Goal: Task Accomplishment & Management: Use online tool/utility

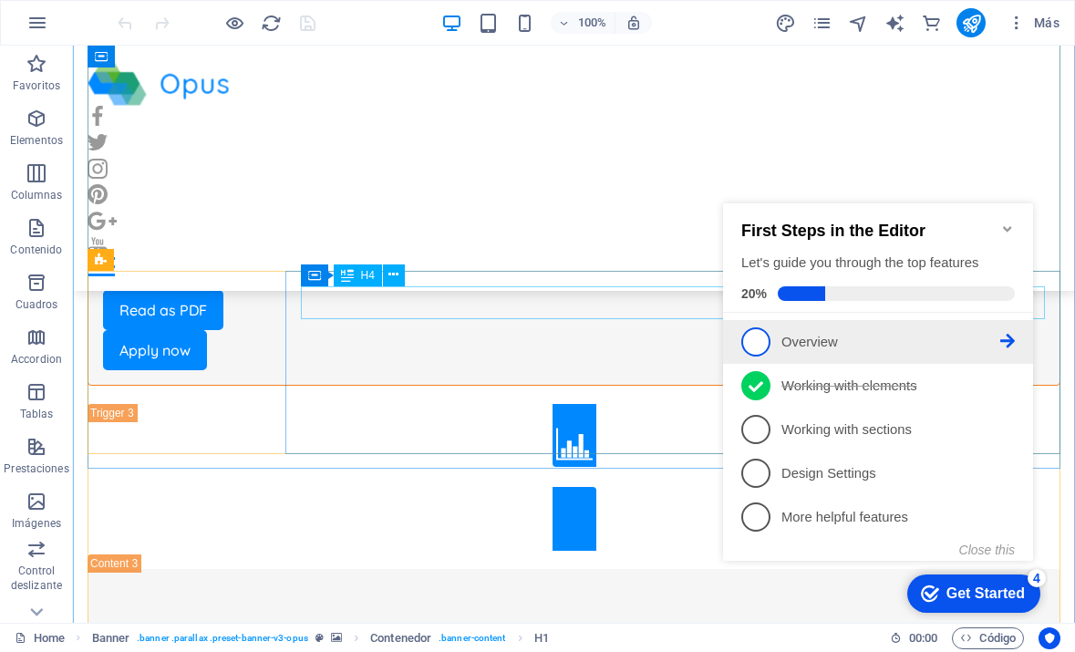
scroll to position [5126, 0]
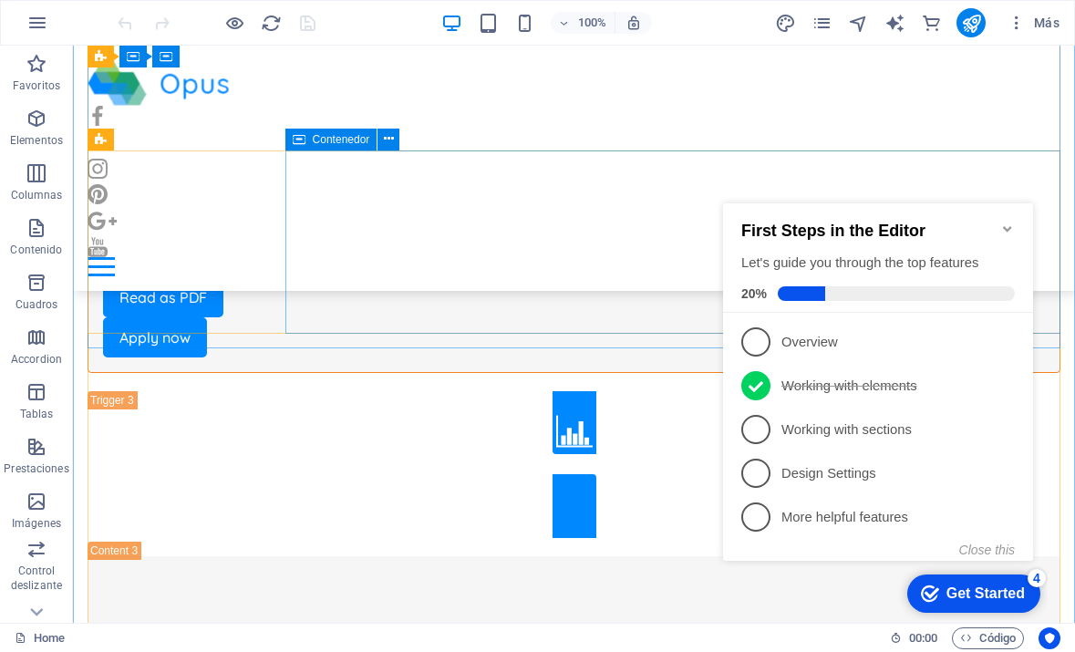
click at [1002, 225] on icon "Minimize checklist" at bounding box center [1008, 229] width 15 height 15
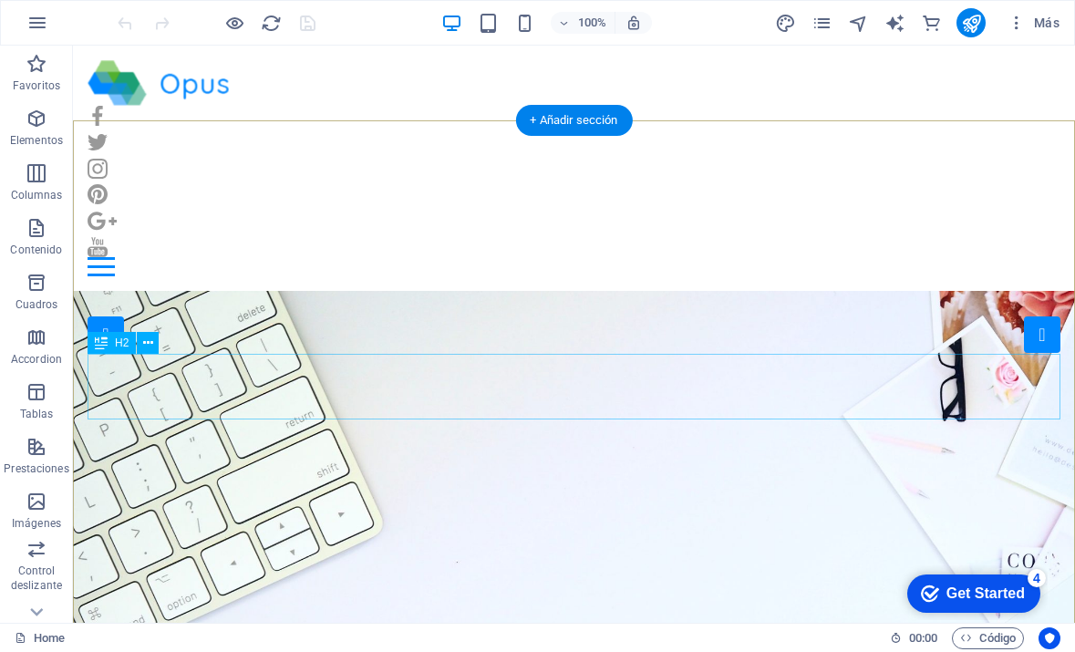
scroll to position [0, 0]
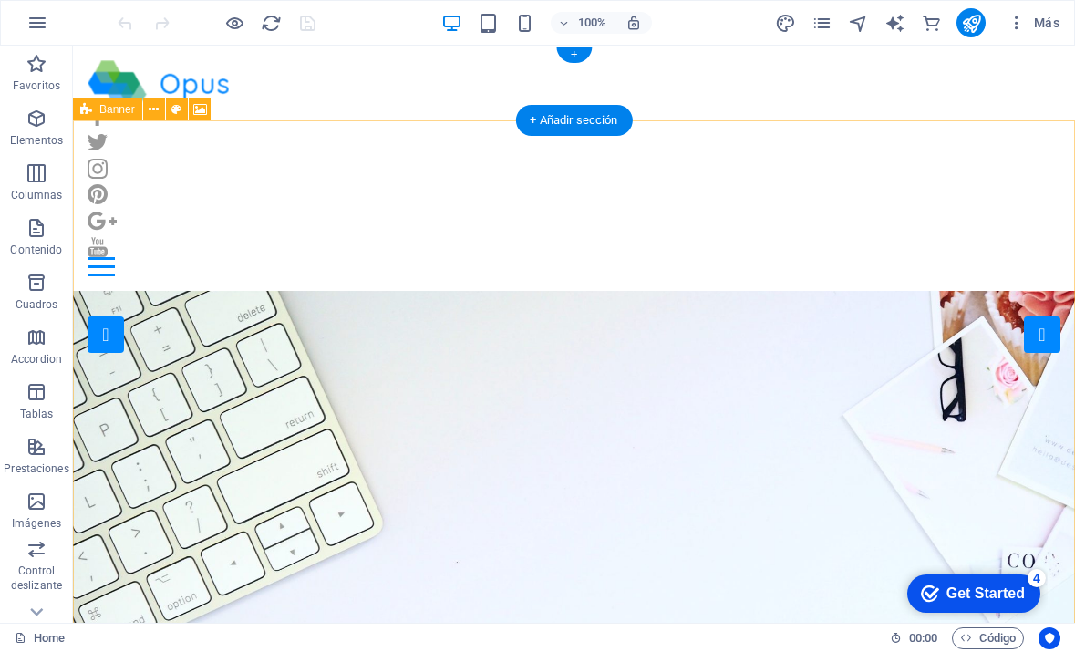
click at [200, 78] on div at bounding box center [574, 83] width 973 height 46
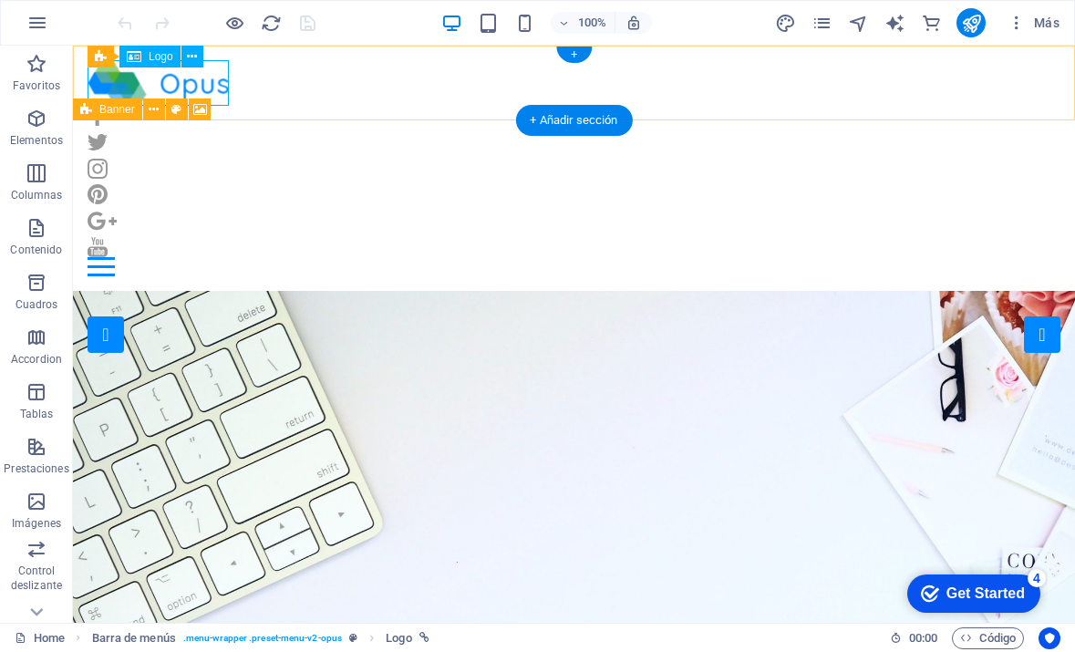
click at [139, 55] on icon at bounding box center [134, 57] width 15 height 22
select select "px"
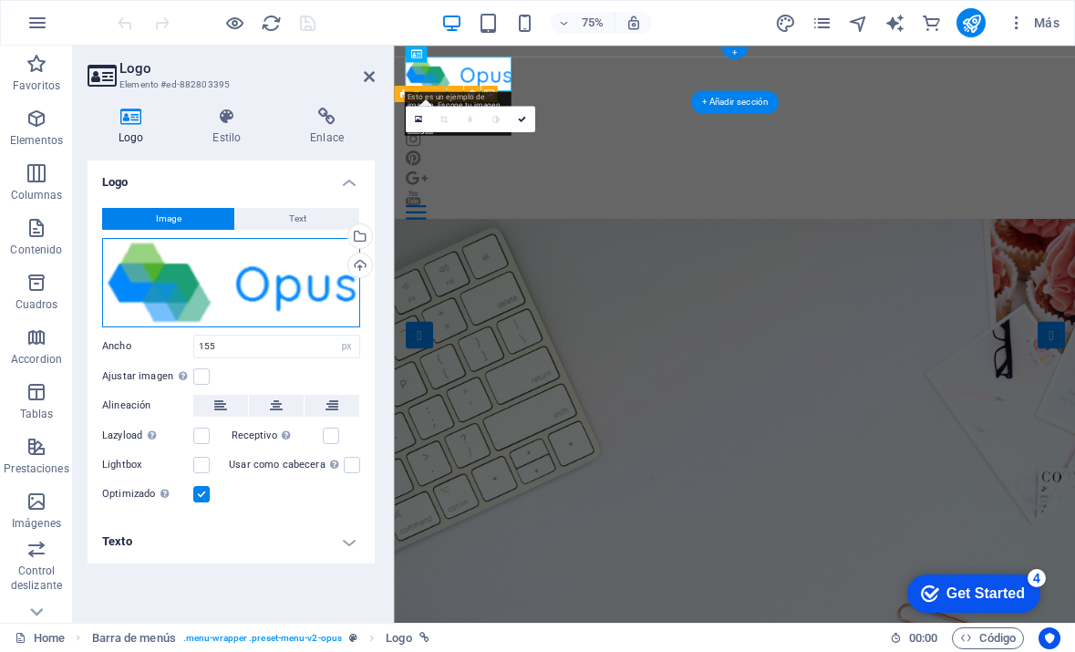
click at [250, 265] on div "Arrastra archivos aquí, haz clic para escoger archivos o selecciona archivos de…" at bounding box center [231, 282] width 258 height 89
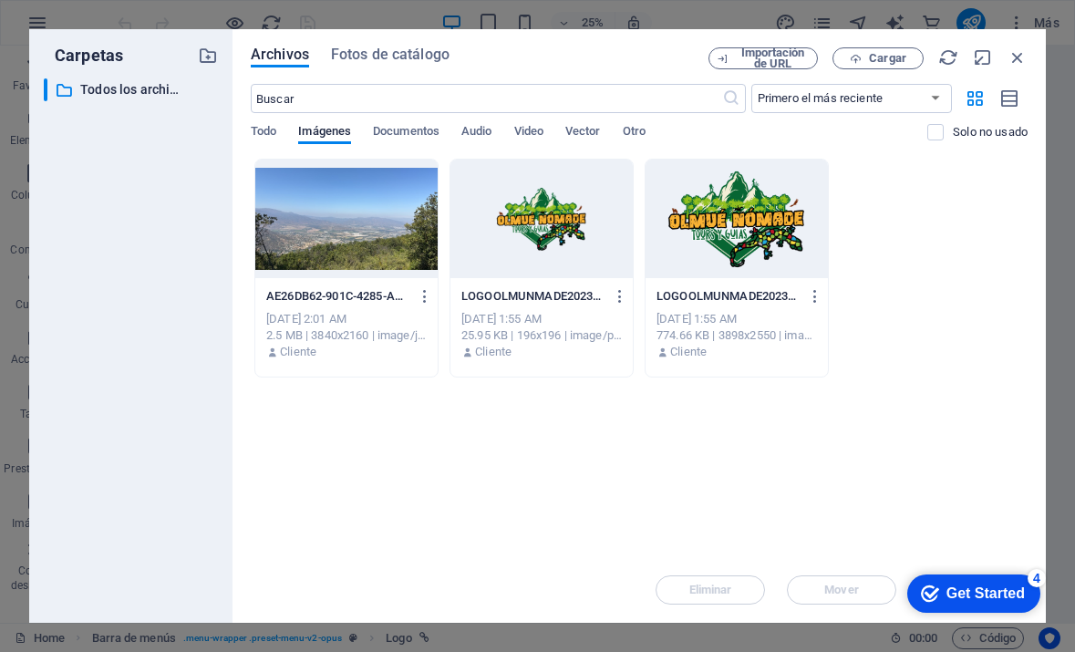
click at [577, 239] on div at bounding box center [542, 219] width 182 height 119
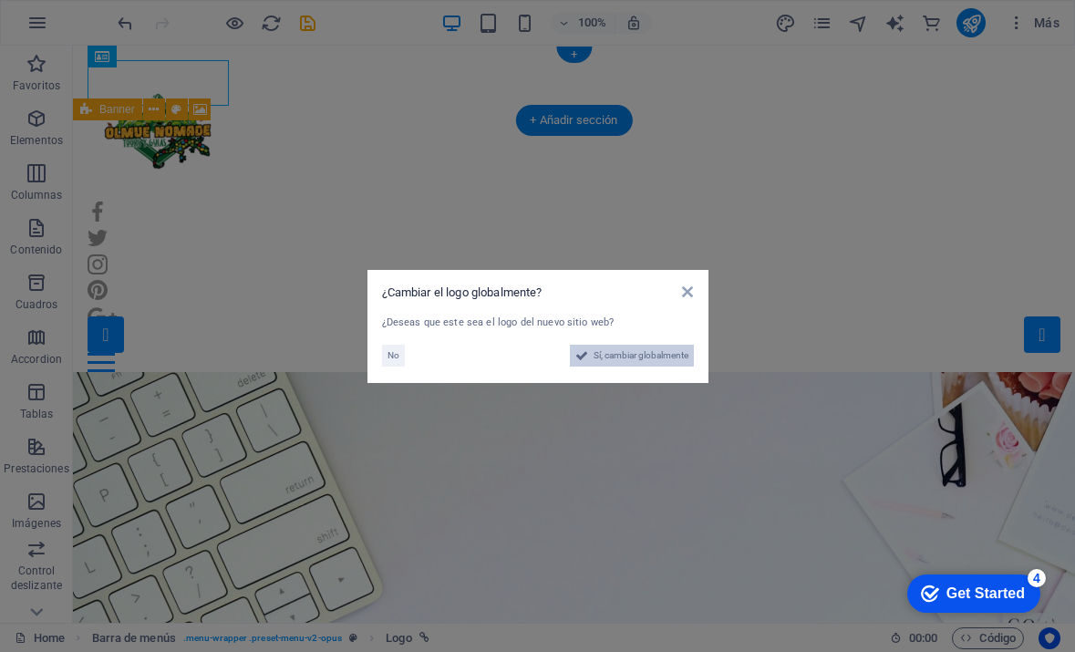
click at [631, 349] on span "Sí, cambiar globalmente" at bounding box center [641, 356] width 95 height 22
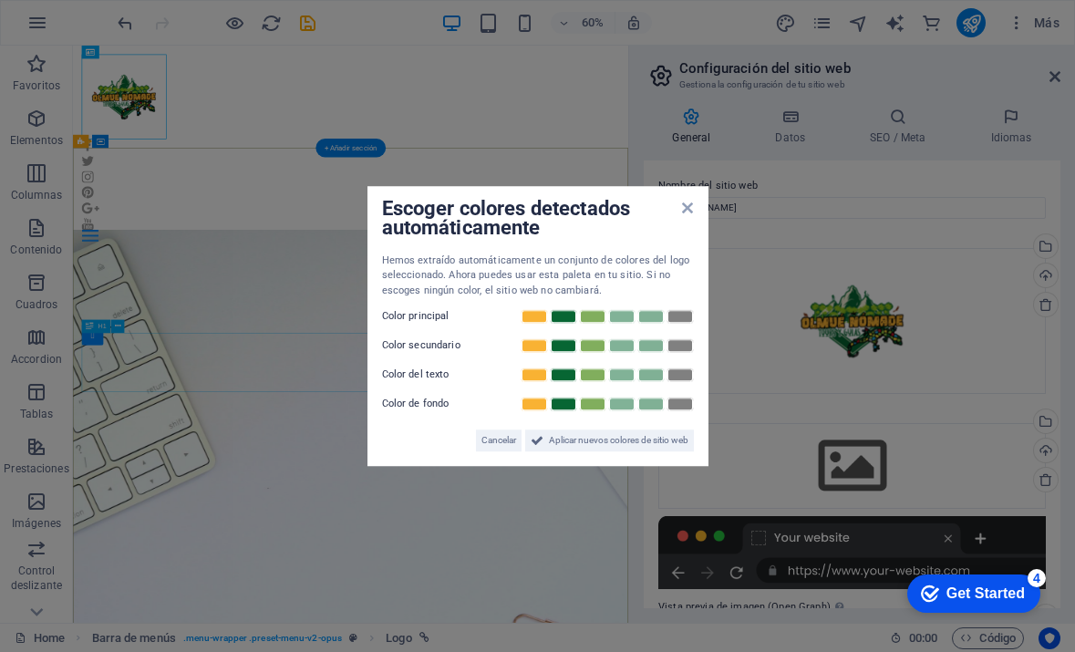
click at [697, 210] on div "Escoger colores detectados automáticamente Hemos extraído automáticamente un co…" at bounding box center [538, 326] width 341 height 281
click at [689, 210] on icon at bounding box center [687, 208] width 11 height 15
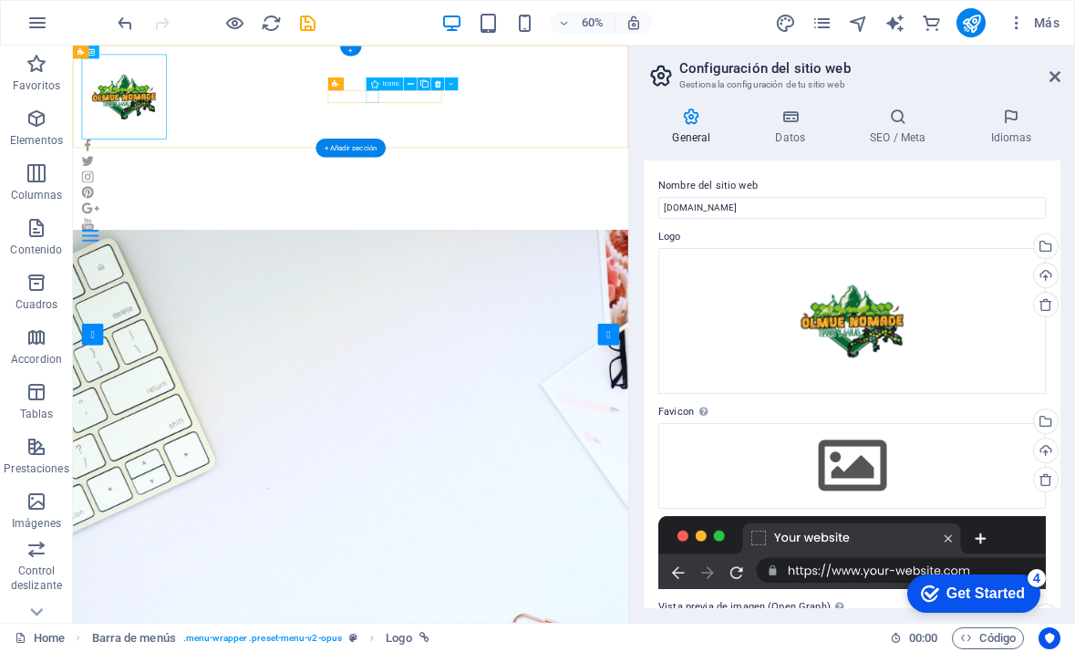
click at [573, 254] on figure at bounding box center [536, 264] width 897 height 20
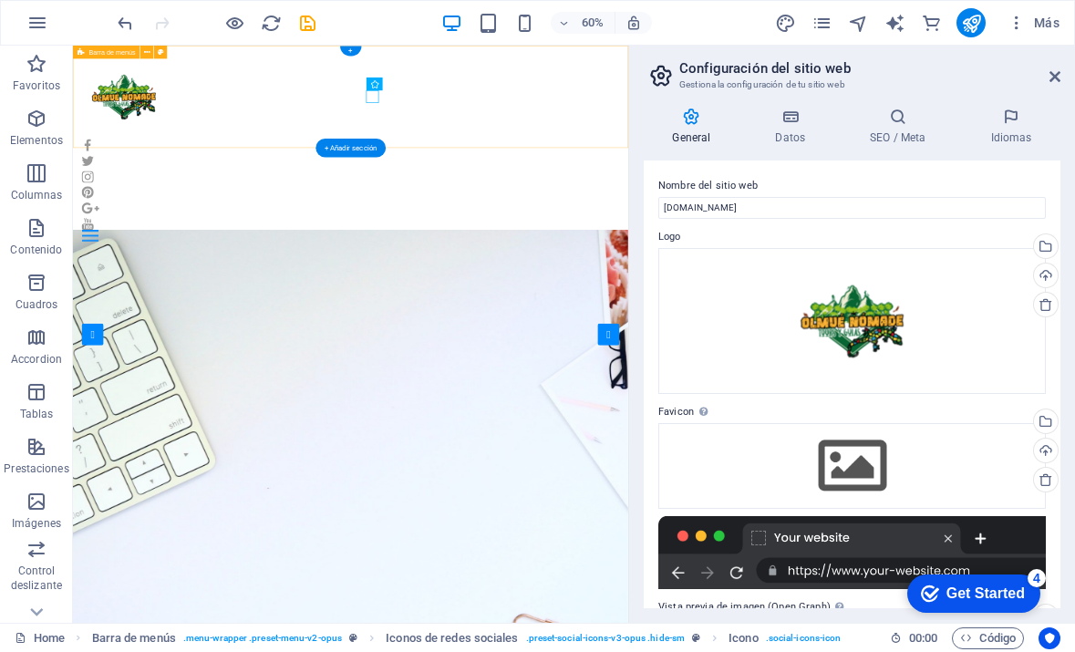
click at [773, 151] on div "Home Our Jobs Partners Testimonials Blog Contact" at bounding box center [536, 216] width 926 height 341
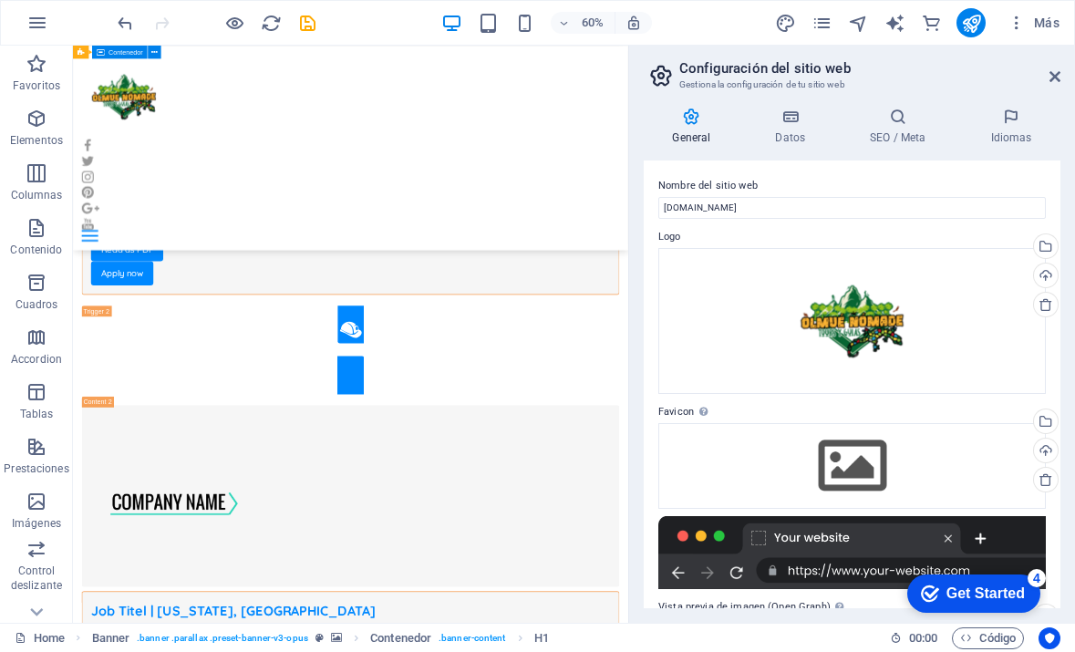
scroll to position [3180, 0]
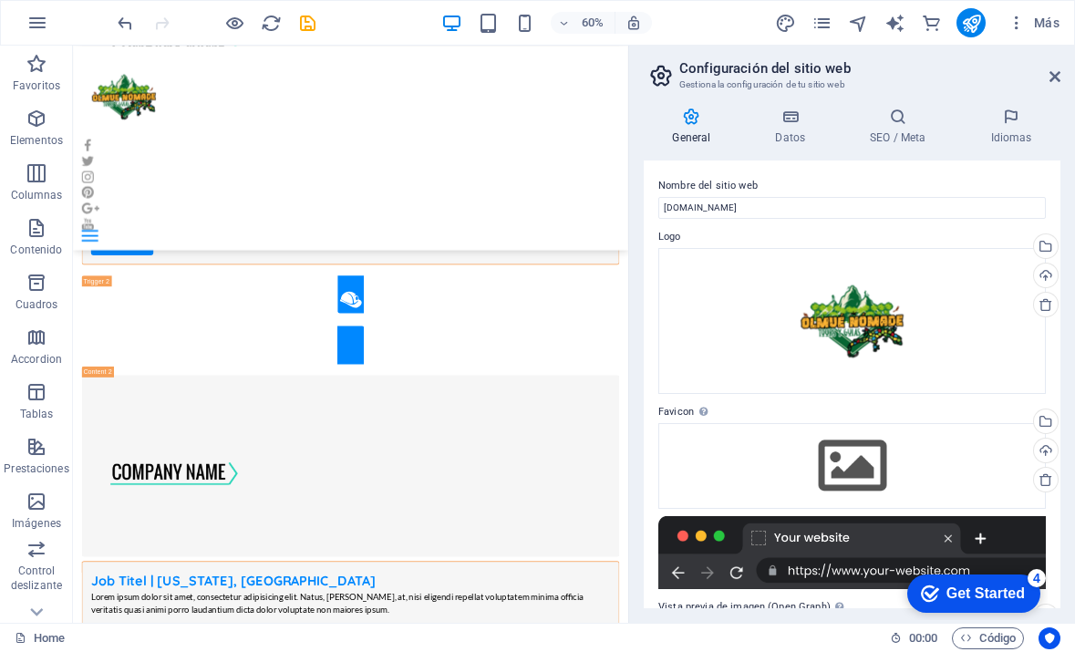
click at [972, 591] on div "Get Started" at bounding box center [986, 594] width 78 height 16
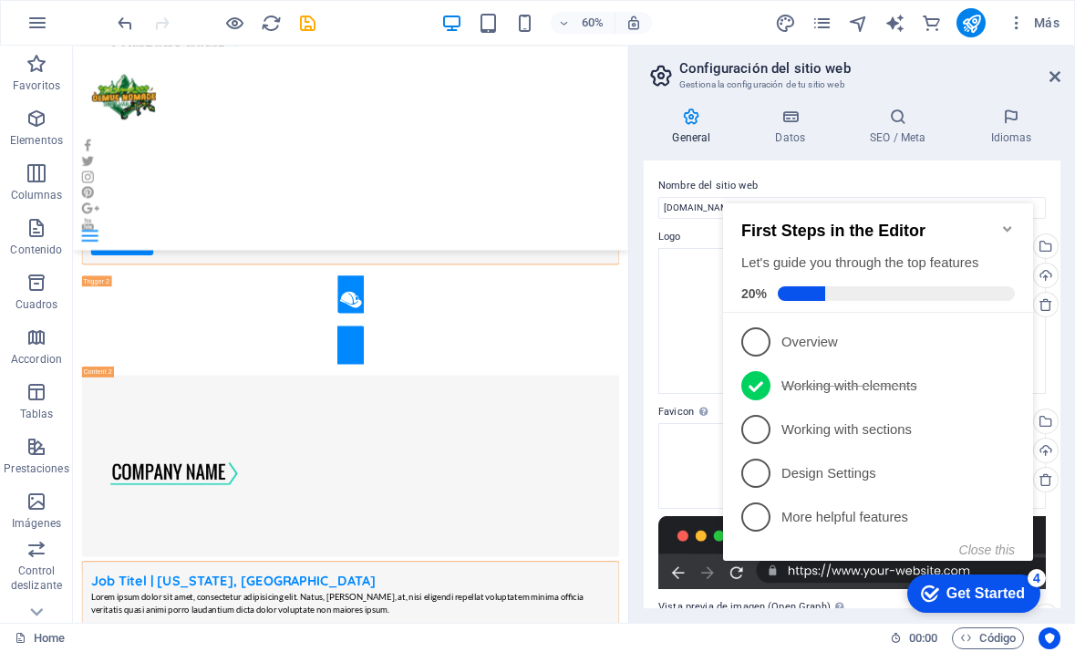
click at [1002, 230] on h2 "First Steps in the Editor" at bounding box center [879, 231] width 274 height 19
click at [1004, 226] on icon "Minimize checklist" at bounding box center [1007, 228] width 8 height 5
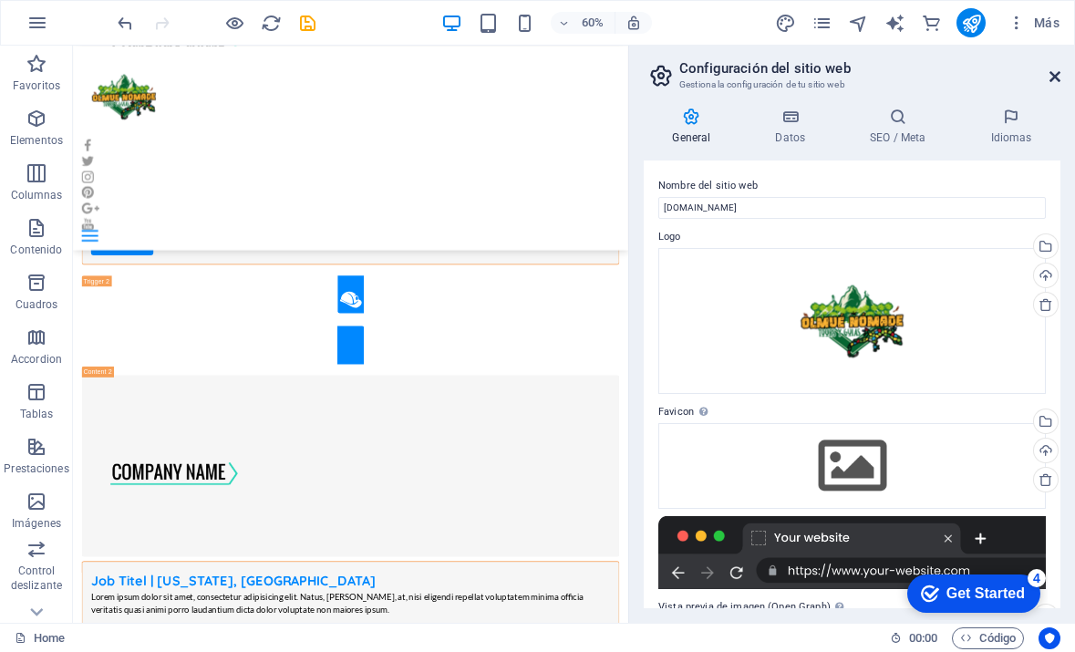
click at [1054, 74] on icon at bounding box center [1055, 76] width 11 height 15
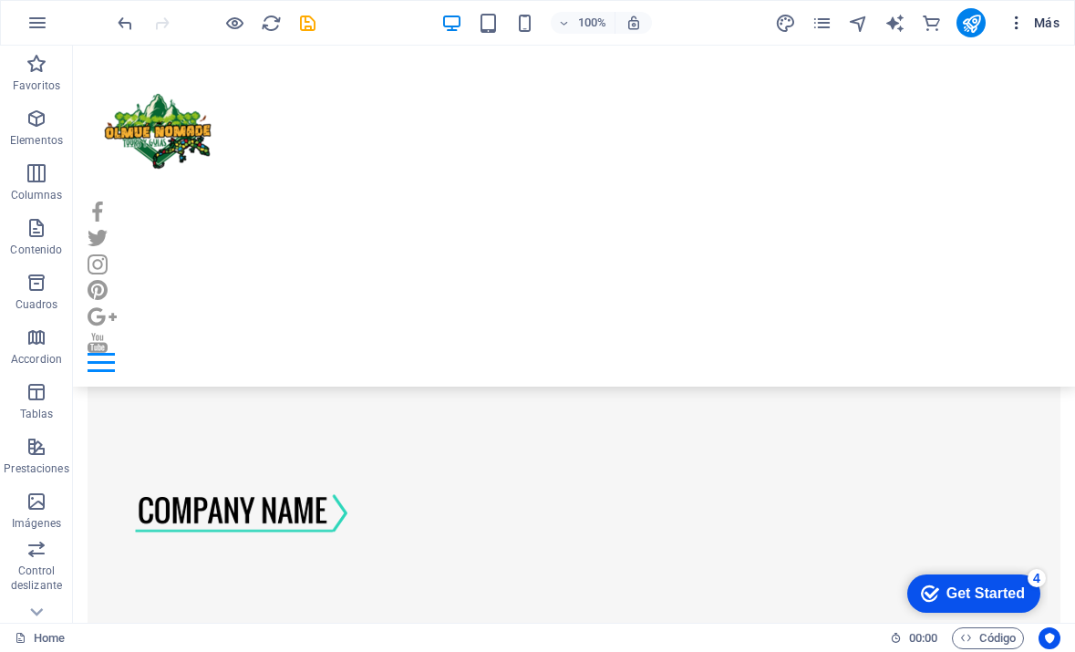
click at [1043, 22] on span "Más" at bounding box center [1034, 23] width 52 height 18
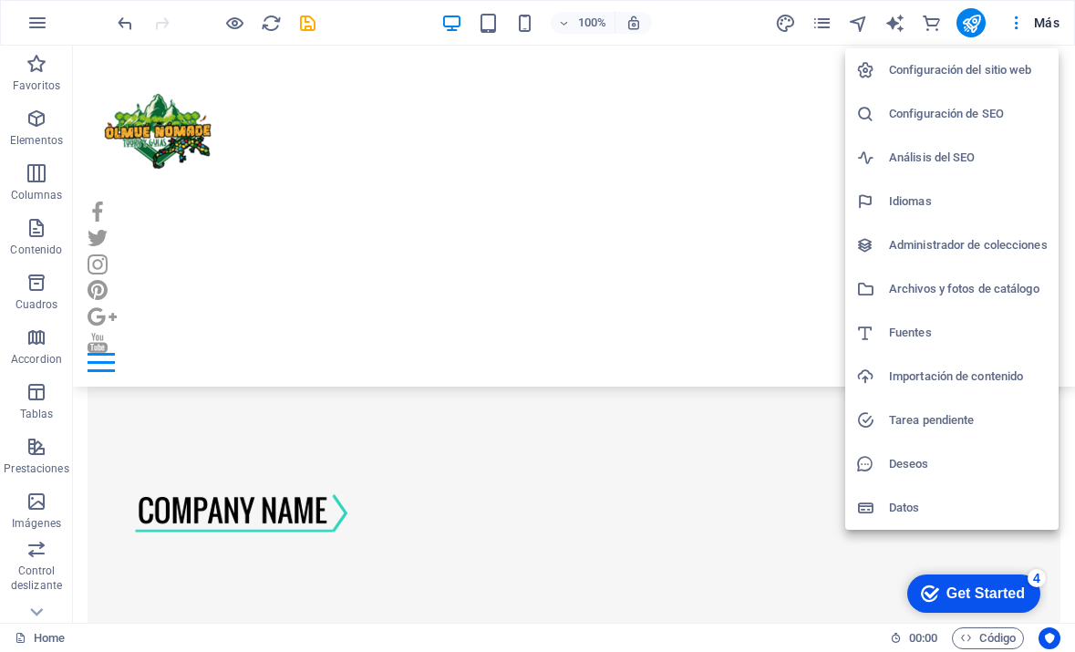
click at [933, 29] on div at bounding box center [537, 326] width 1075 height 652
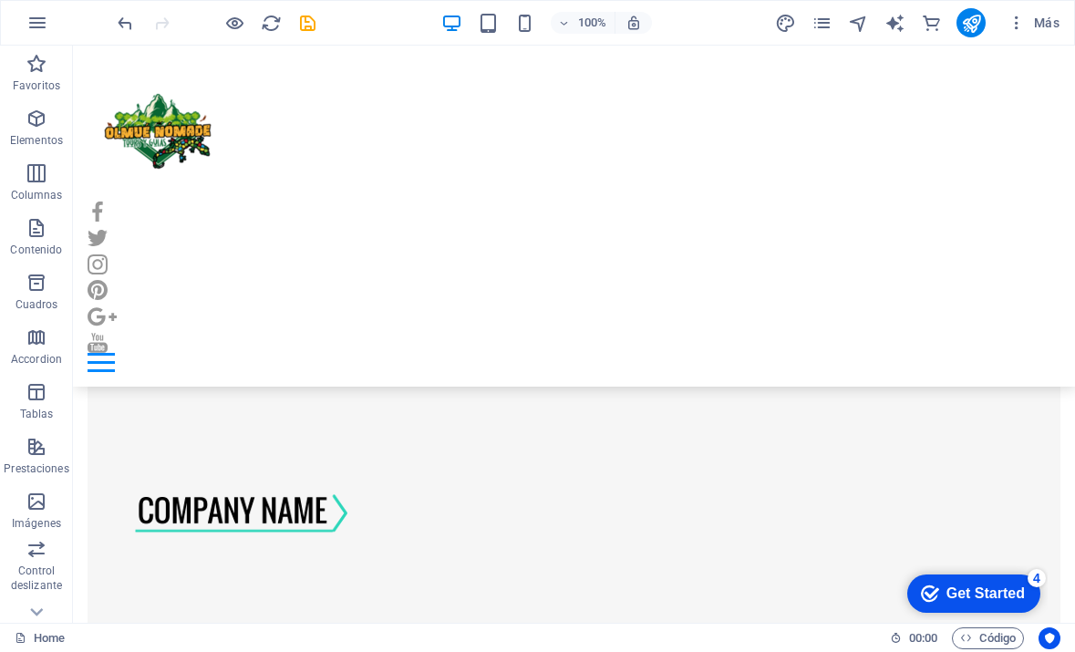
click at [933, 29] on icon "commerce" at bounding box center [931, 23] width 21 height 21
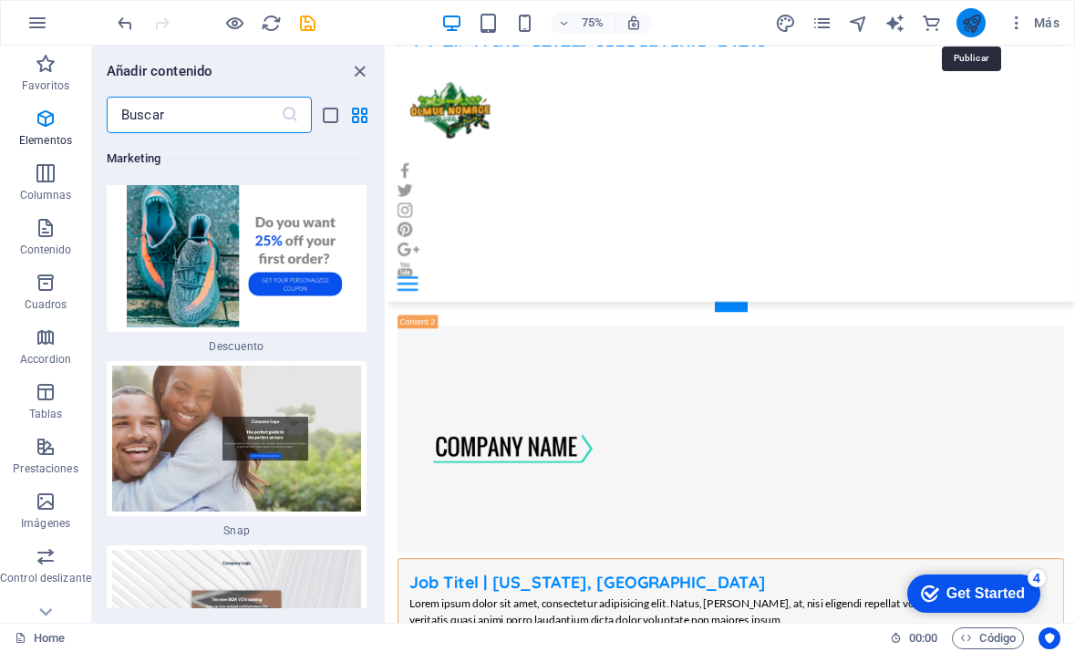
scroll to position [32537, 0]
click at [996, 18] on div "Más" at bounding box center [920, 22] width 293 height 29
click at [1012, 21] on icon "button" at bounding box center [1017, 23] width 18 height 18
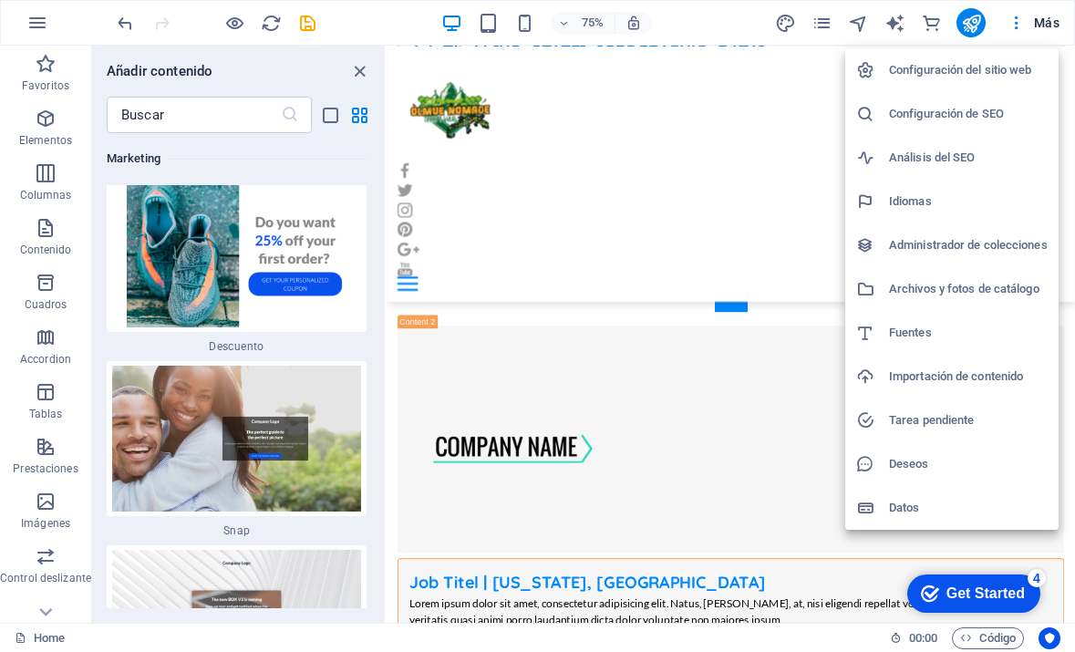
click at [633, 26] on div at bounding box center [537, 326] width 1075 height 652
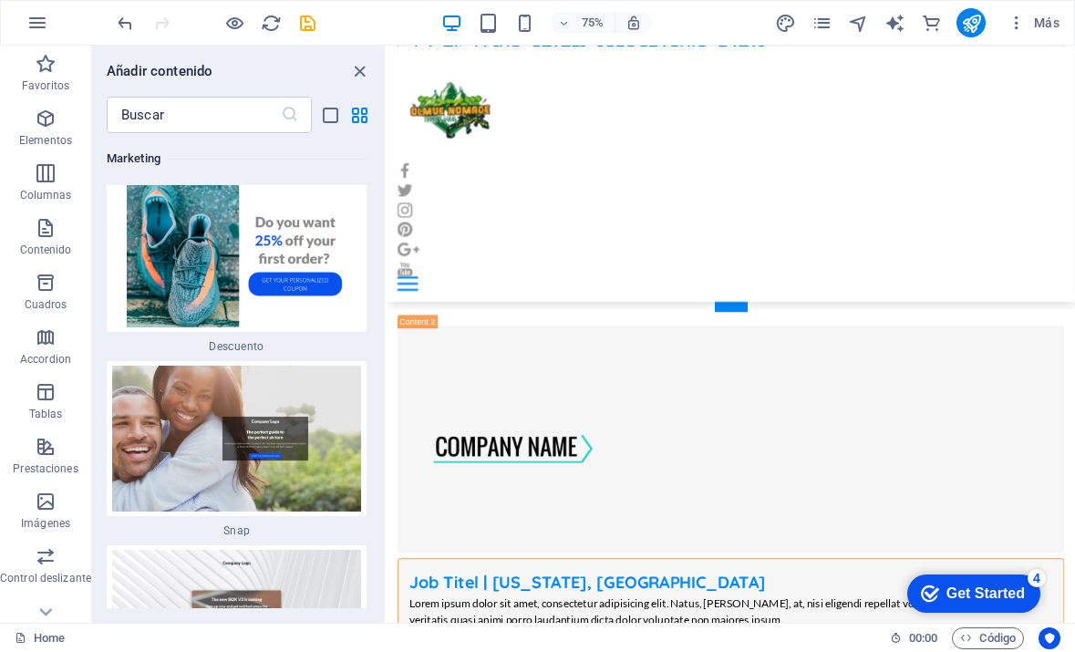
click at [633, 26] on icon "button" at bounding box center [634, 23] width 16 height 16
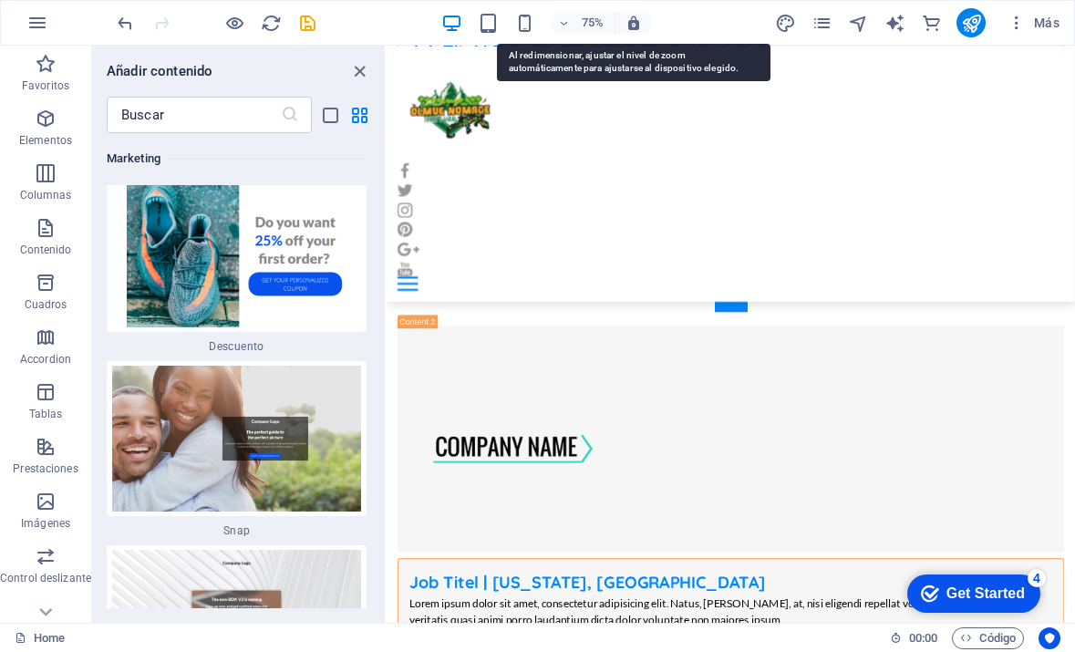
click at [633, 26] on icon "button" at bounding box center [634, 23] width 16 height 16
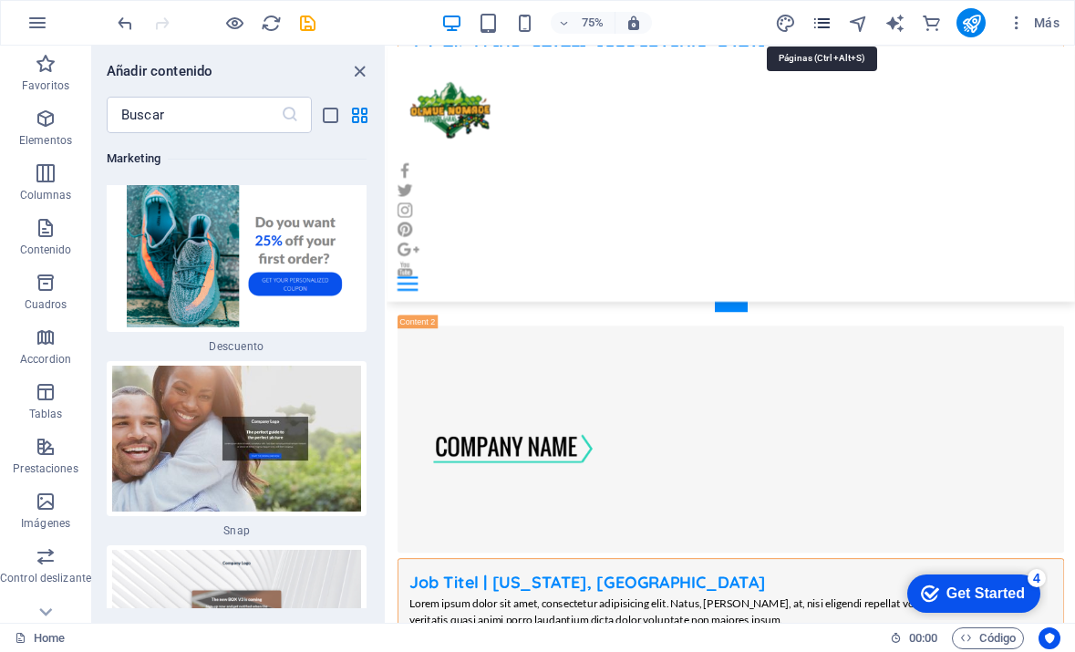
click at [824, 23] on icon "pages" at bounding box center [822, 23] width 21 height 21
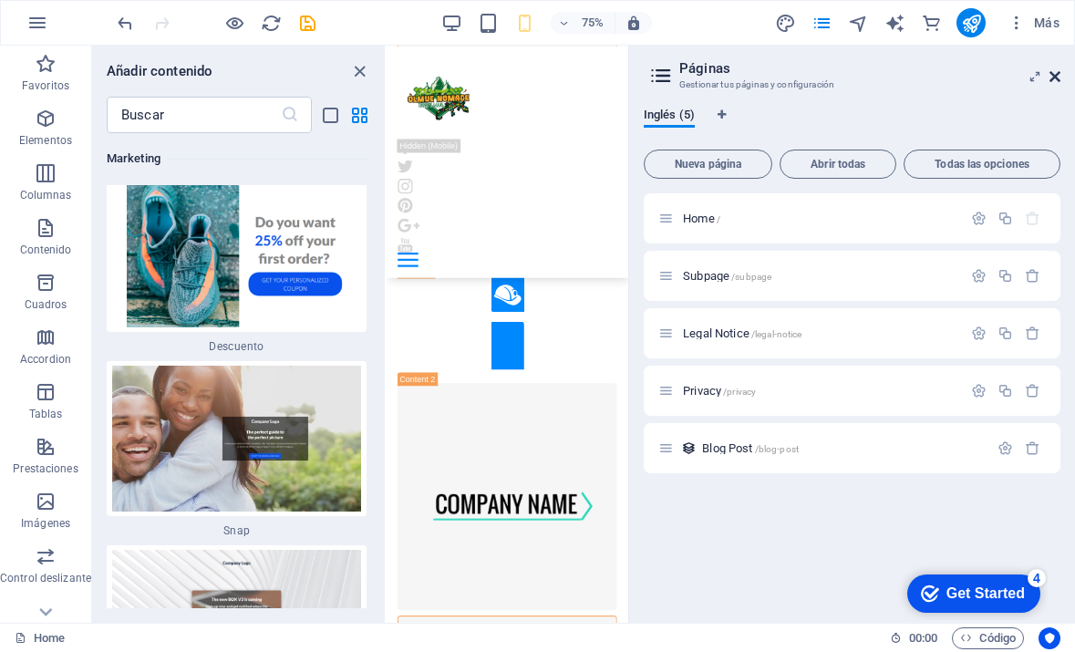
click at [1053, 69] on icon at bounding box center [1055, 76] width 11 height 15
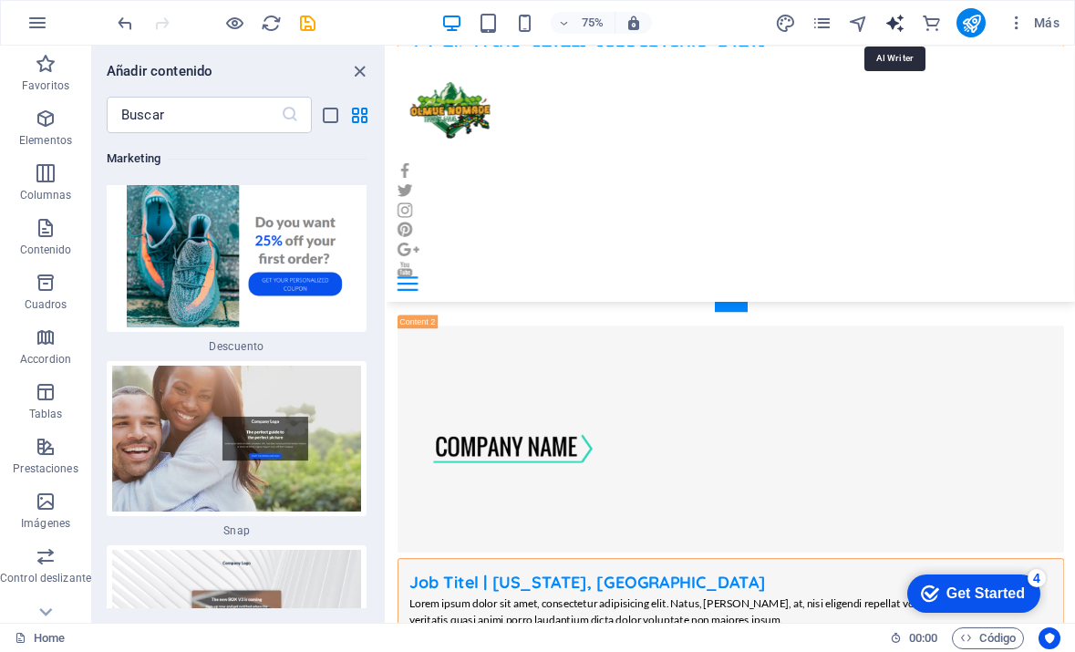
click at [892, 27] on icon "text_generator" at bounding box center [895, 23] width 21 height 21
select select "English"
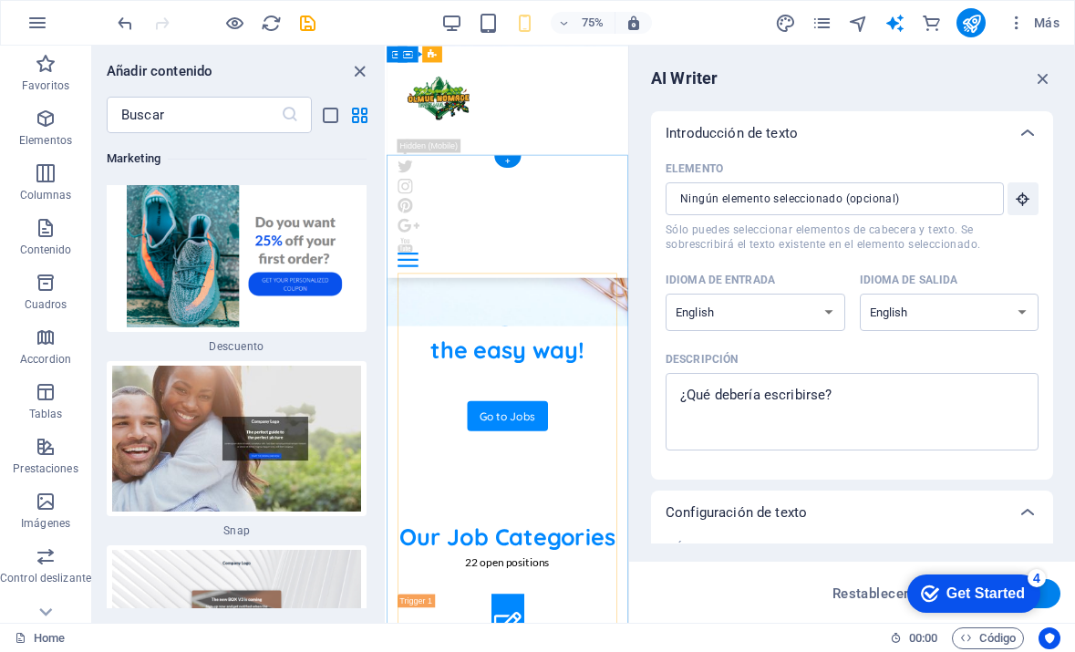
scroll to position [549, 0]
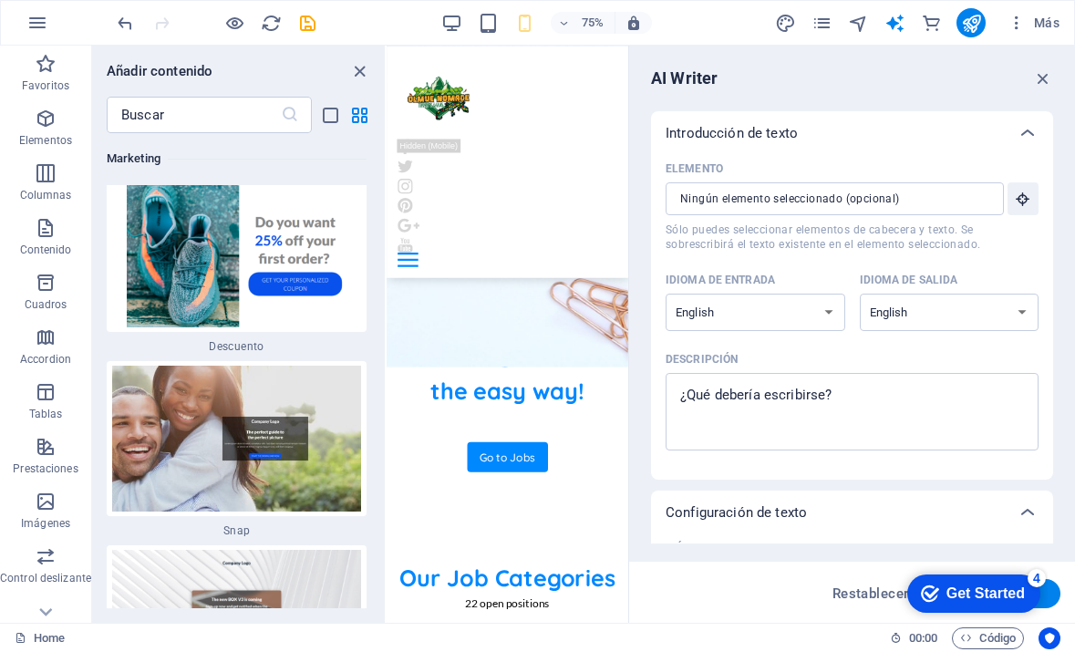
click at [1054, 79] on div "AI Writer Introducción de texto Elemento ​ Sólo puedes seleccionar elementos de…" at bounding box center [852, 334] width 446 height 577
click at [1037, 78] on icon "button" at bounding box center [1043, 78] width 20 height 20
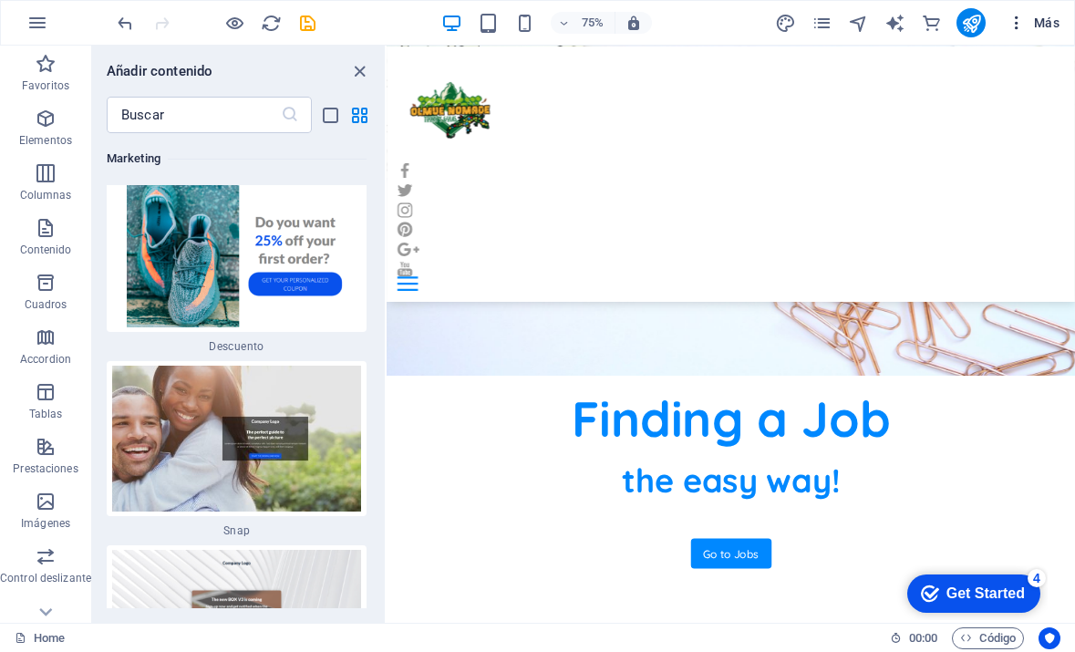
click at [1014, 27] on icon "button" at bounding box center [1017, 23] width 18 height 18
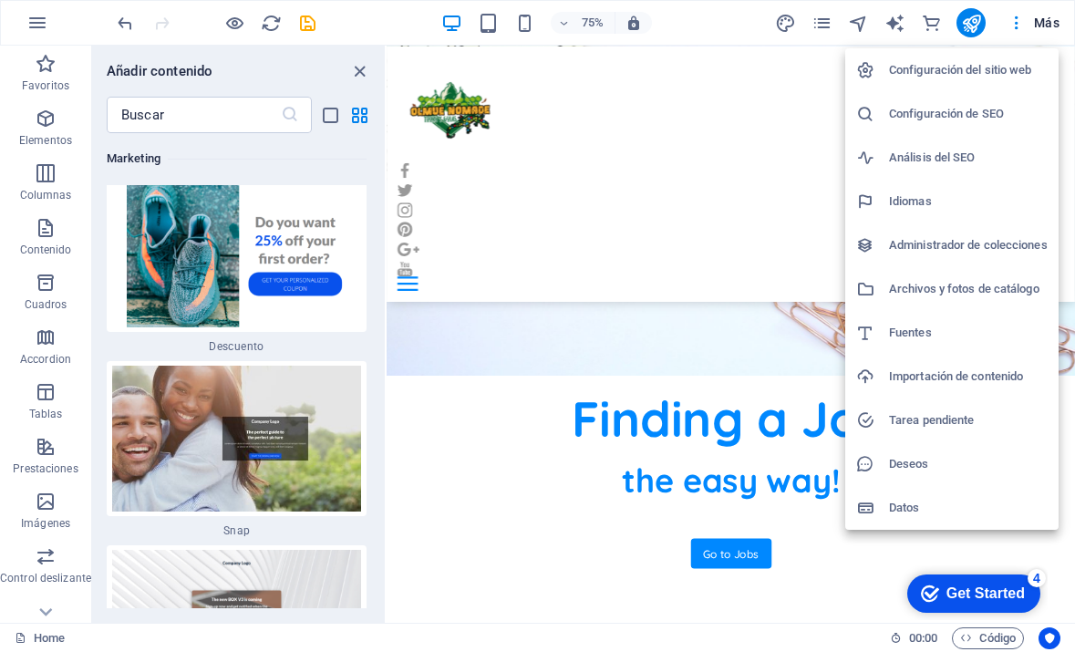
click at [724, 97] on div at bounding box center [537, 326] width 1075 height 652
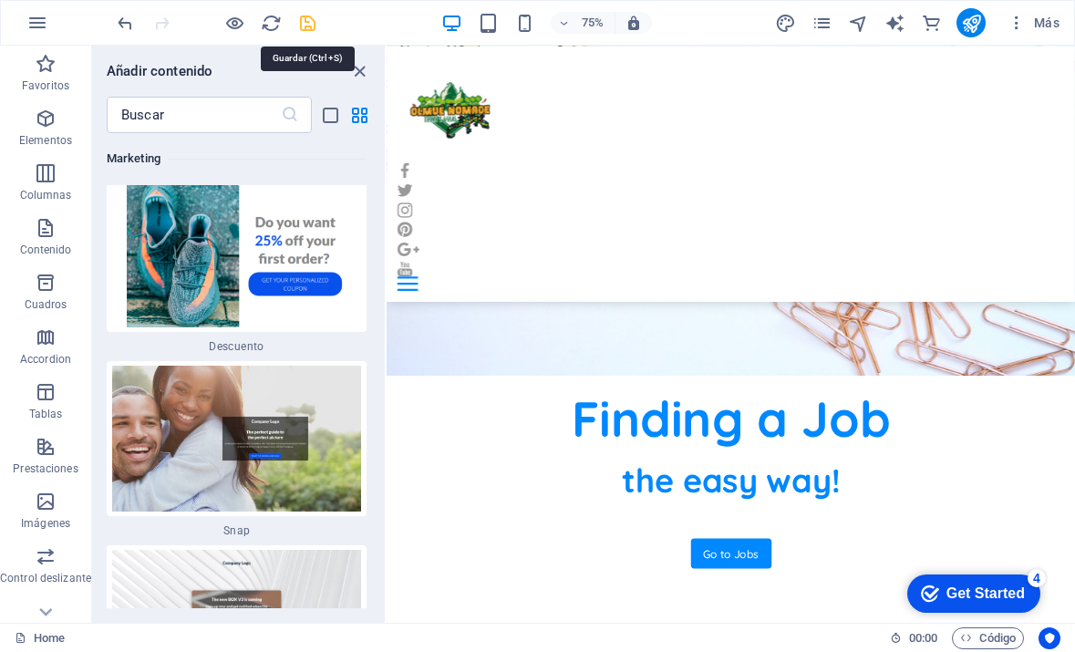
click at [302, 22] on icon "save" at bounding box center [307, 23] width 21 height 21
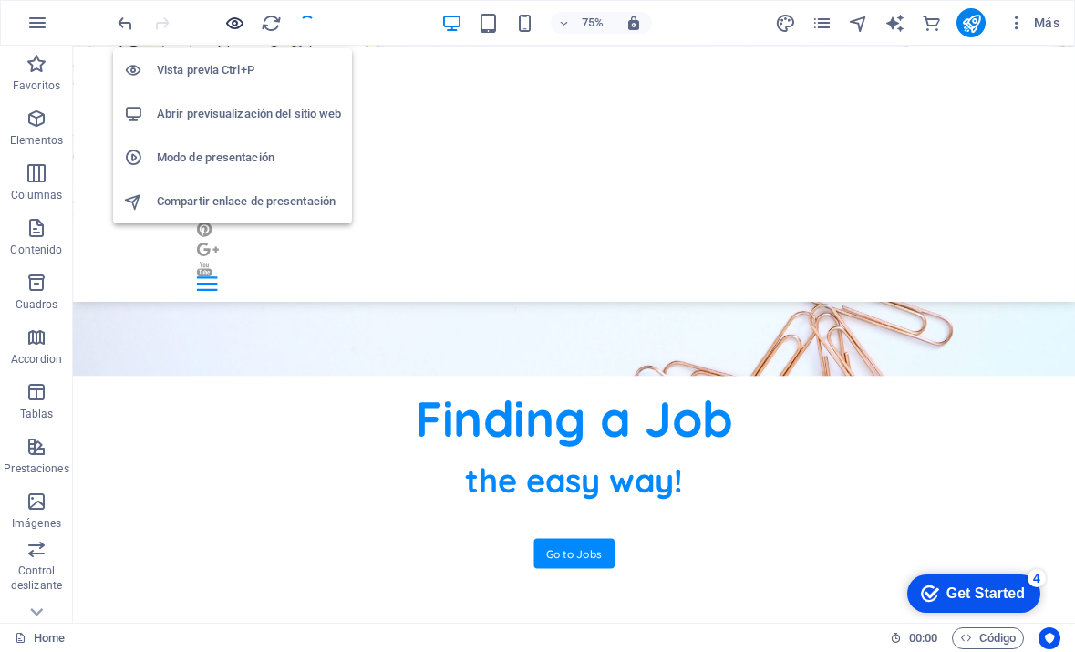
click at [235, 23] on icon "button" at bounding box center [234, 23] width 21 height 21
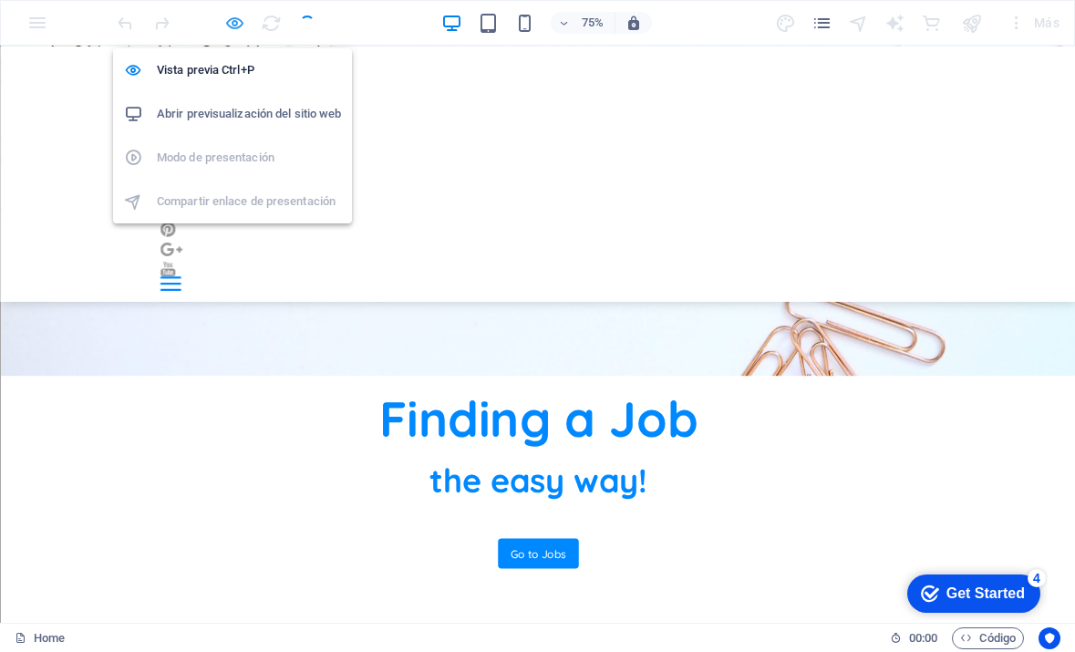
click at [235, 23] on icon "button" at bounding box center [234, 23] width 21 height 21
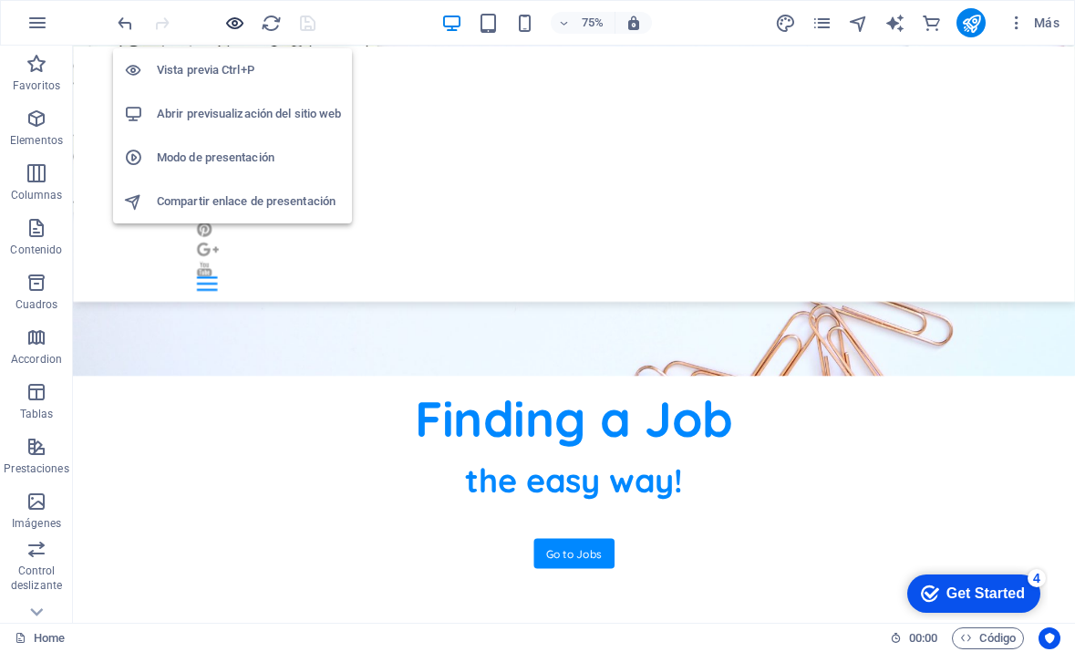
click at [235, 17] on icon "button" at bounding box center [234, 23] width 21 height 21
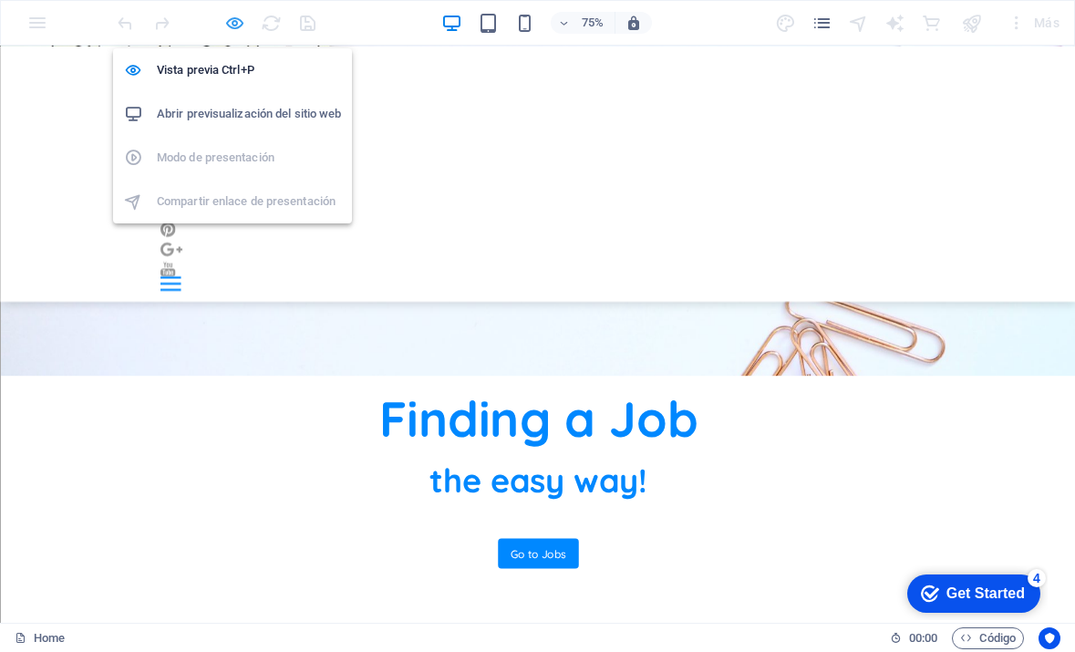
click at [235, 17] on icon "button" at bounding box center [234, 23] width 21 height 21
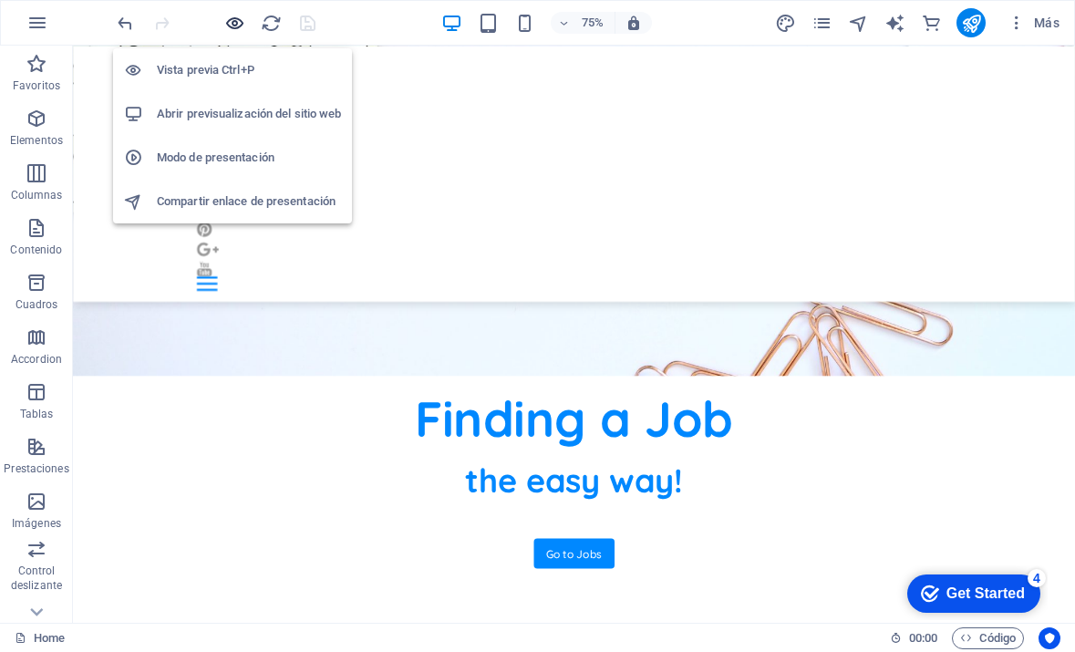
click at [235, 17] on icon "button" at bounding box center [234, 23] width 21 height 21
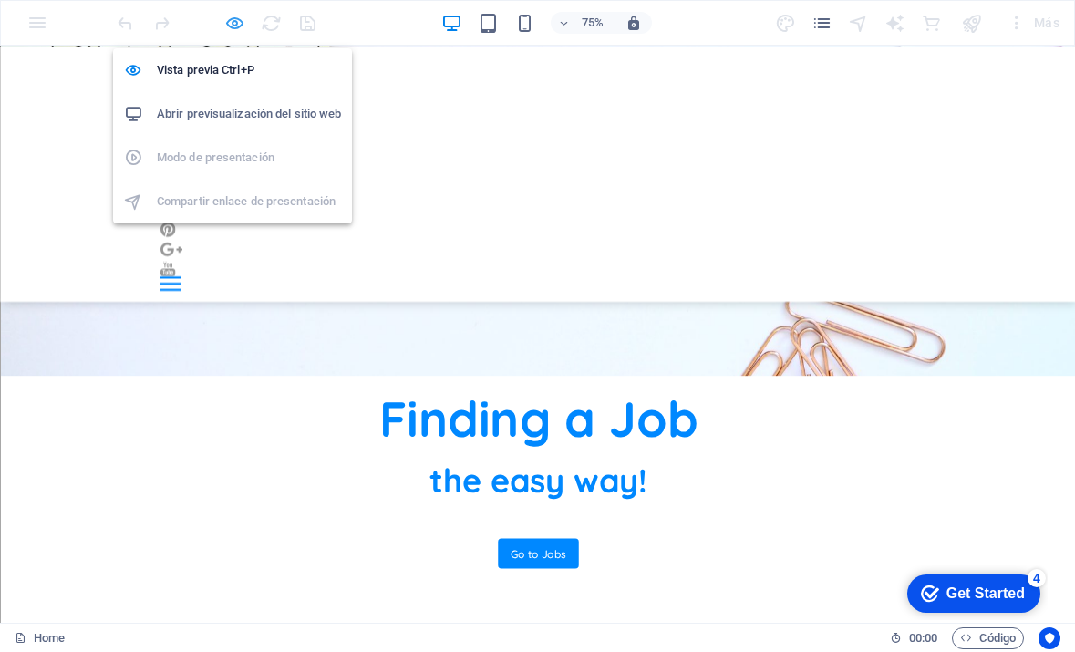
click at [235, 17] on icon "button" at bounding box center [234, 23] width 21 height 21
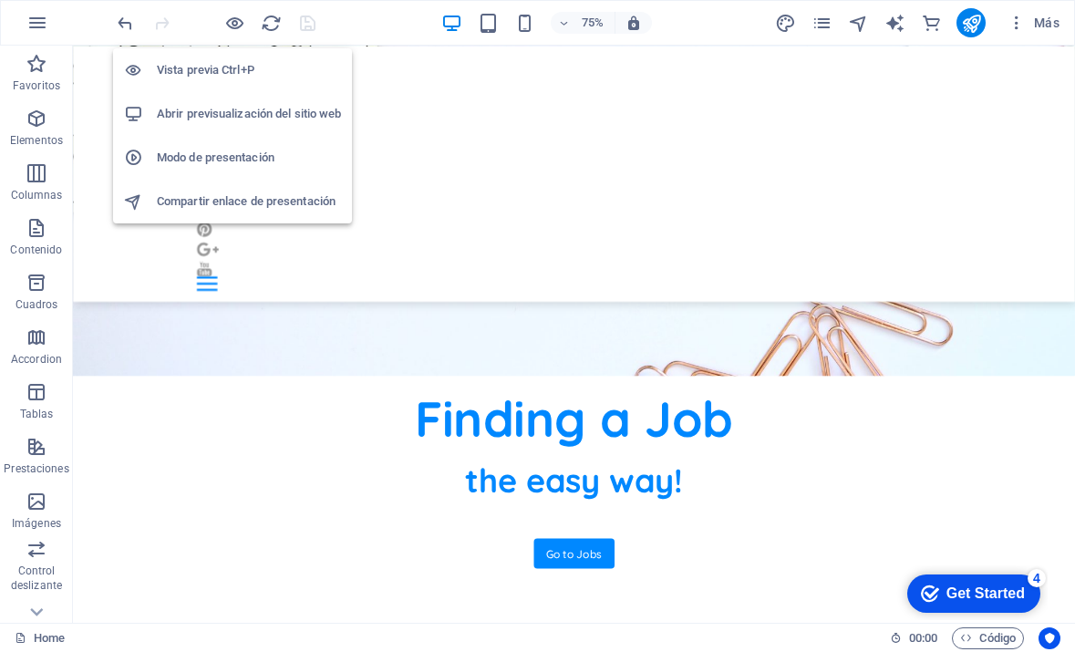
click at [258, 116] on h6 "Abrir previsualización del sitio web" at bounding box center [249, 114] width 184 height 22
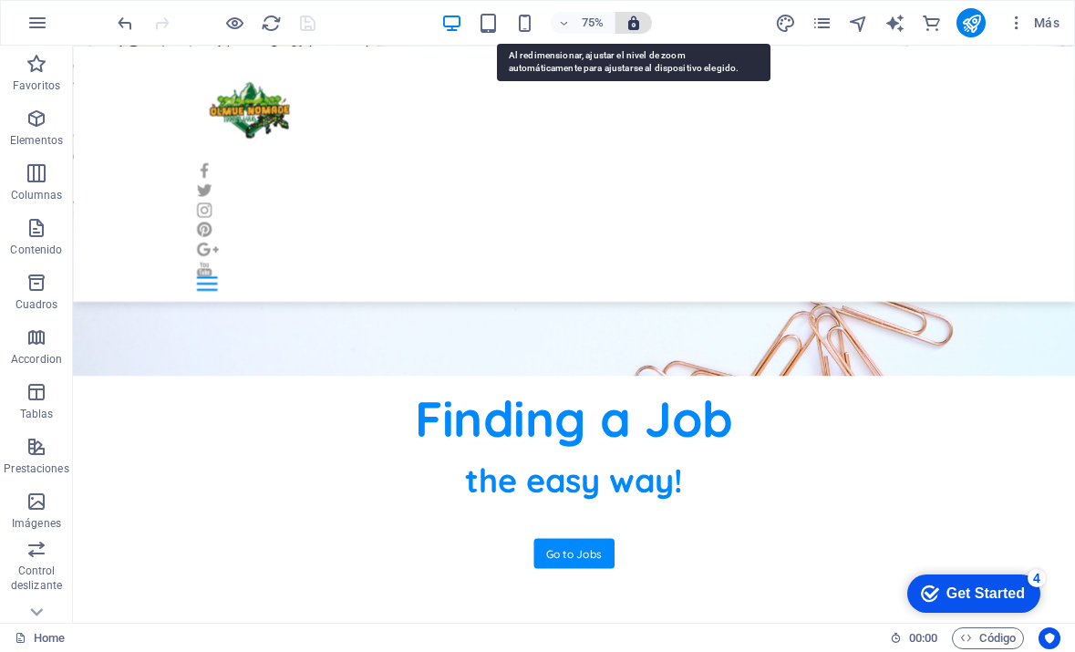
click at [634, 18] on icon "button" at bounding box center [634, 23] width 16 height 16
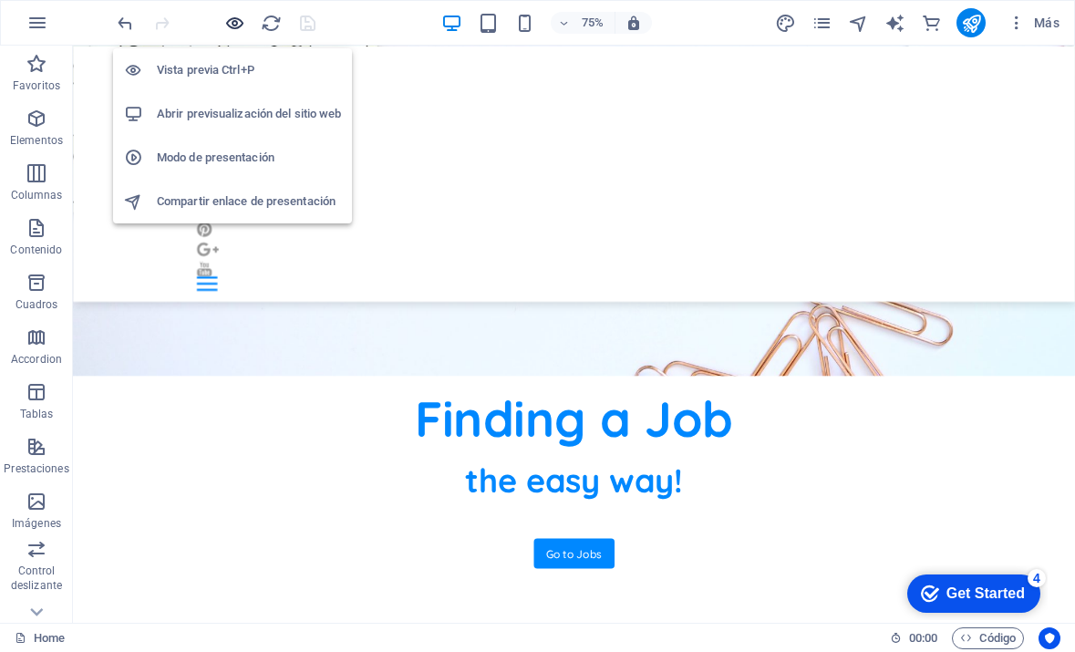
click at [234, 19] on icon "button" at bounding box center [234, 23] width 21 height 21
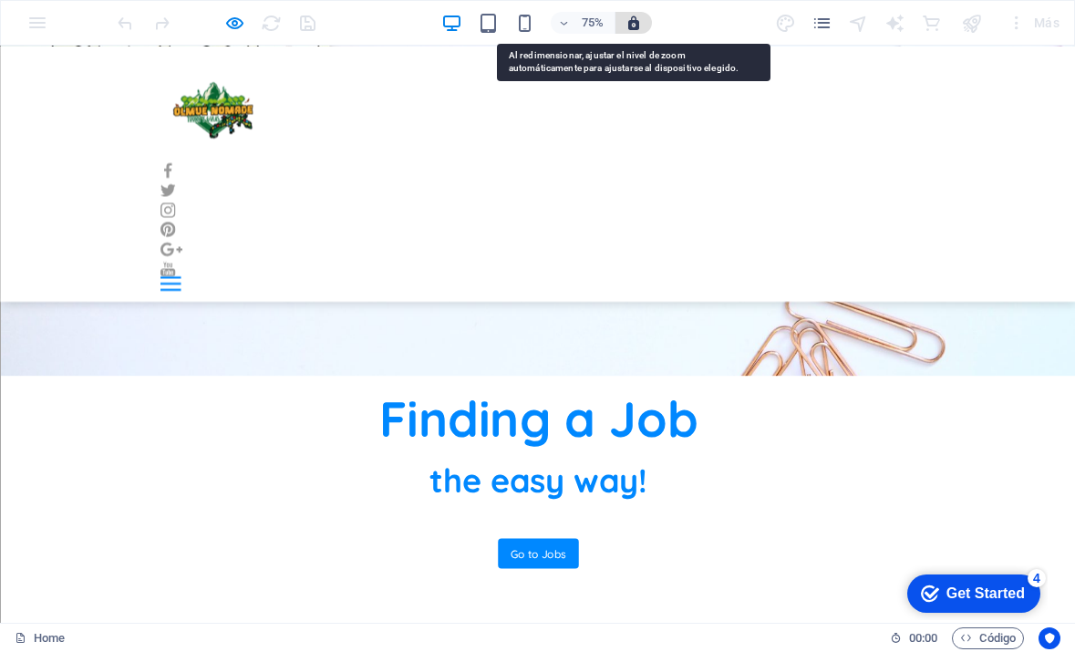
click at [634, 22] on icon "button" at bounding box center [634, 23] width 16 height 16
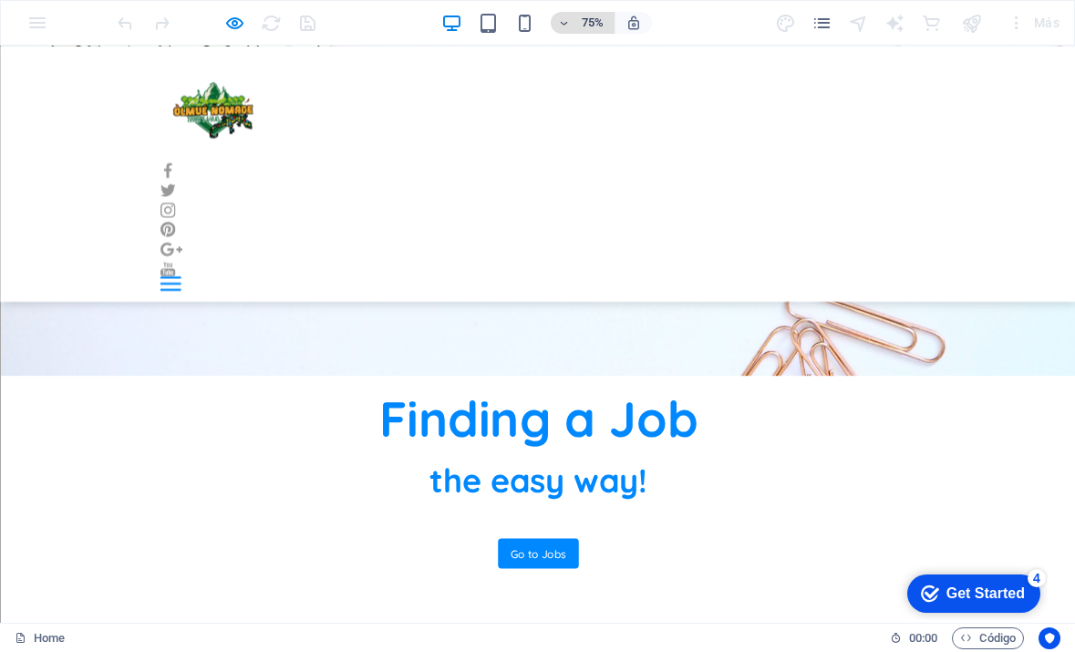
click at [566, 28] on icon "button" at bounding box center [564, 23] width 13 height 12
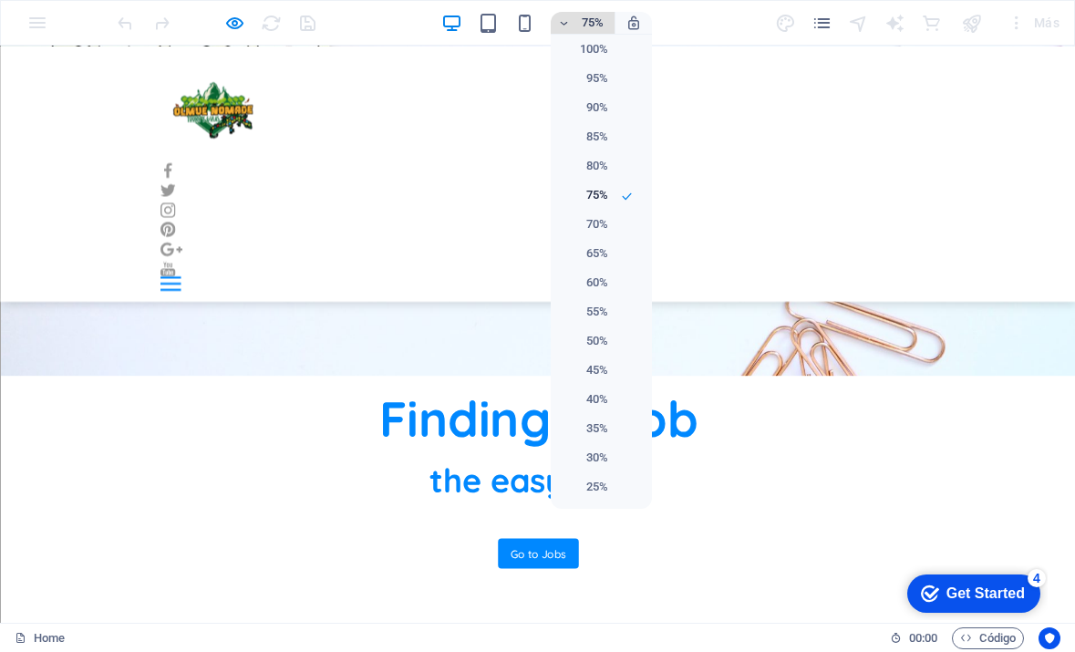
click at [566, 28] on div at bounding box center [537, 326] width 1075 height 652
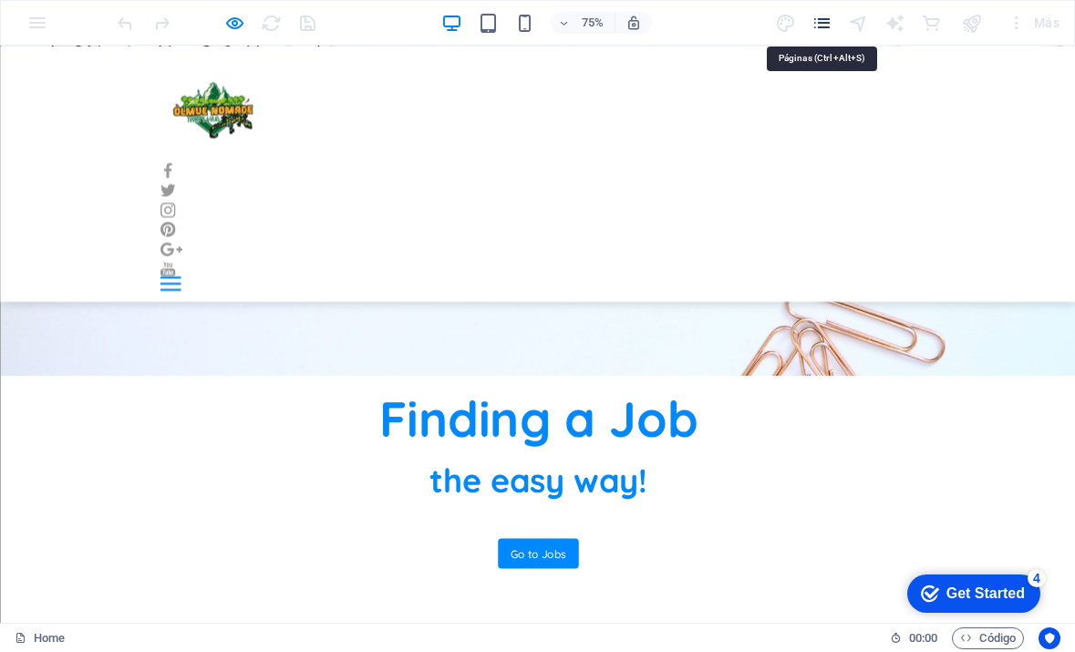
click at [825, 21] on icon "pages" at bounding box center [822, 23] width 21 height 21
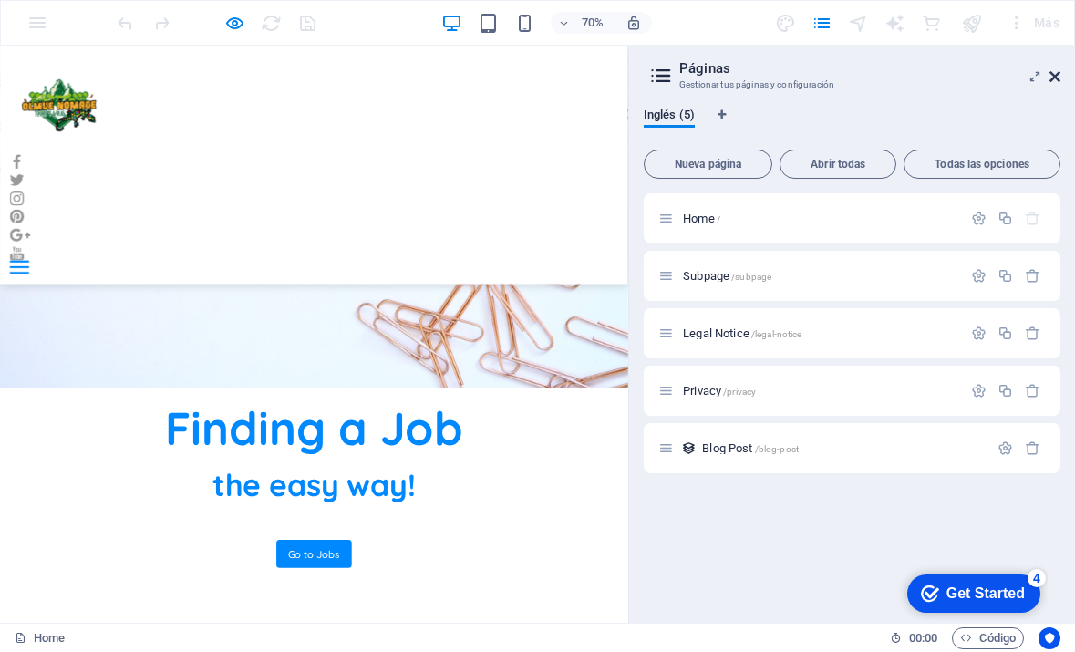
click at [1056, 69] on icon at bounding box center [1055, 76] width 11 height 15
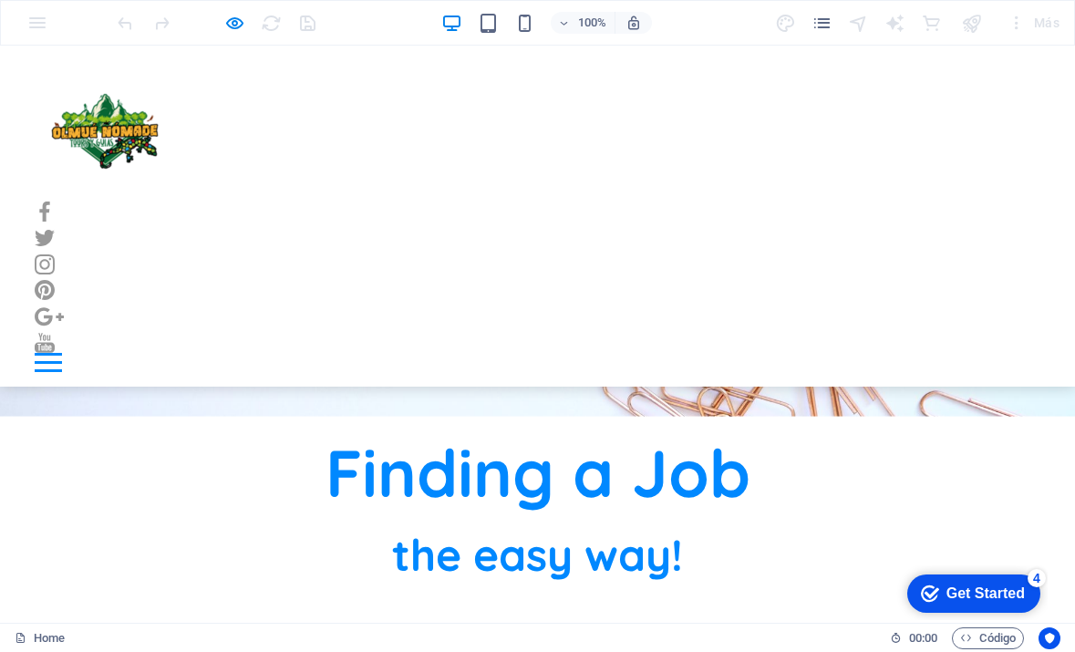
click at [1033, 22] on div "Más" at bounding box center [1034, 22] width 67 height 29
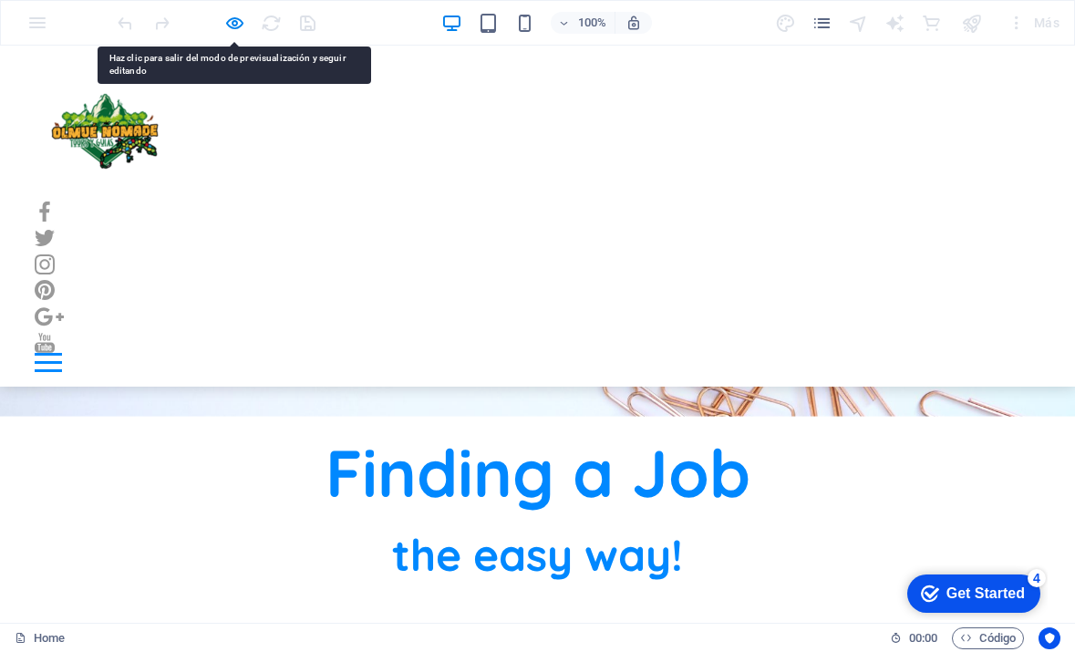
click at [32, 26] on div "100% Más" at bounding box center [538, 23] width 1074 height 44
click at [68, 22] on div "100% Más" at bounding box center [538, 23] width 1074 height 44
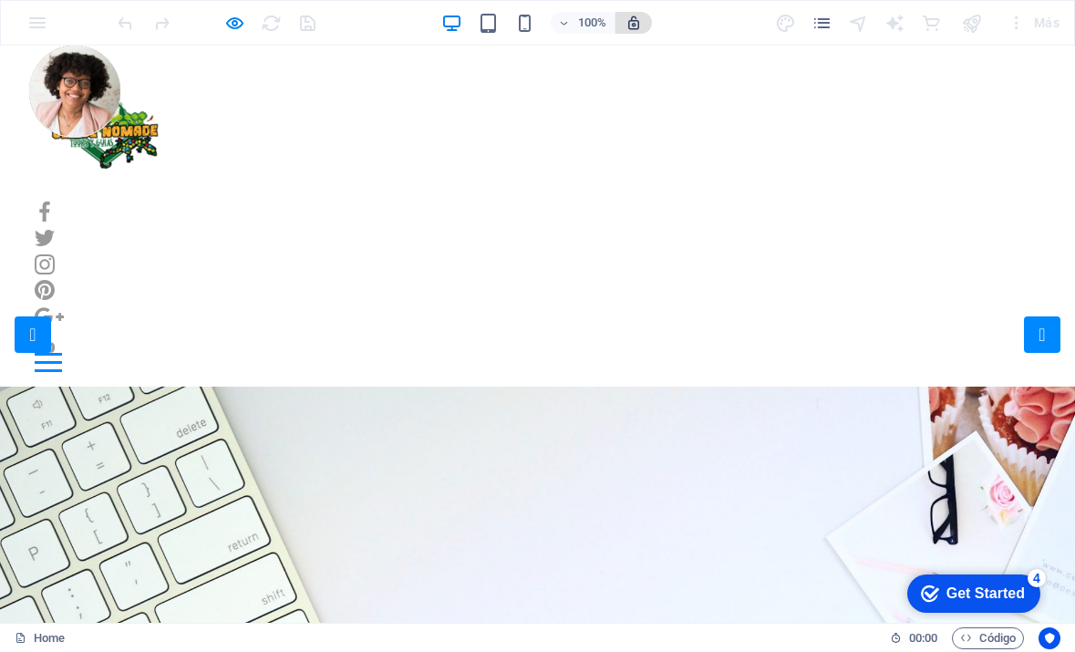
scroll to position [0, 0]
click at [561, 23] on icon "button" at bounding box center [564, 23] width 13 height 12
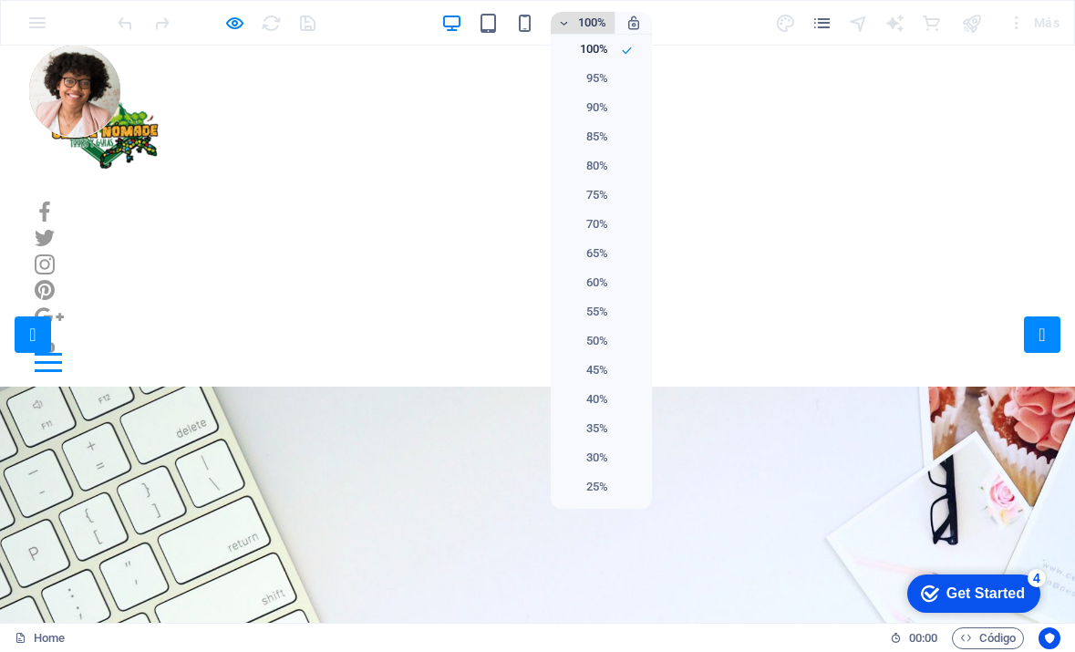
click at [561, 23] on div at bounding box center [537, 326] width 1075 height 652
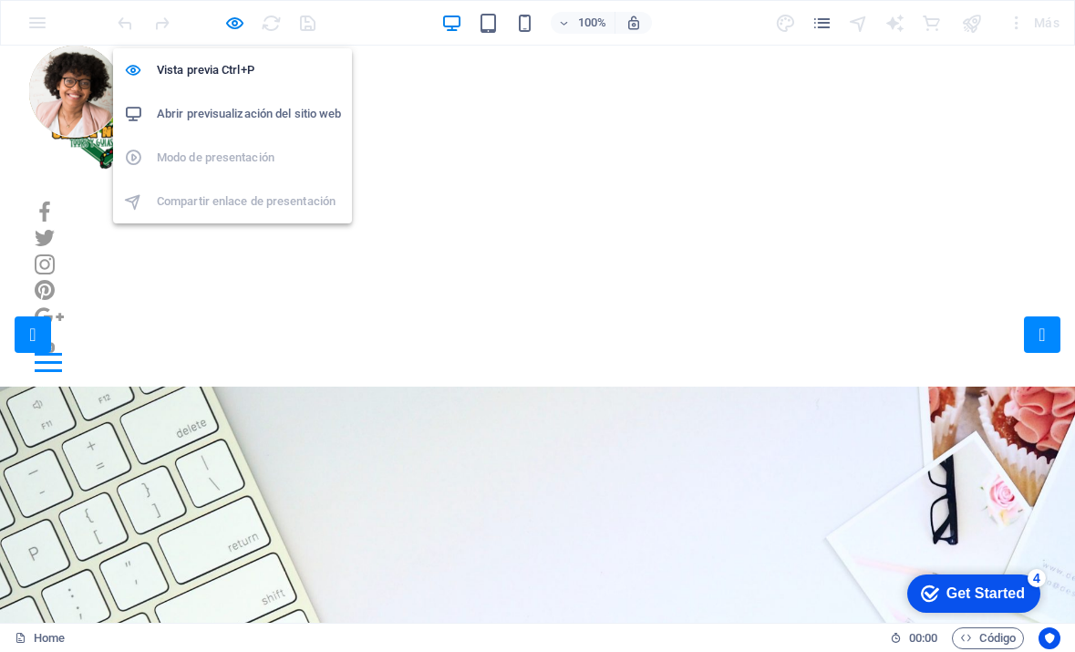
click at [243, 110] on h6 "Abrir previsualización del sitio web" at bounding box center [249, 114] width 184 height 22
click at [236, 22] on icon "button" at bounding box center [234, 23] width 21 height 21
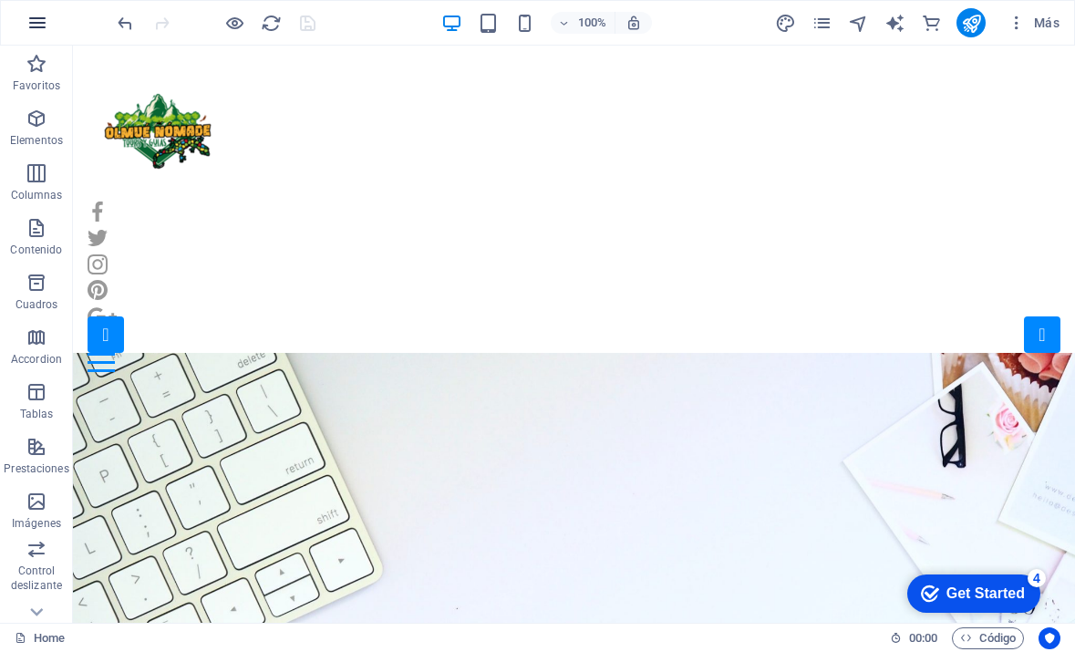
click at [42, 36] on button "button" at bounding box center [38, 23] width 44 height 44
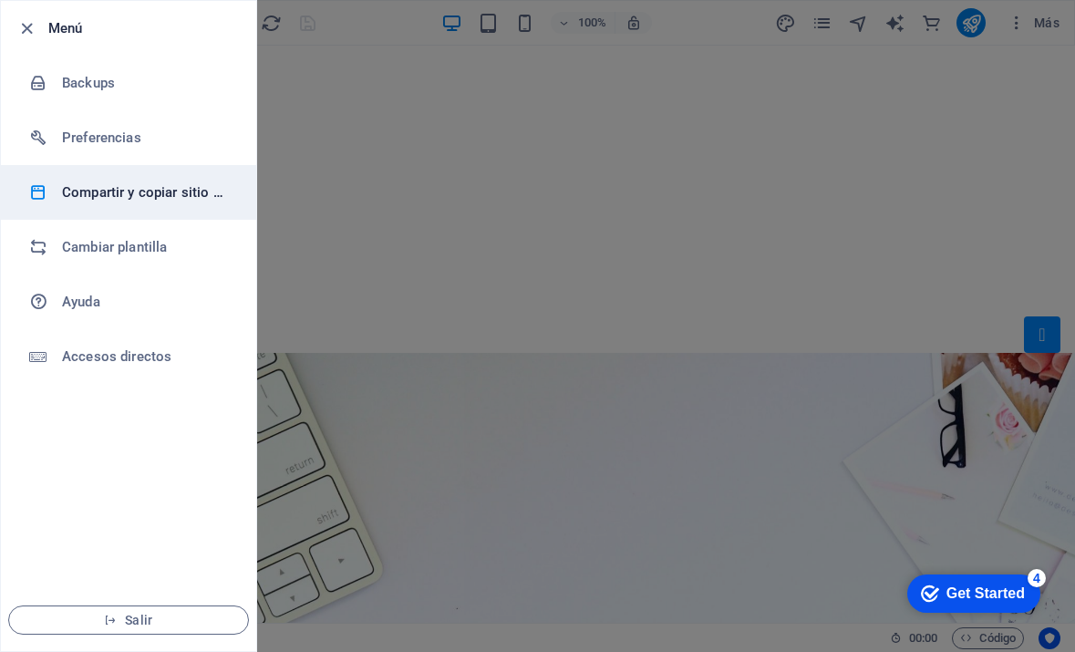
click at [148, 188] on h6 "Compartir y copiar sitio web" at bounding box center [146, 193] width 169 height 22
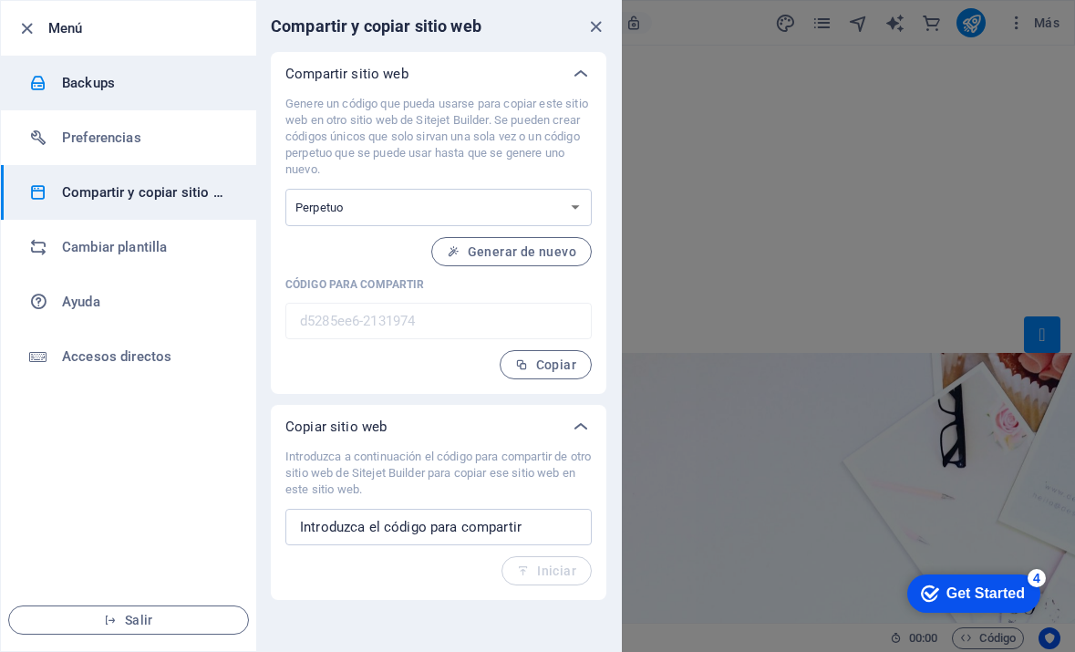
click at [137, 74] on h6 "Backups" at bounding box center [146, 83] width 169 height 22
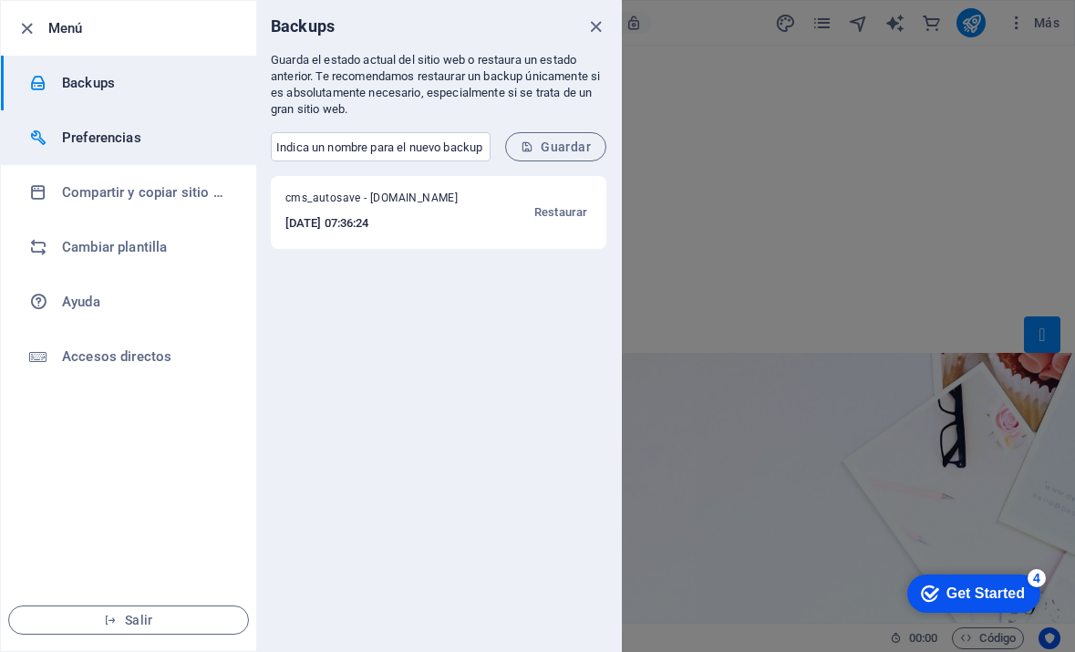
click at [130, 135] on h6 "Preferencias" at bounding box center [146, 138] width 169 height 22
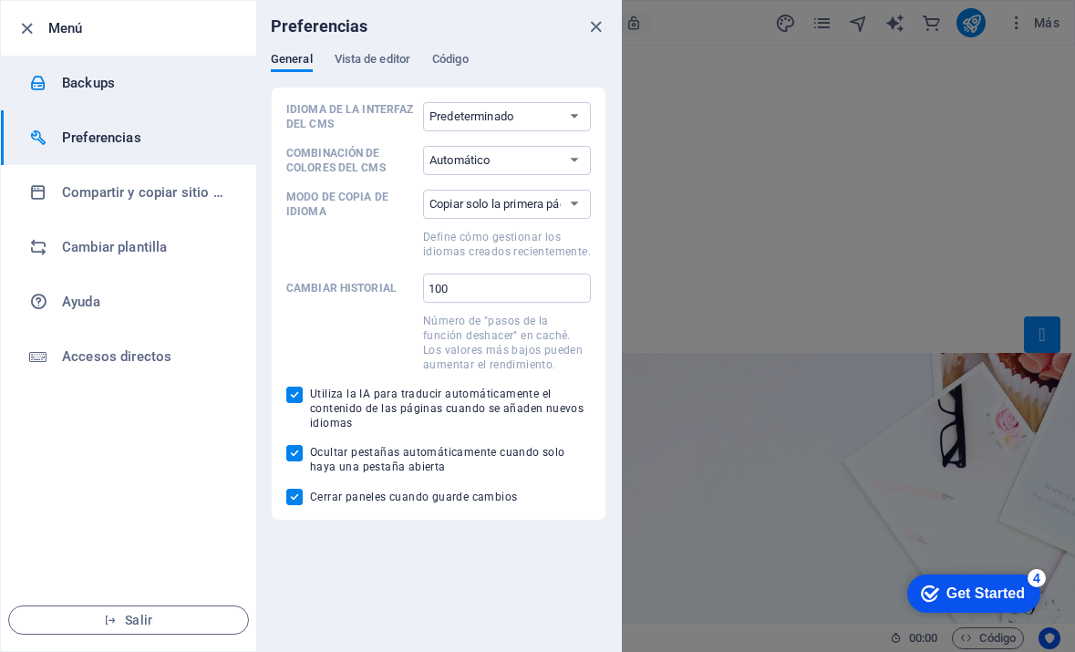
click at [133, 97] on li "Backups" at bounding box center [128, 83] width 255 height 55
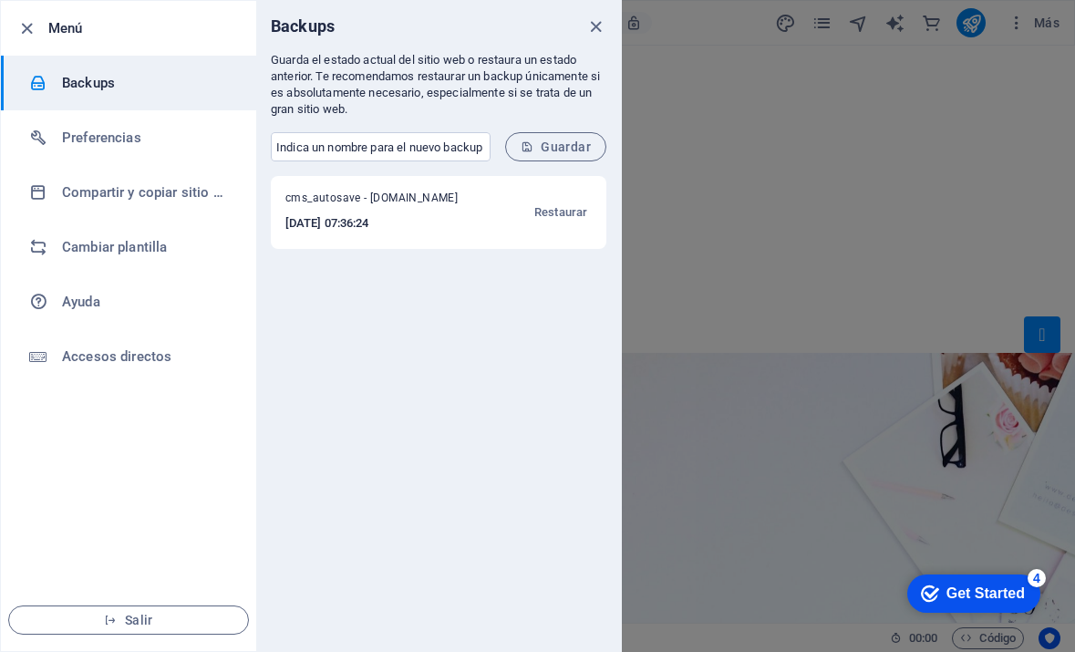
click at [445, 165] on form "​ Guardar" at bounding box center [438, 147] width 365 height 58
click at [447, 144] on input "text" at bounding box center [381, 146] width 220 height 29
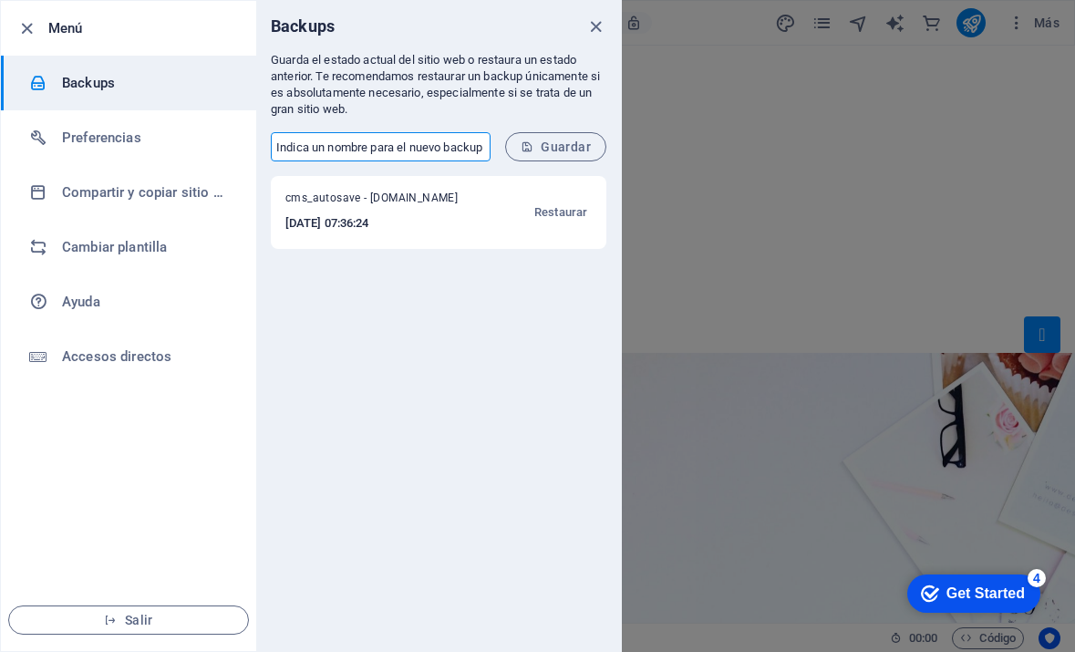
click at [447, 144] on input "text" at bounding box center [381, 146] width 220 height 29
type input "logo 1 Olmue nomade"
click at [576, 149] on span "Guardar" at bounding box center [556, 147] width 70 height 15
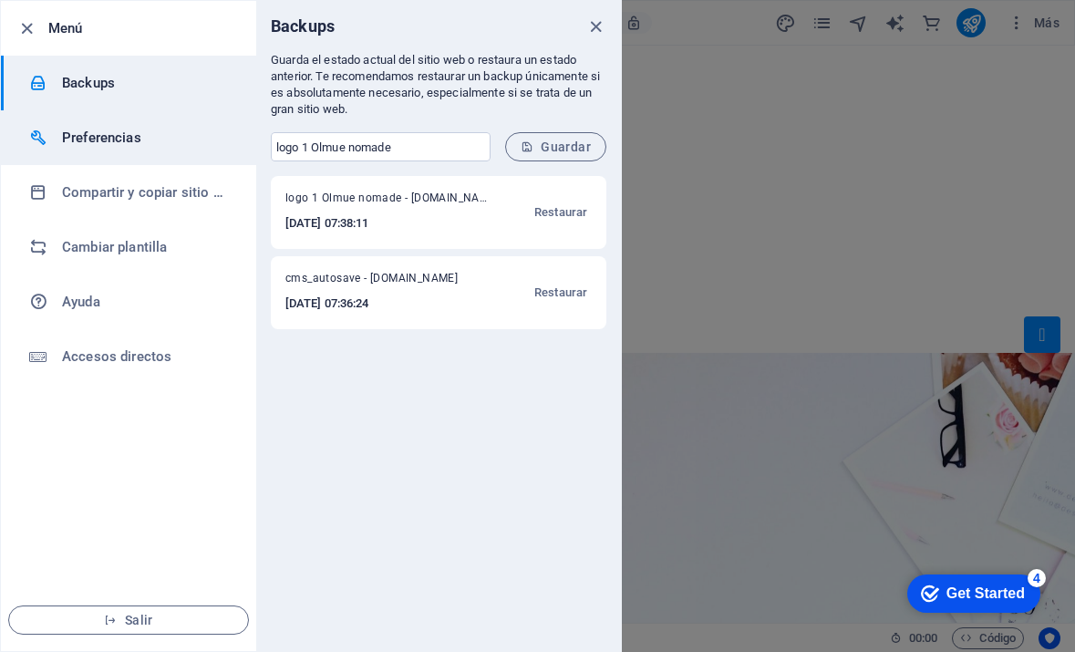
click at [102, 136] on h6 "Preferencias" at bounding box center [146, 138] width 169 height 22
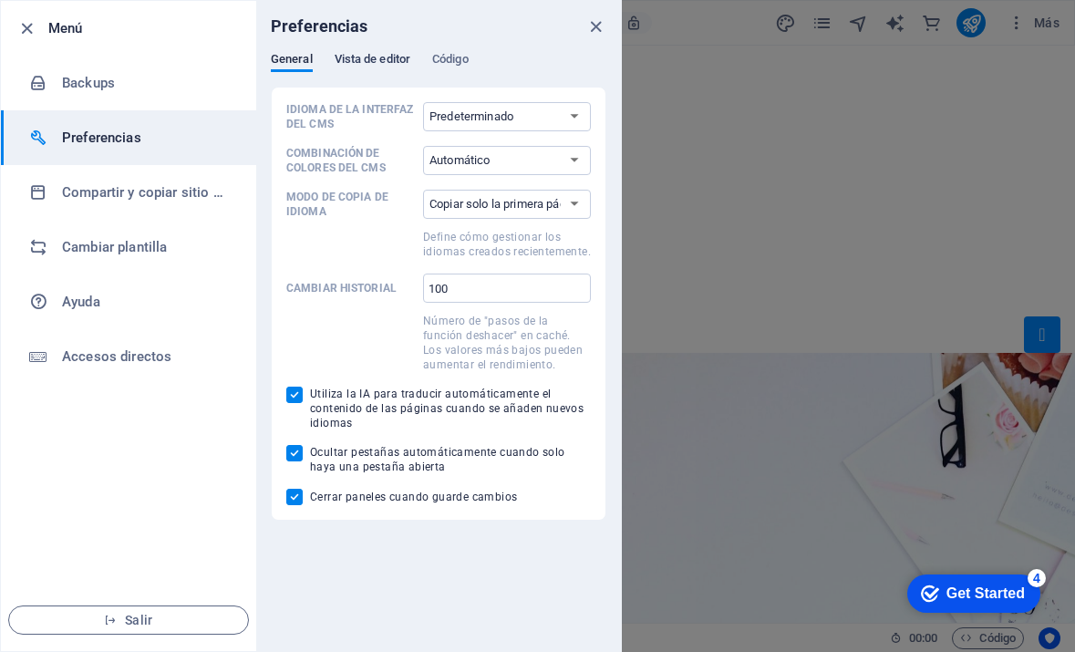
click at [368, 56] on span "Vista de editor" at bounding box center [373, 61] width 76 height 26
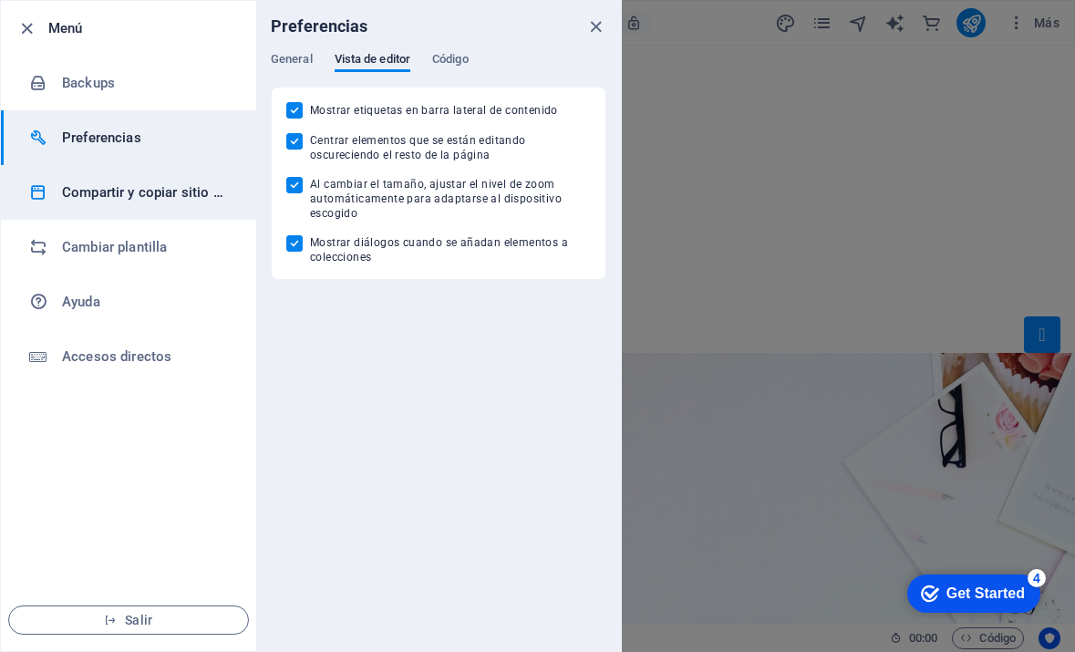
click at [204, 187] on h6 "Compartir y copiar sitio web" at bounding box center [146, 193] width 169 height 22
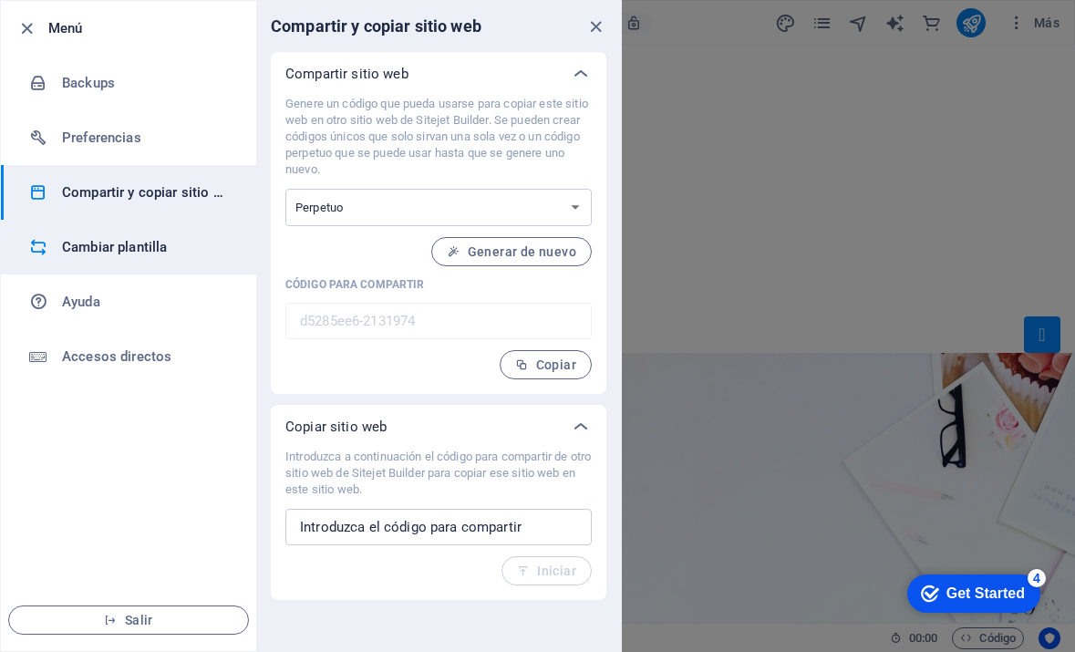
click at [193, 244] on h6 "Cambiar plantilla" at bounding box center [146, 247] width 169 height 22
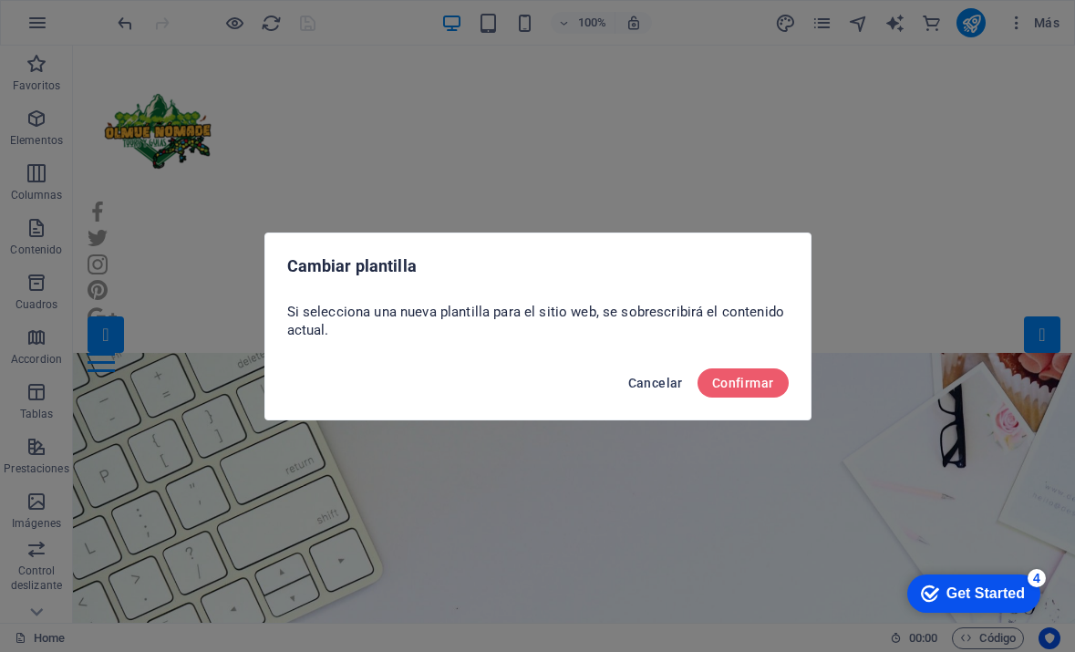
click at [675, 383] on span "Cancelar" at bounding box center [655, 383] width 55 height 15
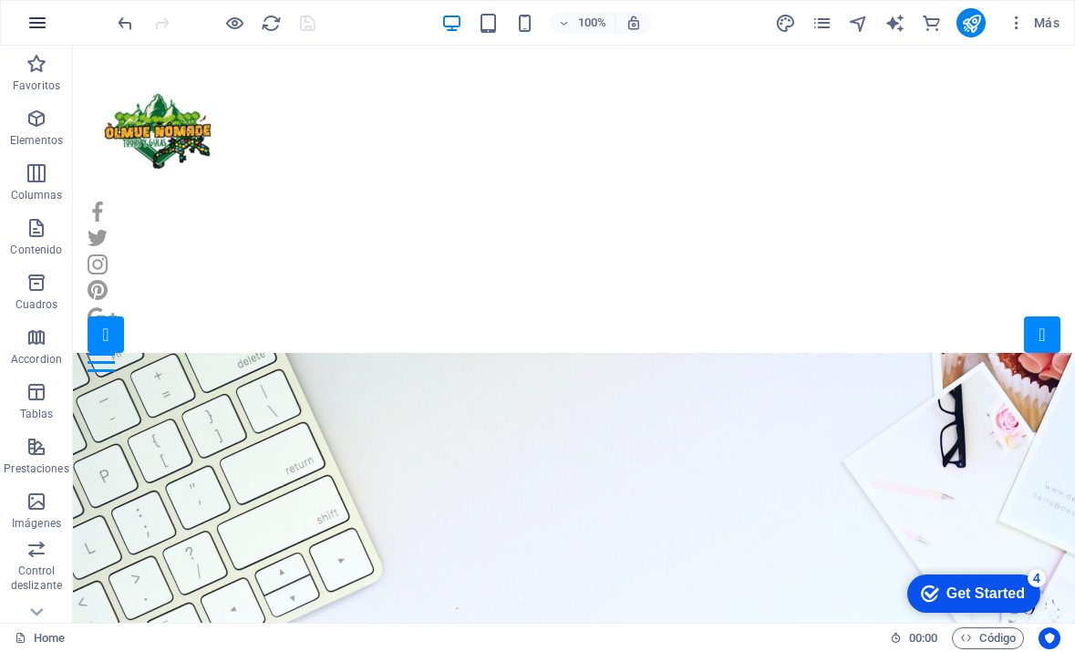
click at [33, 22] on icon "button" at bounding box center [37, 23] width 22 height 22
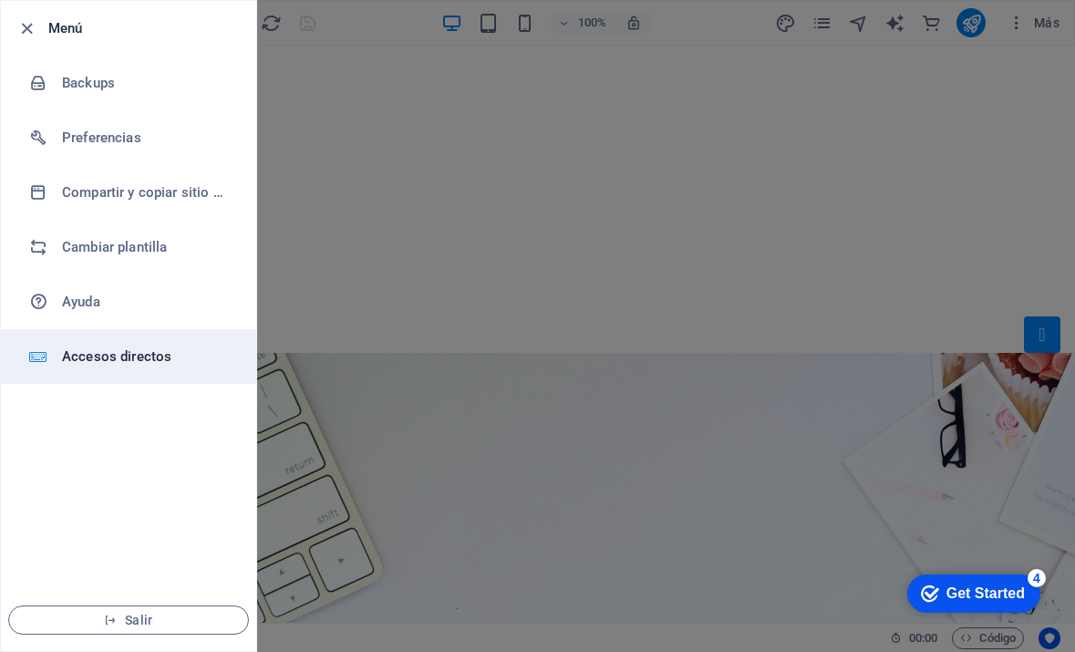
click at [102, 356] on h6 "Accesos directos" at bounding box center [146, 357] width 169 height 22
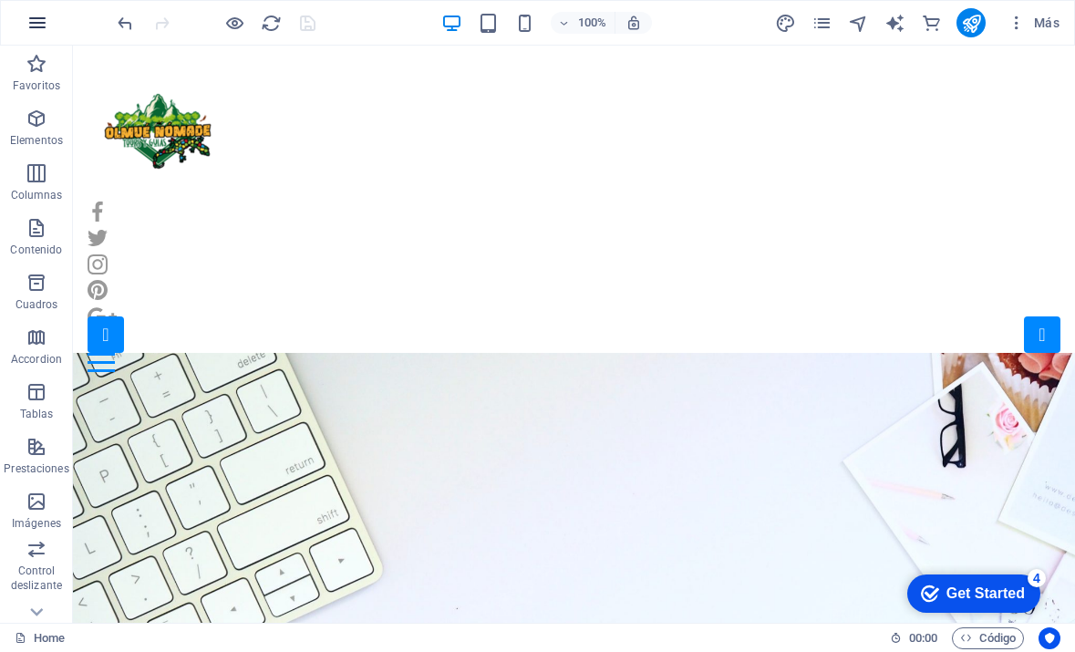
click at [47, 26] on icon "button" at bounding box center [37, 23] width 22 height 22
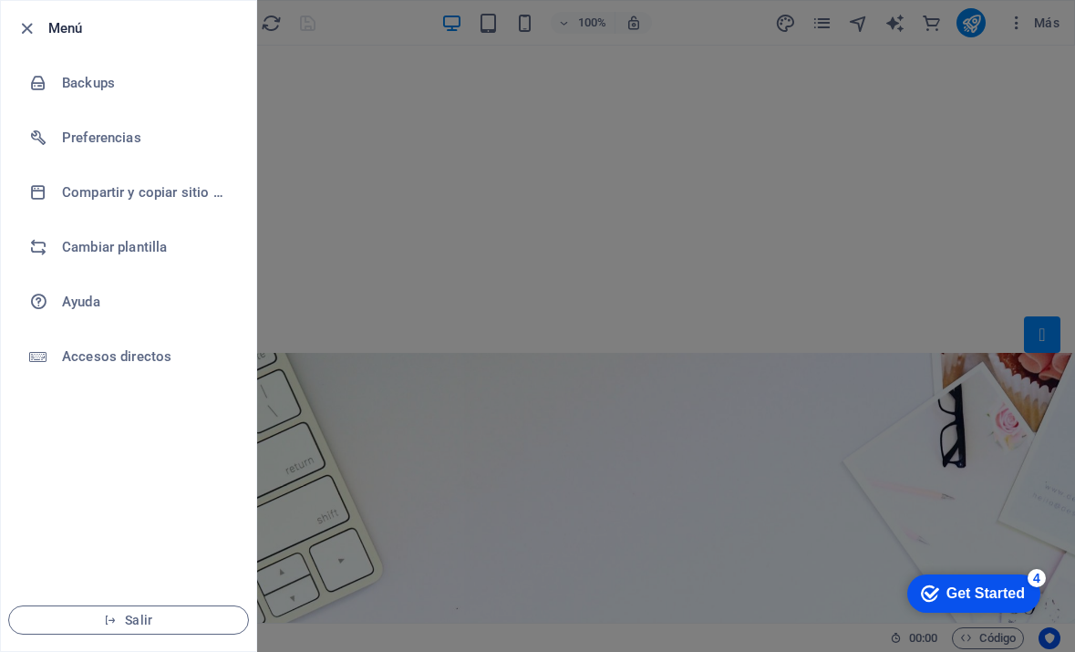
click at [420, 241] on div at bounding box center [537, 326] width 1075 height 652
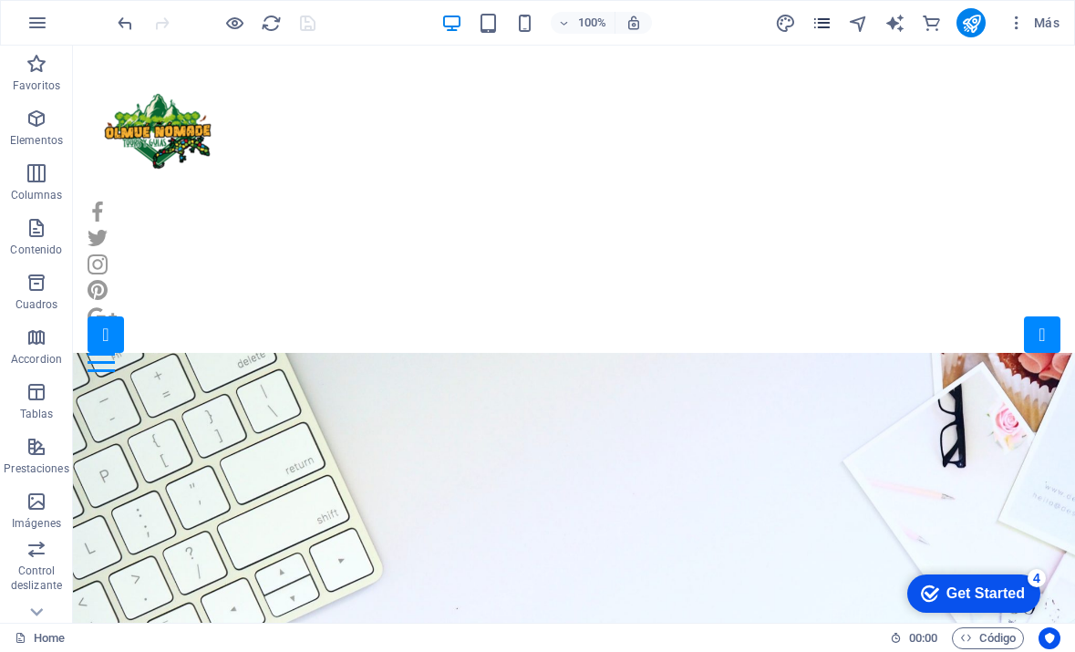
click at [822, 14] on icon "pages" at bounding box center [822, 23] width 21 height 21
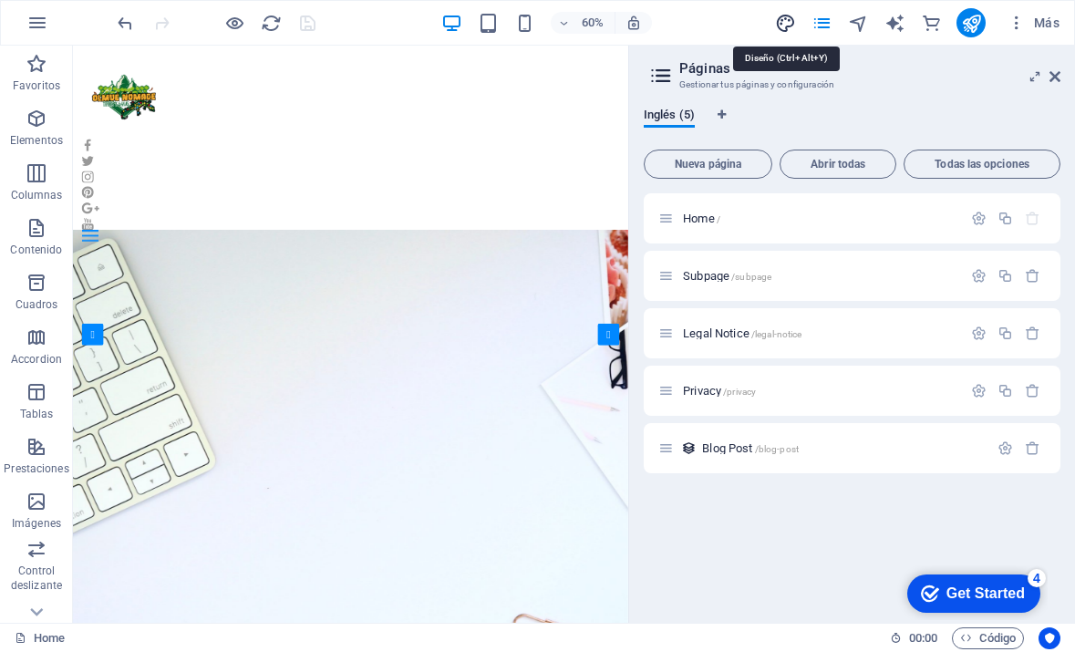
click at [794, 16] on icon "design" at bounding box center [785, 23] width 21 height 21
select select "px"
select select "400"
select select "px"
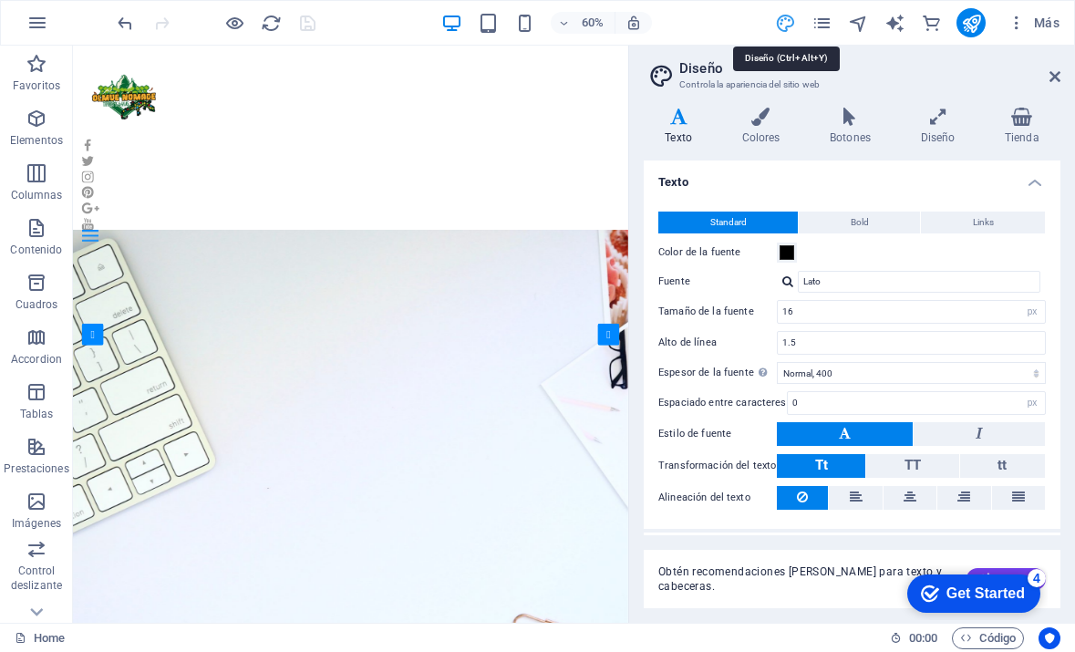
click at [791, 18] on icon "design" at bounding box center [785, 23] width 21 height 21
click at [1041, 11] on button "Más" at bounding box center [1034, 22] width 67 height 29
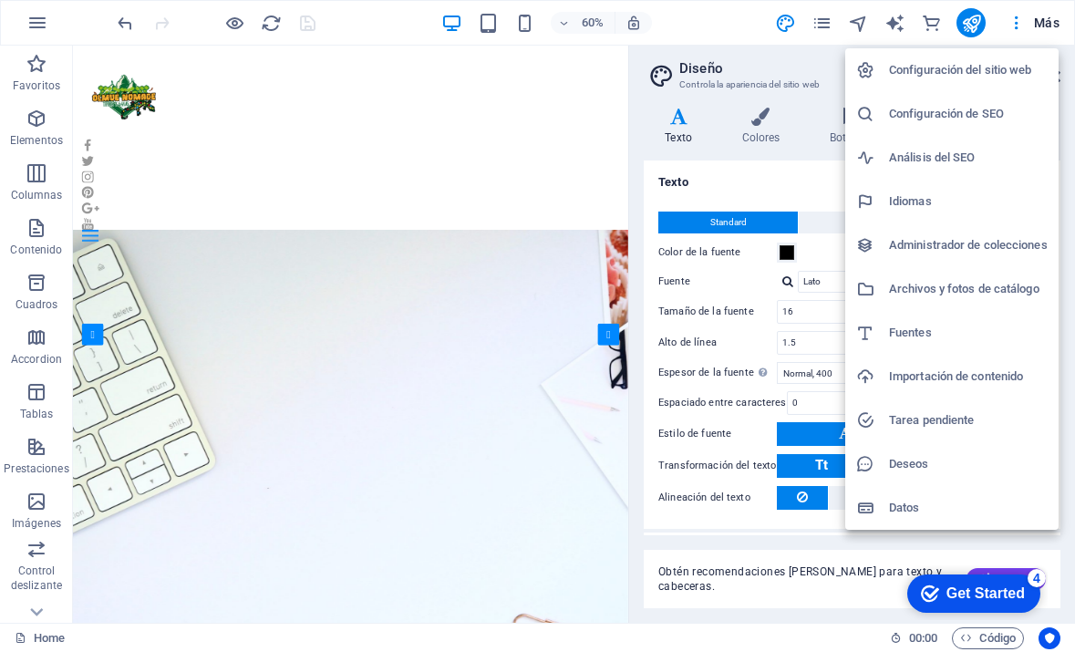
click at [975, 67] on h6 "Configuración del sitio web" at bounding box center [968, 70] width 159 height 22
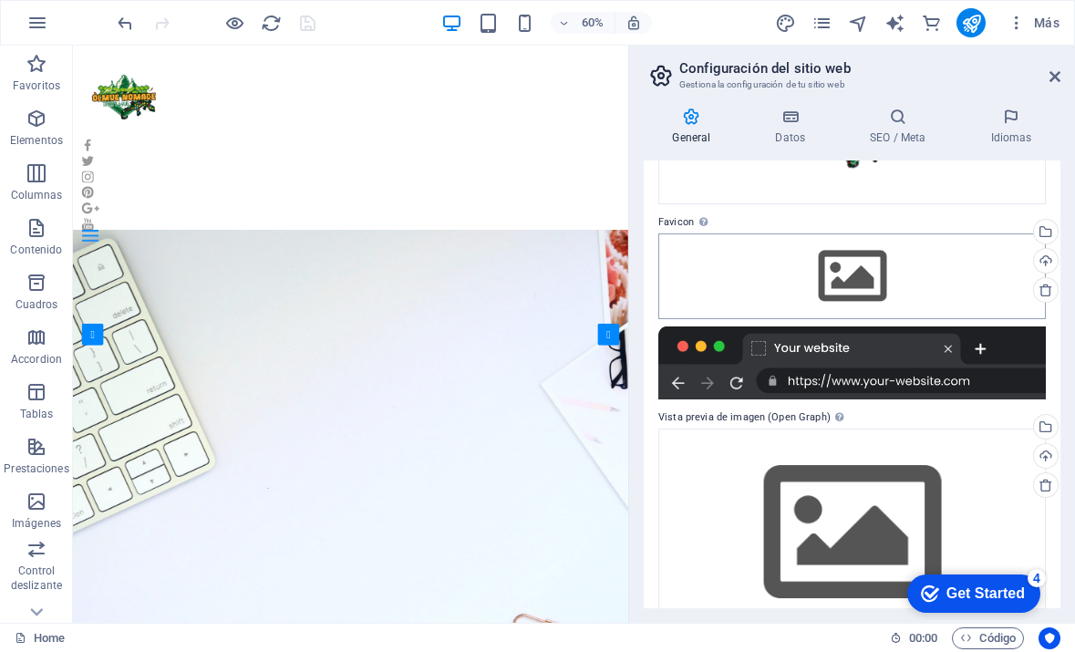
scroll to position [192, 0]
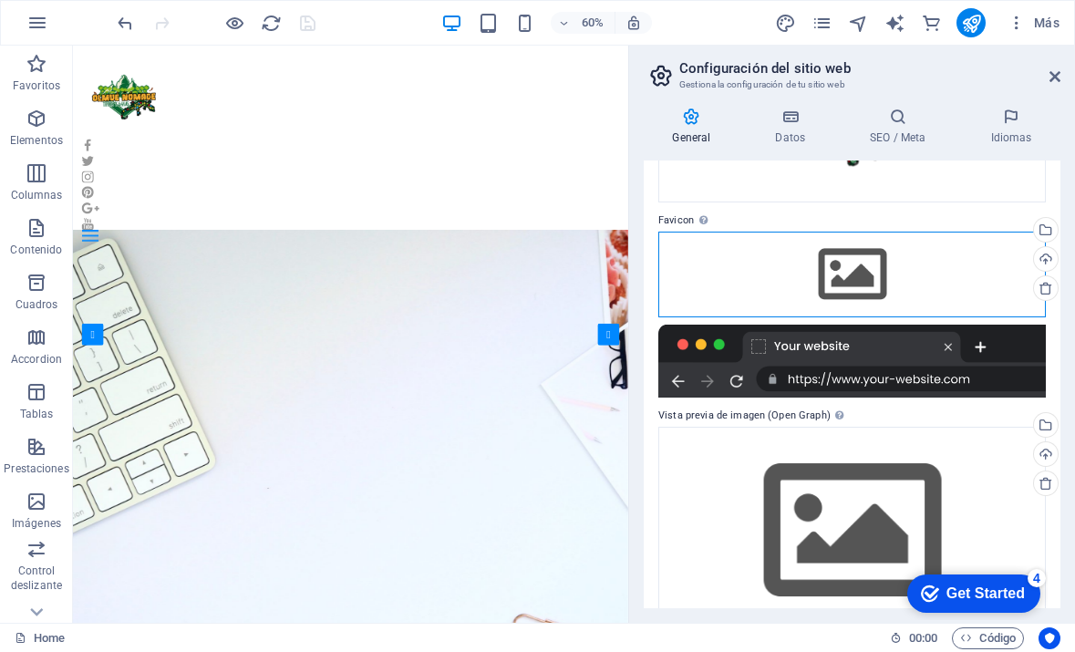
click at [840, 261] on div "Arrastra archivos aquí, haz clic para escoger archivos o selecciona archivos de…" at bounding box center [853, 275] width 388 height 86
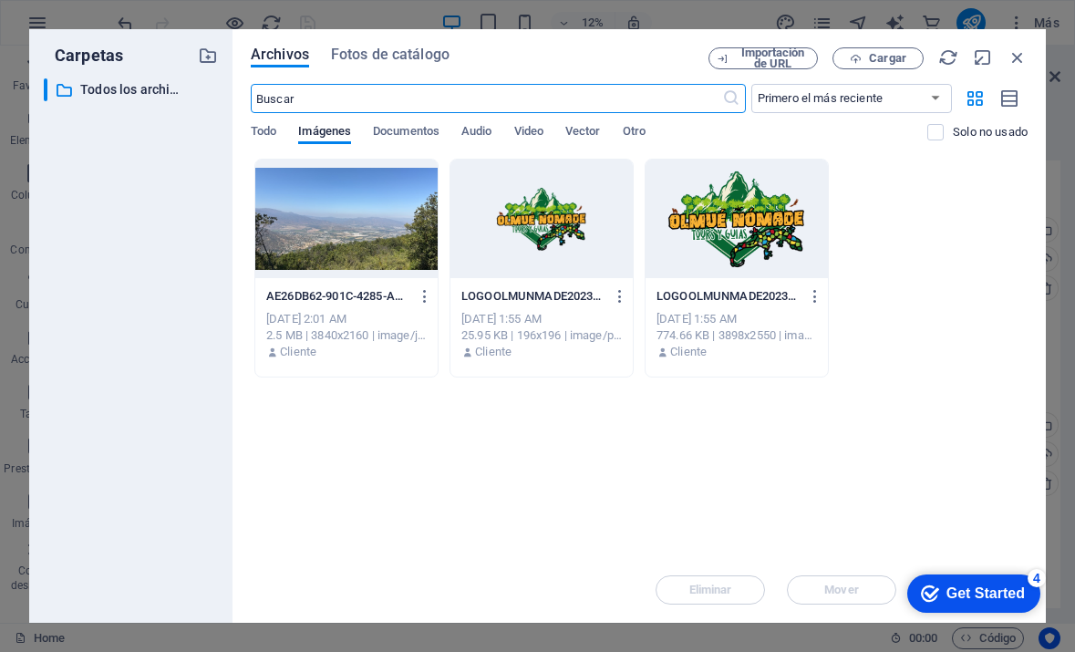
click at [545, 233] on div at bounding box center [542, 219] width 182 height 119
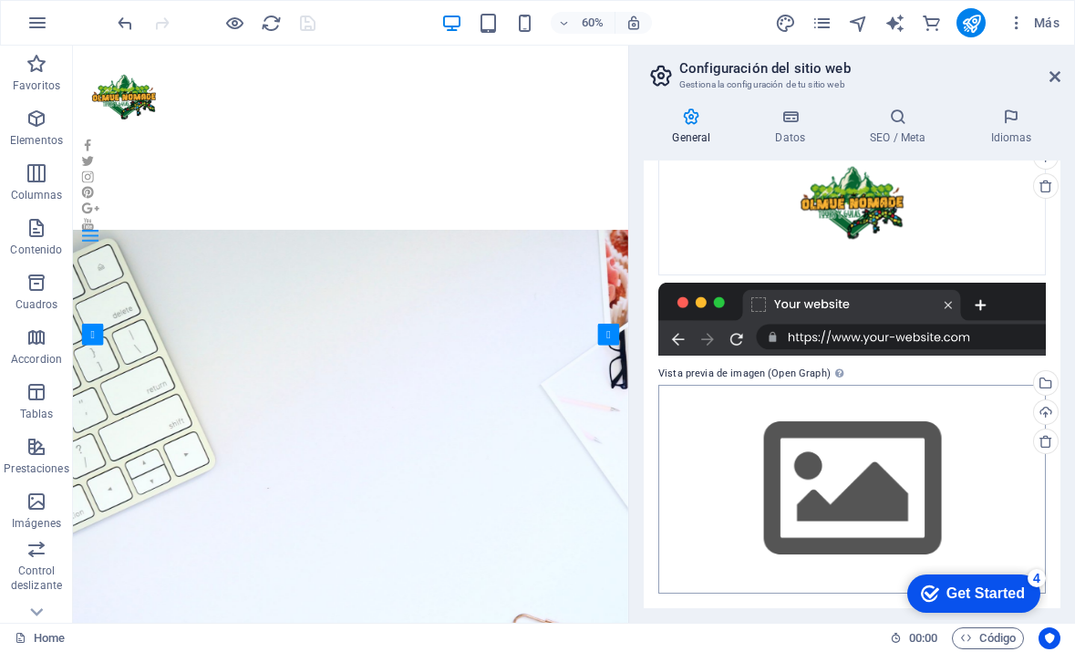
scroll to position [293, 0]
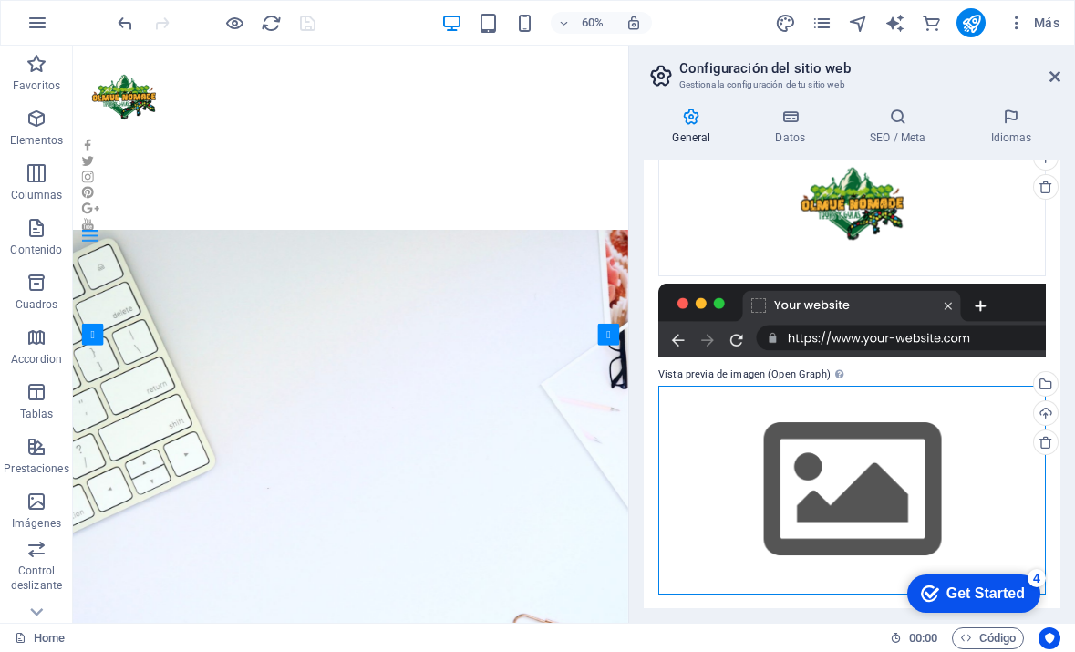
click at [799, 459] on div "Arrastra archivos aquí, haz clic para escoger archivos o selecciona archivos de…" at bounding box center [853, 490] width 388 height 209
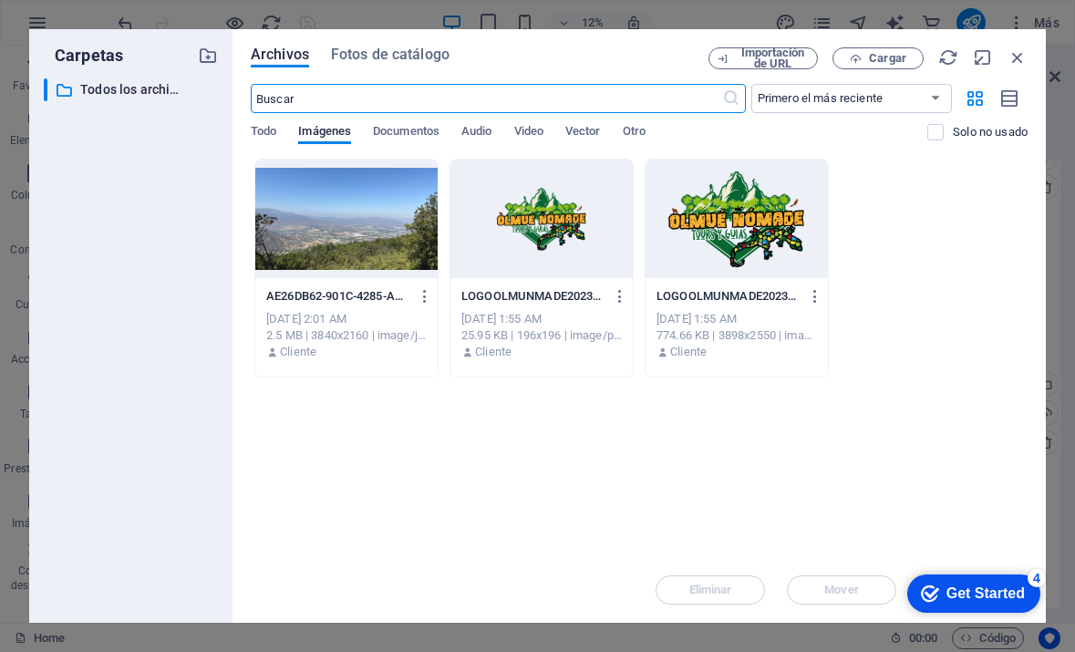
click at [741, 213] on div at bounding box center [737, 219] width 182 height 119
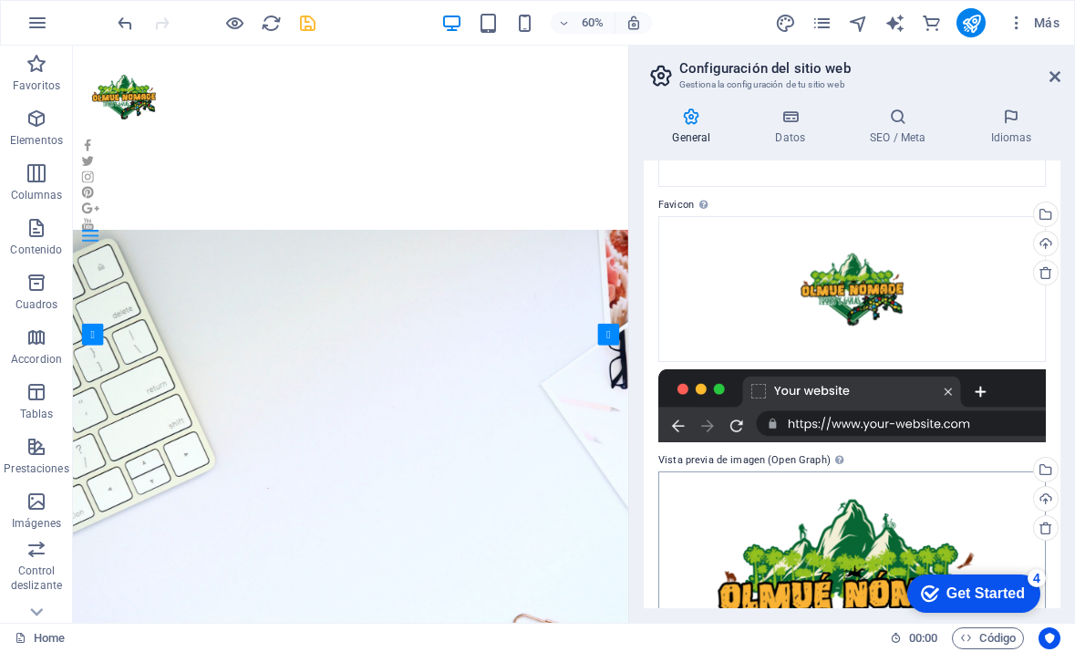
scroll to position [0, 0]
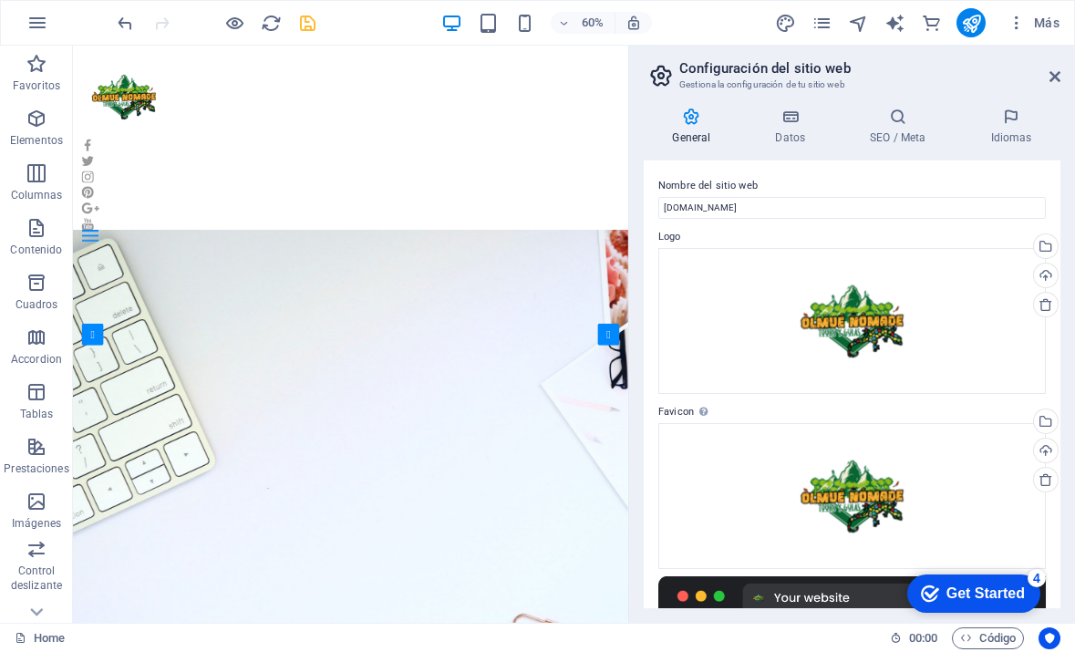
click at [888, 192] on label "Nombre del sitio web" at bounding box center [853, 186] width 388 height 22
click at [888, 197] on input "[DOMAIN_NAME]" at bounding box center [853, 208] width 388 height 22
click at [781, 121] on icon at bounding box center [791, 117] width 88 height 18
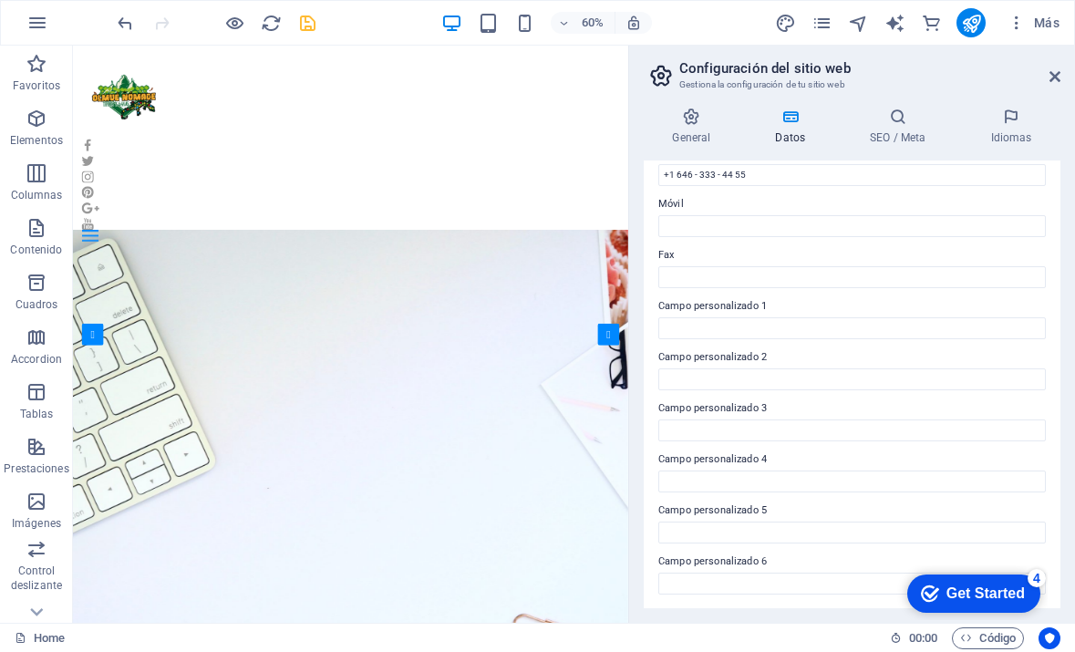
scroll to position [427, 0]
click at [909, 116] on icon at bounding box center [898, 117] width 113 height 18
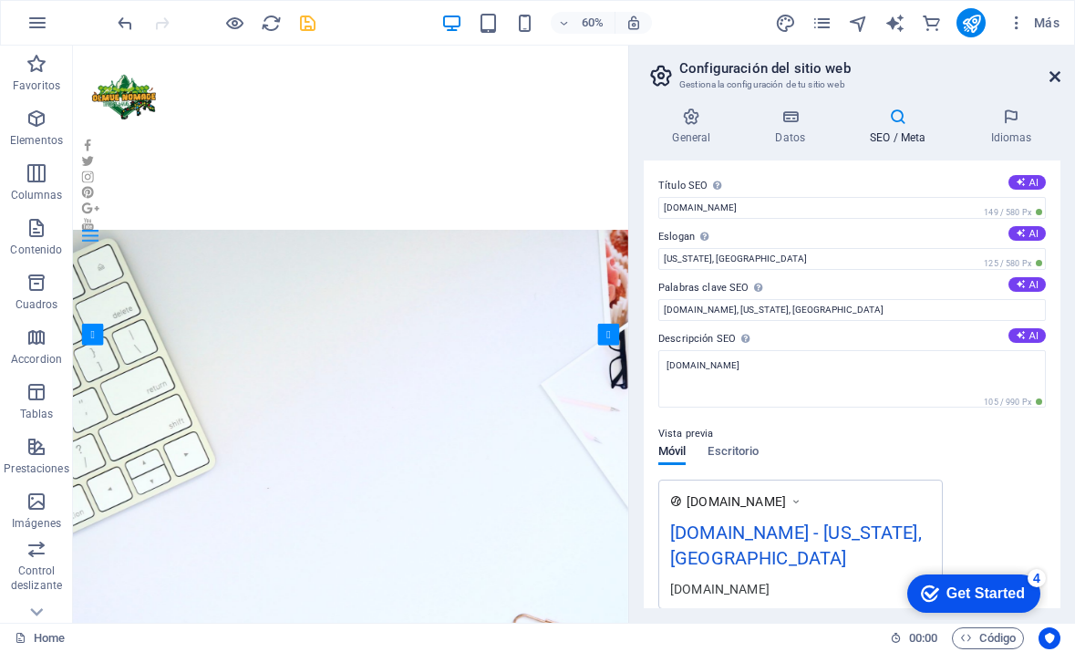
click at [1054, 81] on icon at bounding box center [1055, 76] width 11 height 15
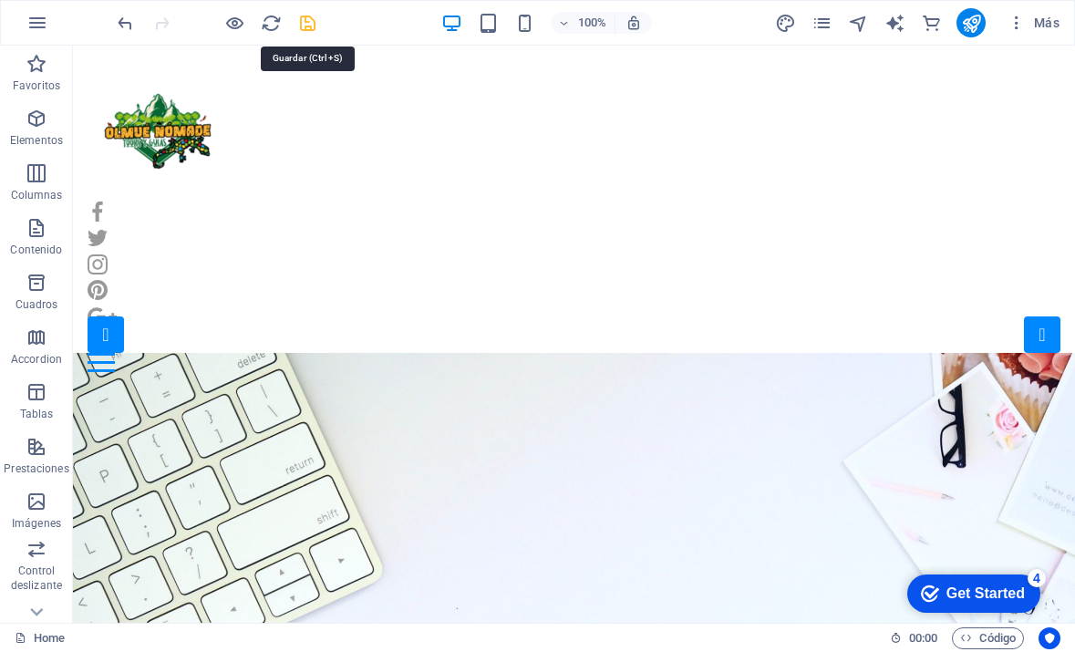
click at [312, 26] on icon "save" at bounding box center [307, 23] width 21 height 21
click at [1053, 21] on span "Más" at bounding box center [1034, 23] width 52 height 18
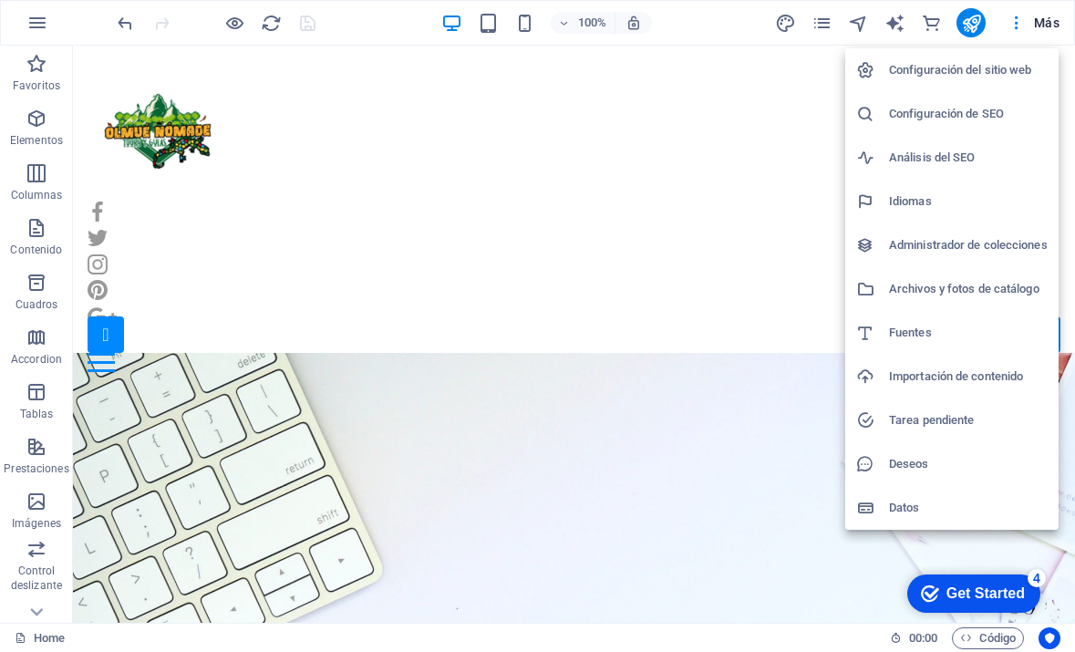
click at [32, 26] on div at bounding box center [537, 326] width 1075 height 652
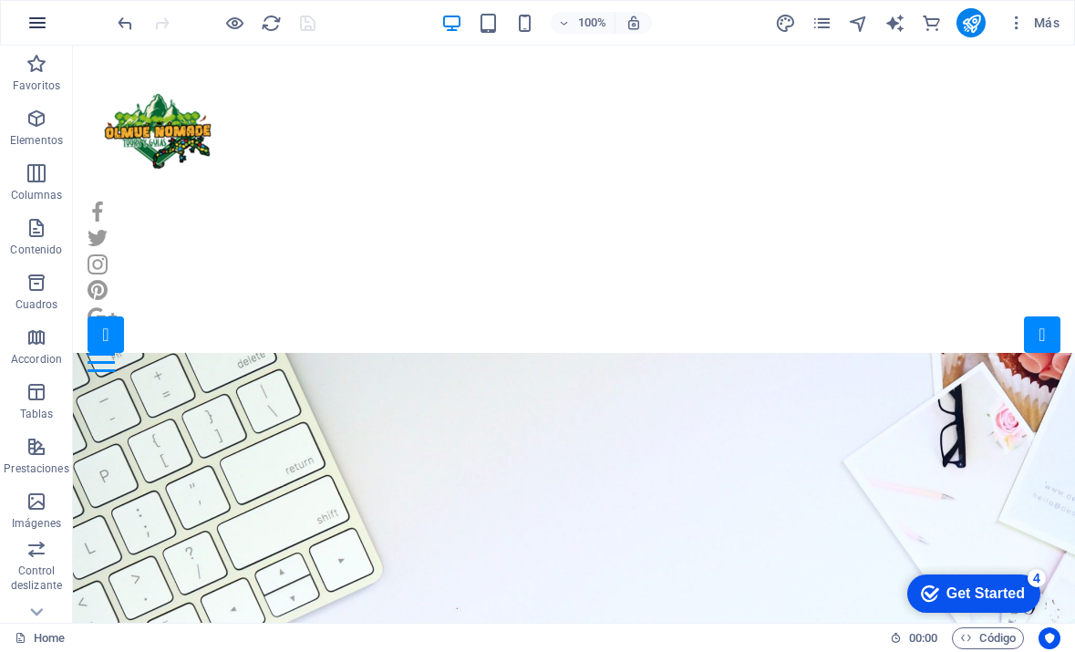
click at [40, 10] on button "button" at bounding box center [38, 23] width 44 height 44
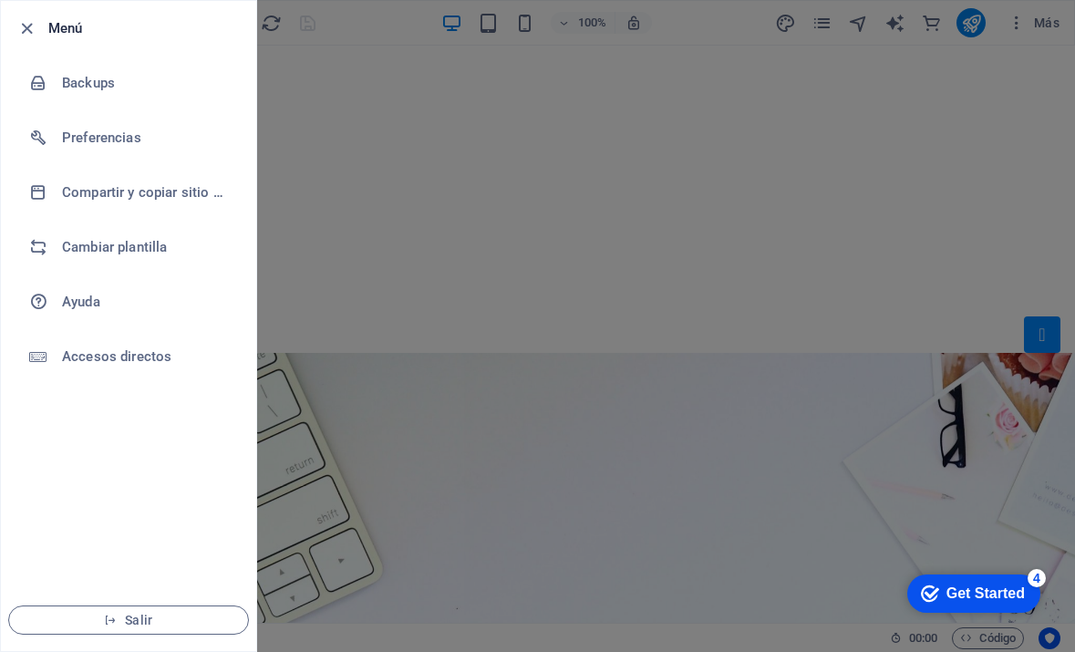
click at [148, 635] on li "Salir" at bounding box center [128, 620] width 255 height 62
click at [148, 623] on span "Salir" at bounding box center [129, 620] width 210 height 15
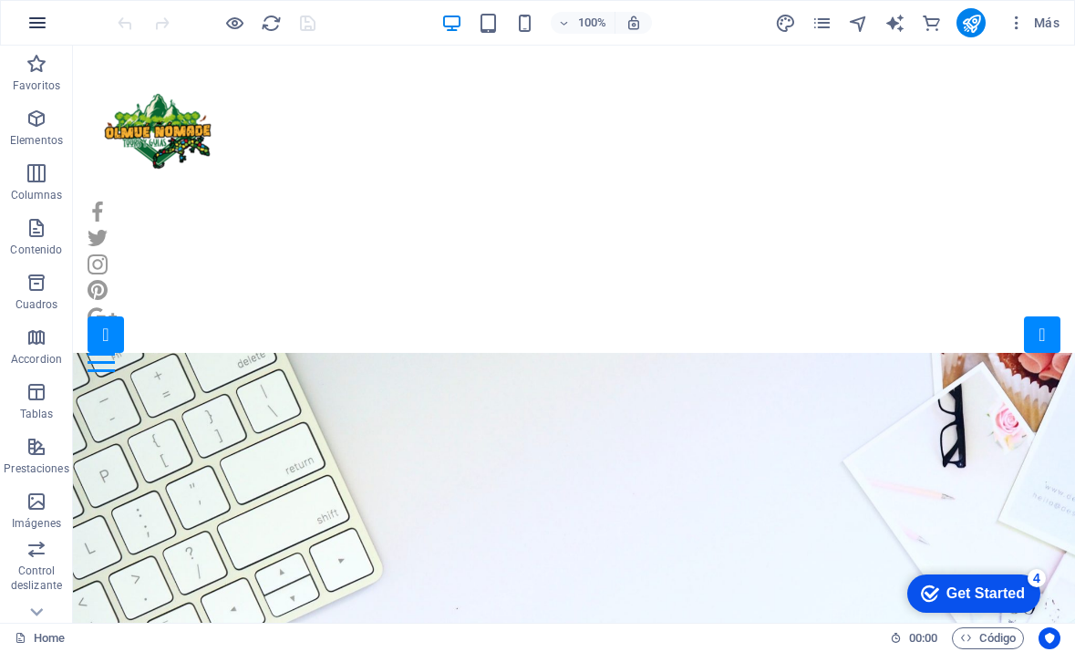
click at [37, 30] on icon "button" at bounding box center [37, 23] width 22 height 22
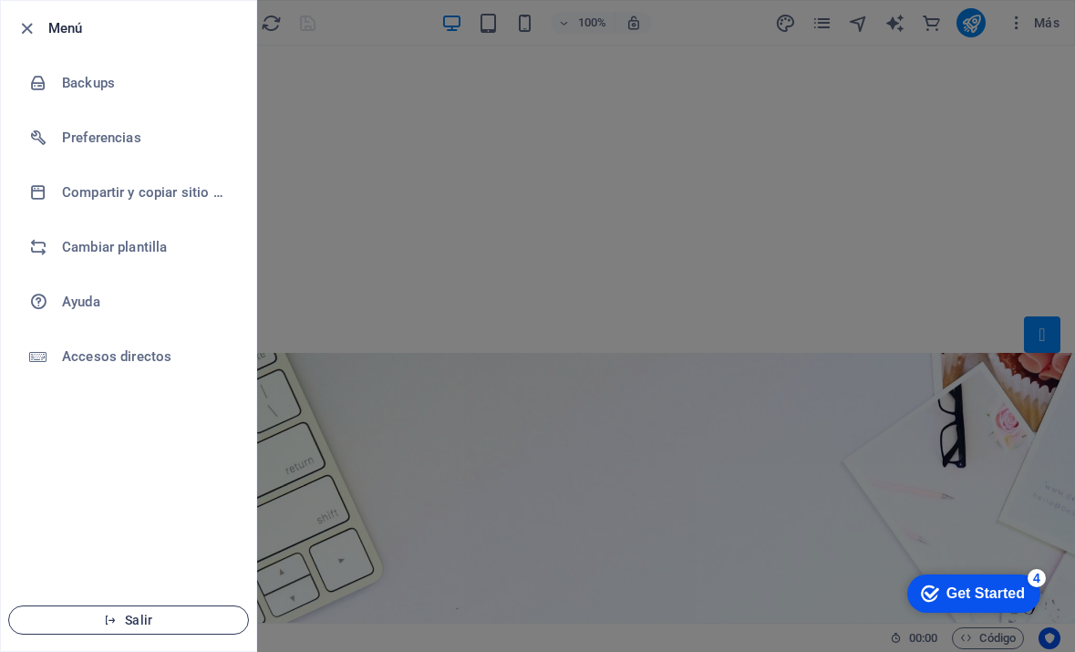
click at [147, 626] on span "Salir" at bounding box center [129, 620] width 210 height 15
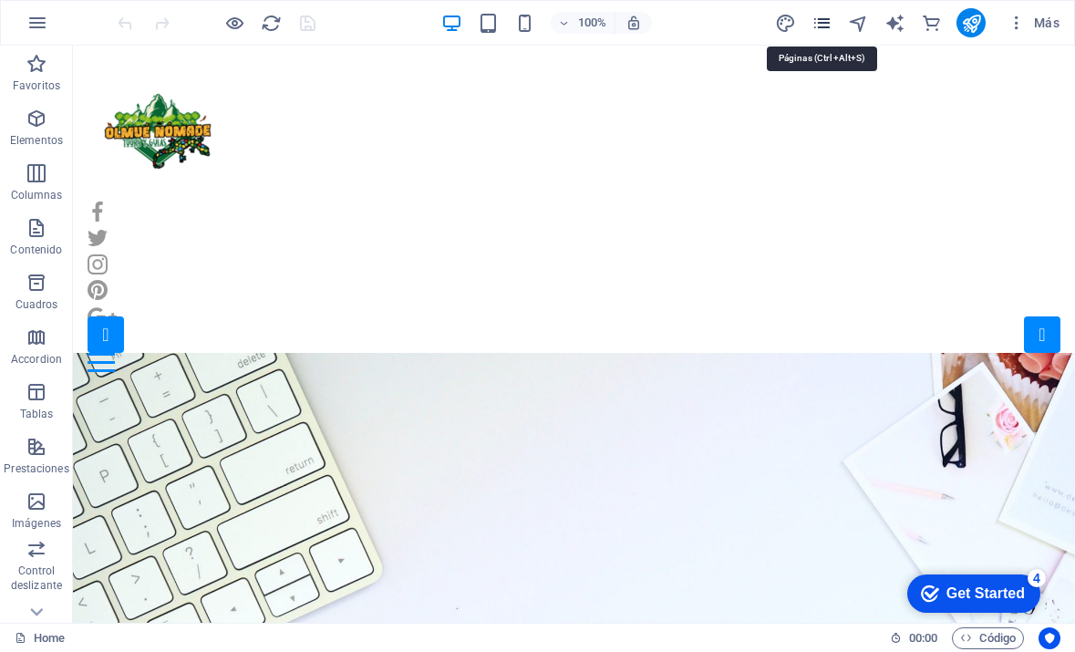
click at [815, 28] on icon "pages" at bounding box center [822, 23] width 21 height 21
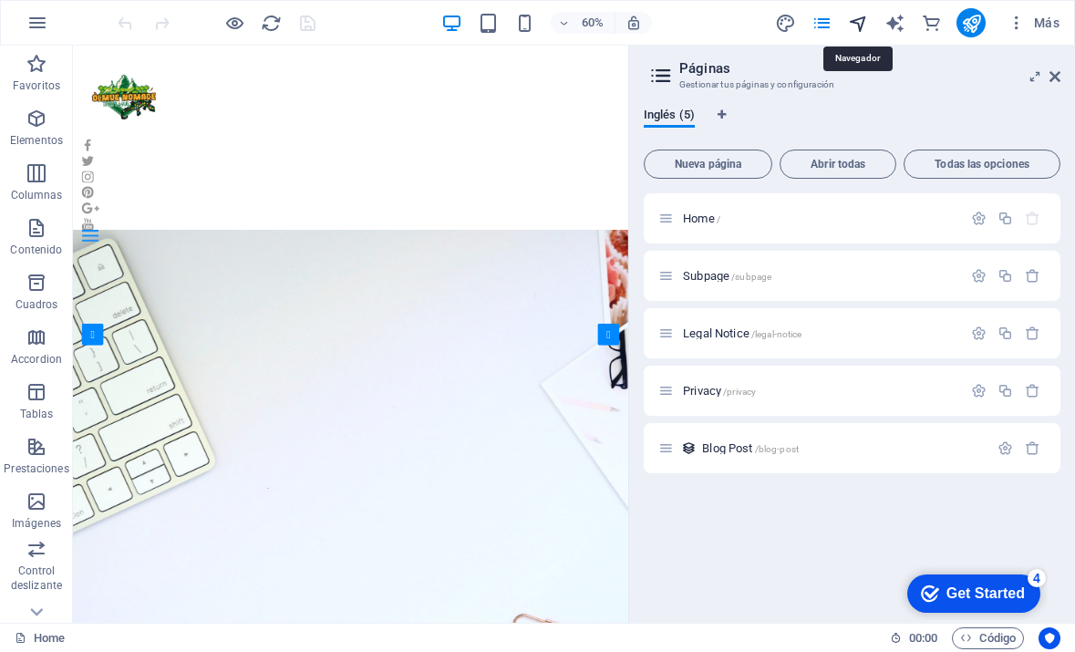
click at [863, 29] on icon "navigator" at bounding box center [858, 23] width 21 height 21
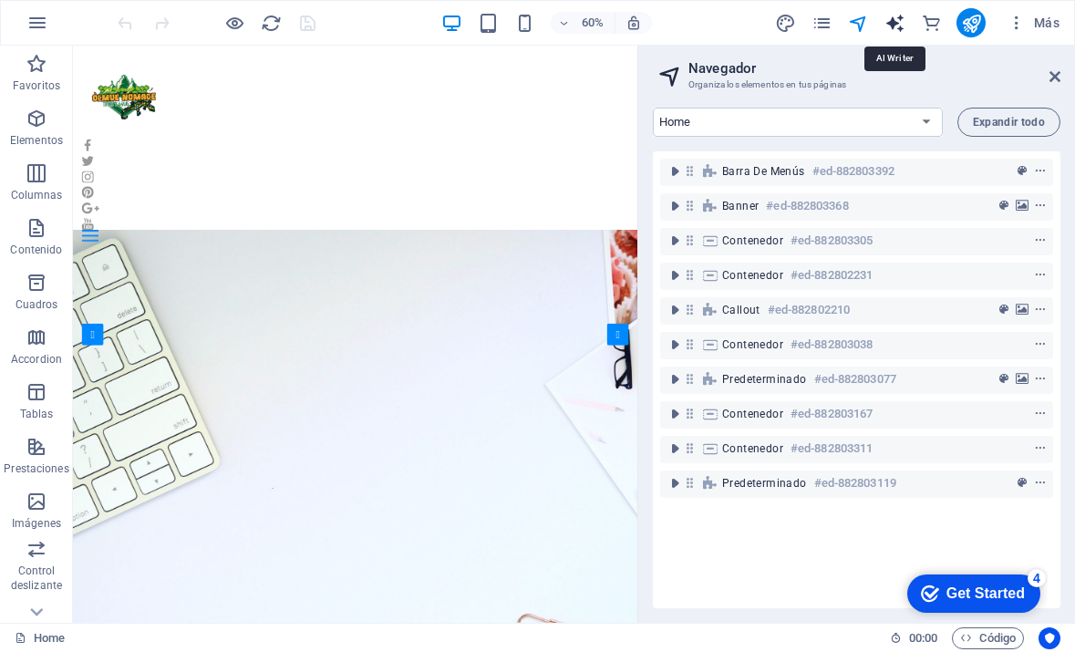
click at [894, 22] on icon "text_generator" at bounding box center [895, 23] width 21 height 21
select select "English"
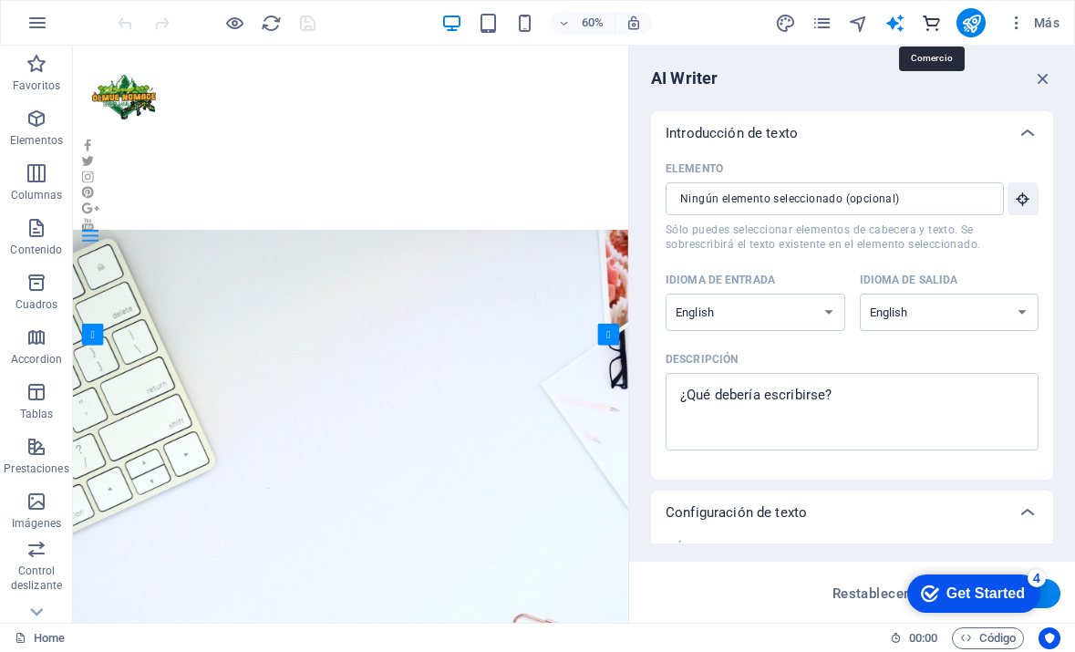
click at [932, 20] on icon "commerce" at bounding box center [931, 23] width 21 height 21
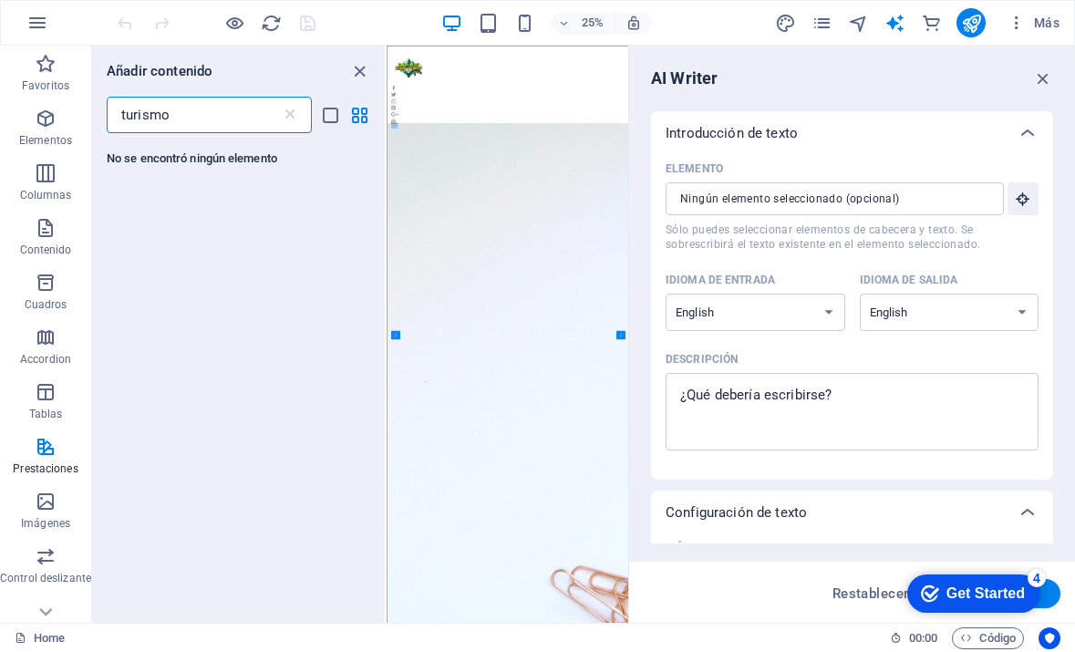
type input "turismo"
click at [363, 72] on icon "close panel" at bounding box center [359, 71] width 21 height 21
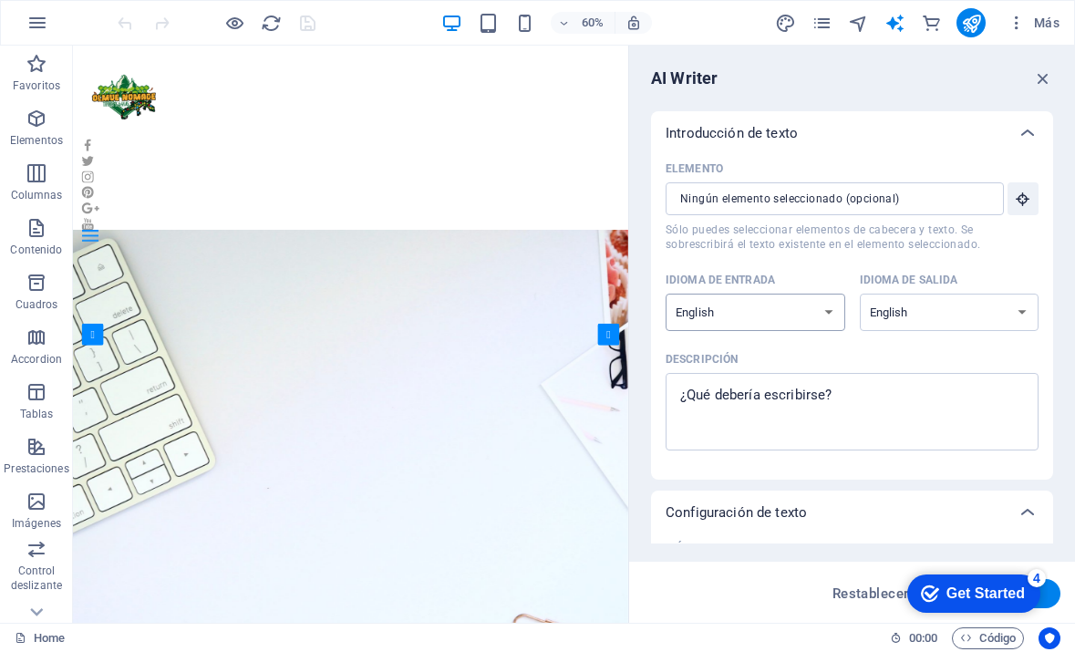
click at [831, 309] on select "Albanian Arabic Armenian Awadhi Azerbaijani Bashkir Basque Belarusian Bengali B…" at bounding box center [756, 312] width 180 height 37
click at [1037, 81] on icon "button" at bounding box center [1043, 78] width 20 height 20
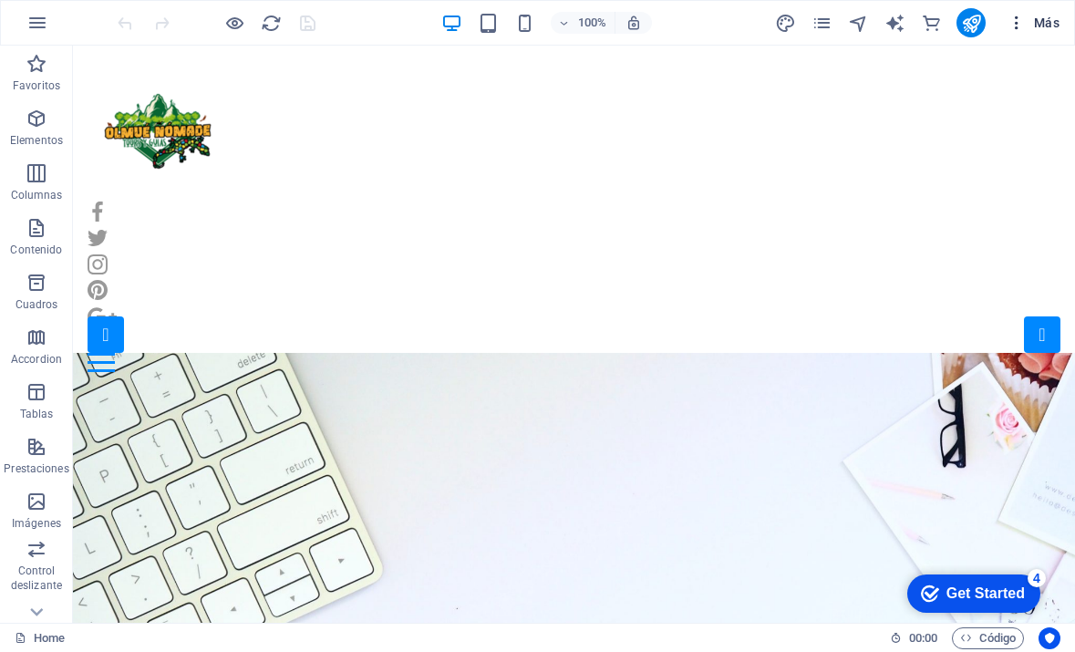
click at [1022, 18] on icon "button" at bounding box center [1017, 23] width 18 height 18
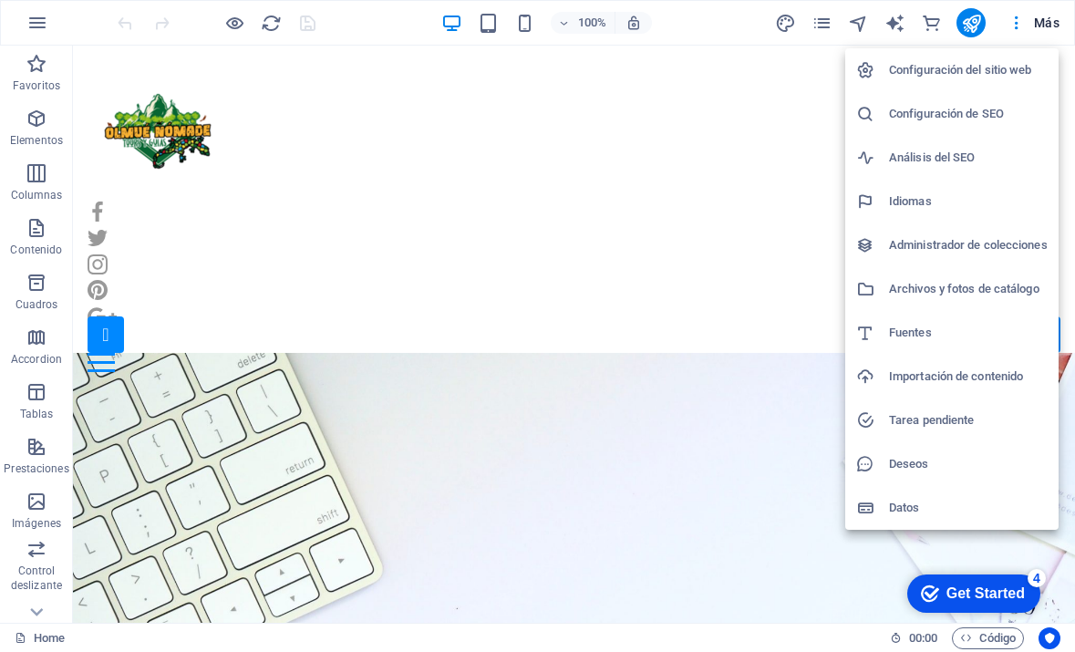
click at [926, 78] on h6 "Configuración del sitio web" at bounding box center [968, 70] width 159 height 22
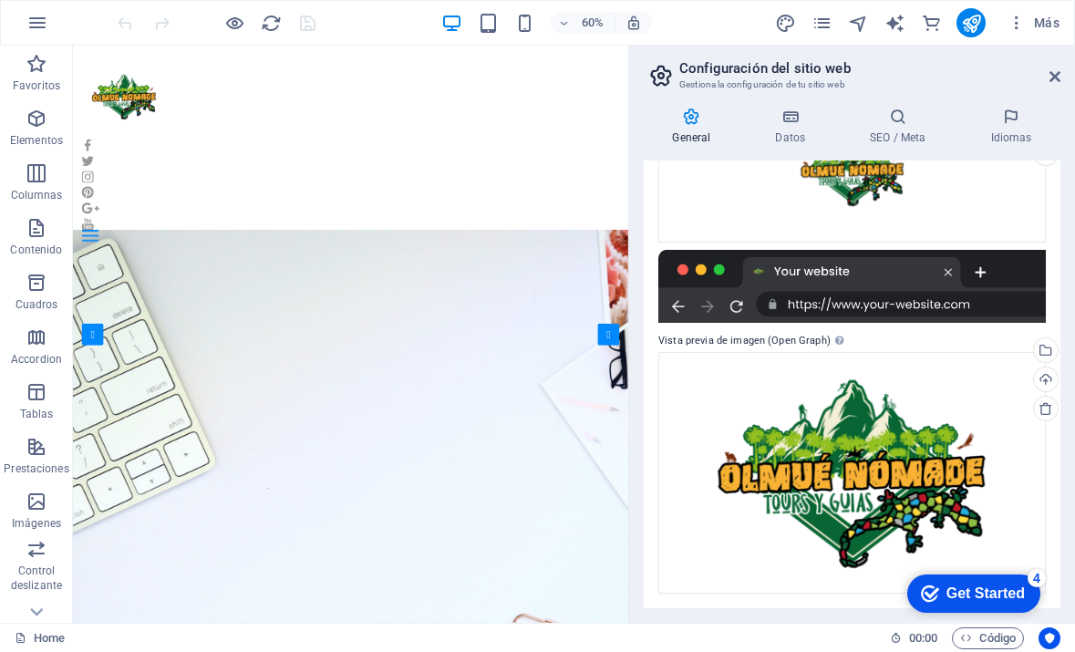
scroll to position [326, 0]
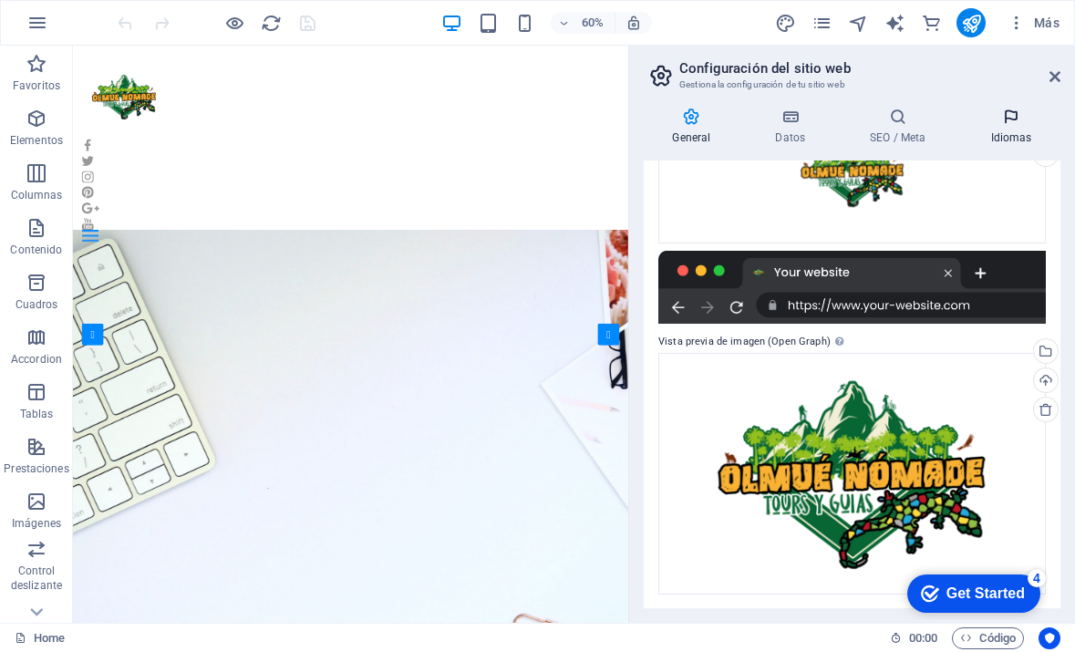
click at [1025, 132] on h4 "Idiomas" at bounding box center [1011, 127] width 99 height 38
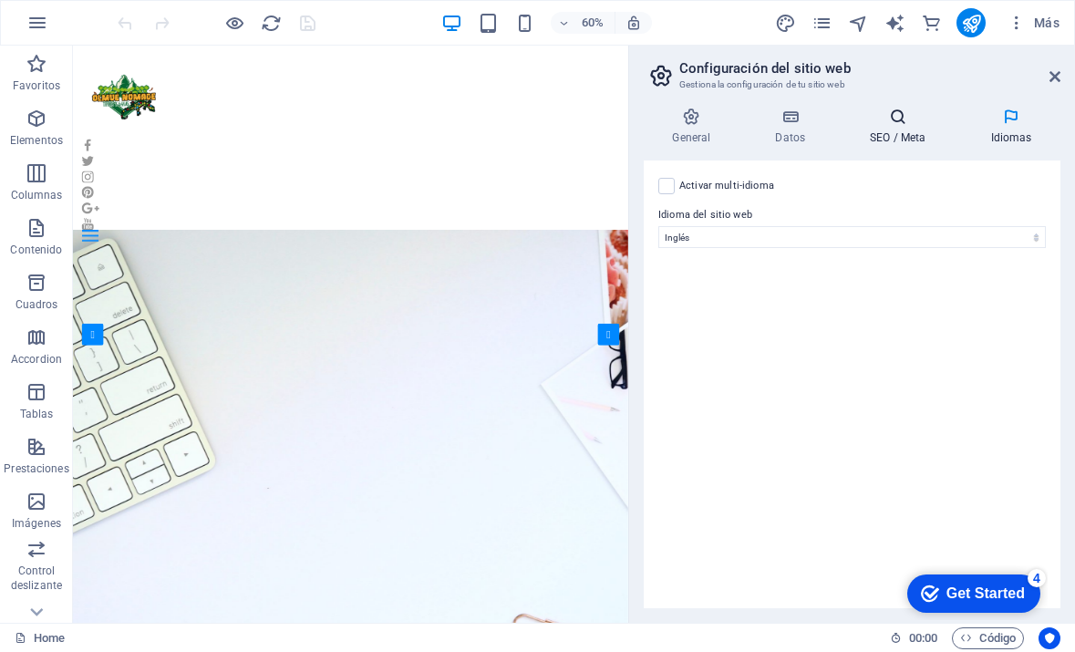
click at [899, 119] on icon at bounding box center [898, 117] width 113 height 18
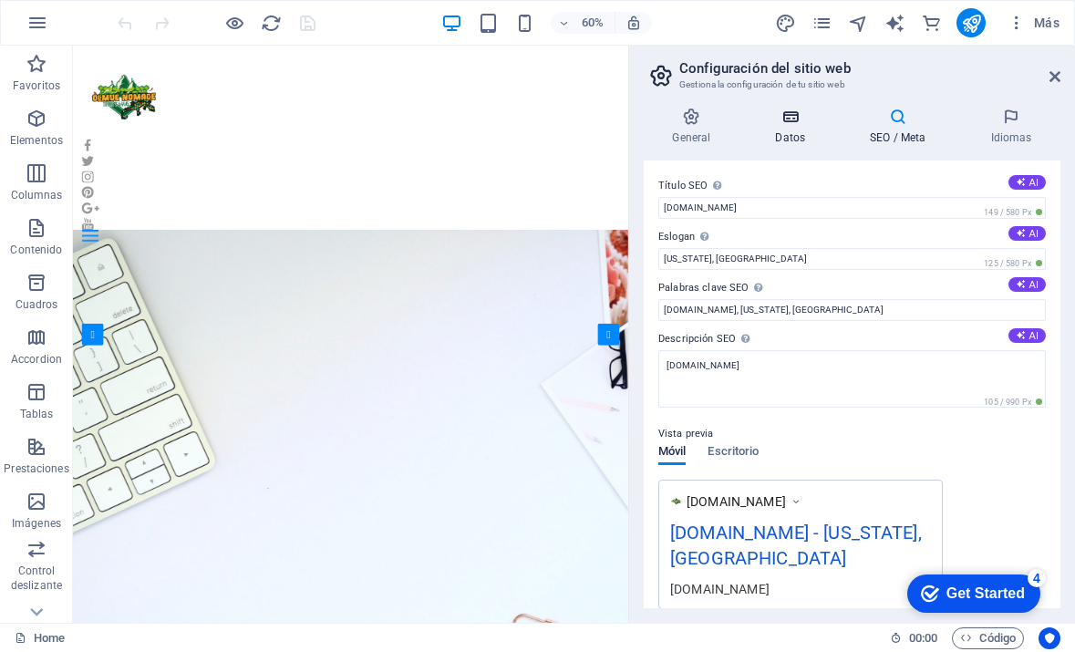
click at [803, 125] on icon at bounding box center [791, 117] width 88 height 18
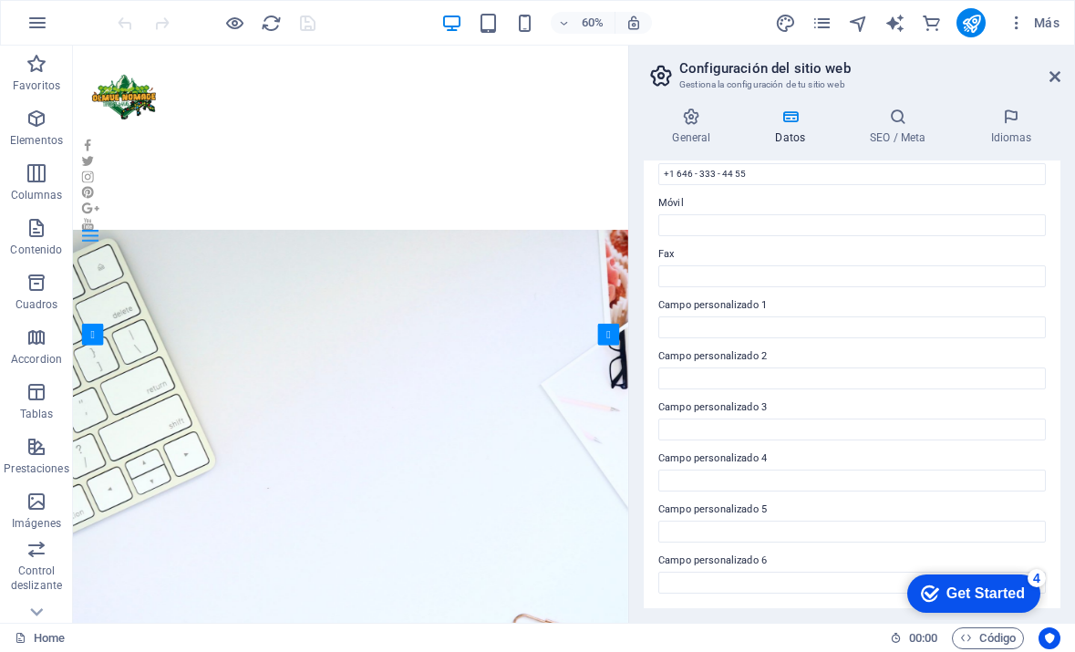
scroll to position [427, 0]
click at [705, 115] on icon at bounding box center [692, 117] width 96 height 18
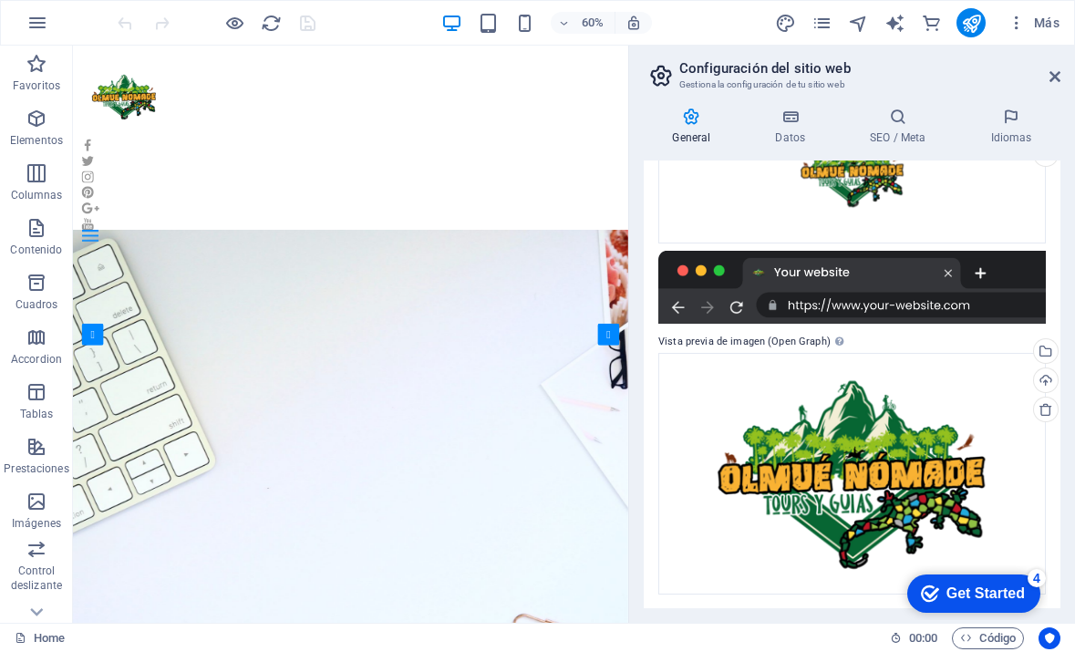
click at [1044, 67] on h2 "Configuración del sitio web" at bounding box center [870, 68] width 381 height 16
click at [1056, 70] on icon at bounding box center [1055, 76] width 11 height 15
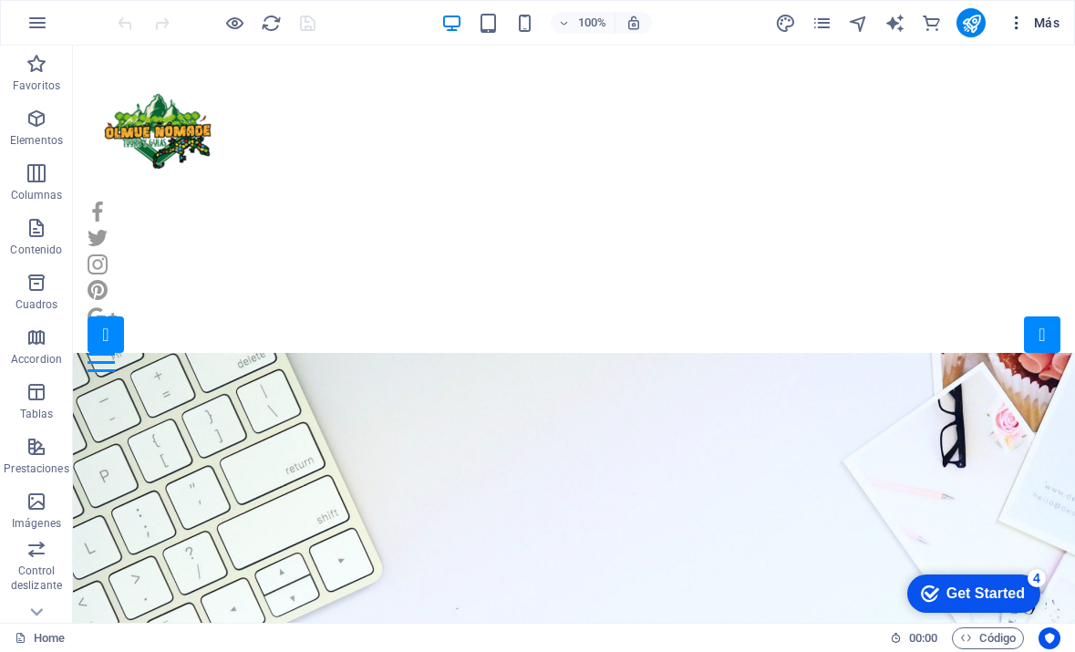
click at [1043, 25] on span "Más" at bounding box center [1034, 23] width 52 height 18
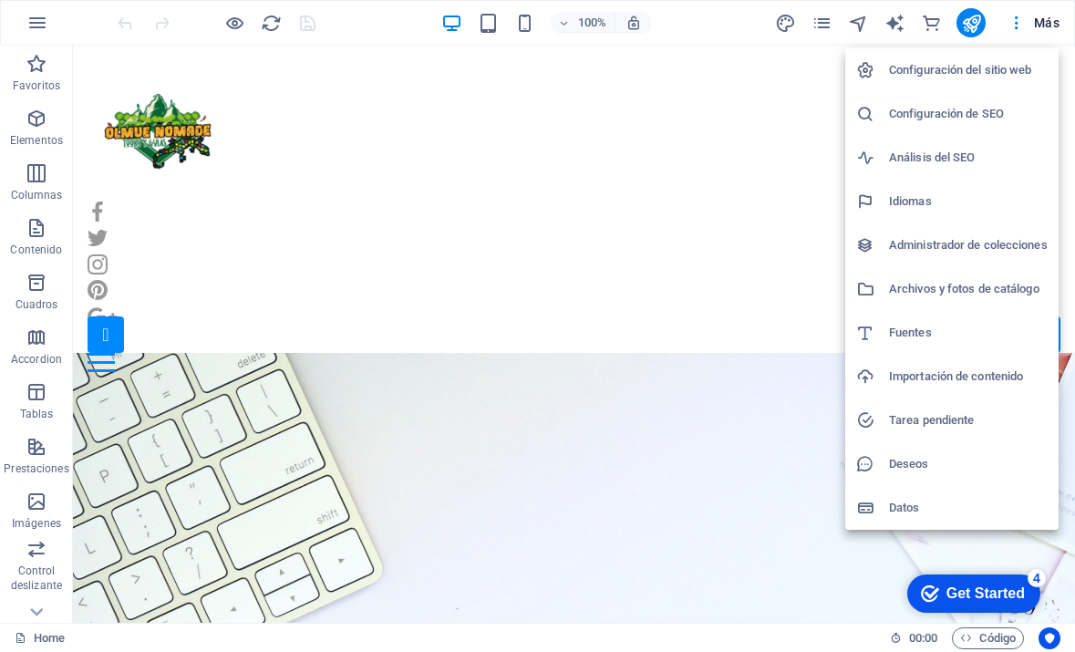
click at [760, 194] on div at bounding box center [537, 326] width 1075 height 652
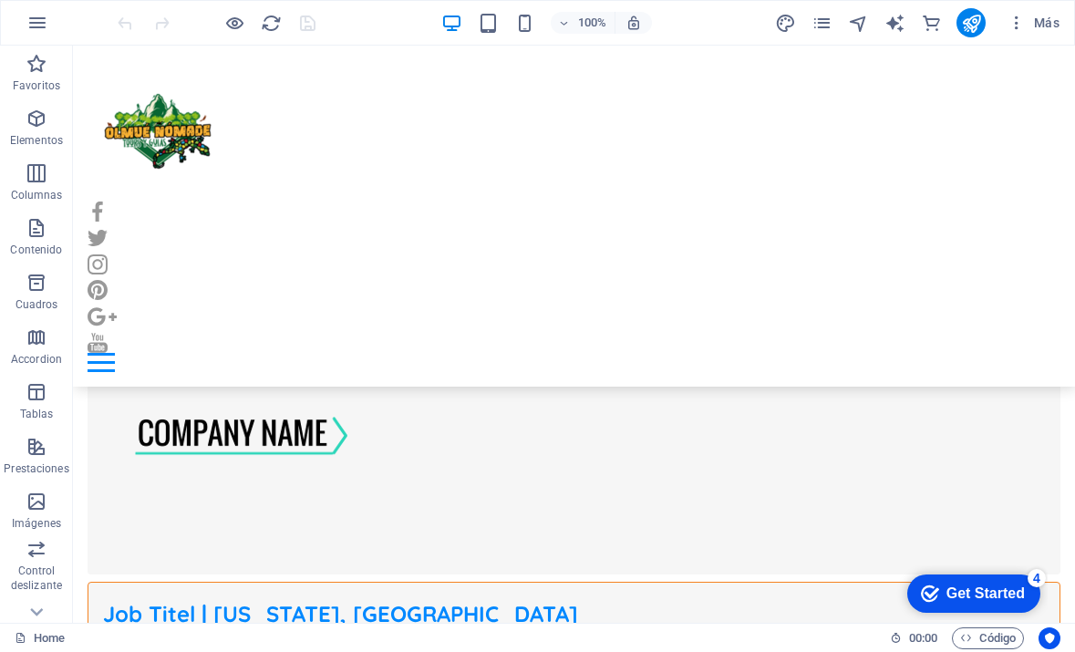
scroll to position [1410, 0]
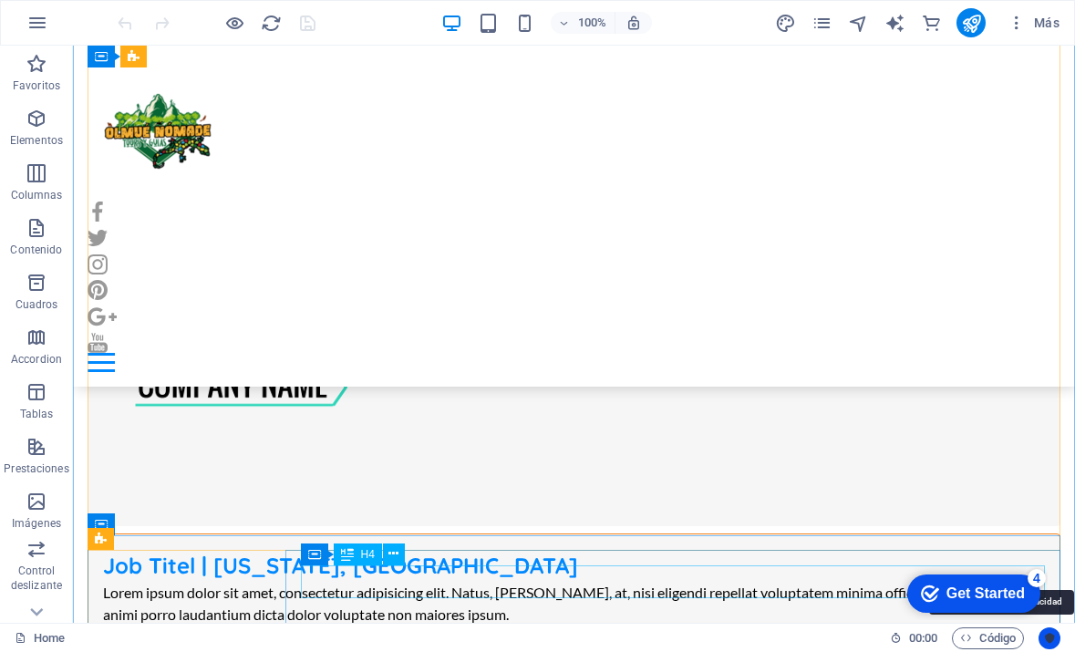
click at [1043, 632] on icon "Usercentrics" at bounding box center [1049, 638] width 13 height 13
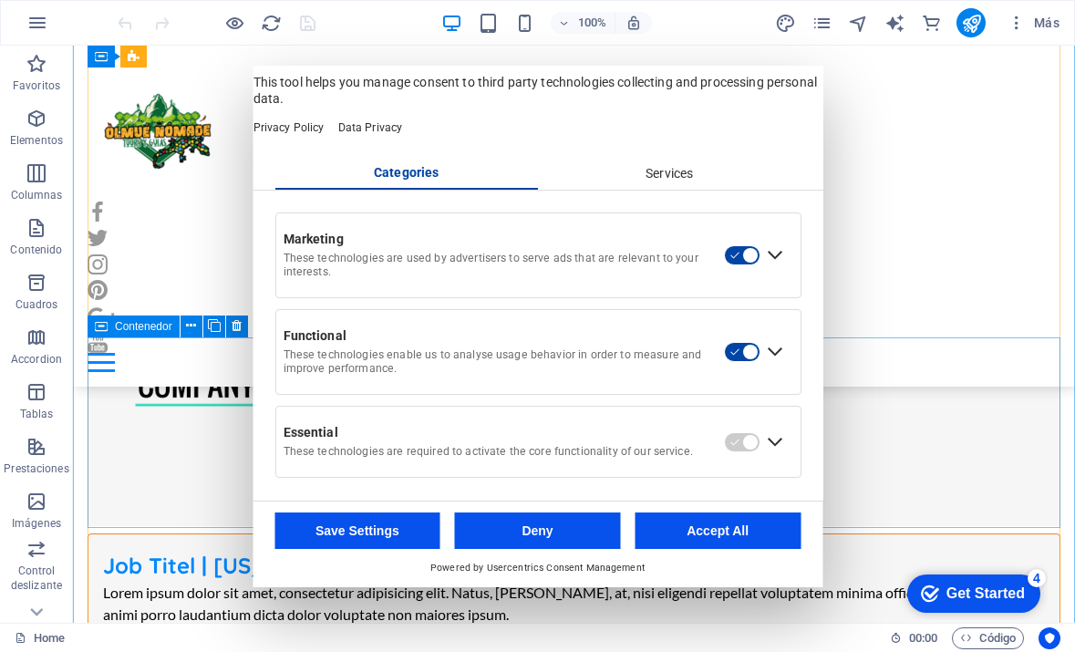
scroll to position [50, 0]
click at [546, 514] on button "Deny" at bounding box center [538, 531] width 166 height 36
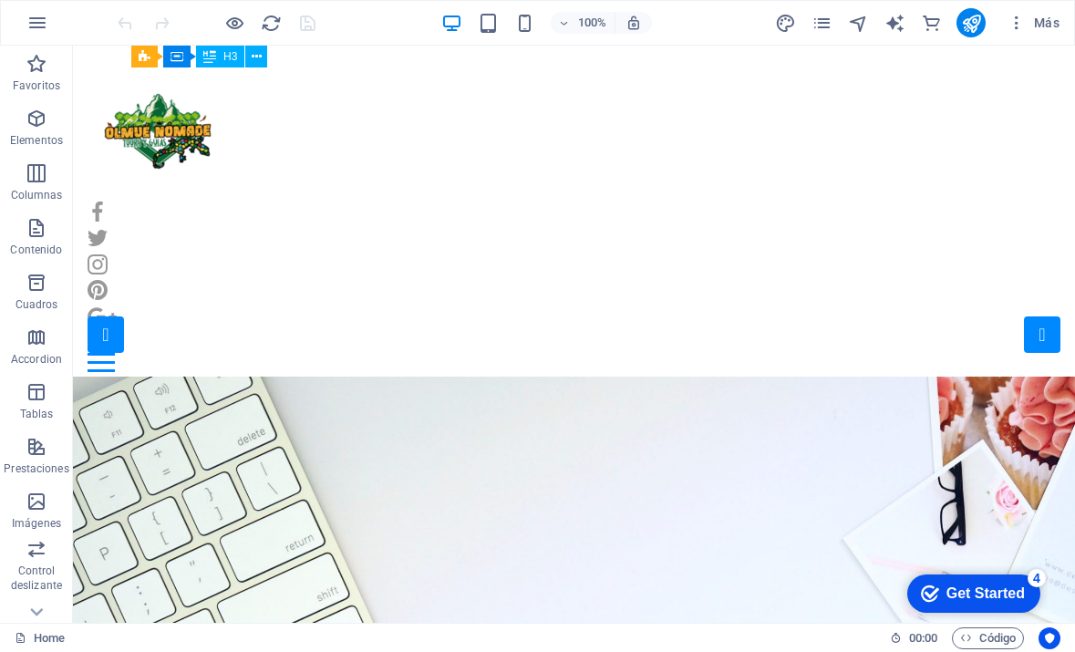
scroll to position [0, 0]
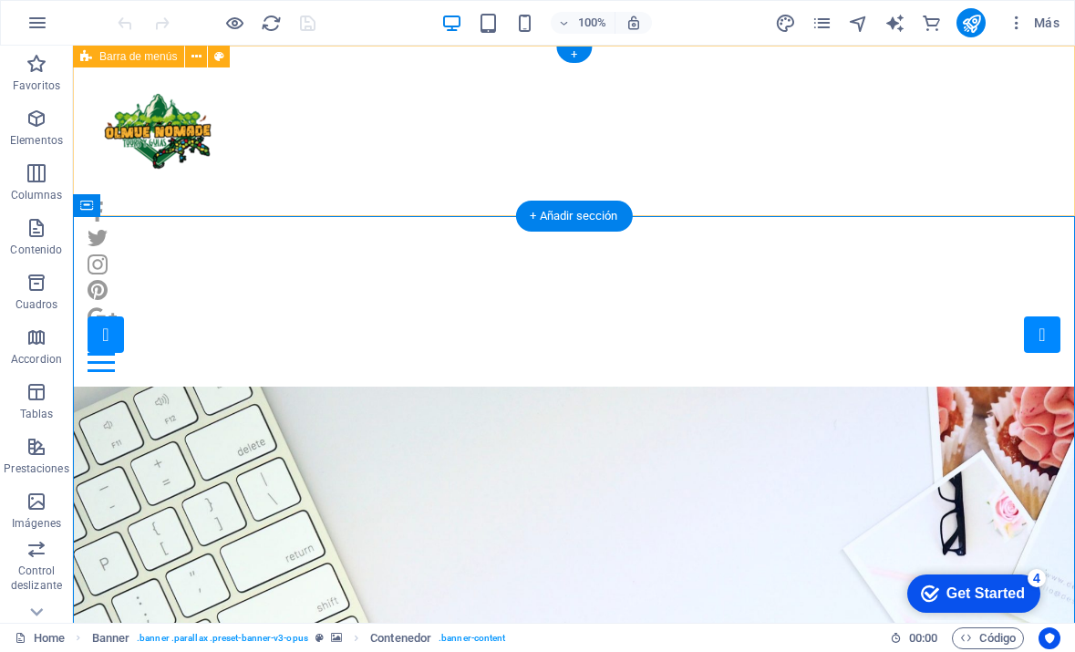
click at [562, 204] on div "+ Añadir sección" at bounding box center [573, 216] width 117 height 31
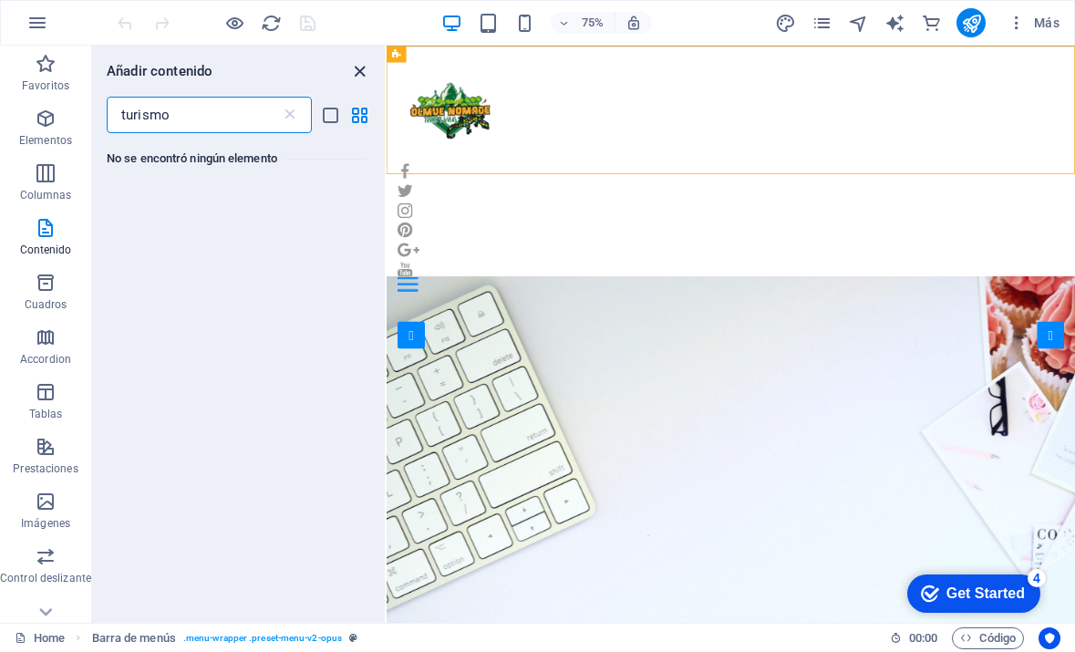
click at [366, 71] on icon "close panel" at bounding box center [359, 71] width 21 height 21
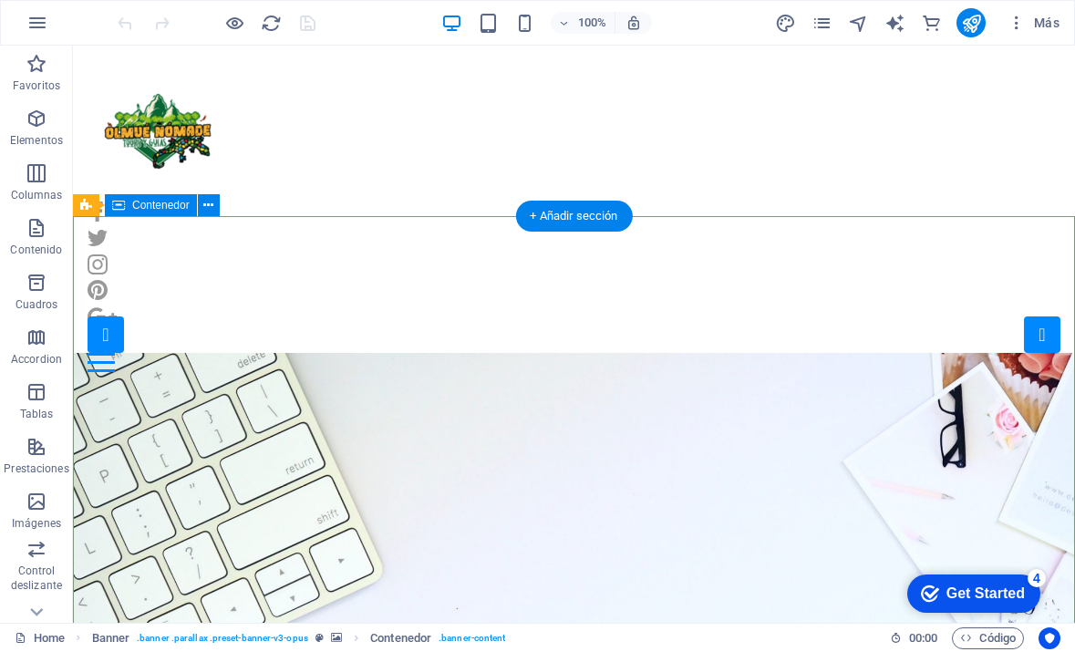
click at [122, 207] on icon at bounding box center [118, 205] width 13 height 22
click at [85, 202] on icon at bounding box center [86, 205] width 12 height 22
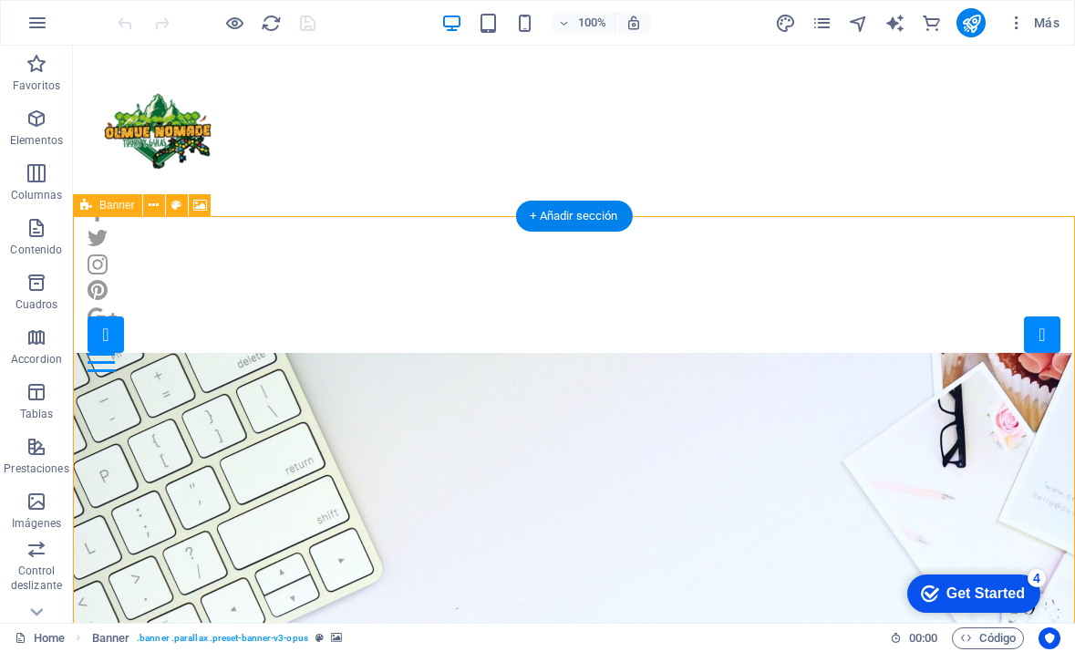
click at [109, 200] on span "Banner" at bounding box center [117, 205] width 36 height 11
click at [199, 202] on icon at bounding box center [200, 205] width 14 height 19
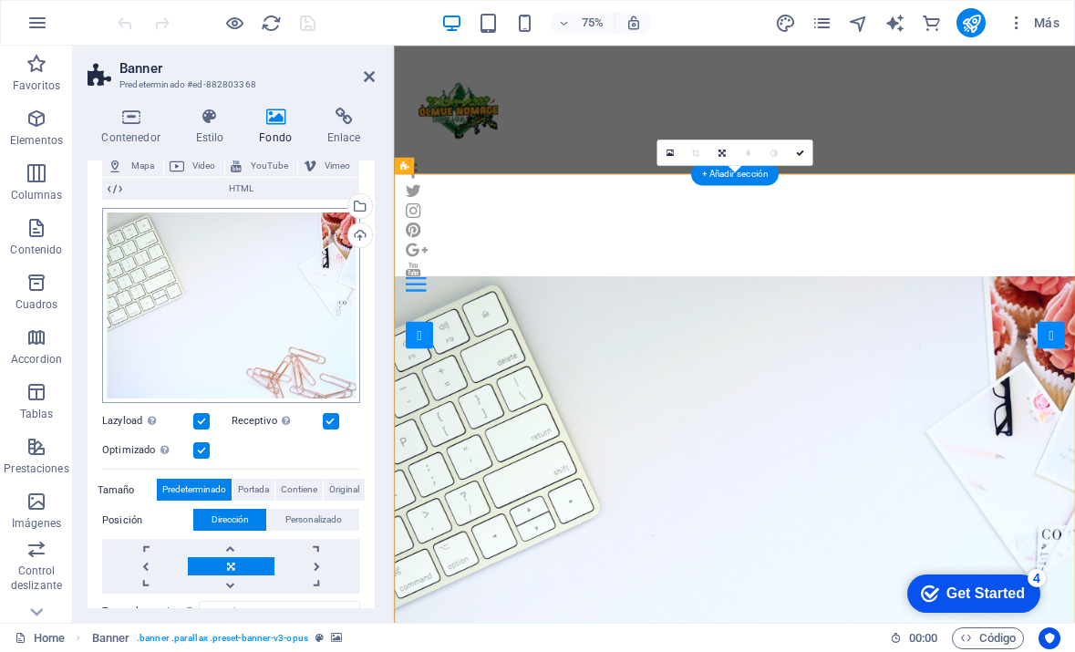
scroll to position [138, 0]
click at [247, 327] on div "Arrastra archivos aquí, haz clic para escoger archivos o selecciona archivos de…" at bounding box center [231, 305] width 258 height 196
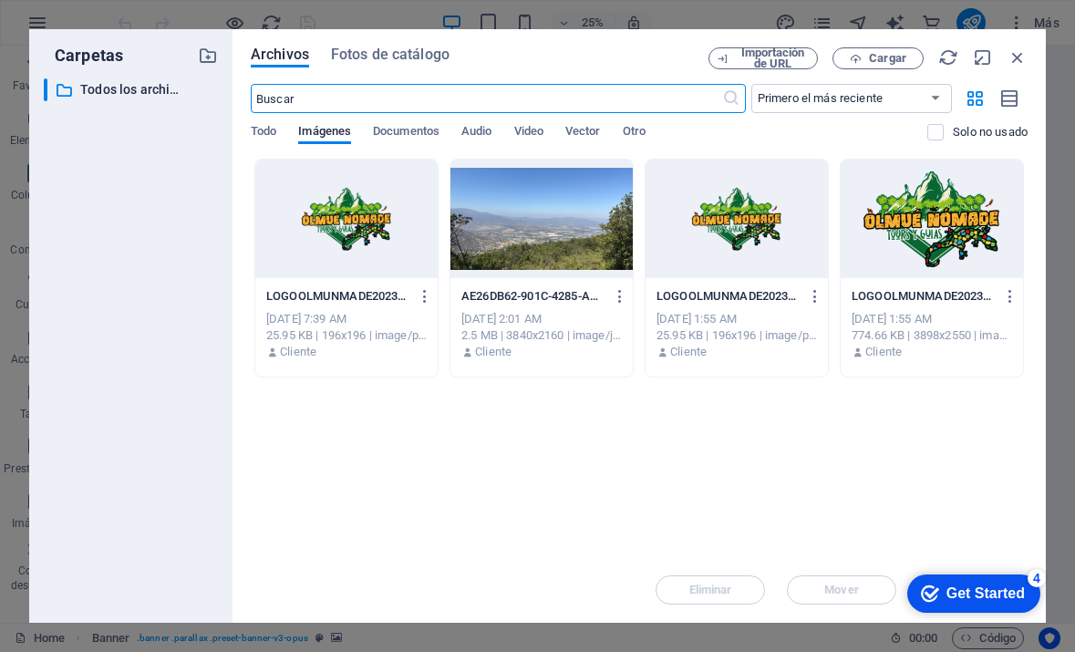
click at [512, 246] on div at bounding box center [542, 219] width 182 height 119
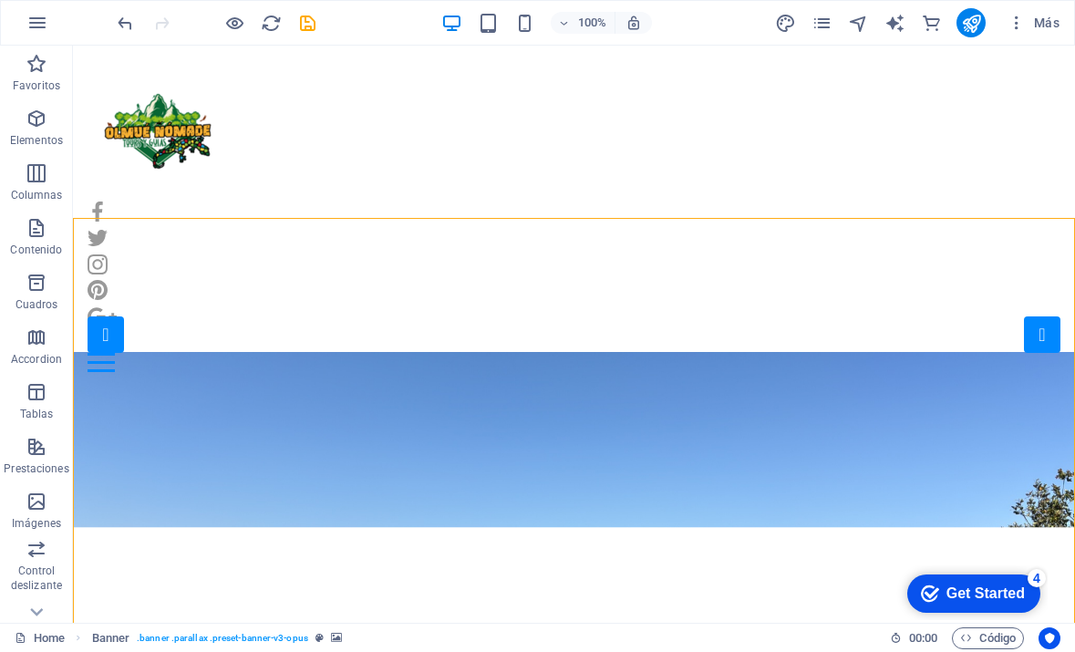
scroll to position [0, 0]
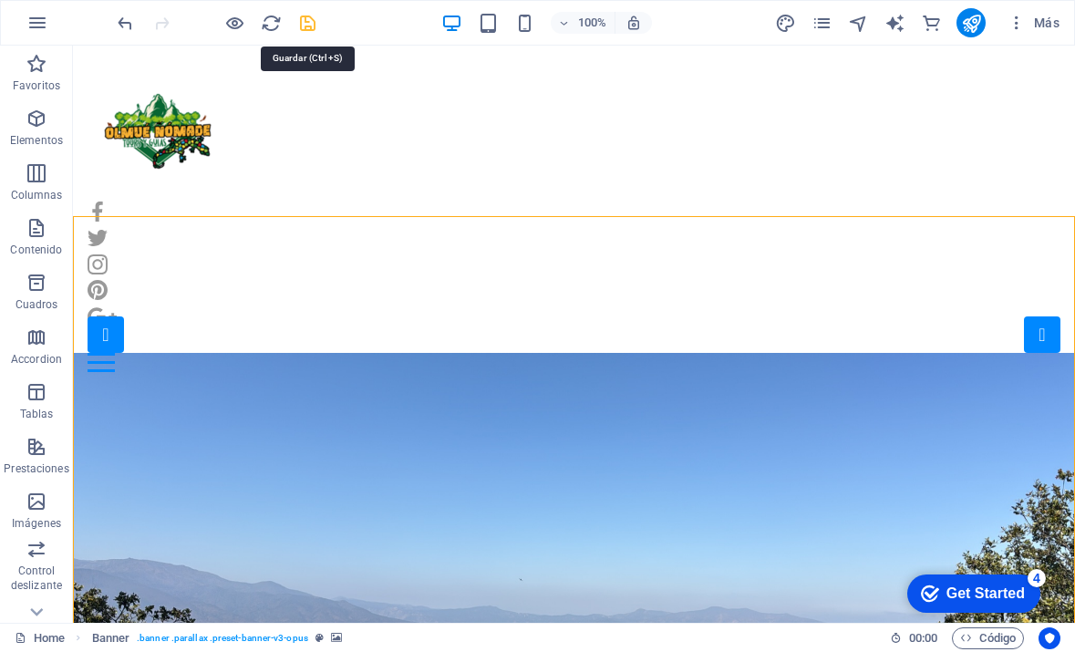
click at [306, 20] on icon "save" at bounding box center [307, 23] width 21 height 21
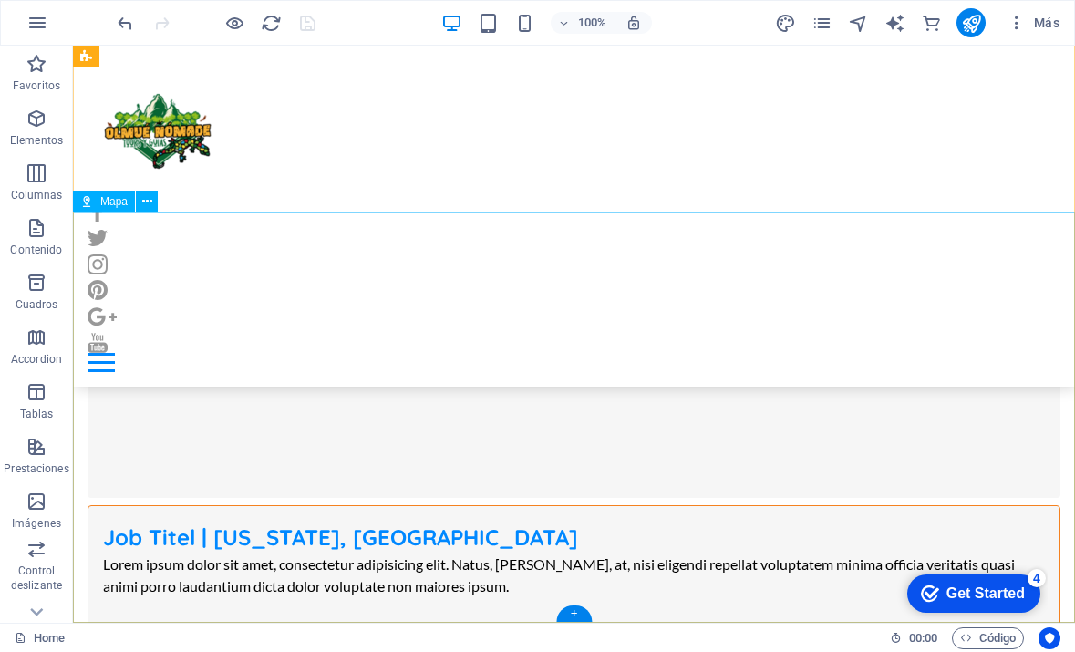
scroll to position [11595, 0]
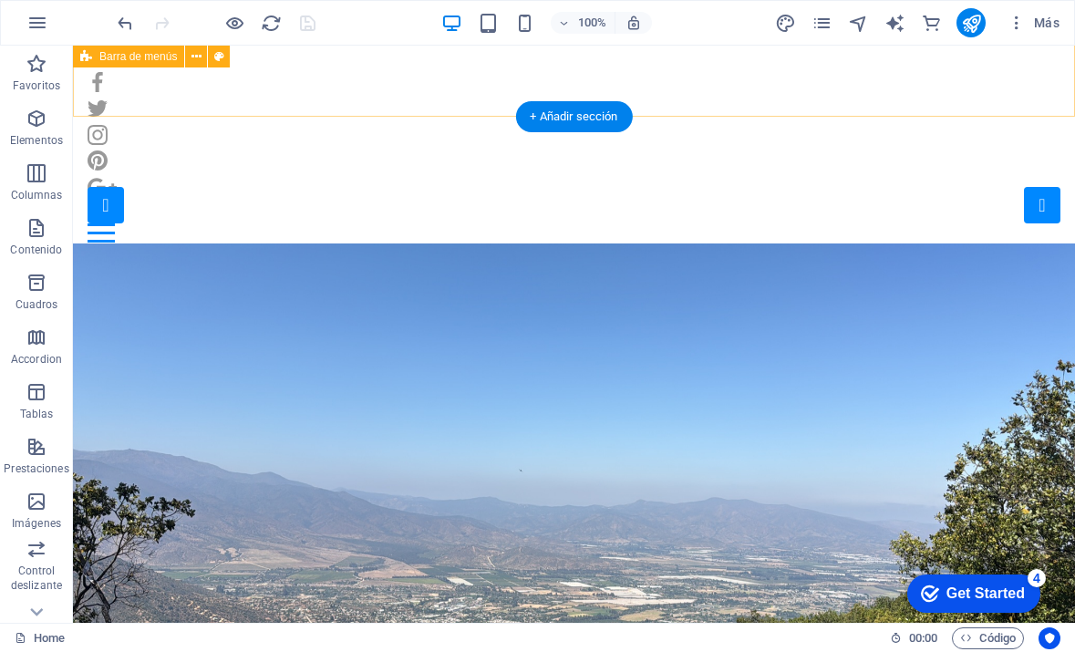
scroll to position [170, 0]
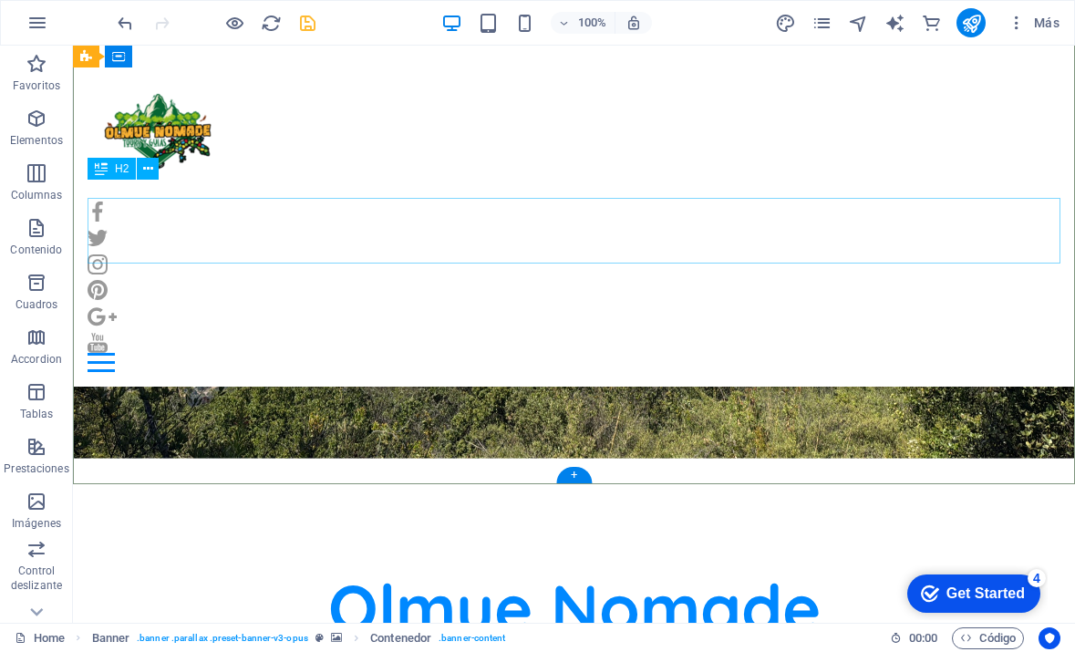
scroll to position [313, 0]
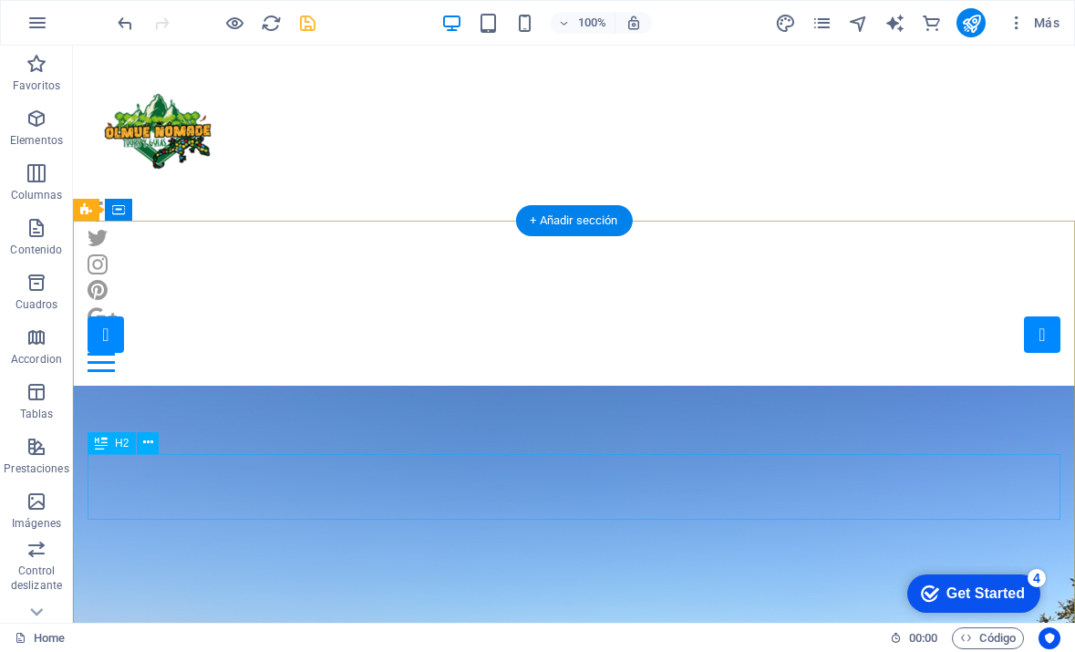
scroll to position [0, 0]
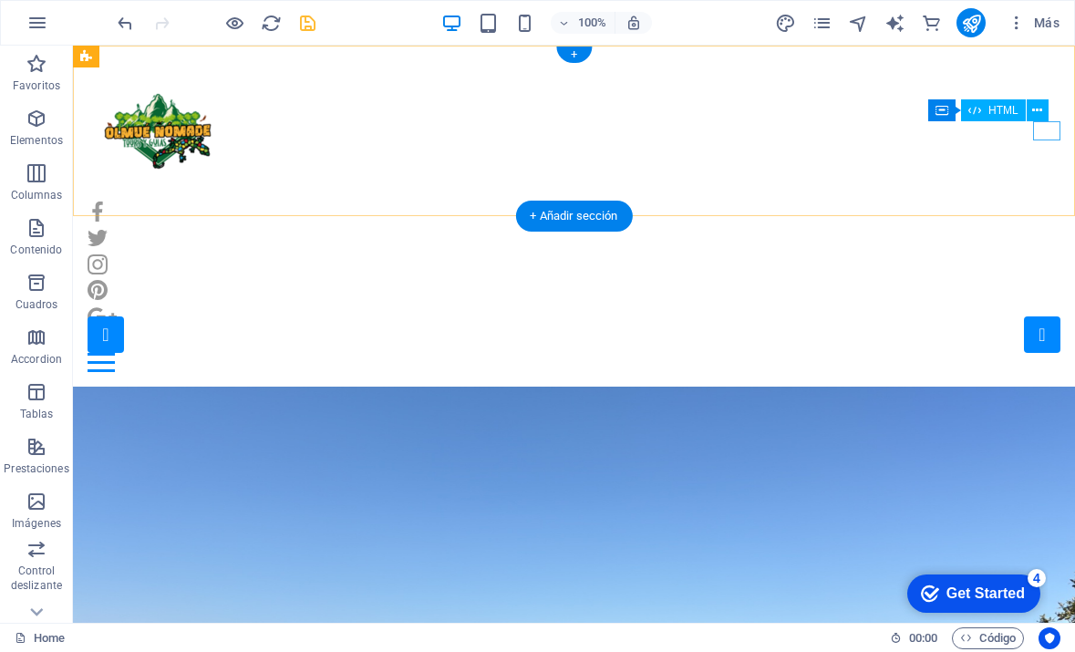
click at [1043, 353] on div at bounding box center [574, 362] width 973 height 19
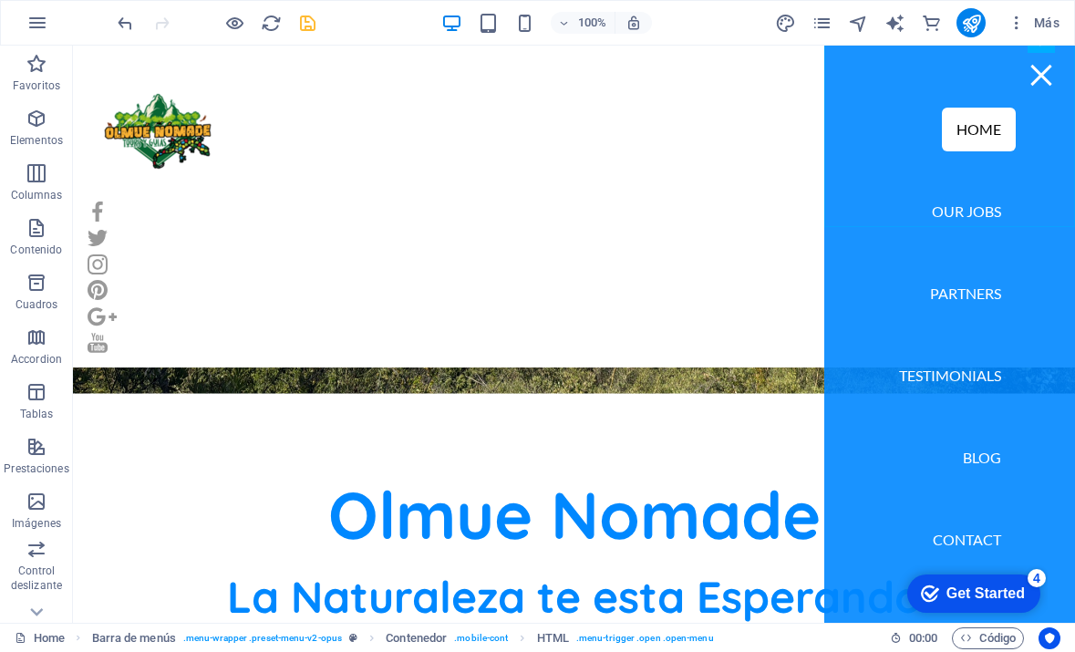
scroll to position [399, 0]
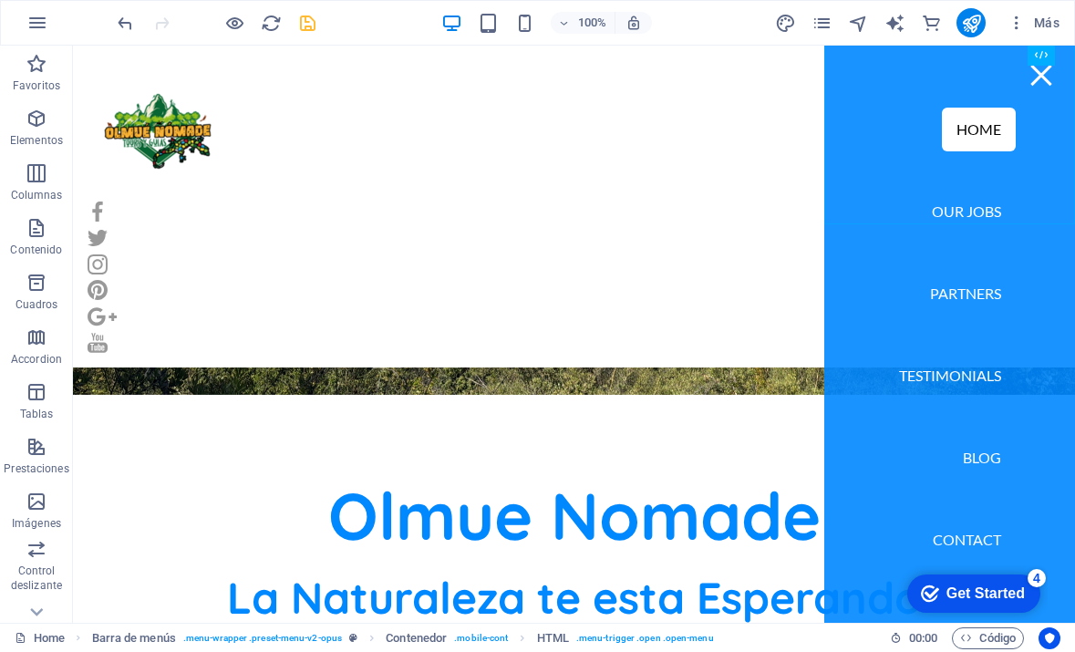
click at [970, 545] on nav "Home Our Jobs Partners Testimonials Blog Contact" at bounding box center [950, 334] width 251 height 577
click at [970, 530] on nav "Home Our Jobs Partners Testimonials Blog Contact" at bounding box center [950, 334] width 251 height 577
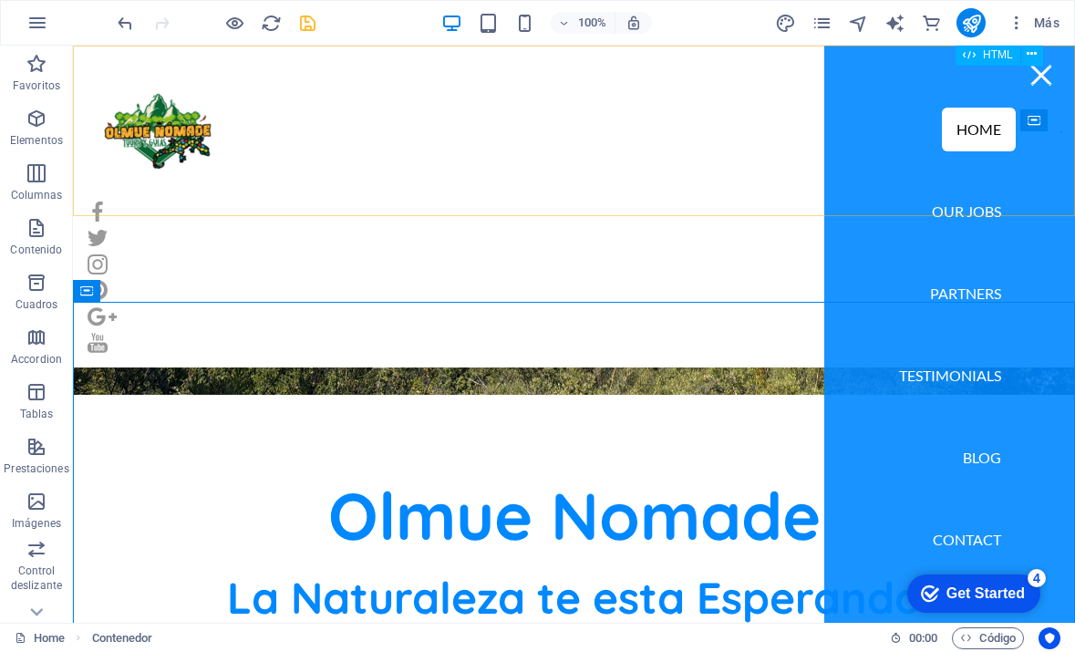
click at [1046, 69] on div at bounding box center [1041, 75] width 27 height 19
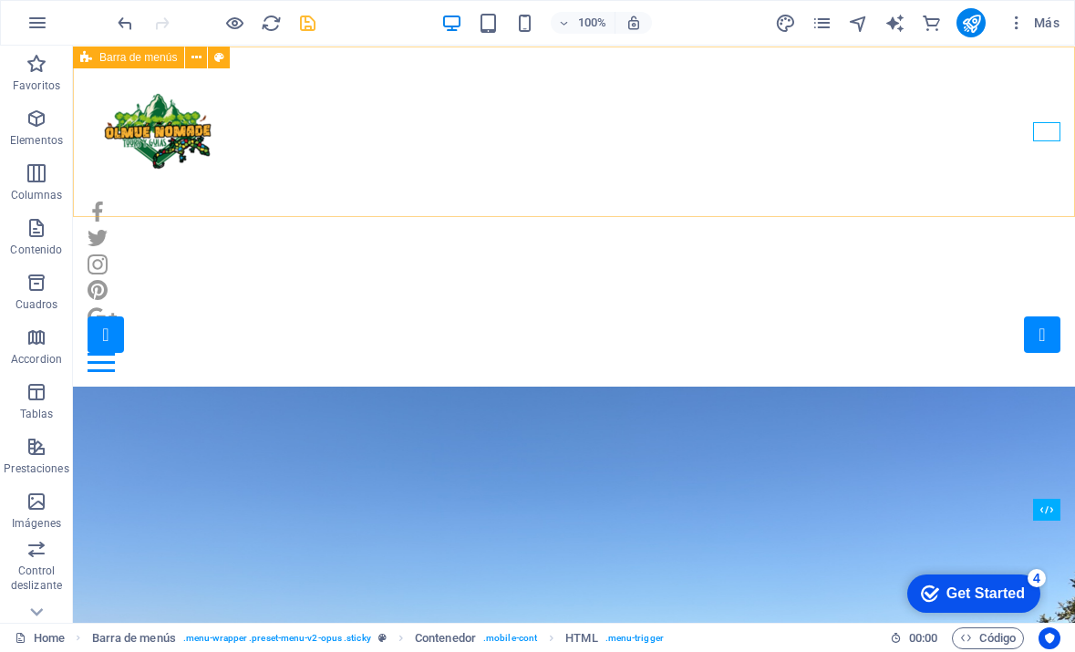
scroll to position [0, 0]
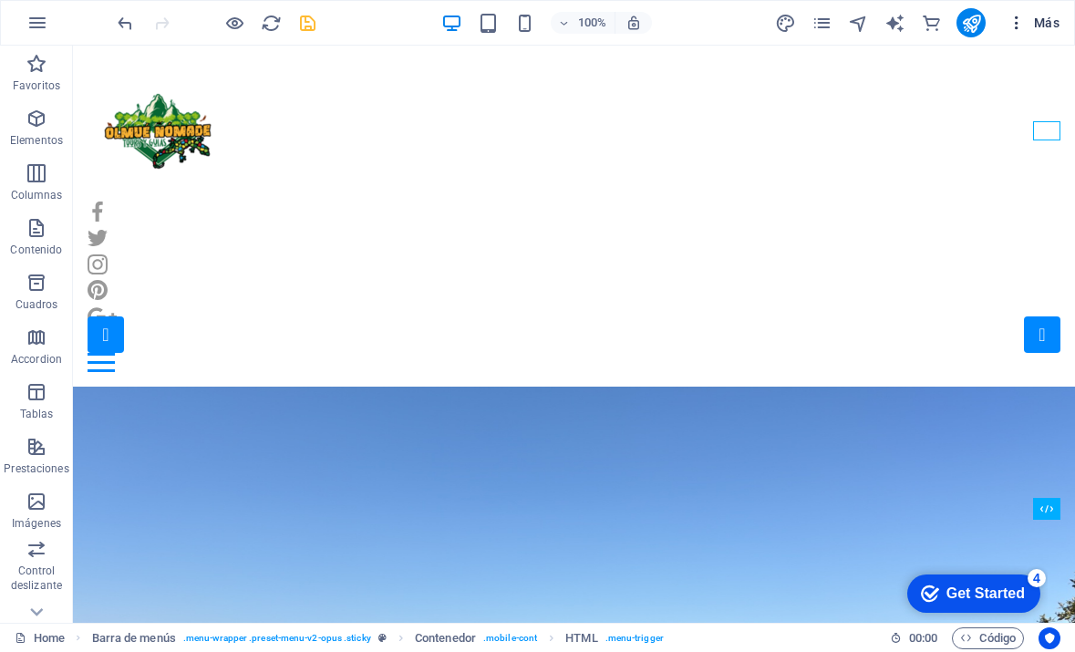
click at [1029, 20] on span "Más" at bounding box center [1034, 23] width 52 height 18
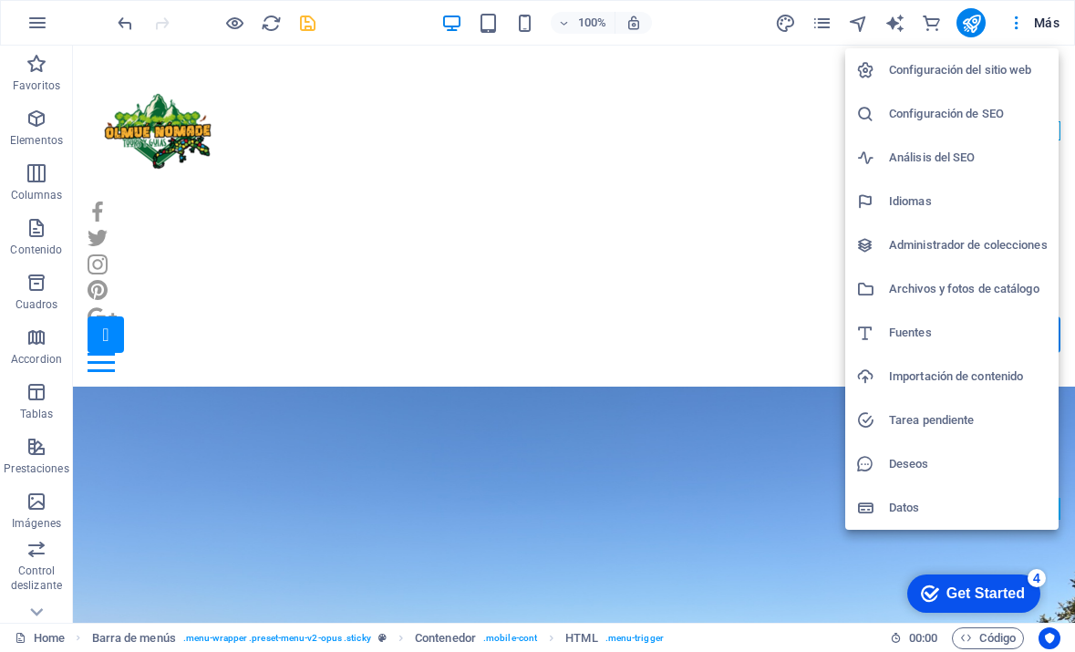
click at [950, 255] on h6 "Administrador de colecciones" at bounding box center [968, 245] width 159 height 22
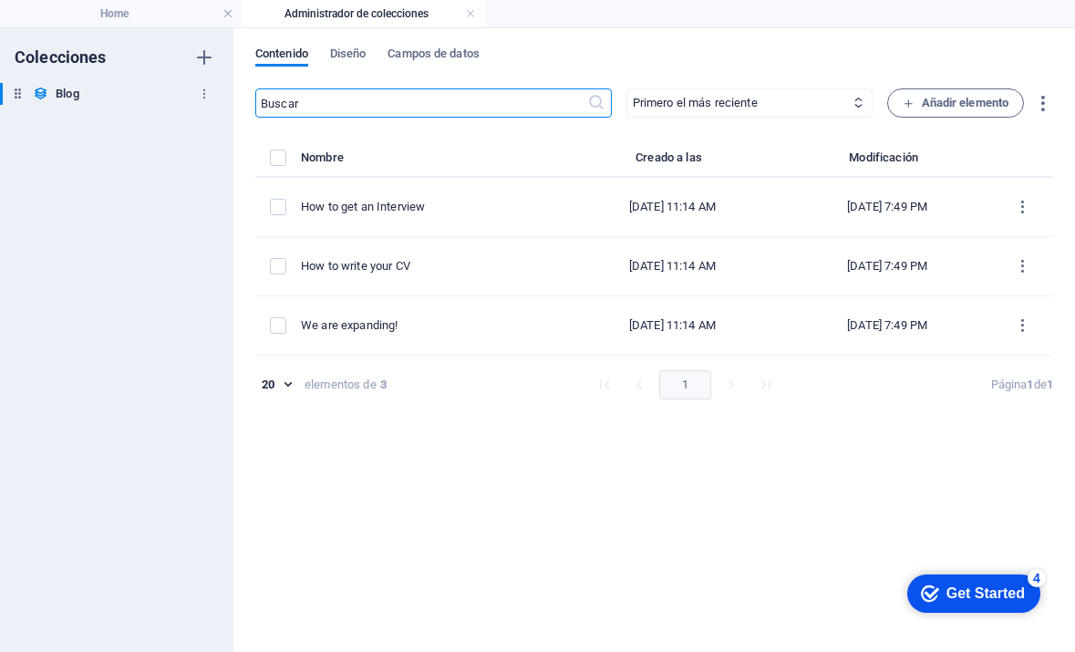
click at [119, 90] on div "Blog Blog" at bounding box center [107, 94] width 215 height 22
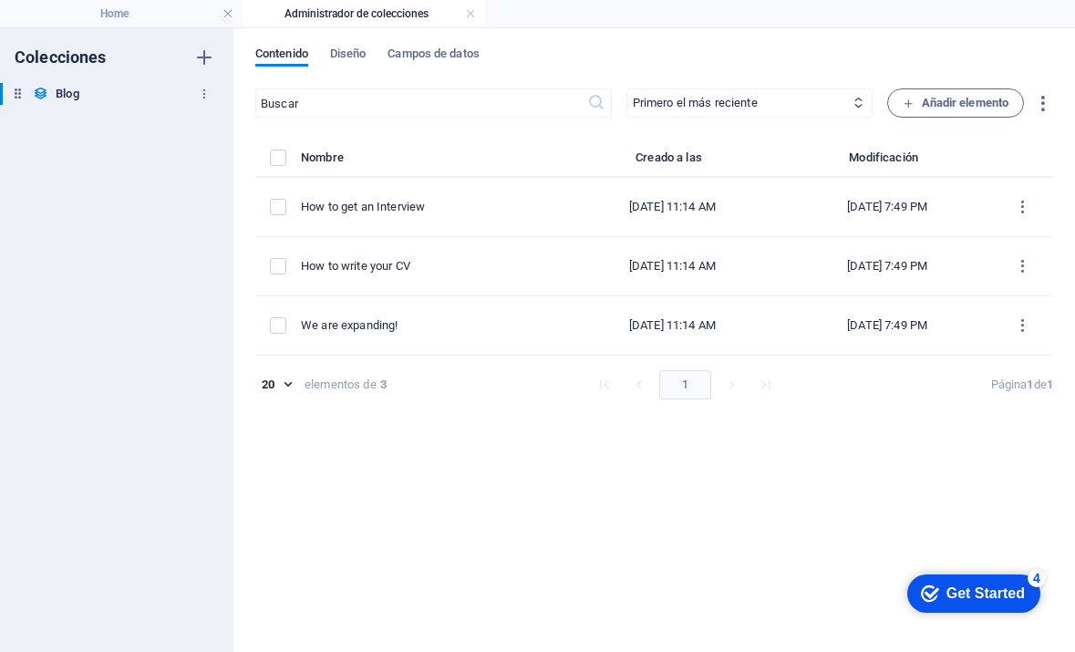
click at [119, 90] on div "Blog Blog" at bounding box center [107, 94] width 215 height 22
click at [367, 52] on span "Diseño" at bounding box center [348, 56] width 36 height 26
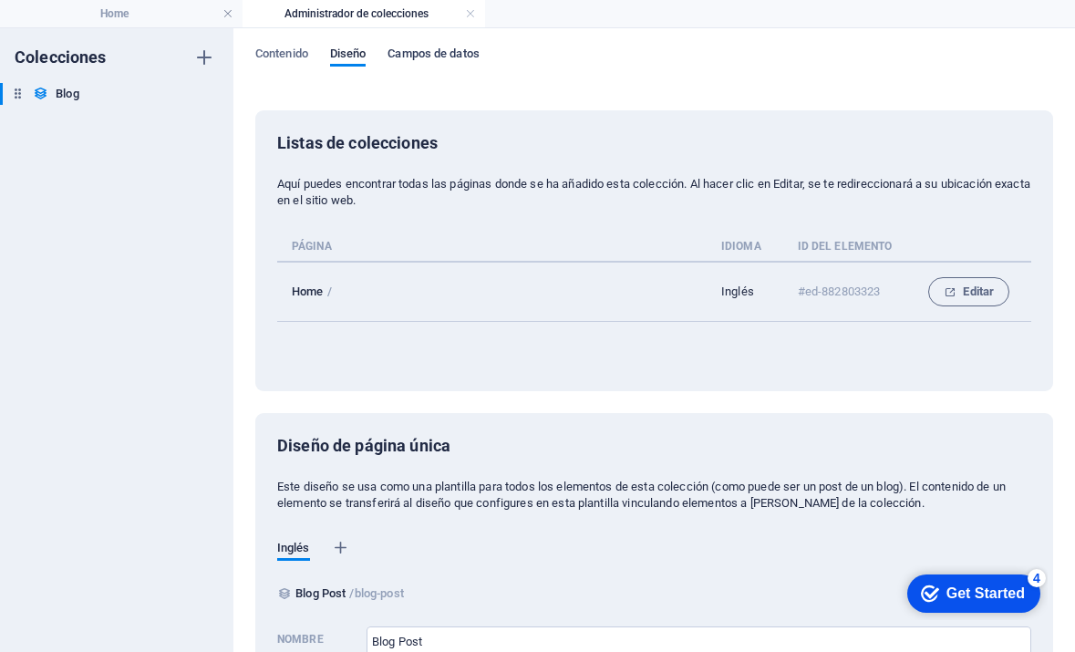
click at [422, 50] on span "Campos de datos" at bounding box center [433, 56] width 91 height 26
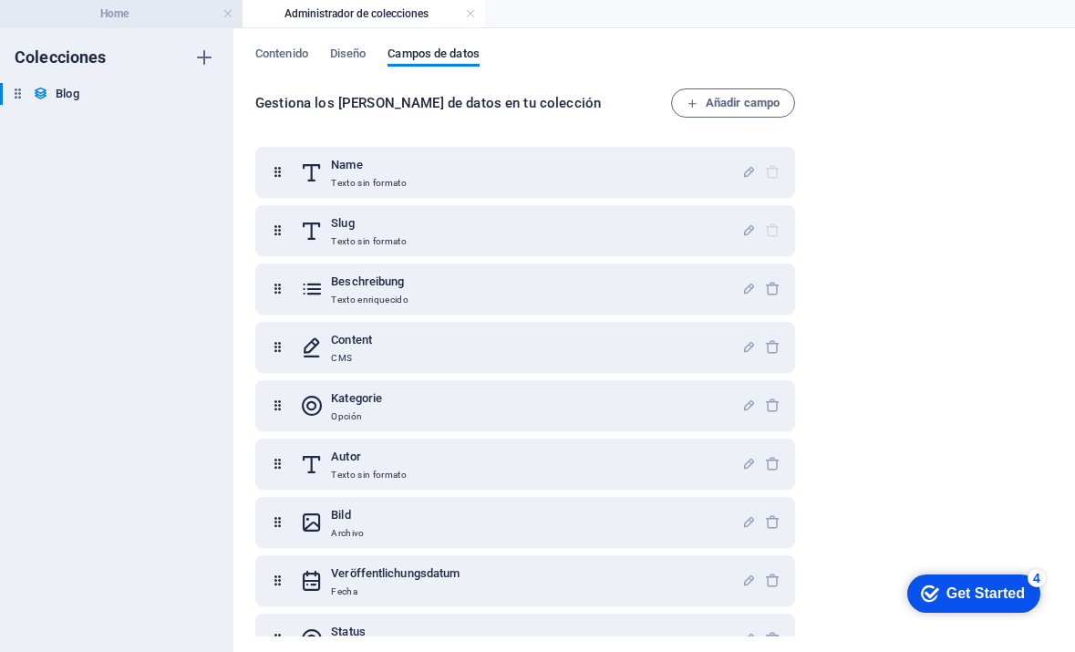
click at [99, 17] on h4 "Home" at bounding box center [121, 14] width 243 height 20
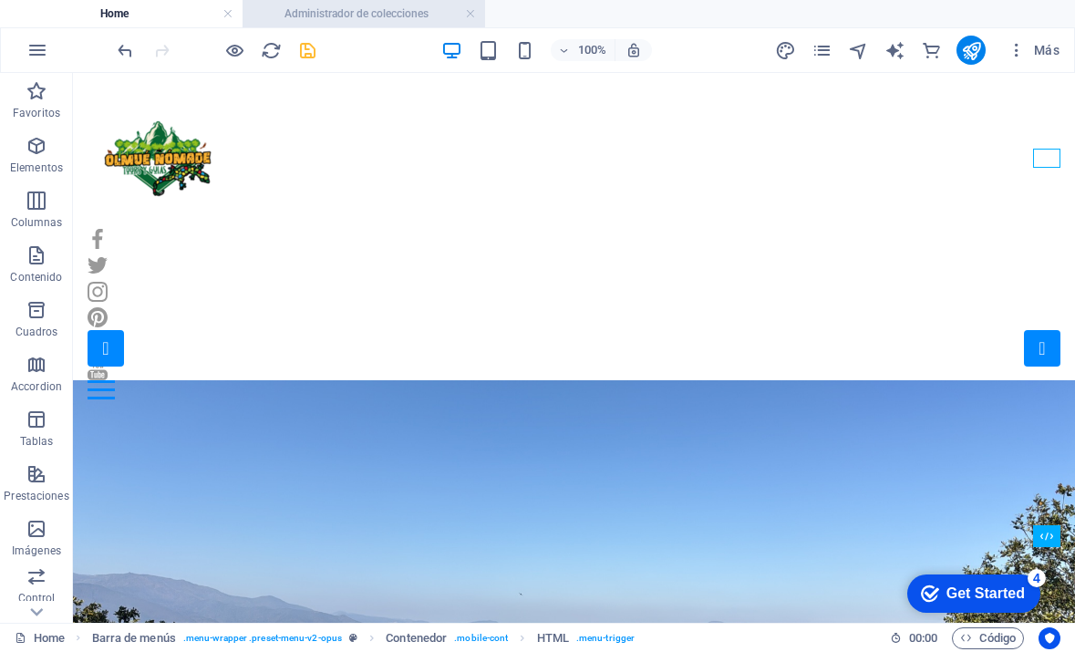
click at [306, 23] on h4 "Administrador de colecciones" at bounding box center [364, 14] width 243 height 20
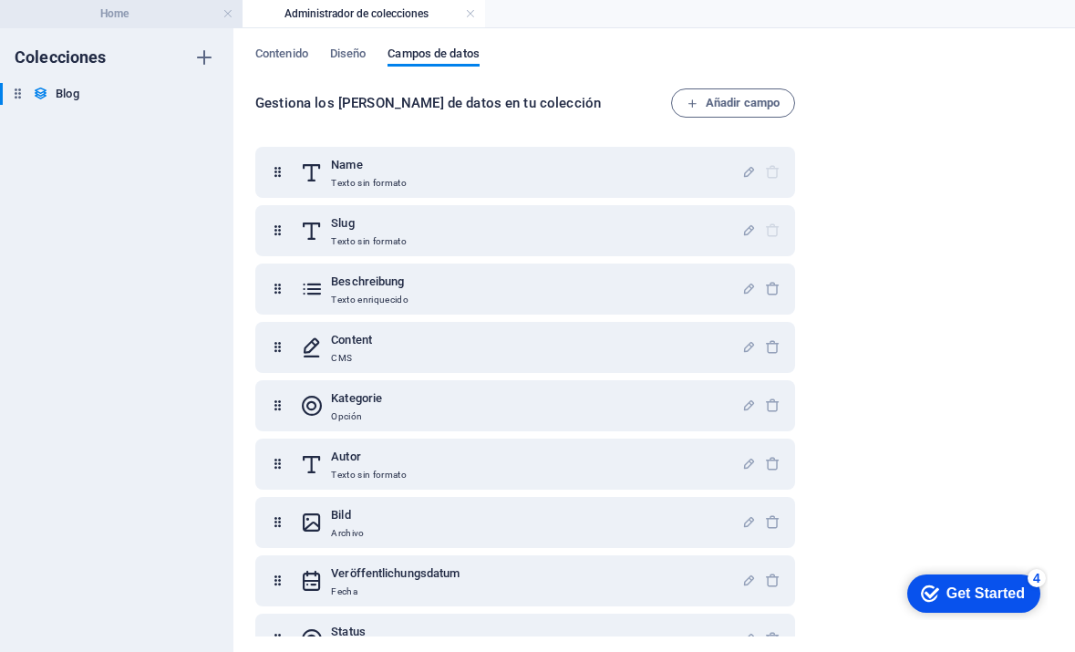
click at [201, 21] on h4 "Home" at bounding box center [121, 14] width 243 height 20
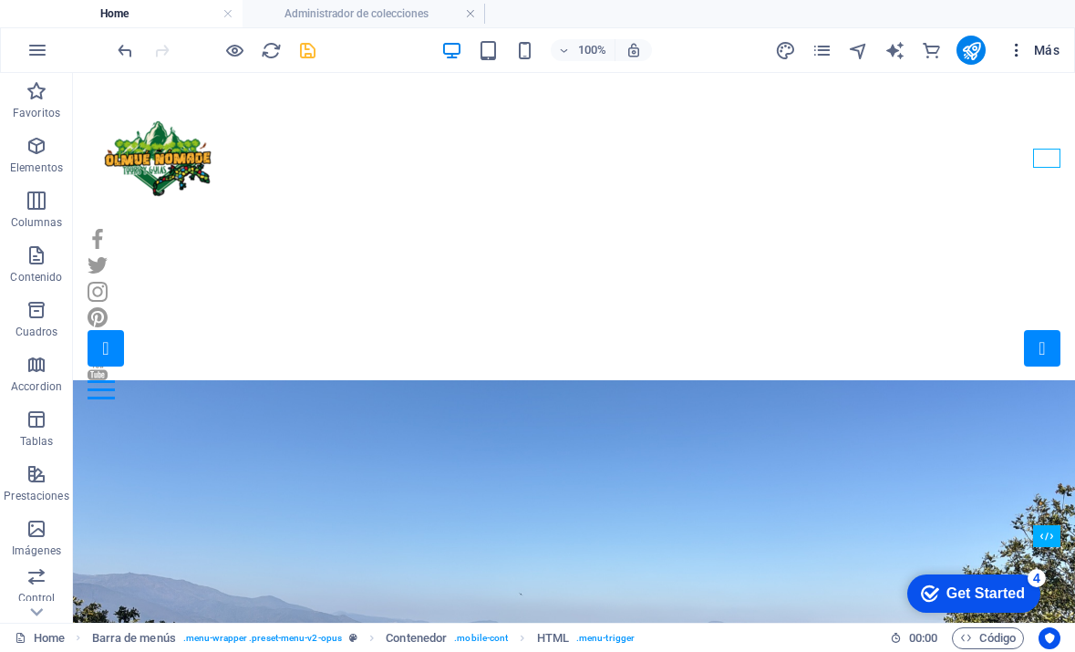
click at [1041, 47] on span "Más" at bounding box center [1034, 50] width 52 height 18
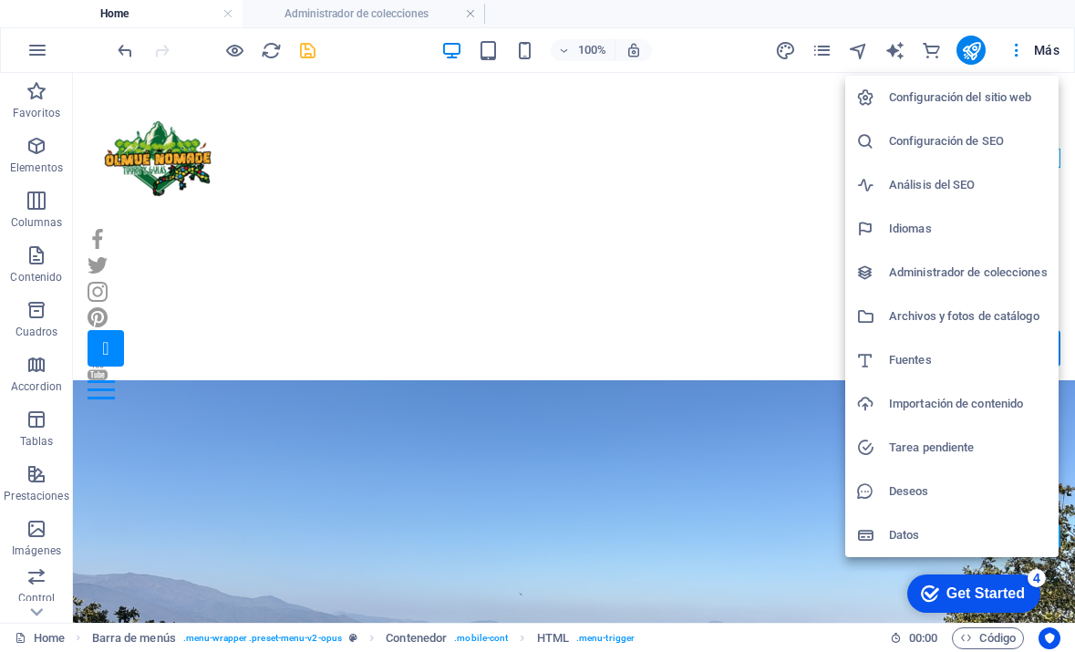
click at [1008, 52] on div at bounding box center [537, 326] width 1075 height 652
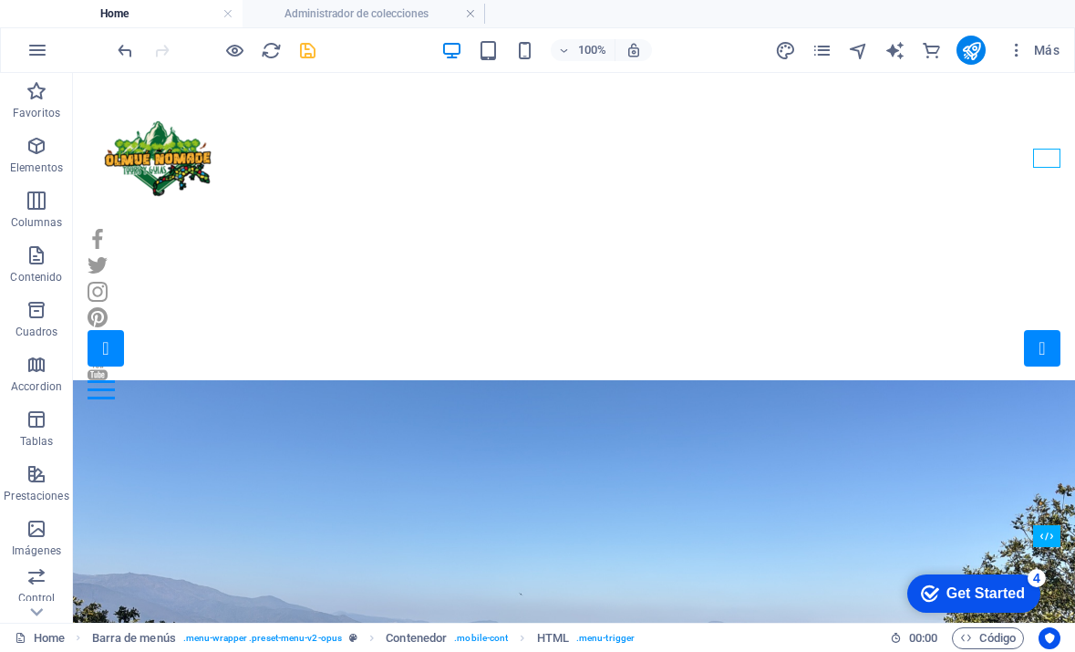
click at [1021, 47] on icon "button" at bounding box center [1017, 50] width 18 height 18
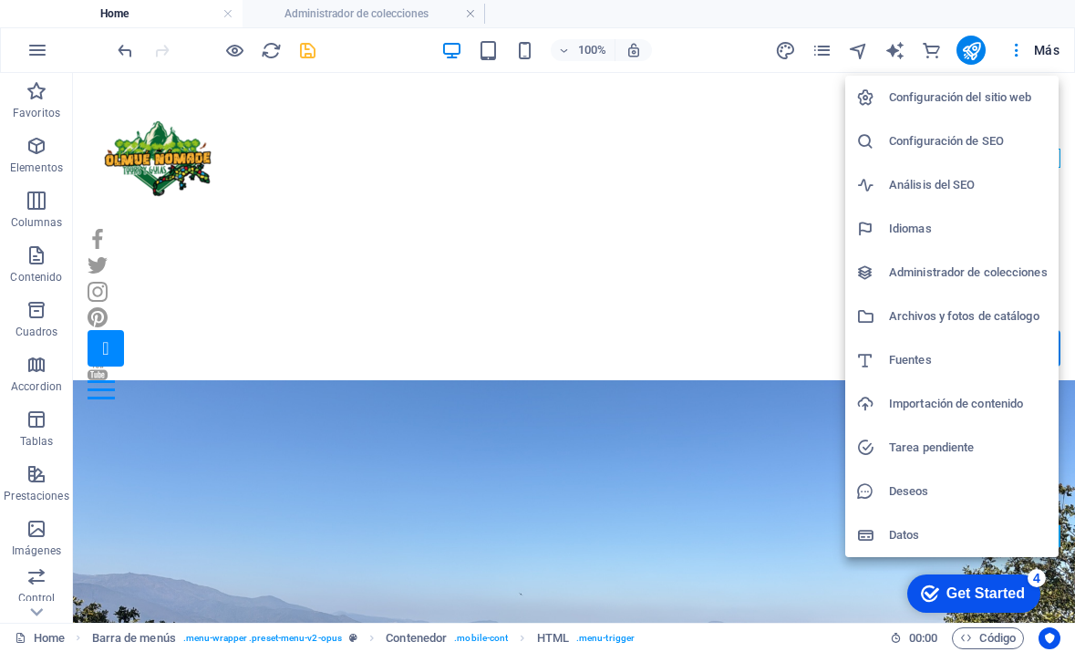
click at [816, 44] on div at bounding box center [537, 326] width 1075 height 652
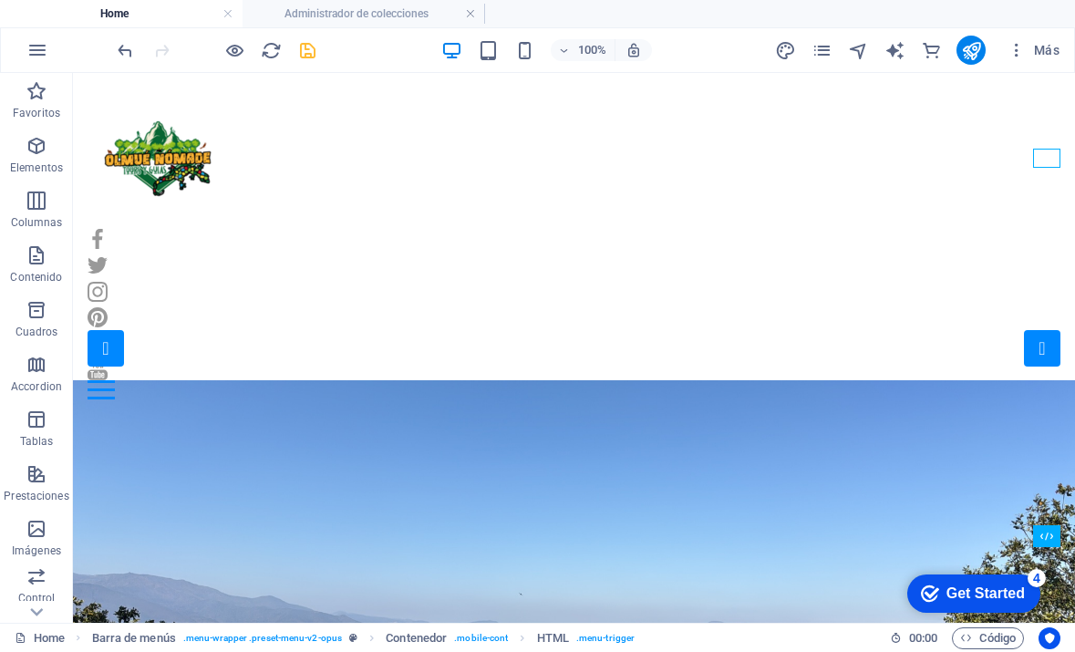
click at [816, 44] on div "Configuración del sitio web Configuración de SEO Análisis del SEO Idiomas Admin…" at bounding box center [537, 331] width 1075 height 641
click at [816, 44] on icon "pages" at bounding box center [822, 50] width 21 height 21
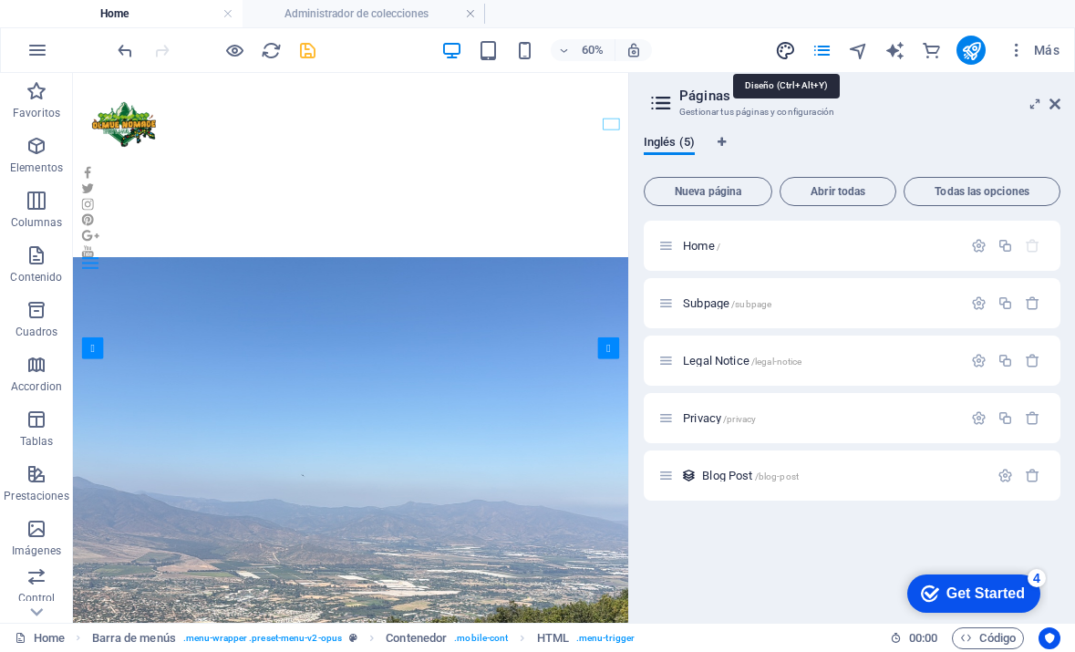
click at [781, 57] on icon "design" at bounding box center [785, 50] width 21 height 21
select select "px"
select select "400"
select select "px"
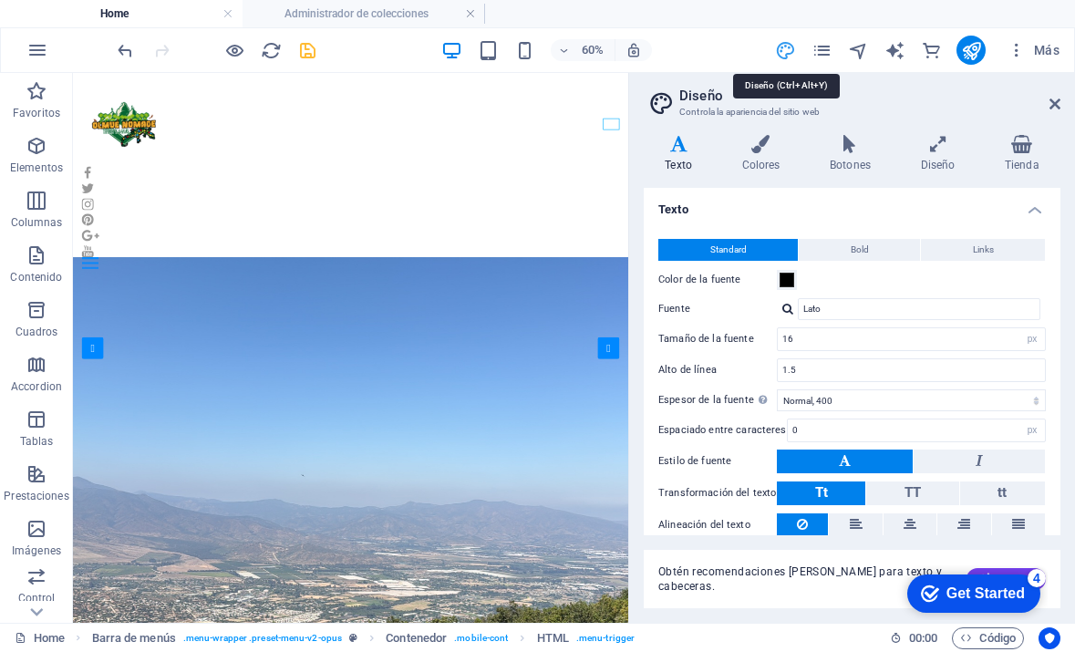
click at [781, 57] on icon "design" at bounding box center [785, 50] width 21 height 21
click at [1024, 151] on icon at bounding box center [1022, 144] width 77 height 18
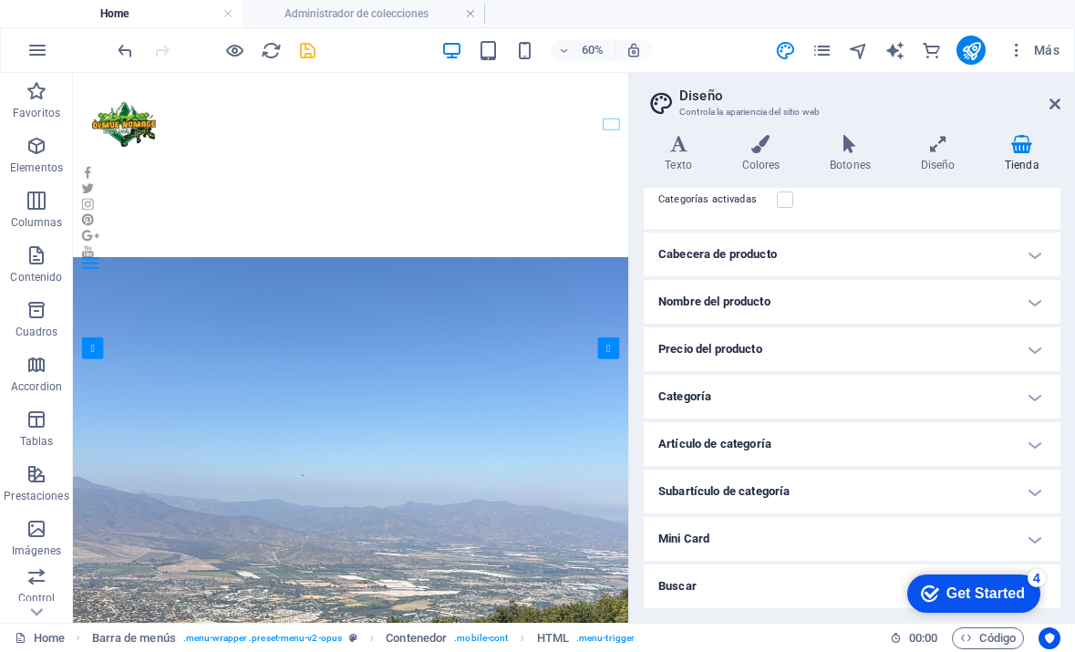
scroll to position [139, 0]
click at [1054, 100] on icon at bounding box center [1055, 104] width 11 height 15
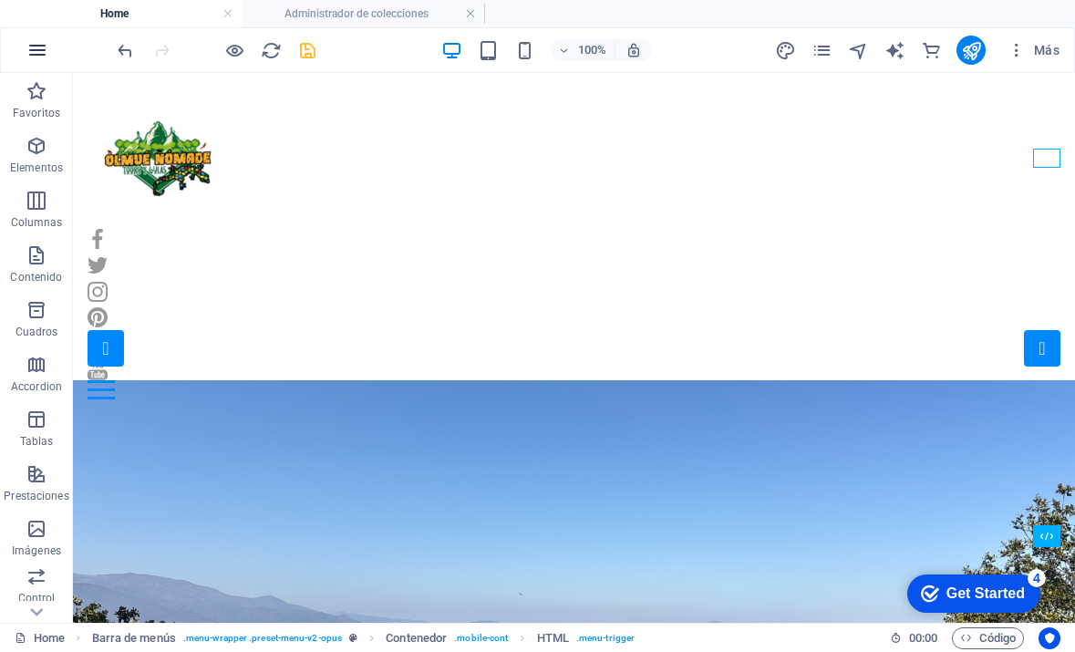
click at [36, 38] on button "button" at bounding box center [38, 50] width 44 height 44
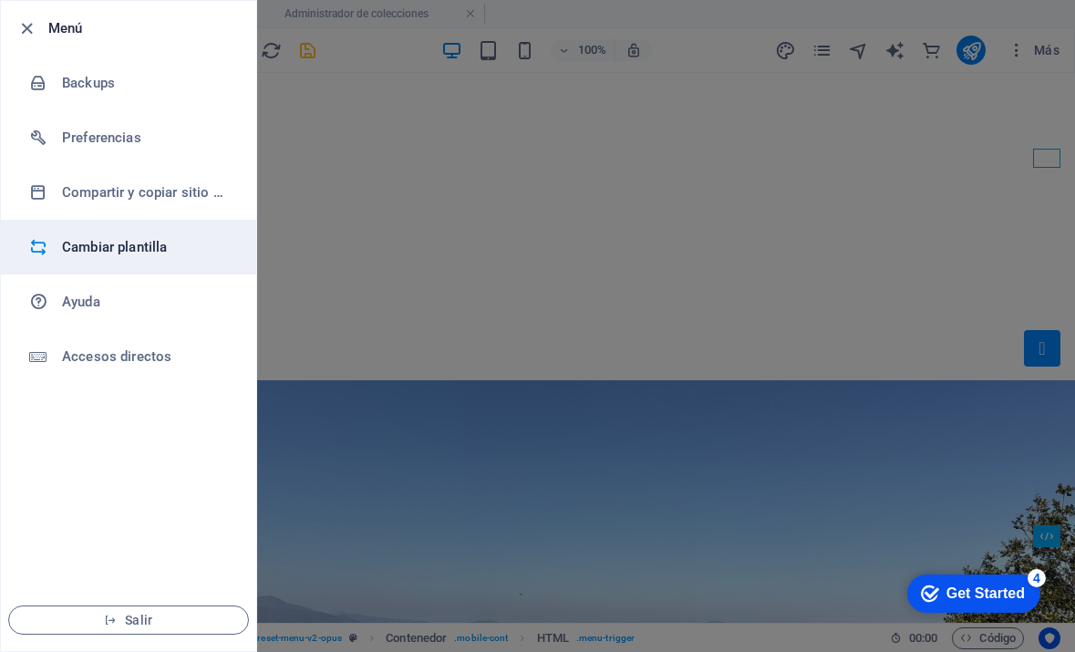
click at [137, 257] on h6 "Cambiar plantilla" at bounding box center [146, 247] width 169 height 22
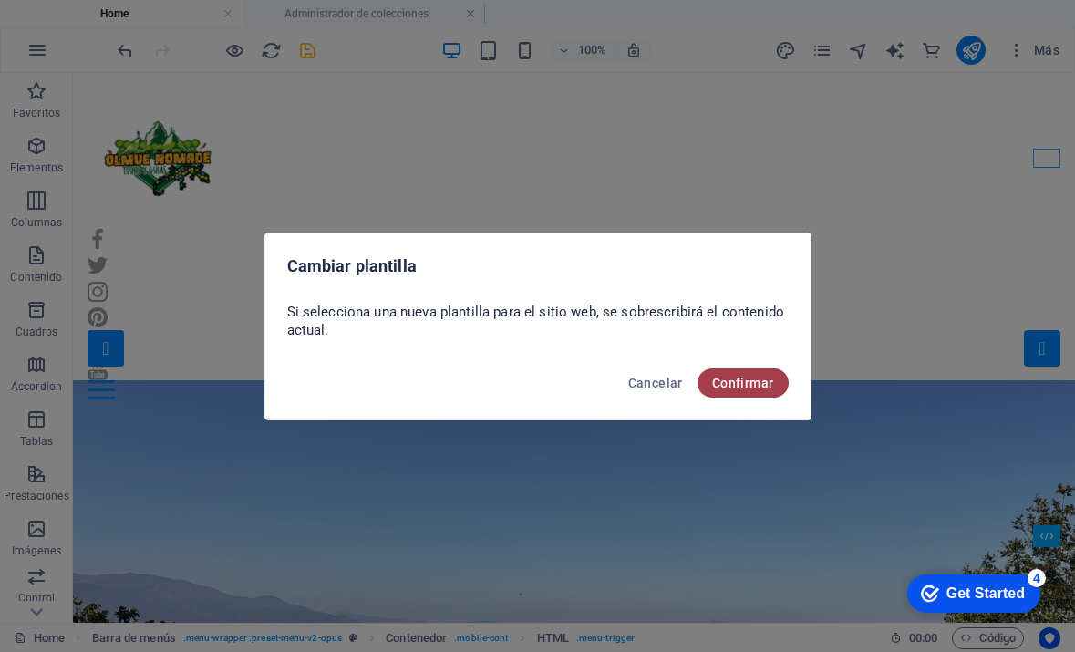
click at [745, 391] on button "Confirmar" at bounding box center [743, 383] width 91 height 29
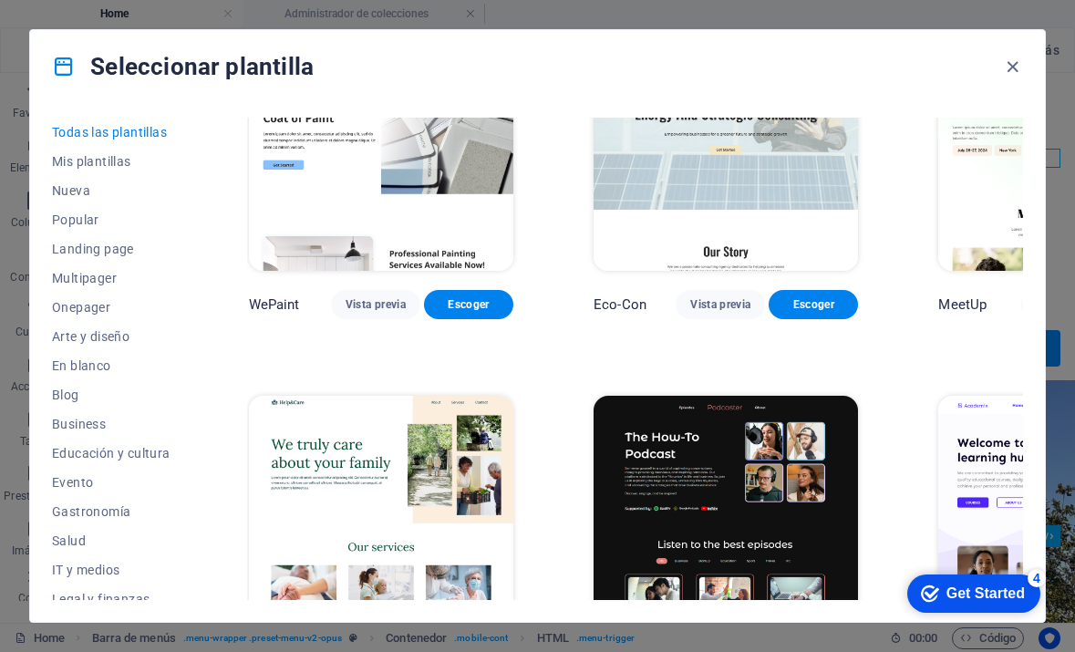
scroll to position [1132, 2]
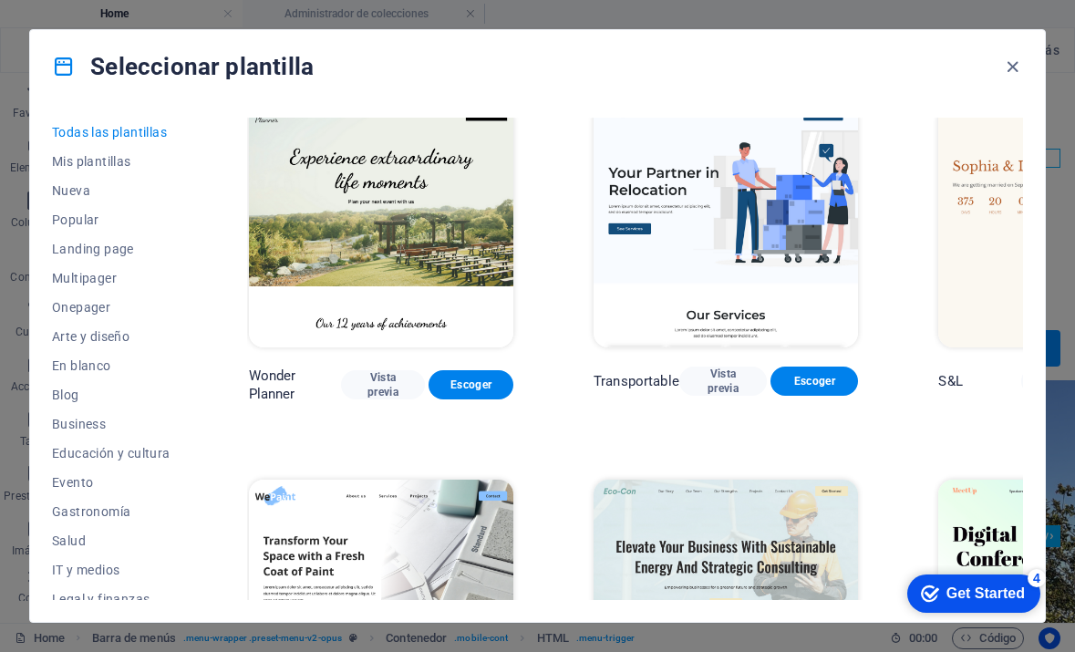
click at [960, 480] on img at bounding box center [1071, 602] width 265 height 244
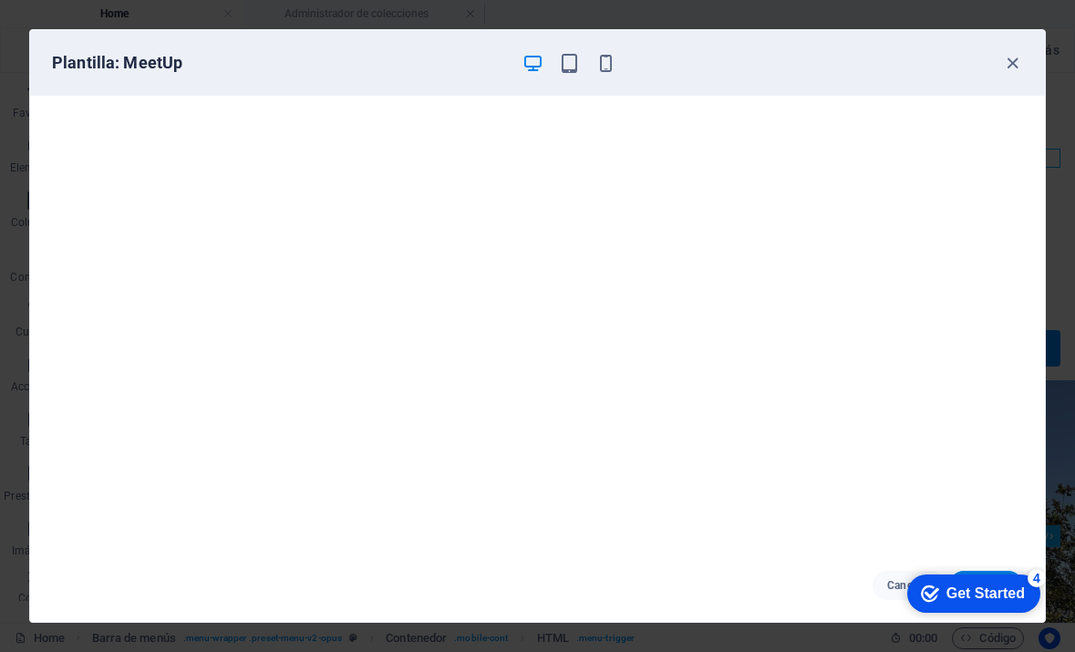
scroll to position [5, 0]
click at [1004, 57] on icon "button" at bounding box center [1012, 63] width 21 height 21
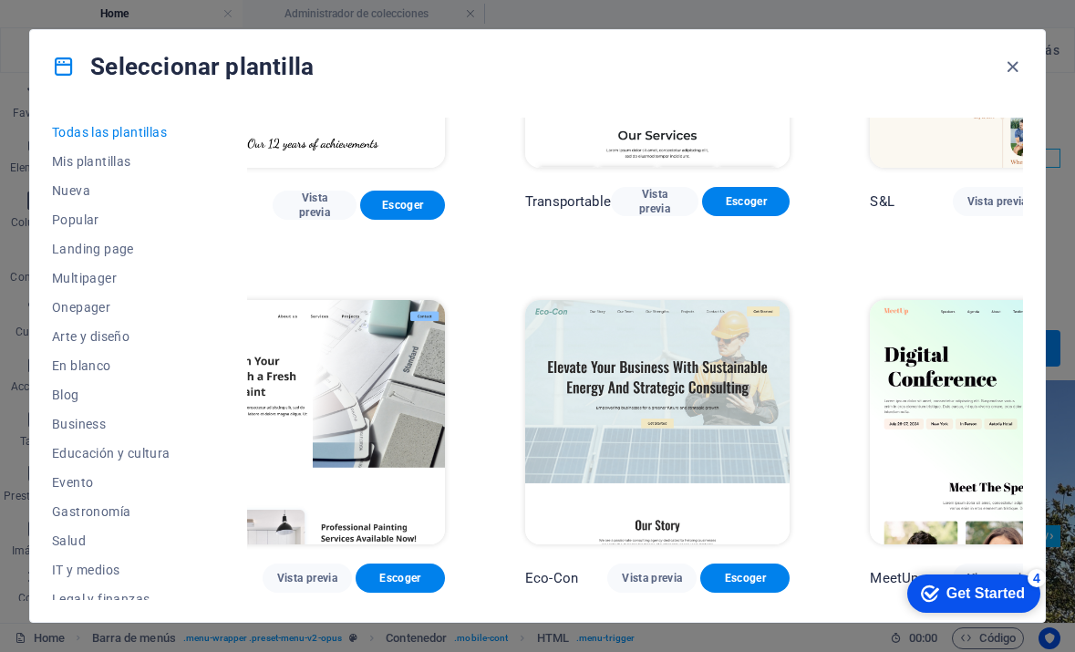
scroll to position [1333, 70]
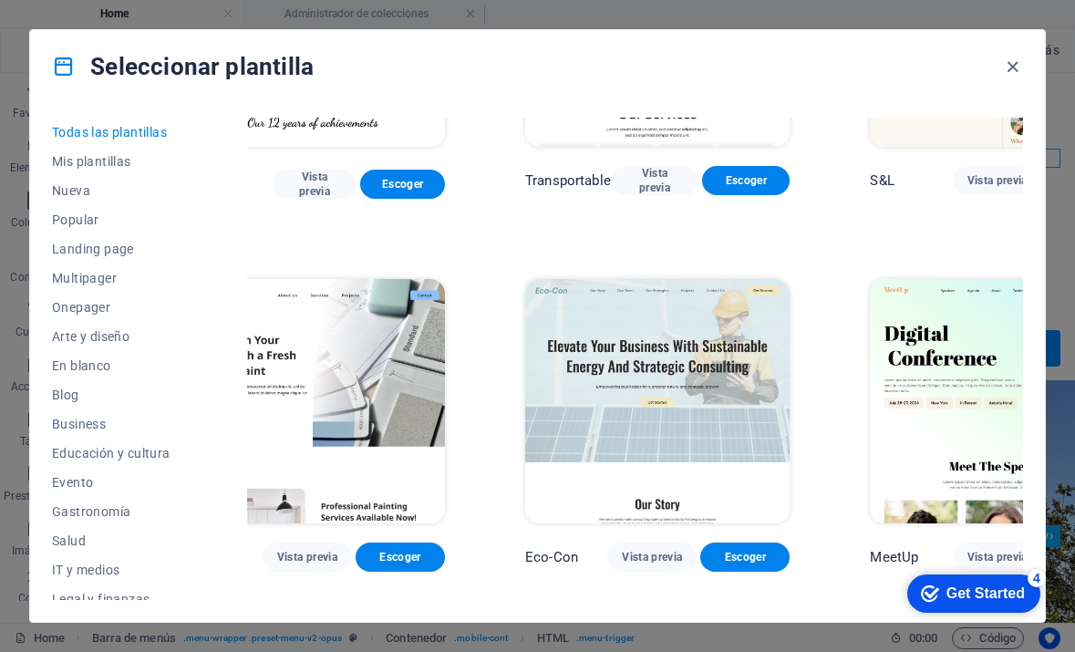
click at [1061, 550] on span "Escoger" at bounding box center [1091, 557] width 60 height 15
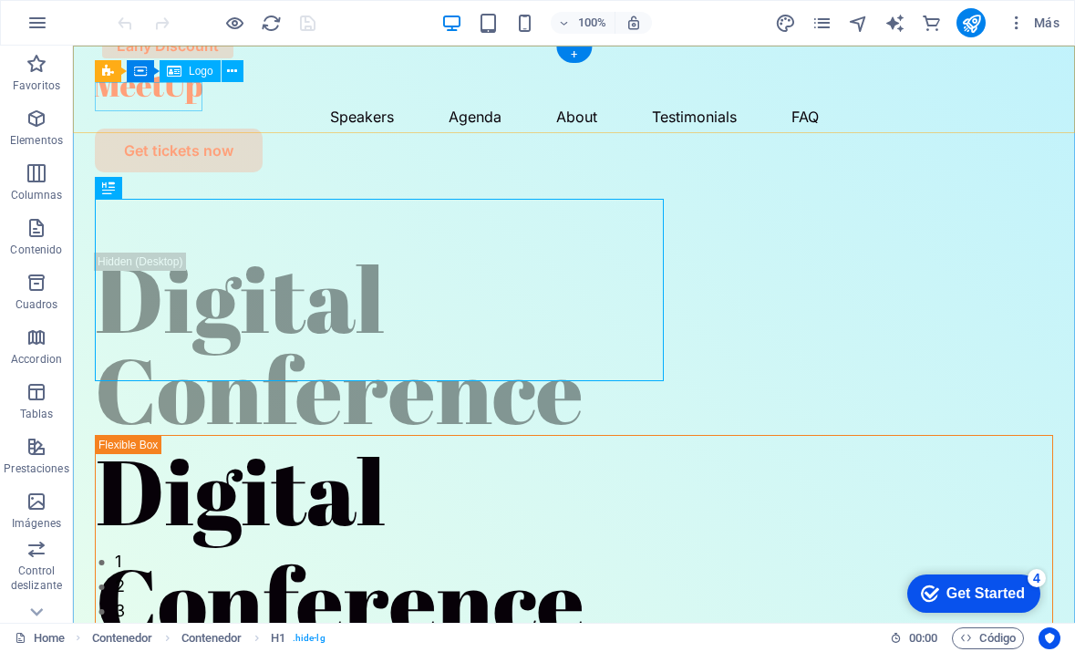
click at [152, 94] on div at bounding box center [574, 89] width 959 height 29
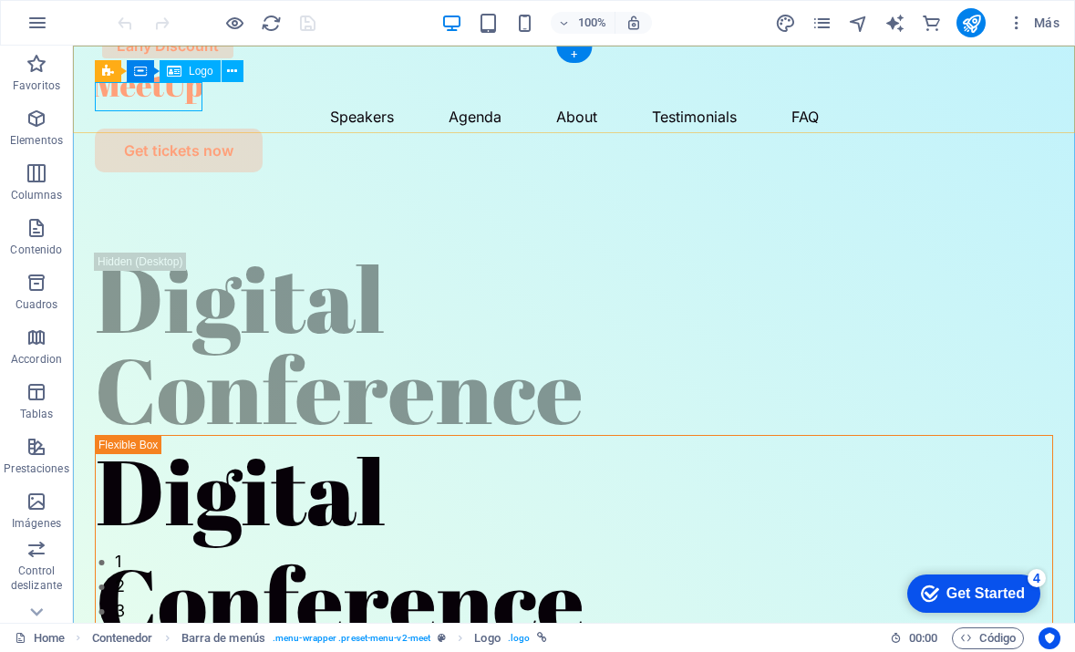
click at [195, 75] on span "Logo" at bounding box center [201, 71] width 25 height 11
click at [186, 84] on div at bounding box center [574, 89] width 959 height 29
click at [189, 69] on span "Logo" at bounding box center [201, 71] width 25 height 11
click at [171, 69] on icon at bounding box center [174, 71] width 15 height 22
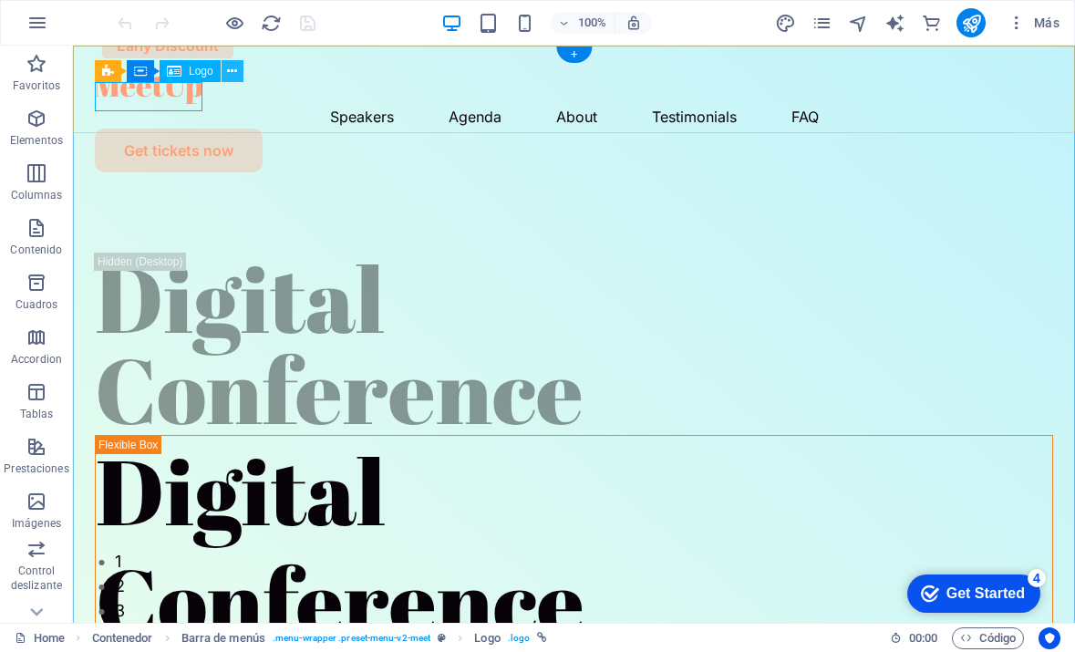
click at [233, 68] on icon at bounding box center [232, 71] width 10 height 19
click at [149, 77] on div "Speakers Agenda About Testimonials FAQ Get tickets now" at bounding box center [574, 116] width 1002 height 141
click at [140, 94] on div at bounding box center [574, 89] width 959 height 29
select select "px"
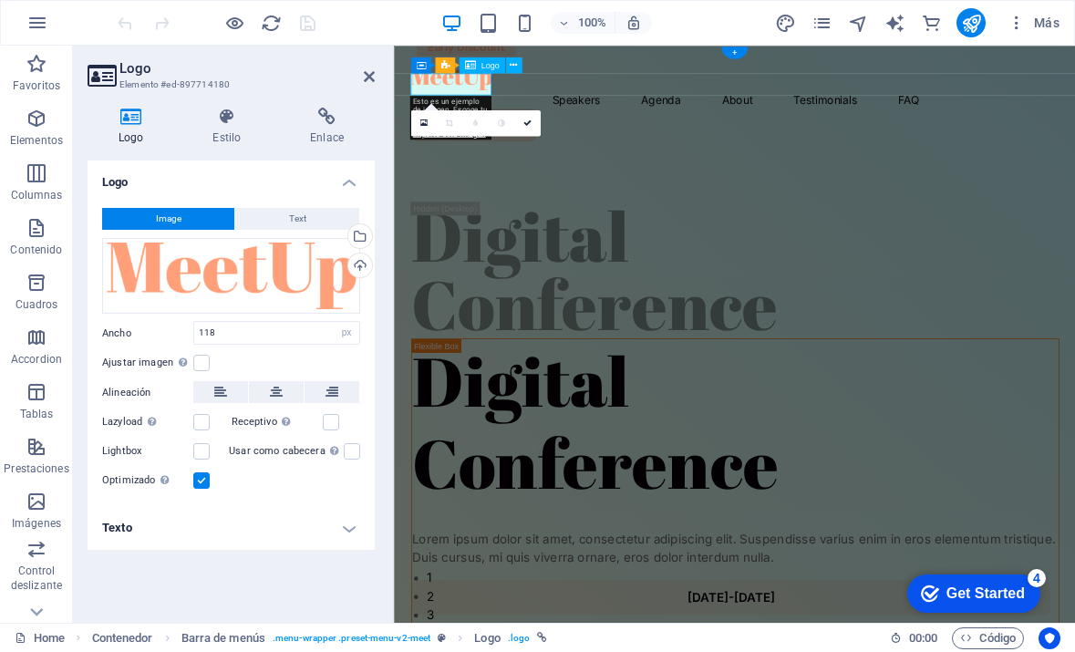
click at [140, 94] on div "Logo Estilo Enlace Logo Image Text Arrastra archivos aquí, haz clic para escoge…" at bounding box center [231, 358] width 317 height 530
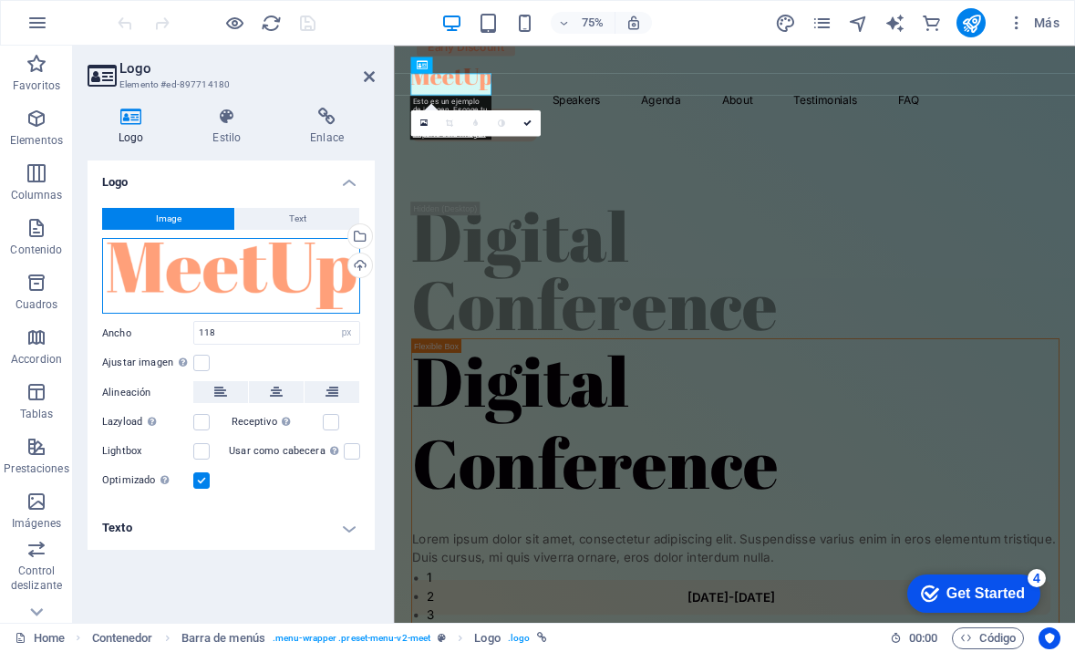
click at [225, 255] on div "Arrastra archivos aquí, haz clic para escoger archivos o selecciona archivos de…" at bounding box center [231, 276] width 258 height 77
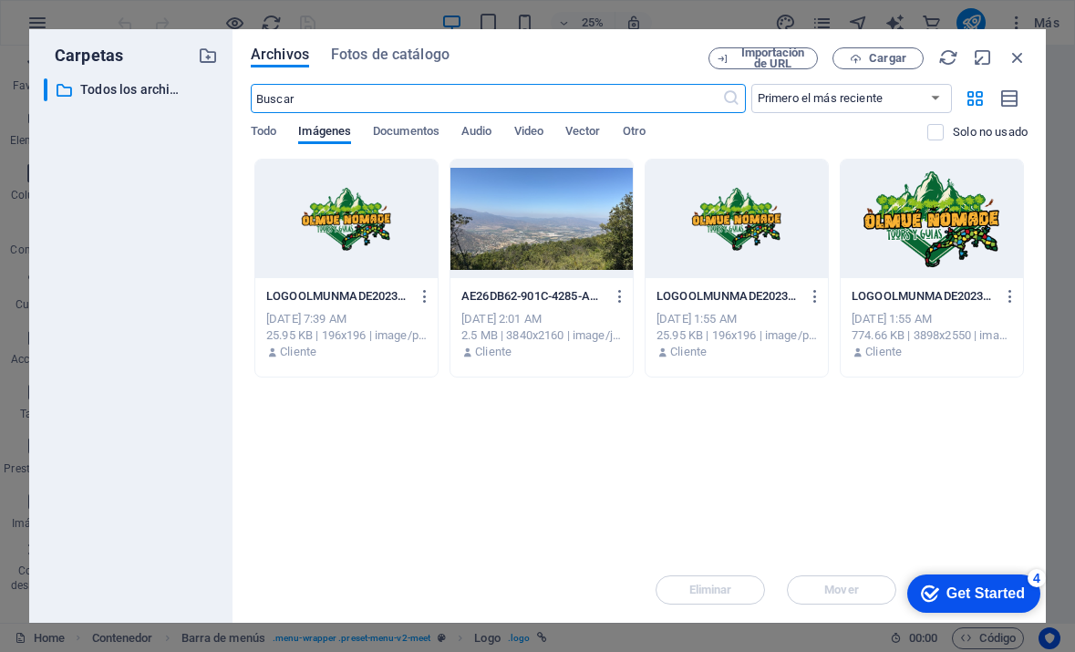
click at [330, 229] on div at bounding box center [346, 219] width 182 height 119
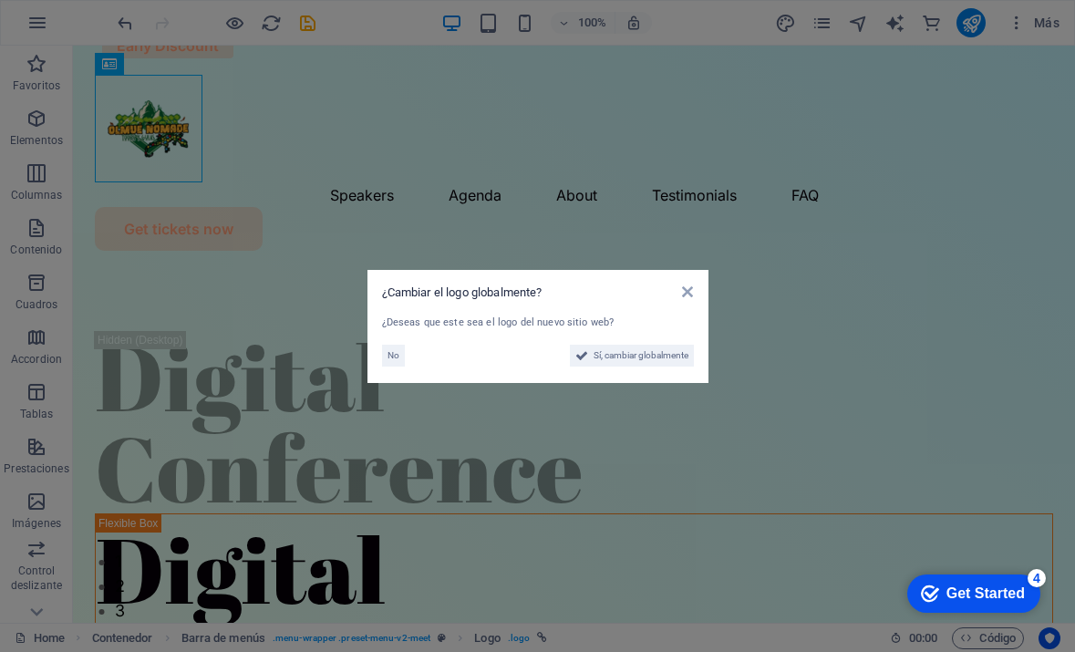
click at [322, 119] on aside "¿Cambiar el logo globalmente? ¿Deseas que este sea el logo del nuevo sitio web?…" at bounding box center [537, 326] width 1075 height 652
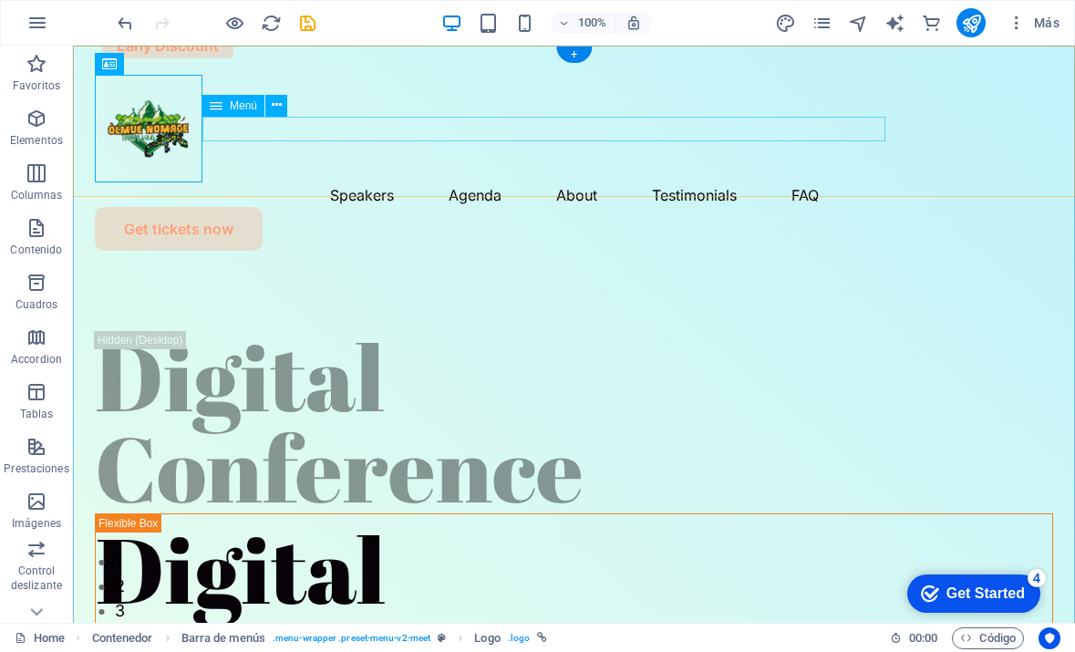
click at [341, 182] on nav "Speakers Agenda About Testimonials FAQ" at bounding box center [574, 194] width 959 height 25
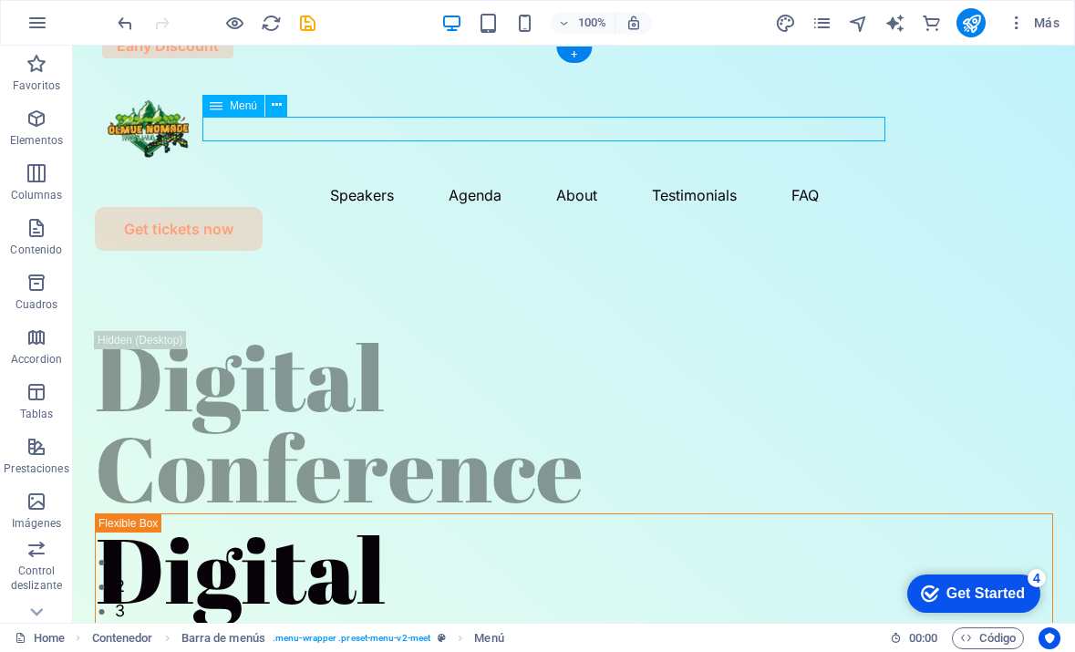
click at [336, 182] on nav "Speakers Agenda About Testimonials FAQ" at bounding box center [574, 194] width 959 height 25
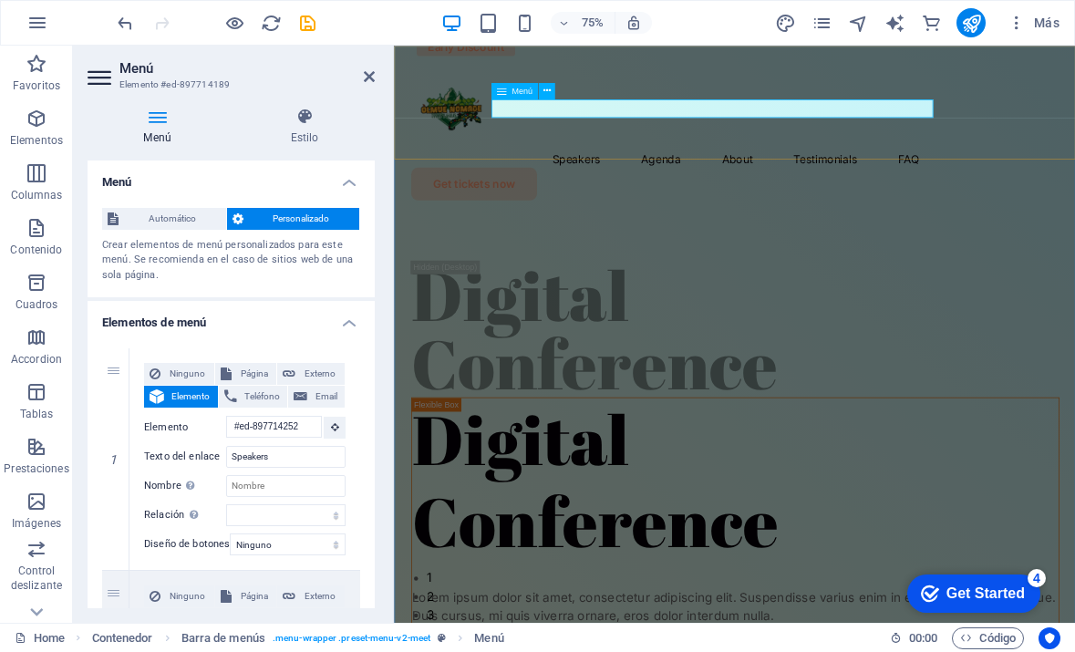
click at [605, 182] on nav "Speakers Agenda About Testimonials FAQ" at bounding box center [848, 194] width 865 height 25
click at [608, 182] on nav "Speakers Agenda About Testimonials FAQ" at bounding box center [848, 194] width 865 height 25
click at [173, 311] on h4 "Elementos de menú" at bounding box center [231, 317] width 287 height 33
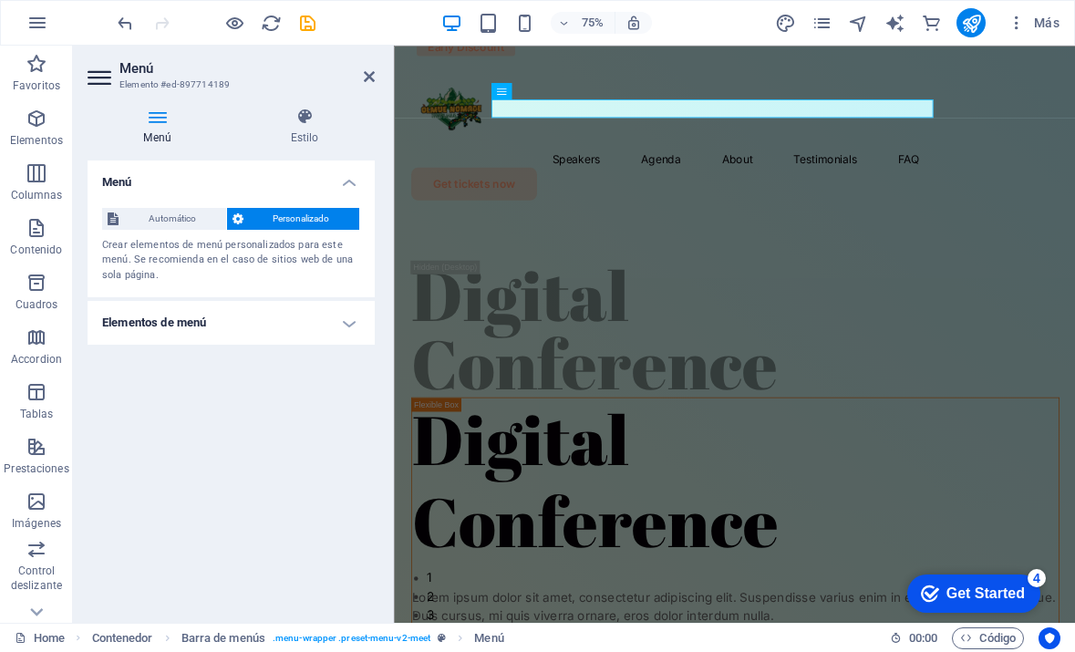
click at [173, 311] on h4 "Elementos de menú" at bounding box center [231, 323] width 287 height 44
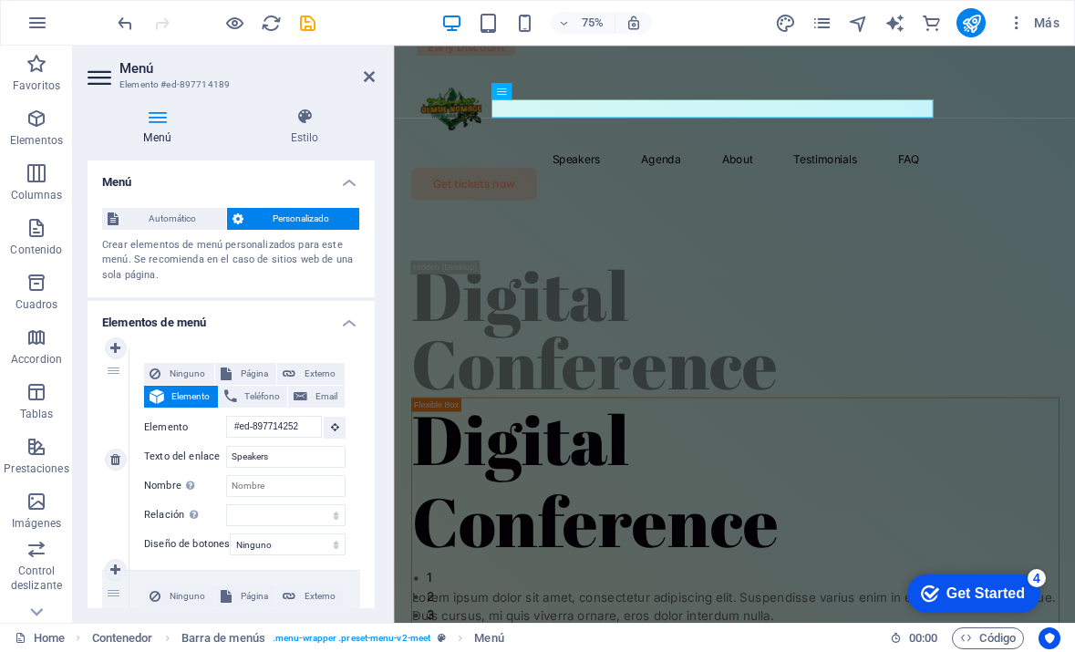
click at [221, 486] on label "Nombre Una descripción adicional del enlace no debería ser igual al texto del e…" at bounding box center [185, 486] width 82 height 22
click at [226, 486] on input "Nombre Una descripción adicional del enlace no debería ser igual al texto del e…" at bounding box center [285, 486] width 119 height 22
click at [257, 456] on input "Speakers" at bounding box center [285, 457] width 119 height 22
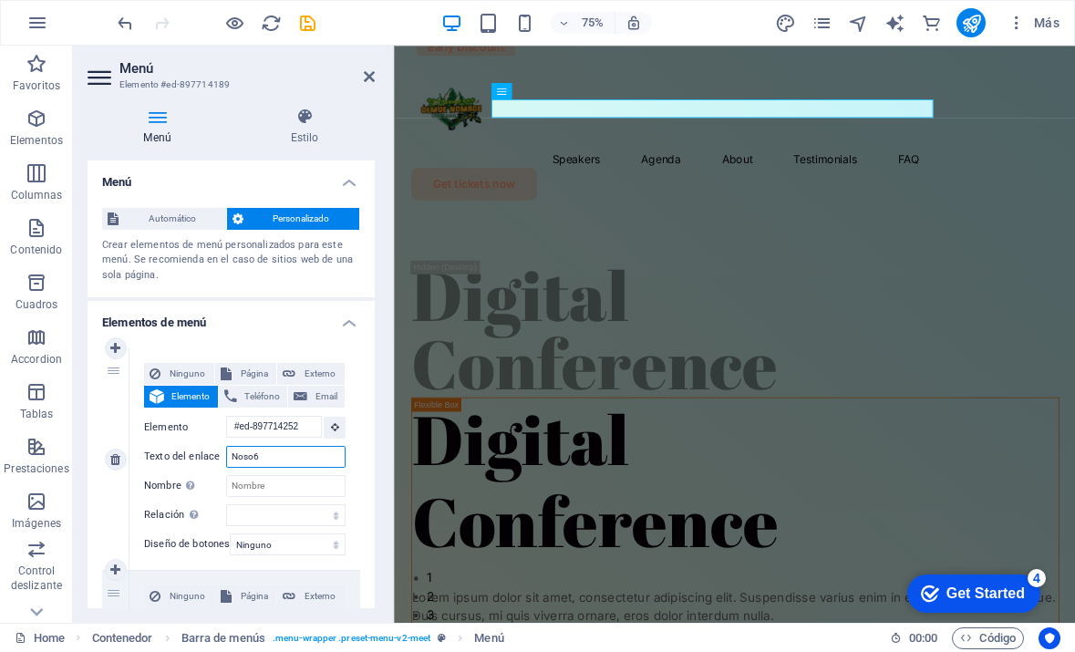
type input "Noso"
select select
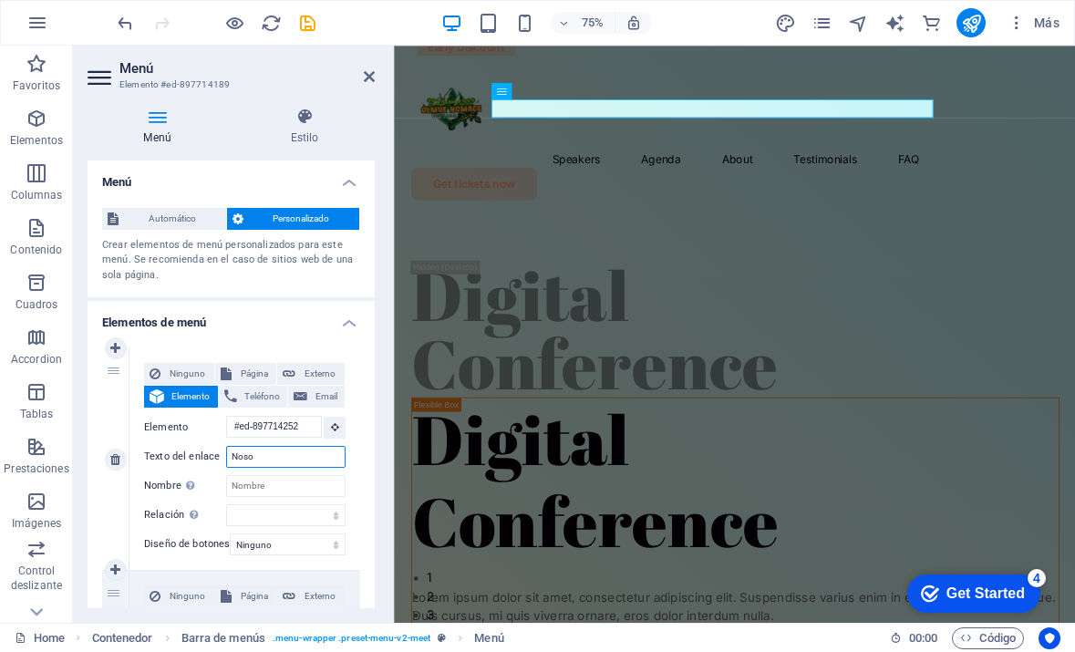
select select
type input "Nosotros"
select select
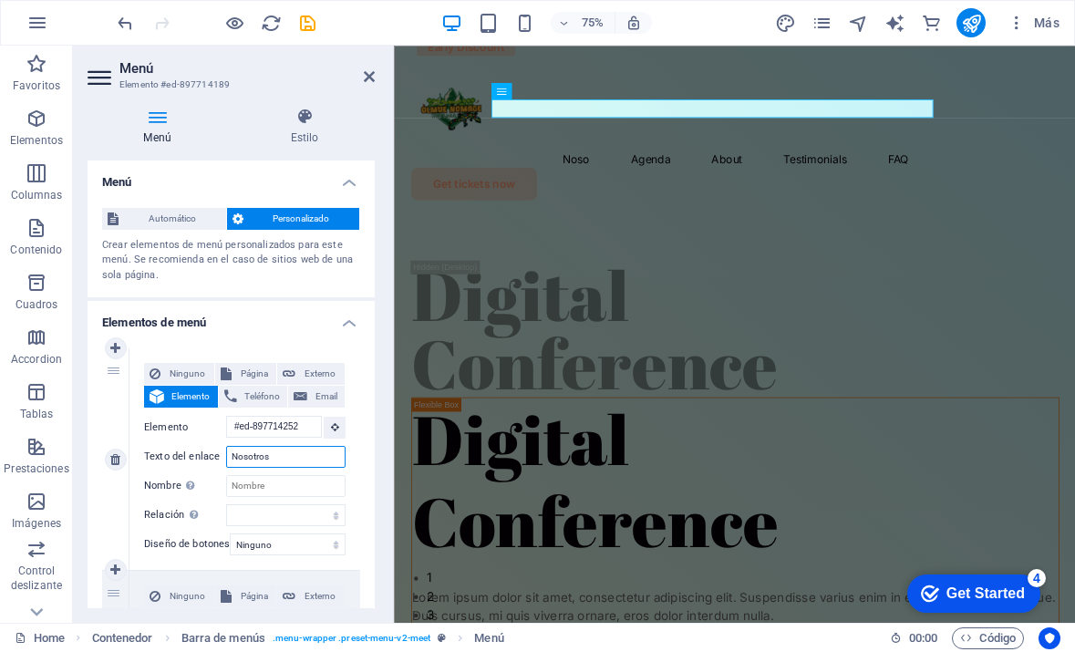
select select
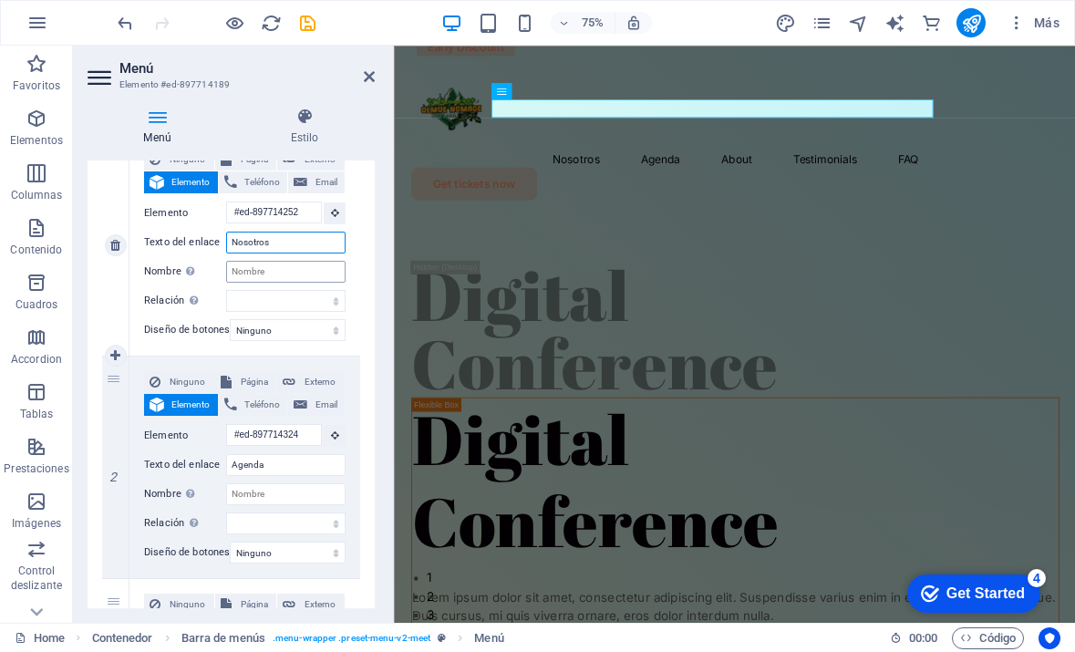
scroll to position [215, 0]
type input "Nosotros"
click at [269, 479] on div "Ninguno Página Externo Elemento Teléfono Email Página Home Legal Notice Privacy…" at bounding box center [245, 451] width 202 height 163
click at [263, 455] on input "Agenda" at bounding box center [285, 464] width 119 height 22
click at [282, 473] on div "Ninguno Página Externo Elemento Teléfono Email Página Home Legal Notice Privacy…" at bounding box center [245, 451] width 202 height 163
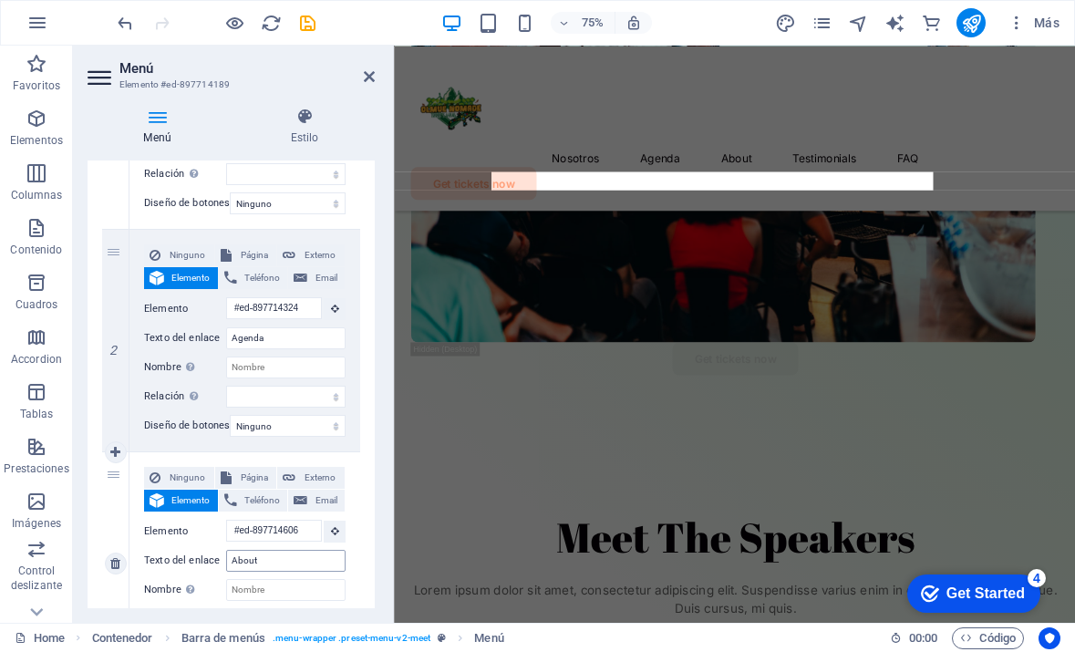
scroll to position [0, 0]
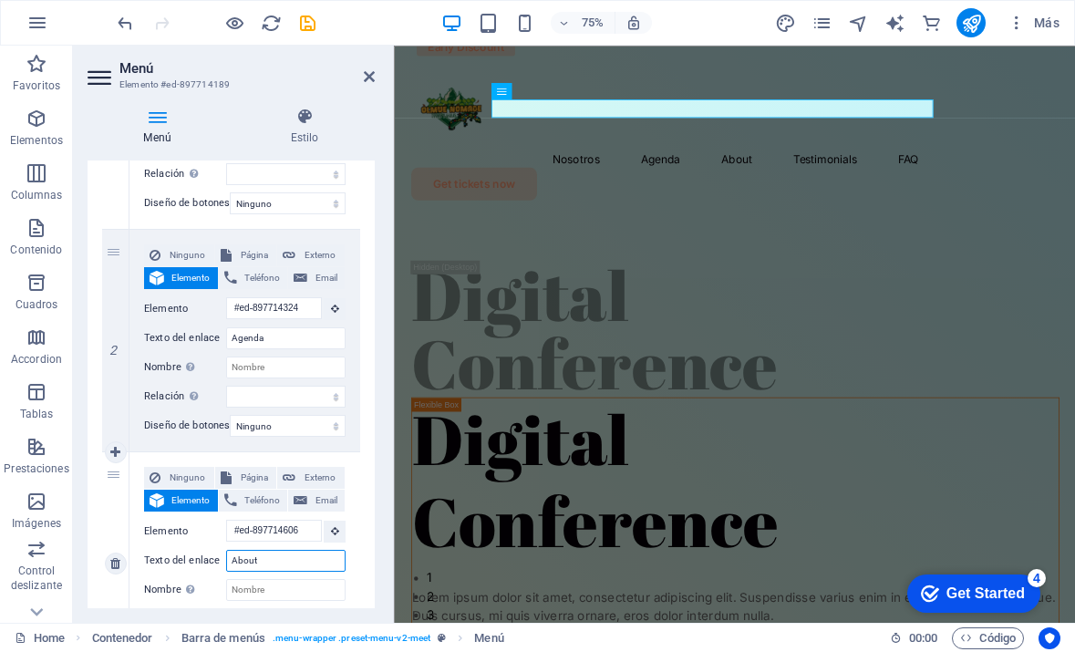
click at [247, 561] on input "About" at bounding box center [285, 561] width 119 height 22
type input "T"
type input "Rutas"
select select
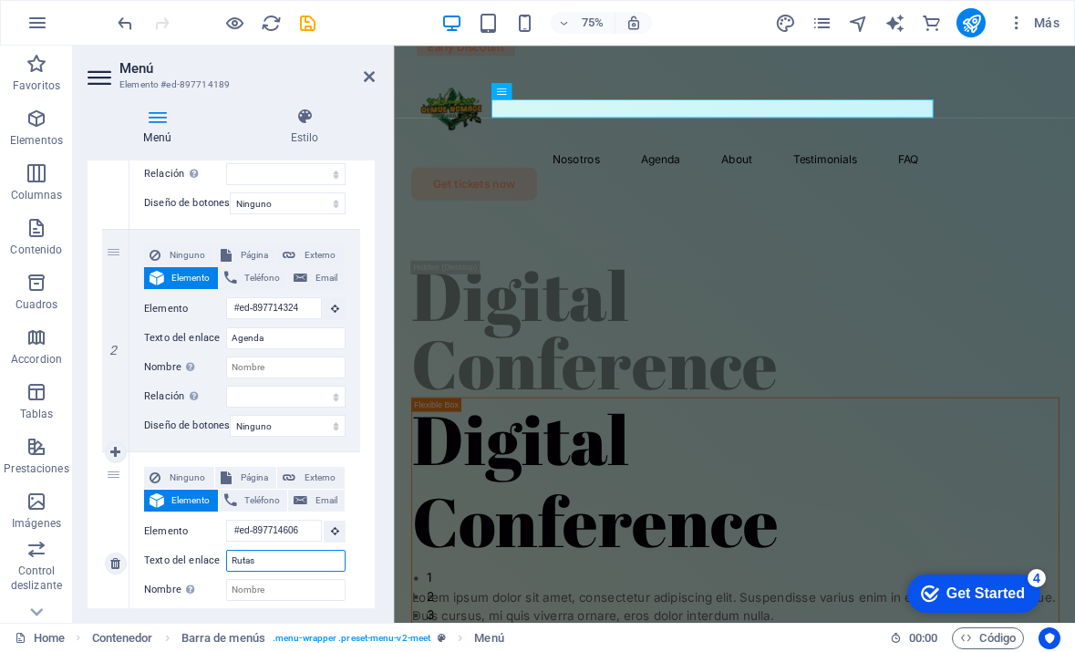
select select
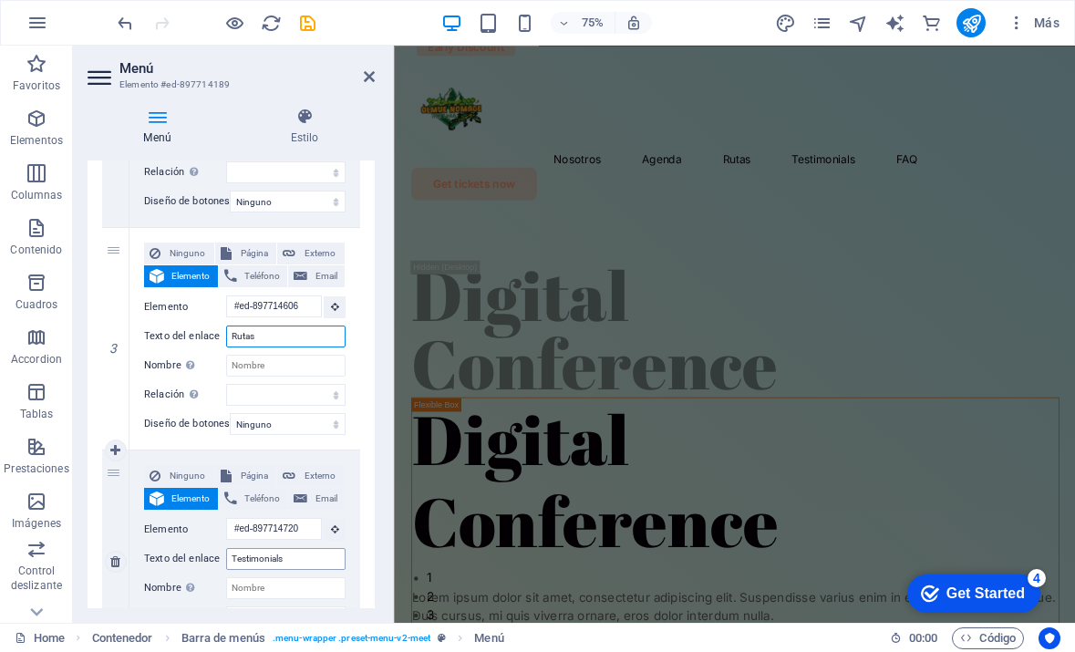
type input "Rutas"
click at [265, 560] on input "Testimonials" at bounding box center [285, 559] width 119 height 22
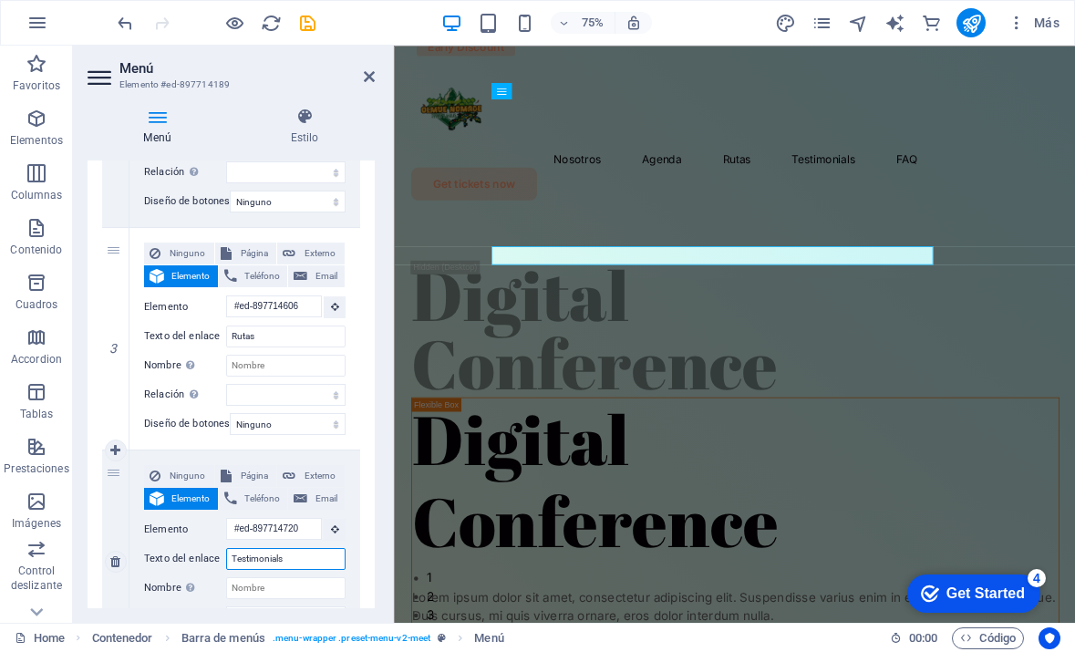
click at [265, 560] on input "Testimonials" at bounding box center [285, 559] width 119 height 22
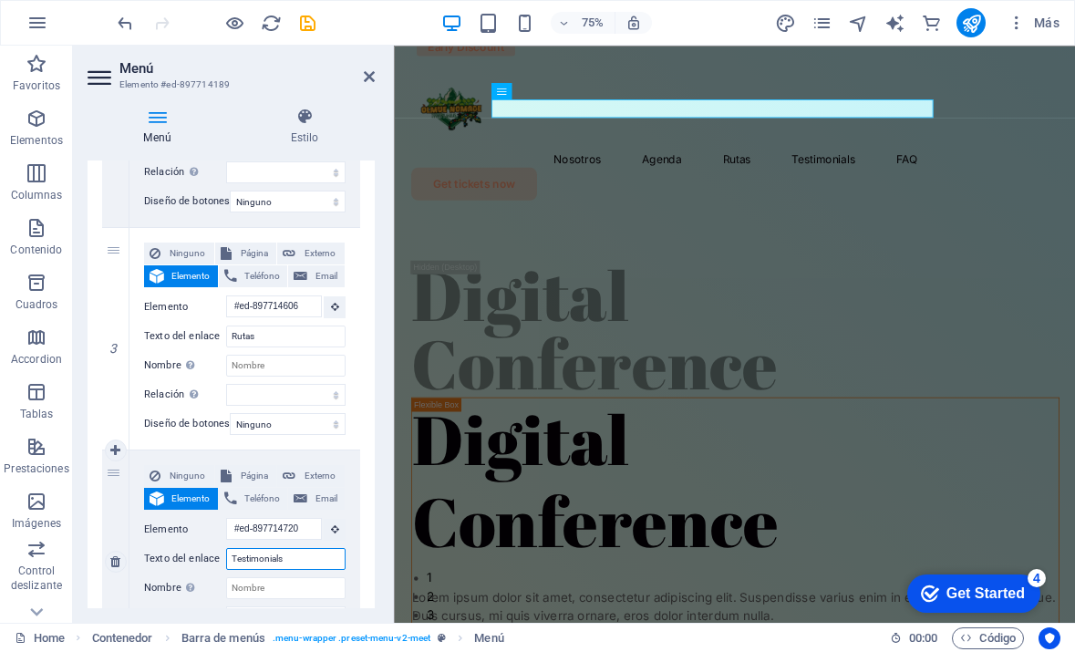
click at [265, 560] on input "Testimonials" at bounding box center [285, 559] width 119 height 22
type input "Tes"
select select
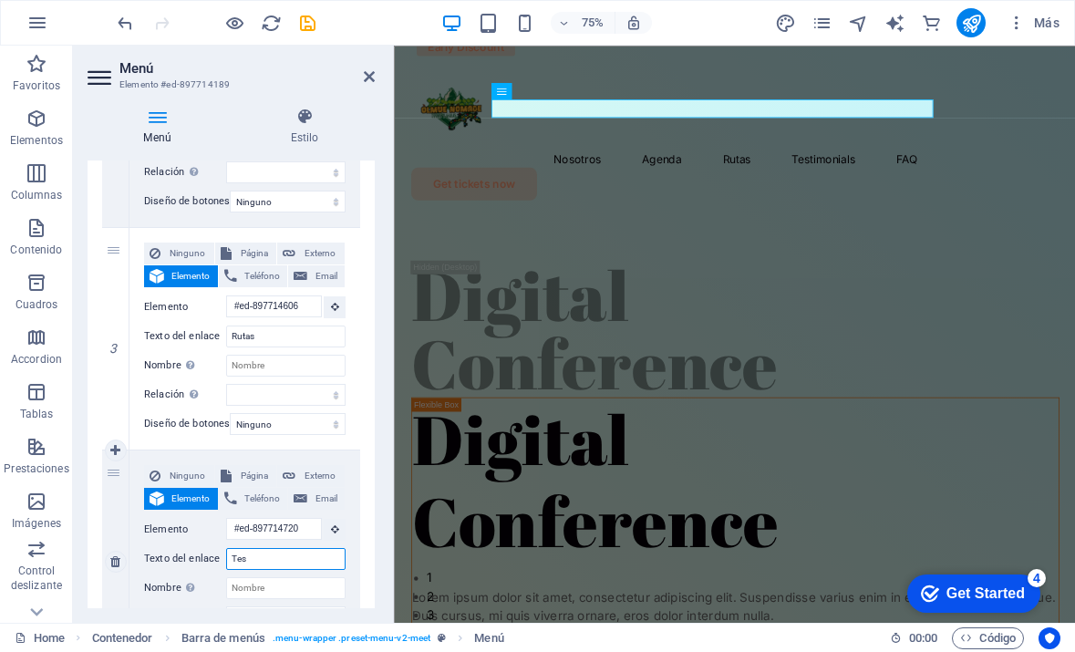
select select
type input "Testimonios"
select select
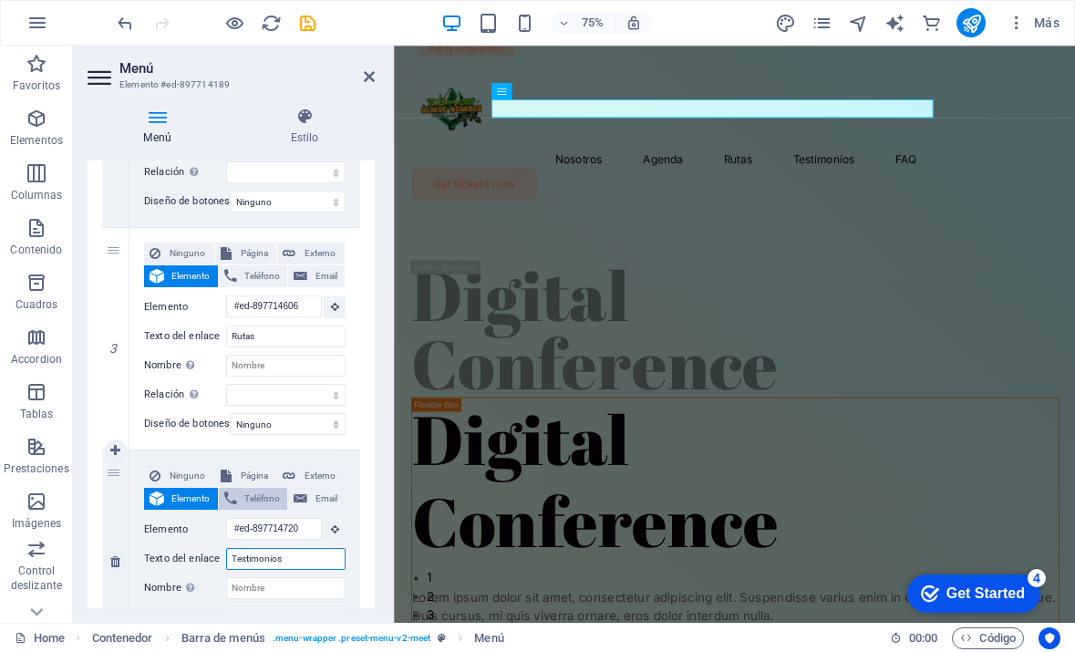
select select
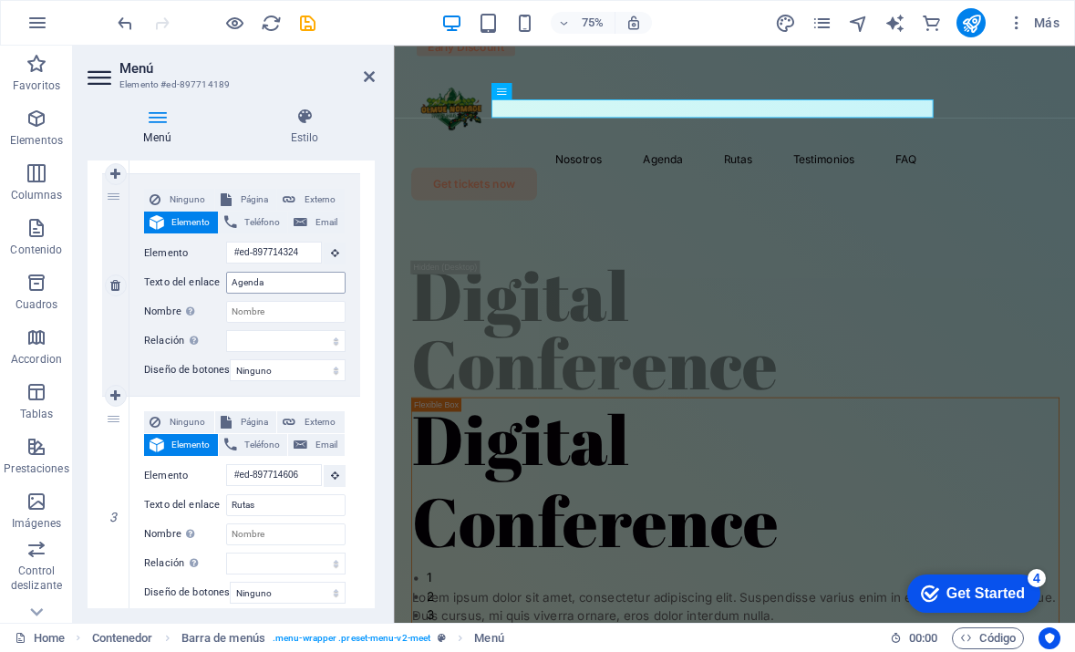
type input "Testimonios"
click at [260, 286] on input "Agenda" at bounding box center [285, 283] width 119 height 22
drag, startPoint x: 110, startPoint y: 189, endPoint x: 106, endPoint y: 310, distance: 121.4
click at [108, 351] on div "2" at bounding box center [115, 285] width 27 height 222
select select
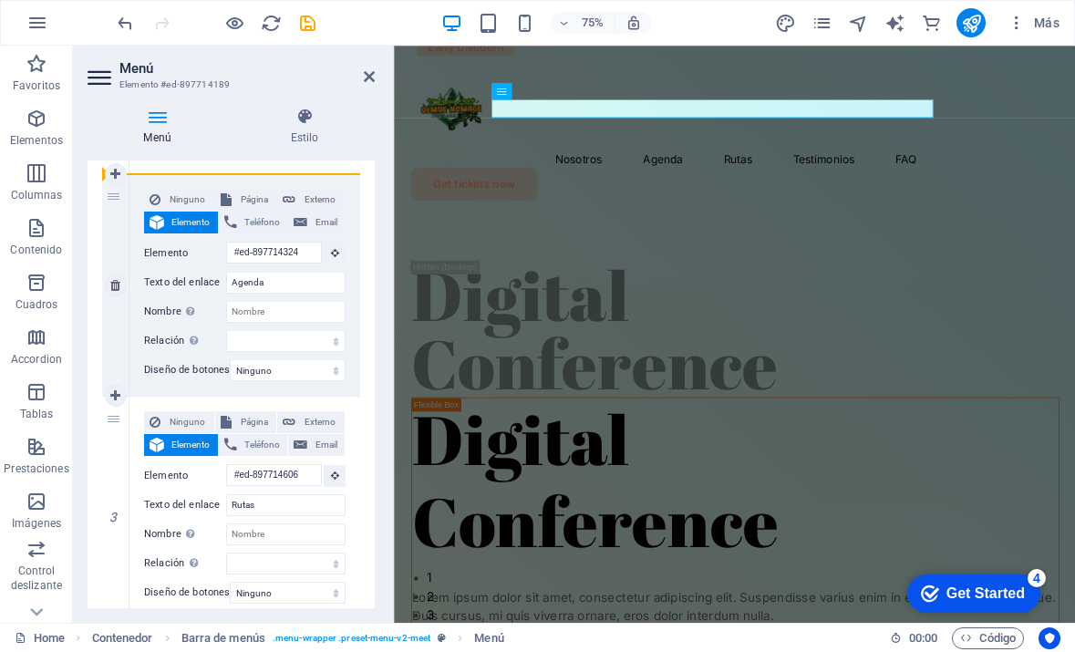
select select
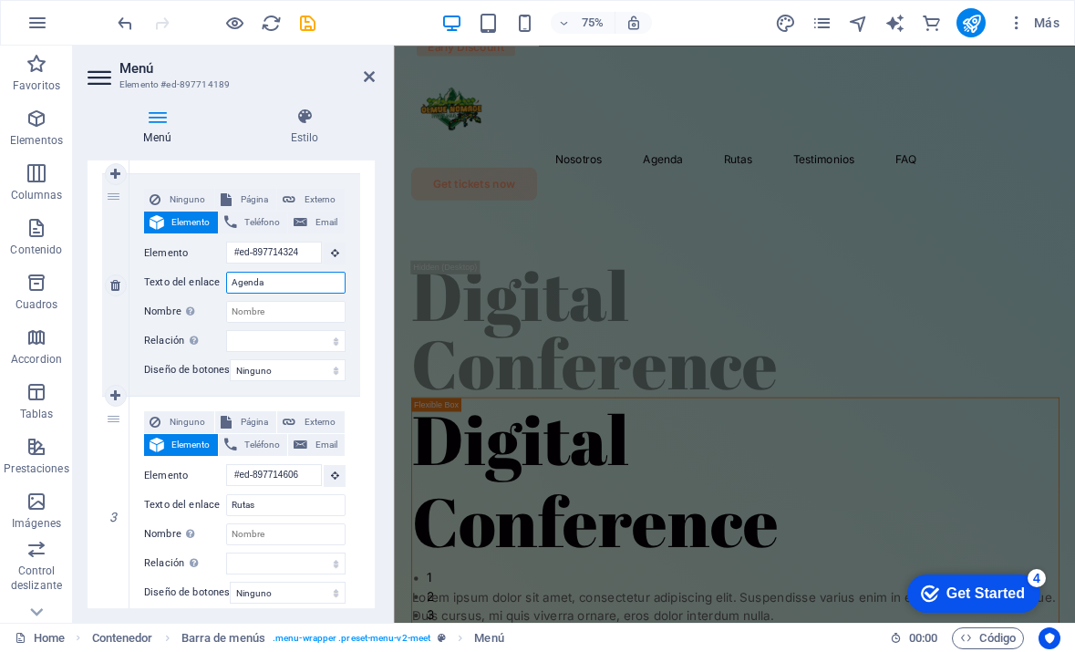
click at [257, 277] on input "Agenda" at bounding box center [285, 283] width 119 height 22
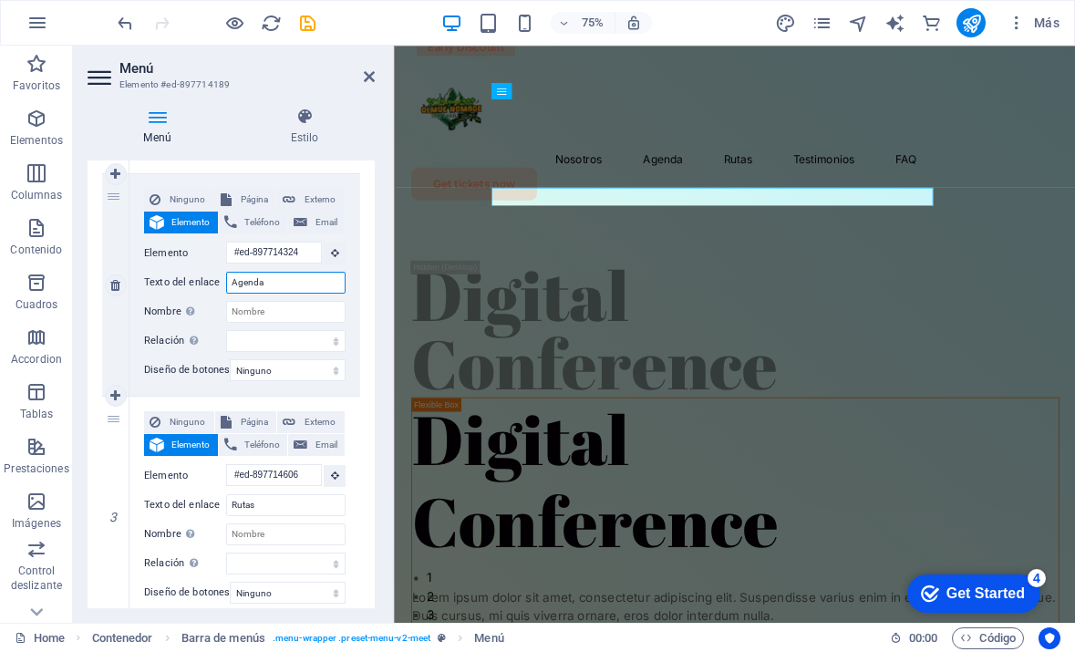
click at [257, 277] on input "Agenda" at bounding box center [285, 283] width 119 height 22
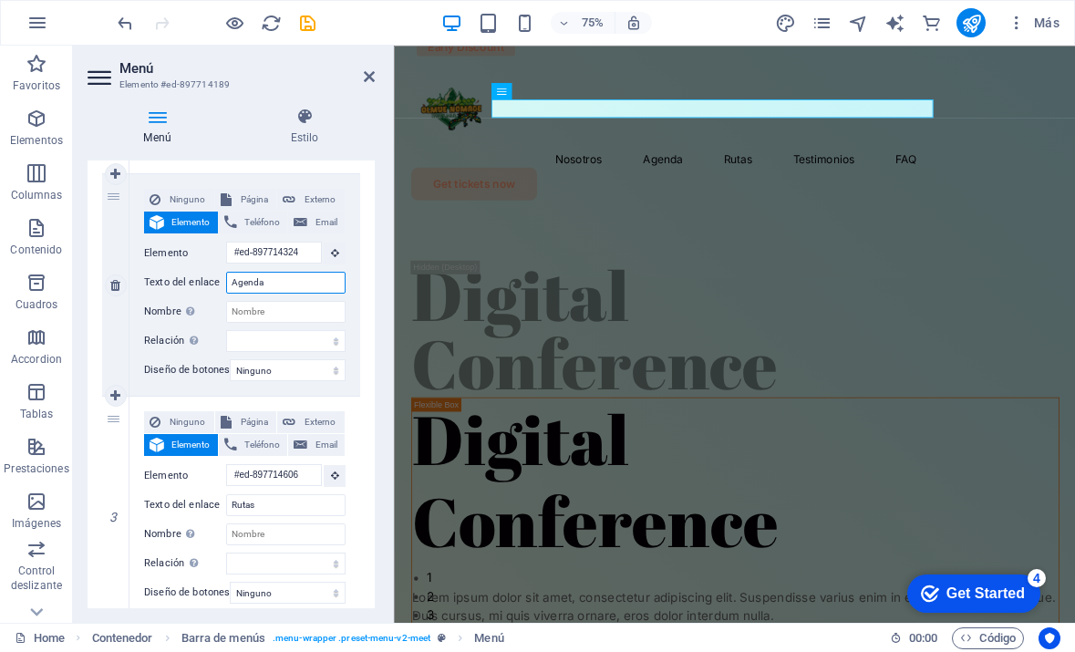
click at [257, 277] on input "Agenda" at bounding box center [285, 283] width 119 height 22
type input "Rutas"
select select
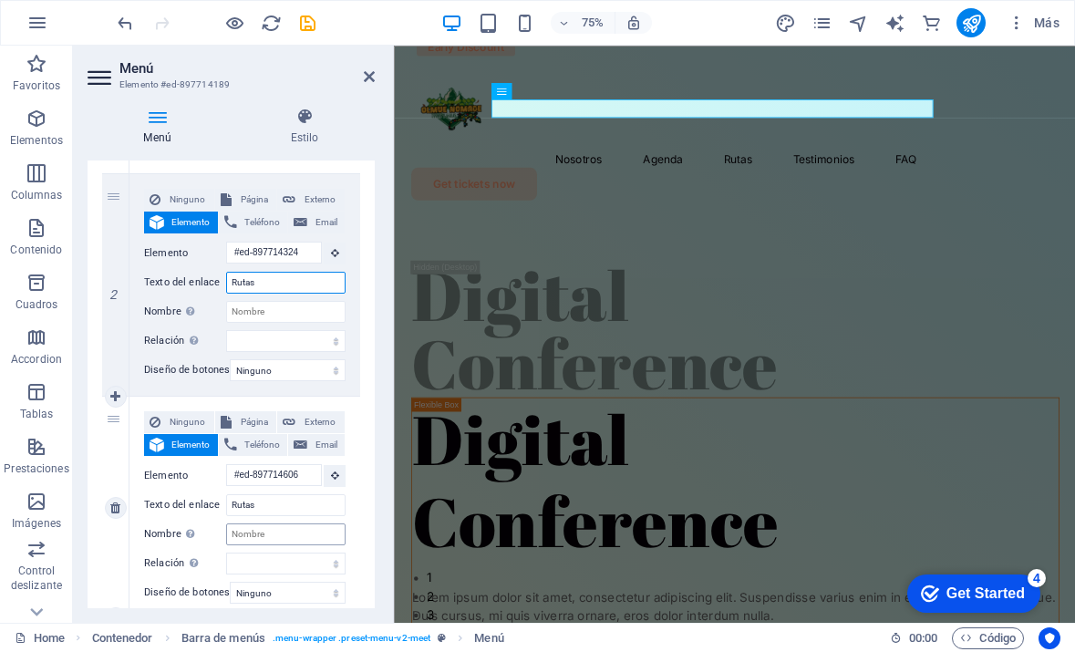
select select
type input "Rutas"
click at [254, 500] on input "Rutas" at bounding box center [285, 505] width 119 height 22
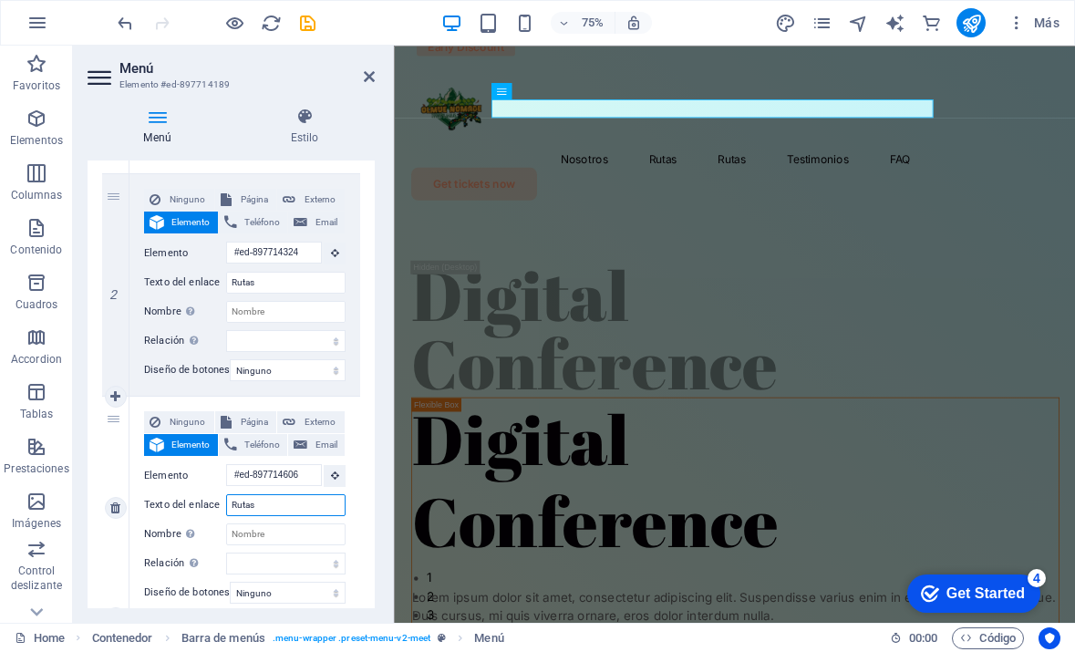
click at [254, 500] on input "Rutas" at bounding box center [285, 505] width 119 height 22
type input "Te"
select select
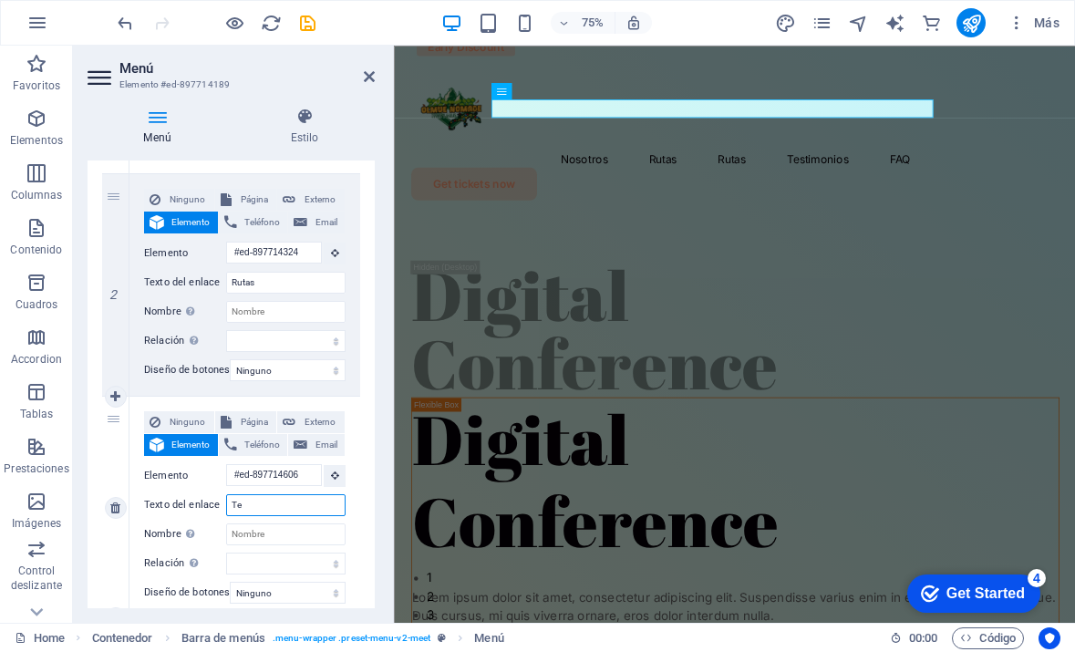
select select
type input "T"
select select
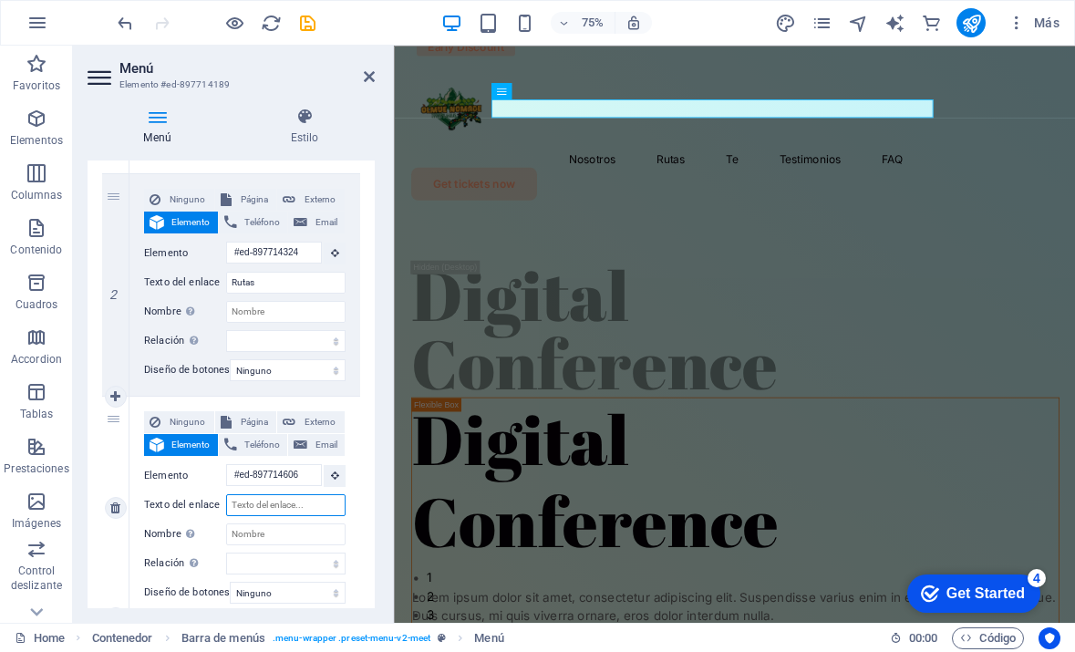
select select
type input "Agenda"
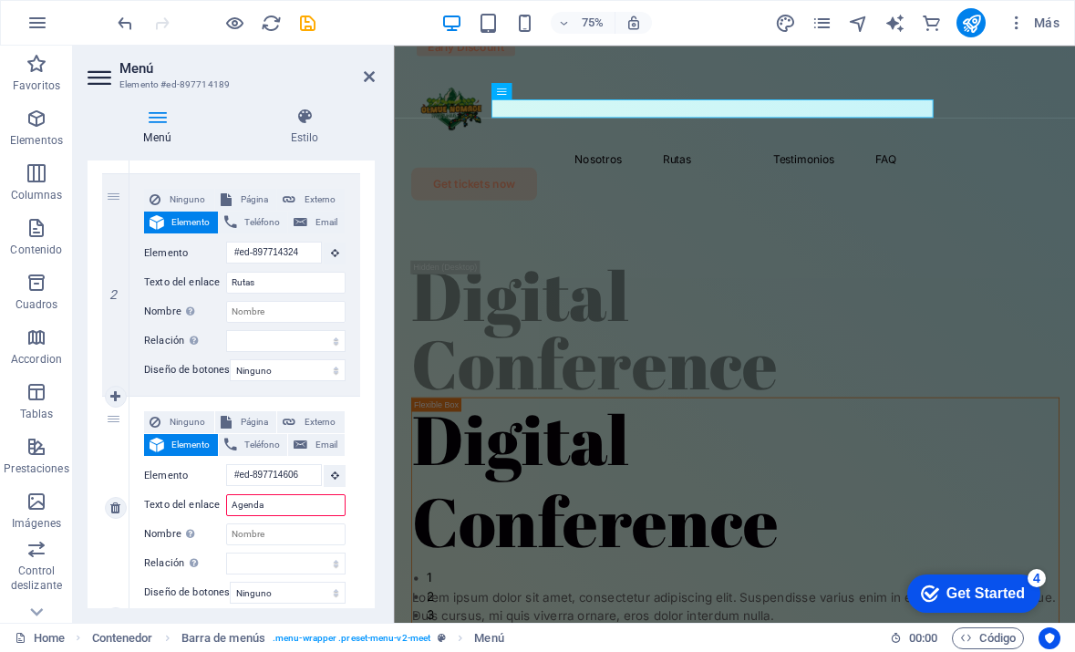
select select
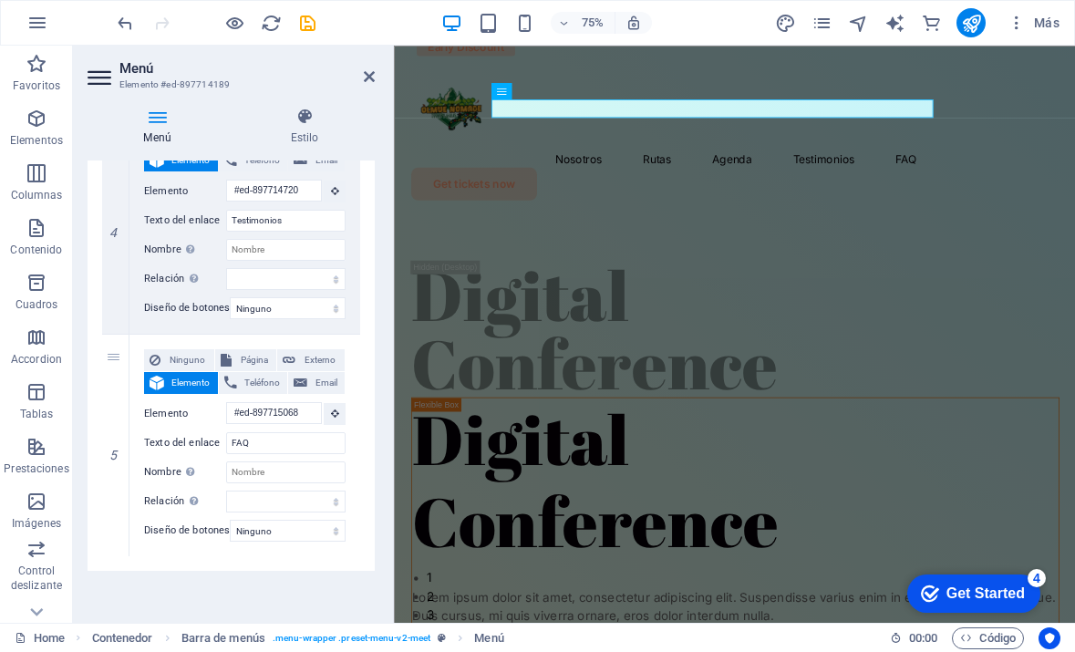
scroll to position [915, 0]
type input "Agenda"
click at [292, 575] on div "Menú Automático Personalizado Crear elementos de menú personalizados para este …" at bounding box center [231, 385] width 287 height 448
click at [361, 347] on div "1 Ninguno Página Externo Elemento Teléfono Email Página Home Legal Notice Priva…" at bounding box center [231, 0] width 287 height 1141
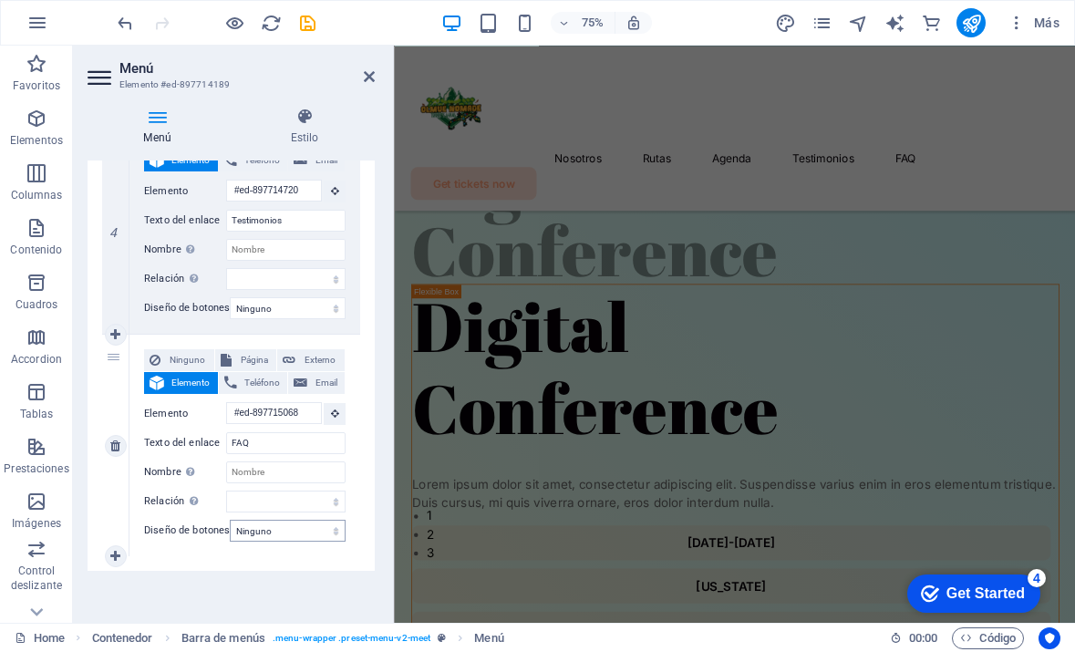
scroll to position [0, 0]
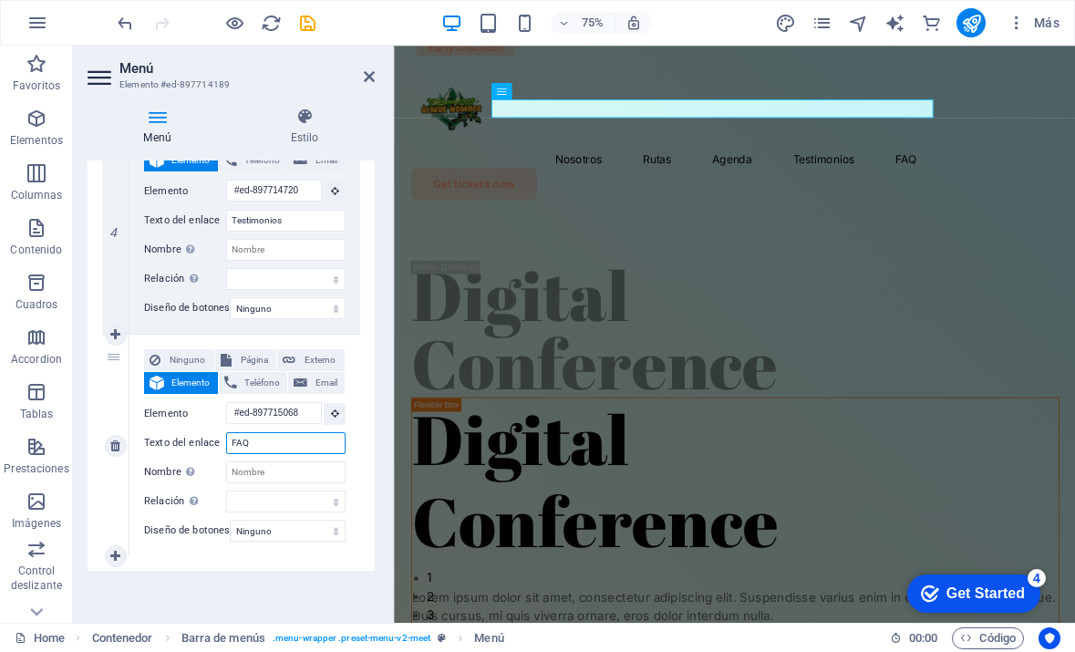
click at [273, 432] on input "FAQ" at bounding box center [285, 443] width 119 height 22
type input "Pregu"
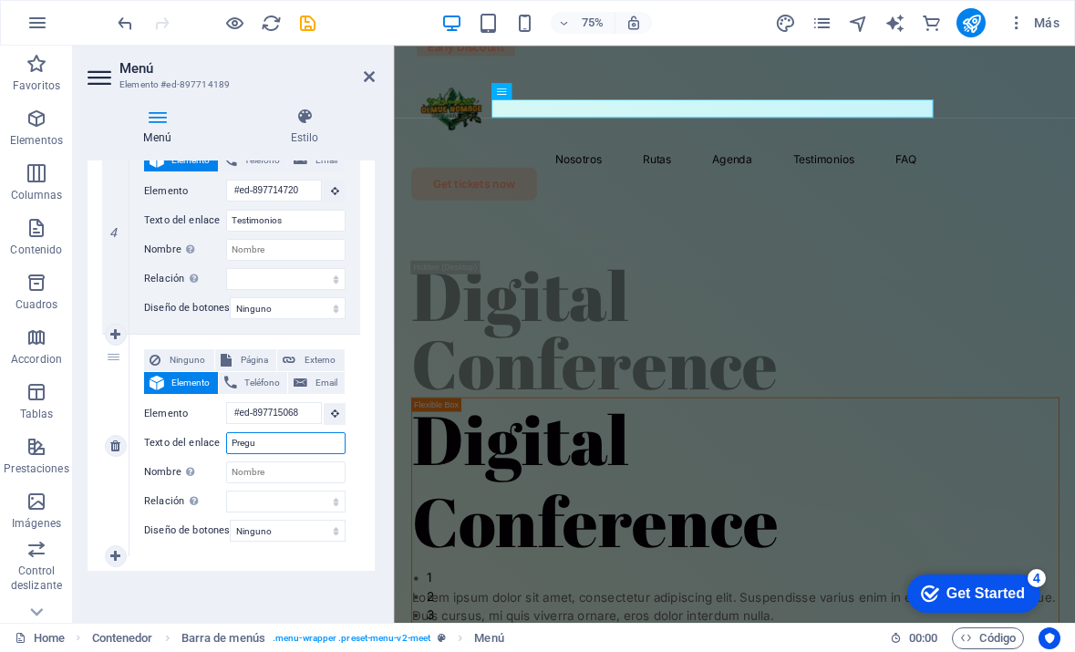
select select
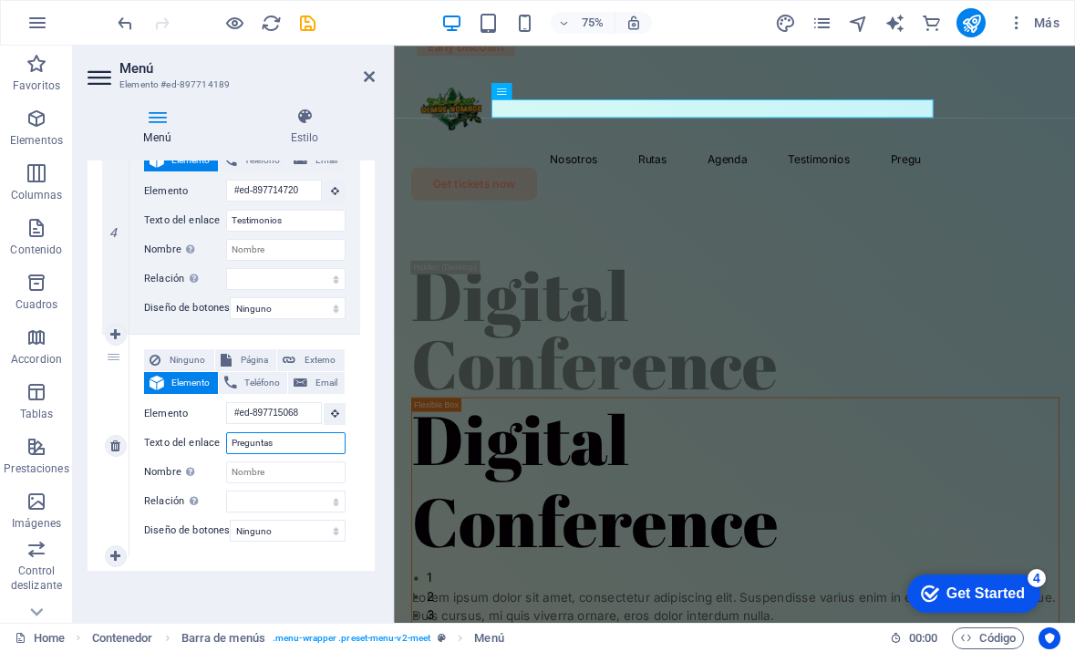
type input "Preguntas d"
select select
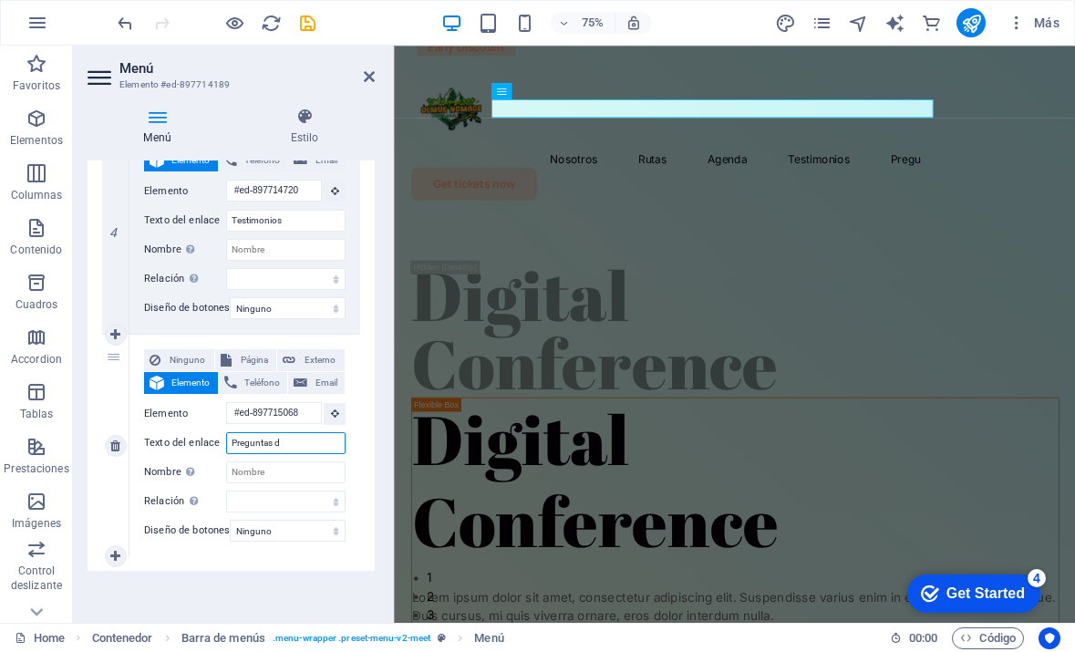
select select
type input "Preguntas Frecuentes"
select select
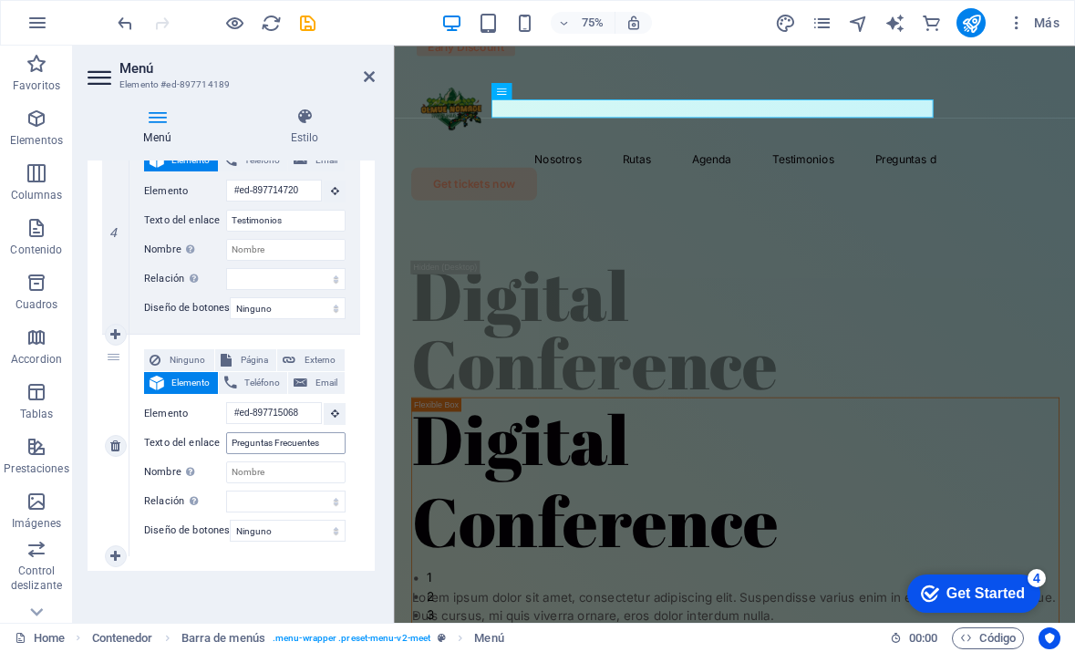
select select
click at [302, 130] on h4 "Estilo" at bounding box center [304, 127] width 140 height 38
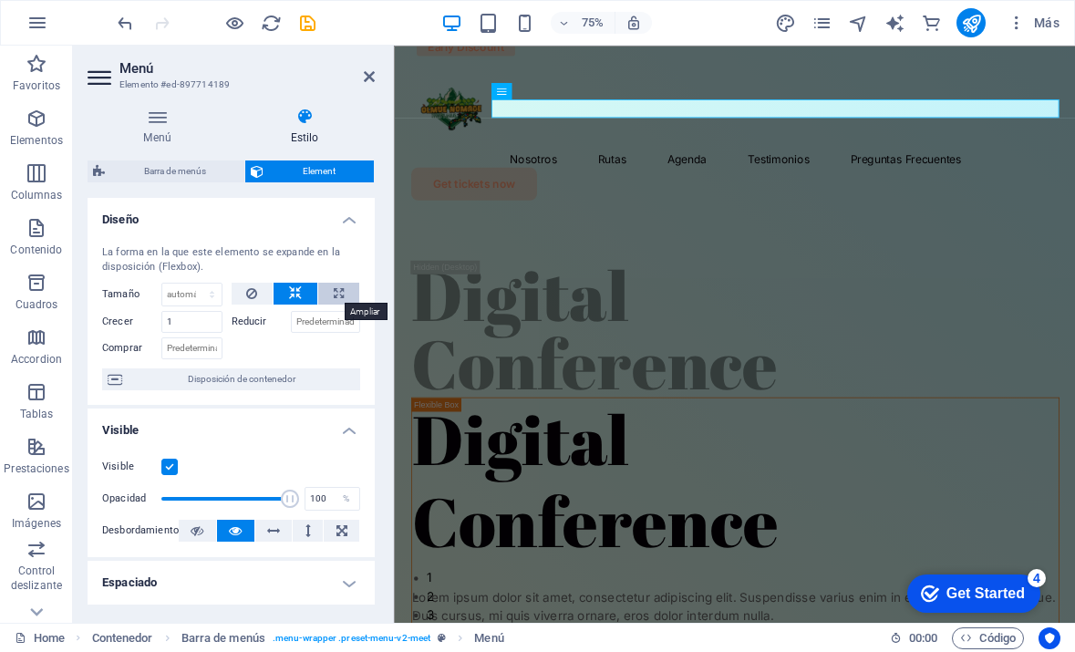
click at [334, 291] on icon at bounding box center [339, 294] width 10 height 22
type input "100"
select select "%"
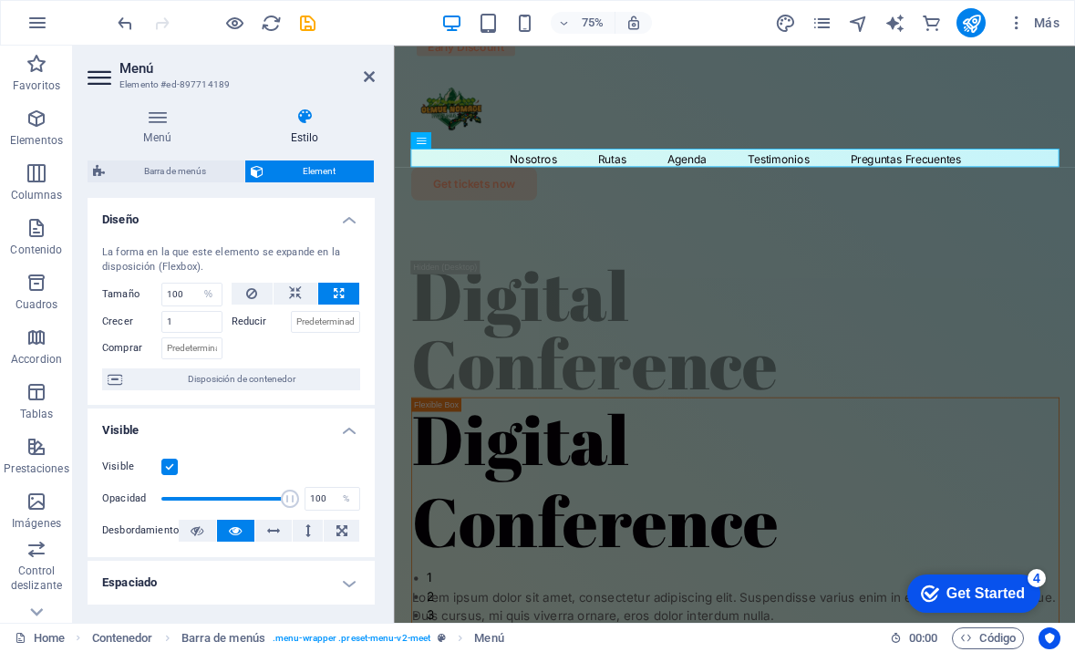
click at [334, 291] on icon at bounding box center [339, 294] width 10 height 22
click at [306, 290] on button at bounding box center [296, 294] width 44 height 22
select select "DISABLED_OPTION_VALUE"
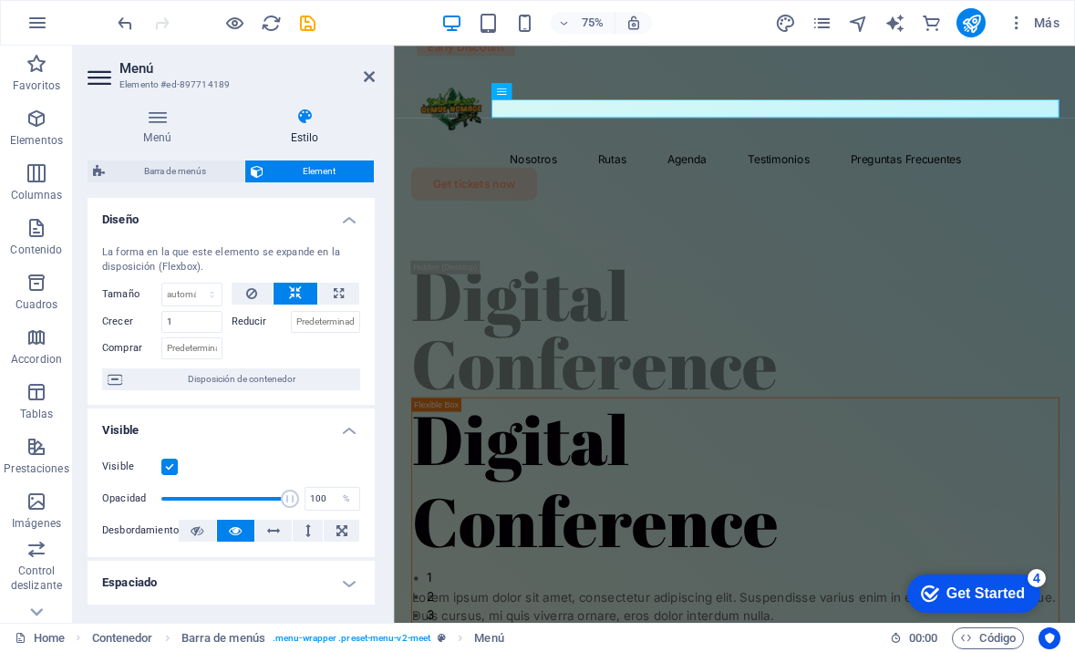
click at [306, 290] on button at bounding box center [296, 294] width 44 height 22
click at [258, 293] on button at bounding box center [253, 294] width 42 height 22
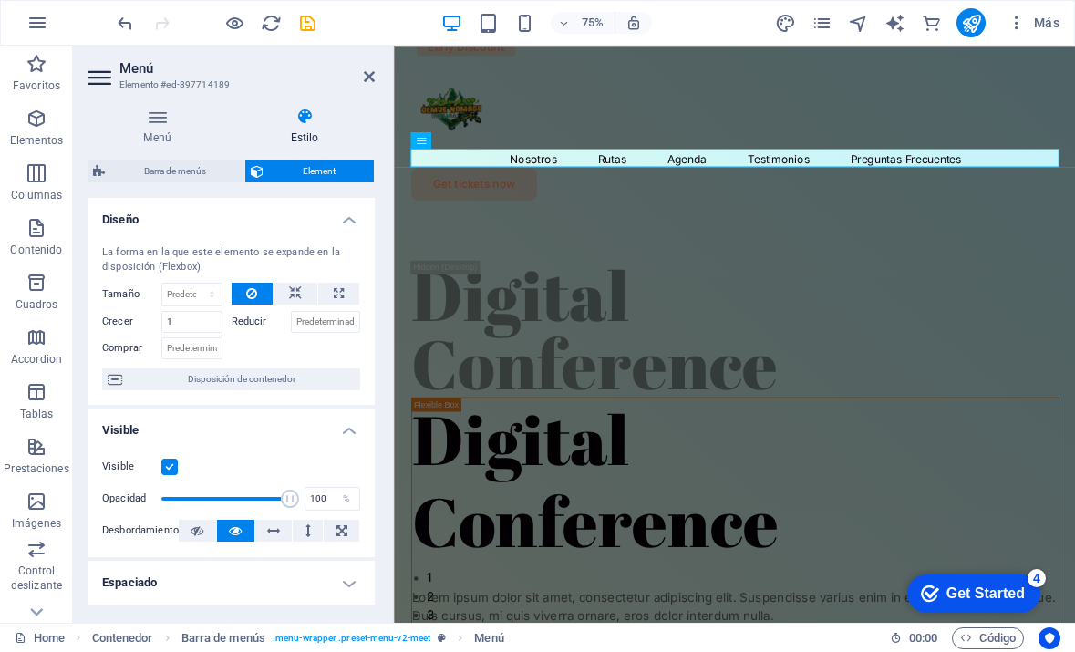
click at [258, 293] on button at bounding box center [253, 294] width 42 height 22
click at [281, 291] on button at bounding box center [296, 294] width 44 height 22
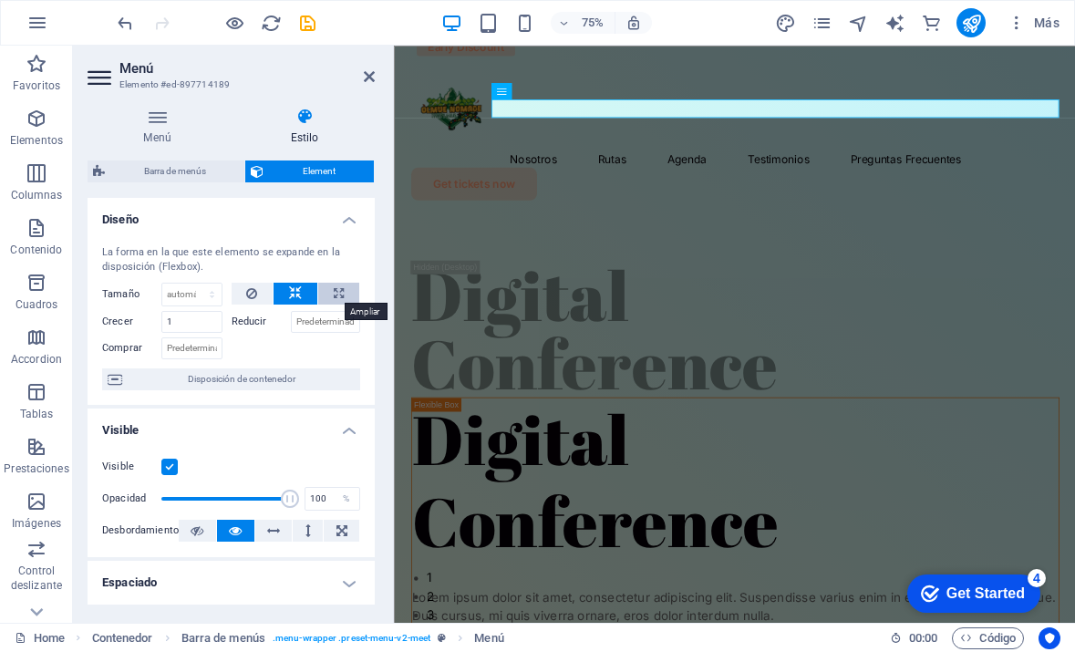
click at [341, 287] on button at bounding box center [338, 294] width 41 height 22
type input "100"
select select "%"
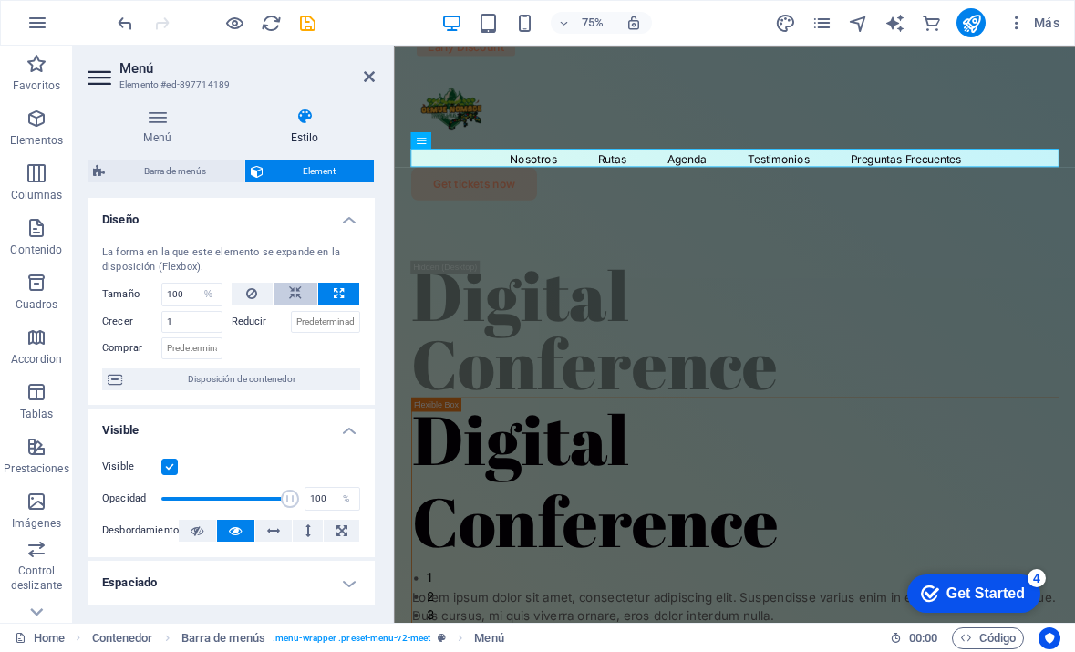
click at [309, 292] on button at bounding box center [296, 294] width 44 height 22
select select "DISABLED_OPTION_VALUE"
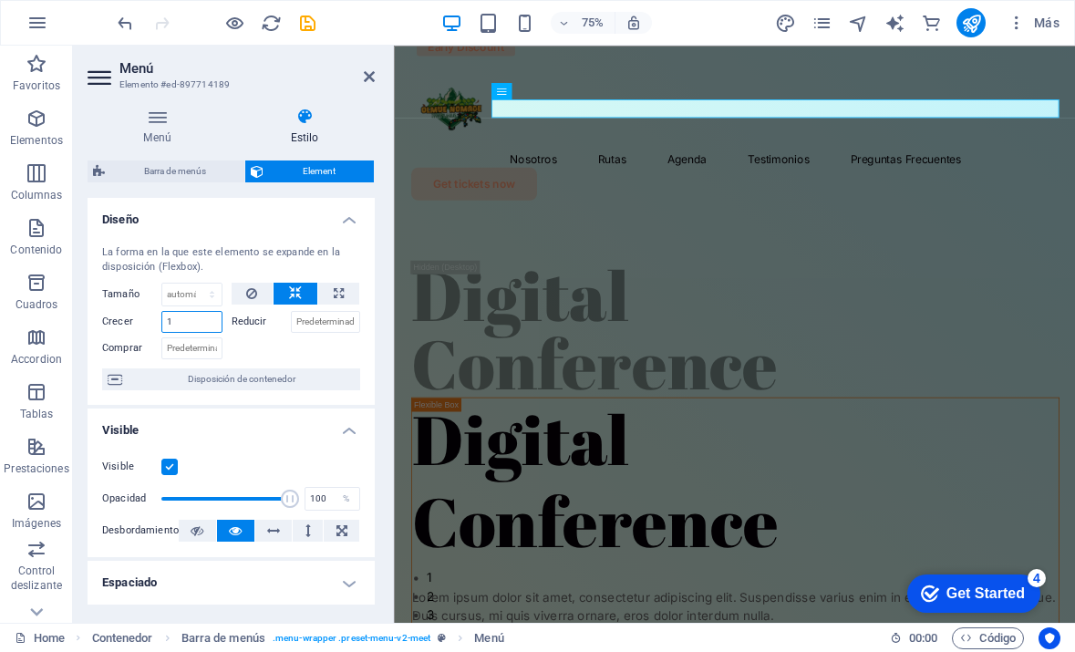
click at [208, 321] on input "1" at bounding box center [191, 322] width 61 height 22
click at [256, 316] on label "Reducir" at bounding box center [261, 322] width 59 height 22
click at [291, 316] on input "Reducir" at bounding box center [326, 322] width 70 height 22
type input "1"
click at [286, 338] on div at bounding box center [297, 346] width 130 height 26
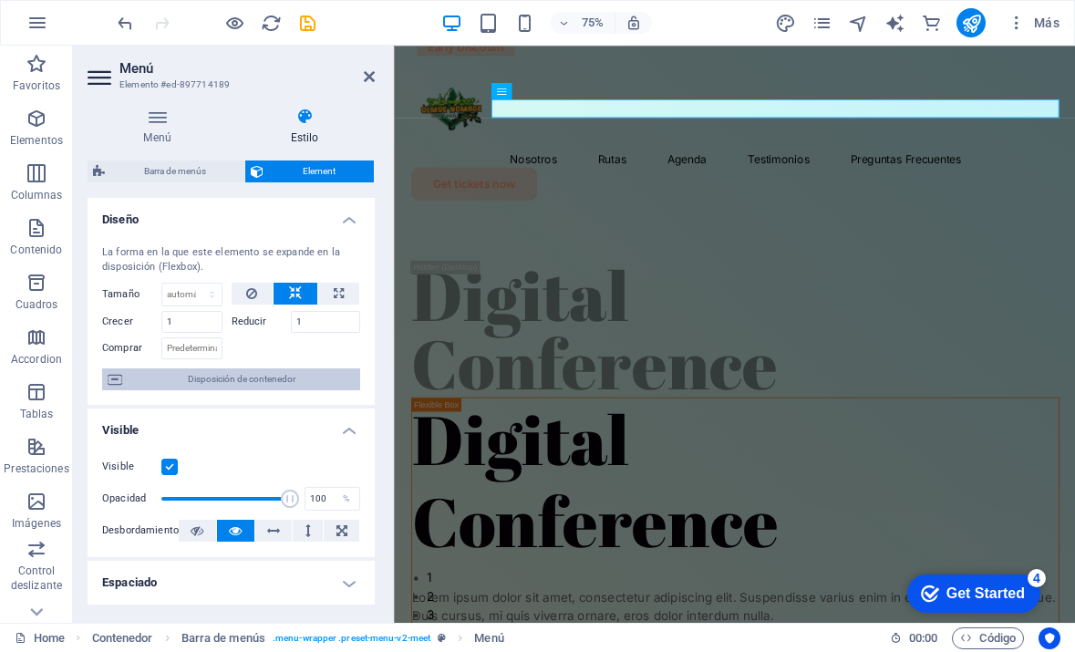
click at [262, 379] on span "Disposición de contenedor" at bounding box center [241, 380] width 227 height 22
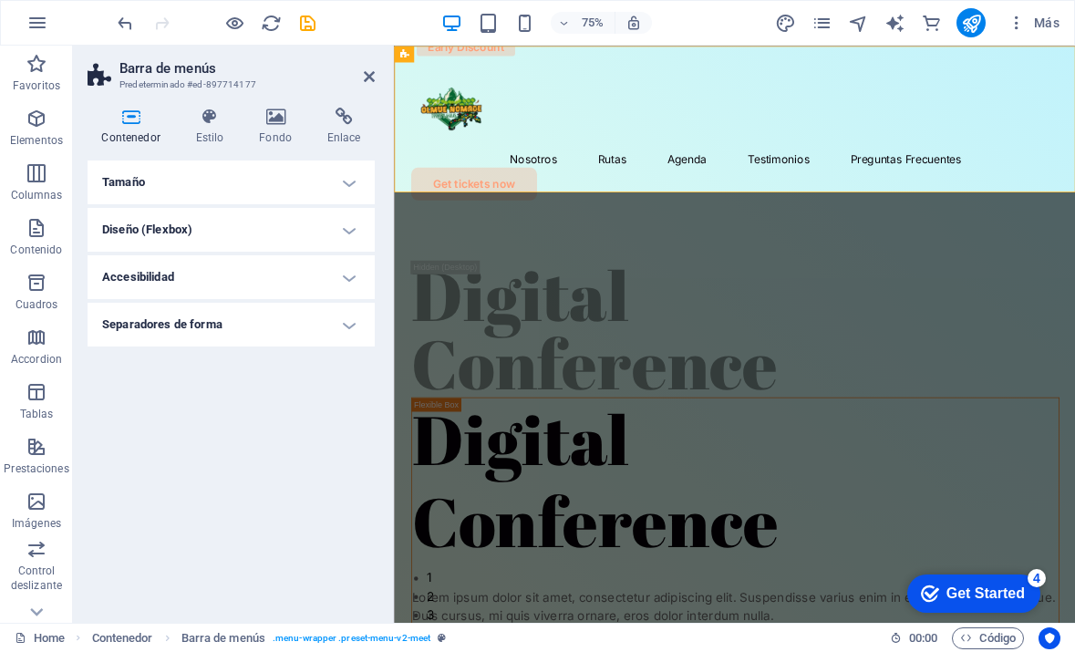
click at [262, 379] on div "Tamaño Altura Predeterminado px rem % vh vw Alto mín Ninguno px rem % vh vw Anc…" at bounding box center [231, 385] width 287 height 448
click at [317, 192] on h4 "Tamaño" at bounding box center [231, 183] width 287 height 44
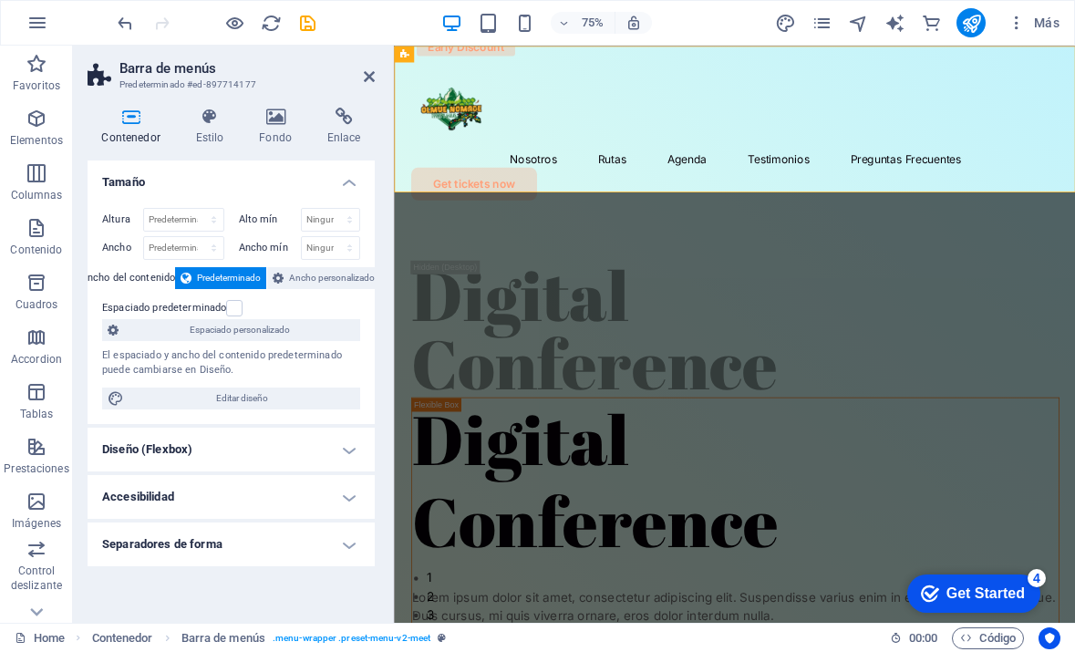
click at [245, 442] on h4 "Diseño (Flexbox)" at bounding box center [231, 450] width 287 height 44
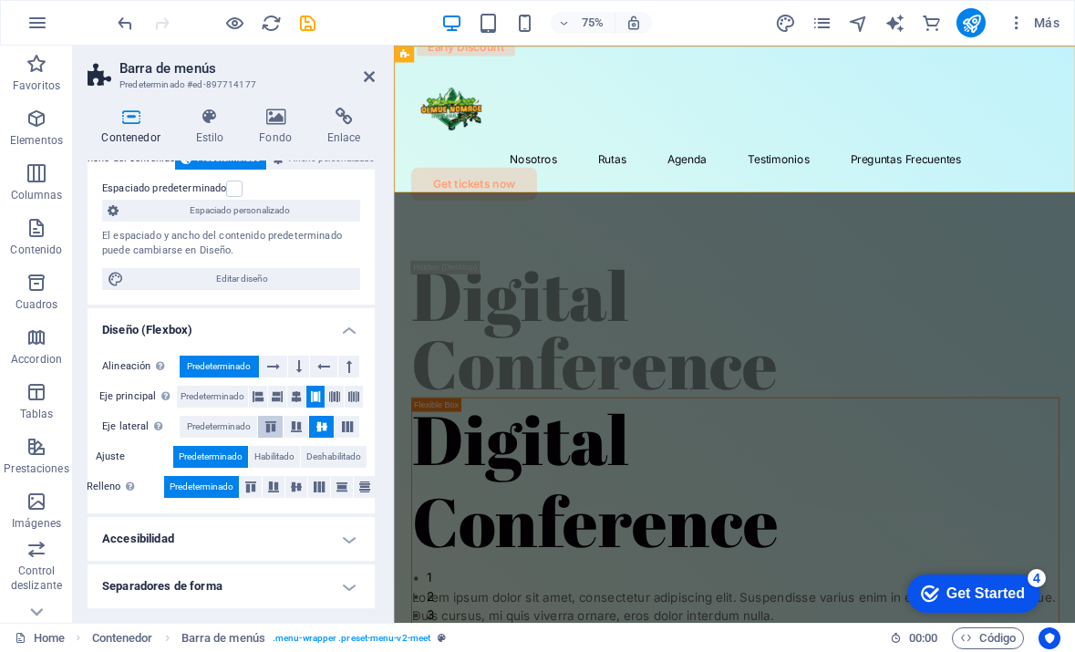
scroll to position [118, 0]
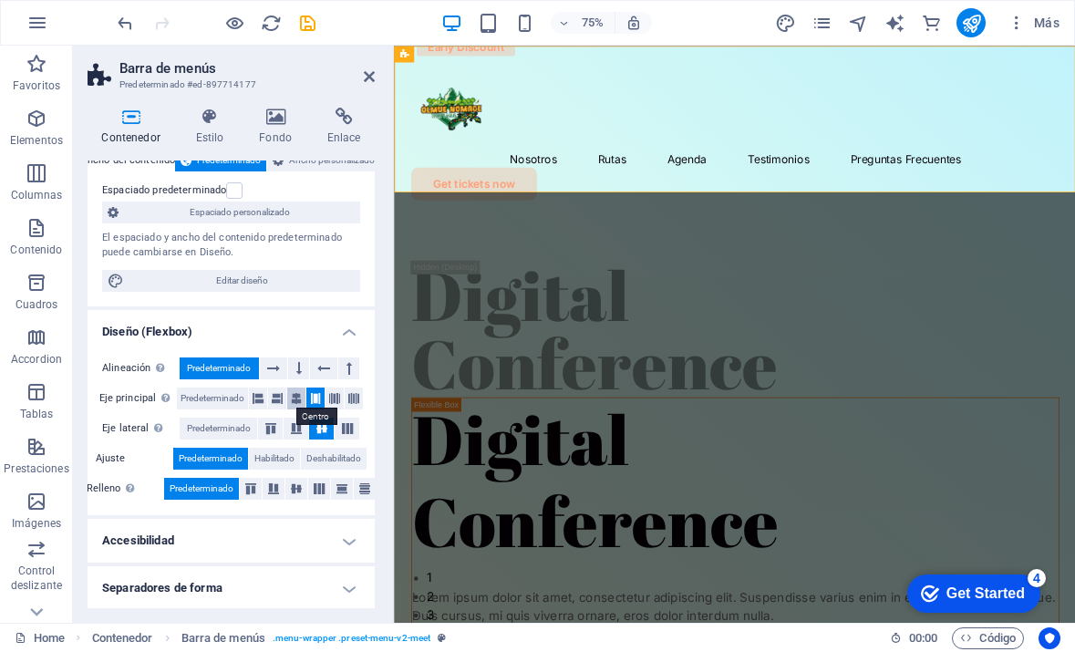
click at [291, 398] on icon at bounding box center [296, 399] width 11 height 22
click at [272, 397] on icon at bounding box center [277, 399] width 11 height 22
click at [253, 399] on icon at bounding box center [258, 399] width 11 height 22
click at [271, 424] on icon at bounding box center [271, 428] width 22 height 11
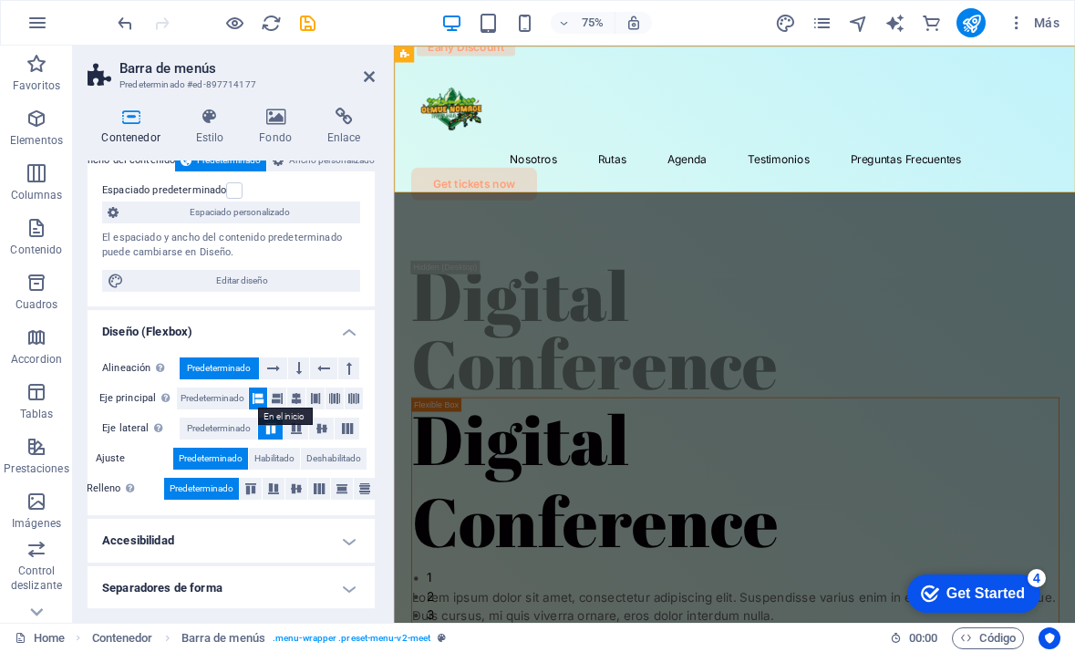
click at [254, 392] on icon at bounding box center [258, 399] width 11 height 22
click at [274, 392] on icon at bounding box center [277, 399] width 11 height 22
click at [290, 430] on icon at bounding box center [297, 428] width 22 height 11
click at [326, 430] on icon at bounding box center [322, 428] width 22 height 11
click at [355, 430] on icon at bounding box center [348, 428] width 22 height 11
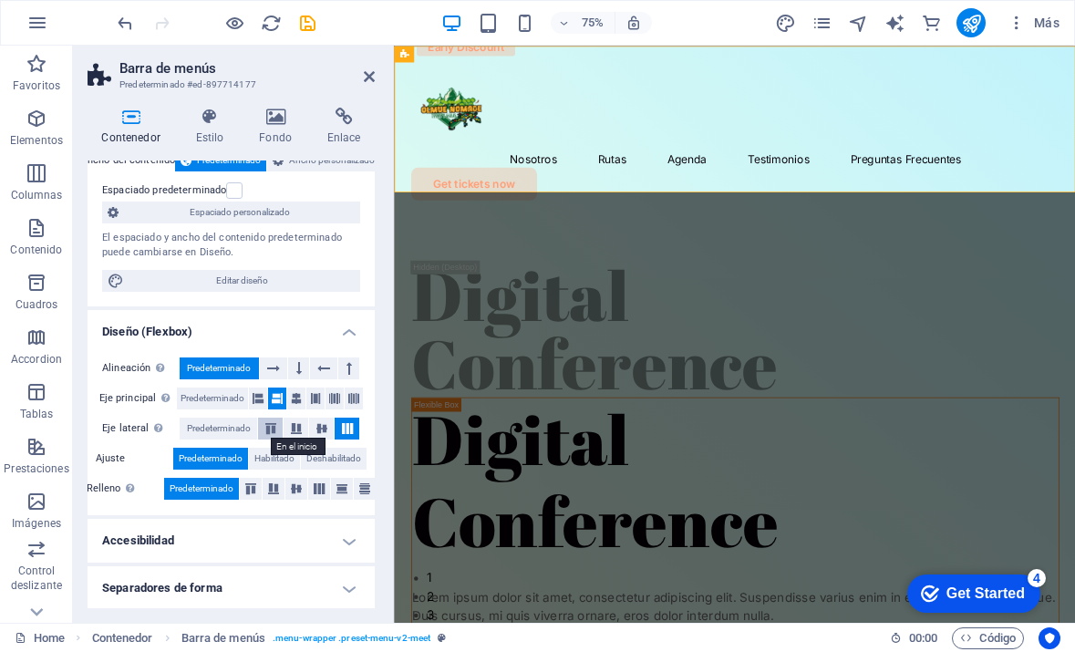
click at [269, 423] on icon at bounding box center [271, 428] width 22 height 11
click at [317, 426] on icon at bounding box center [322, 428] width 22 height 11
click at [255, 399] on icon at bounding box center [258, 399] width 11 height 22
click at [272, 398] on icon at bounding box center [277, 399] width 11 height 22
click at [281, 398] on icon at bounding box center [277, 399] width 11 height 22
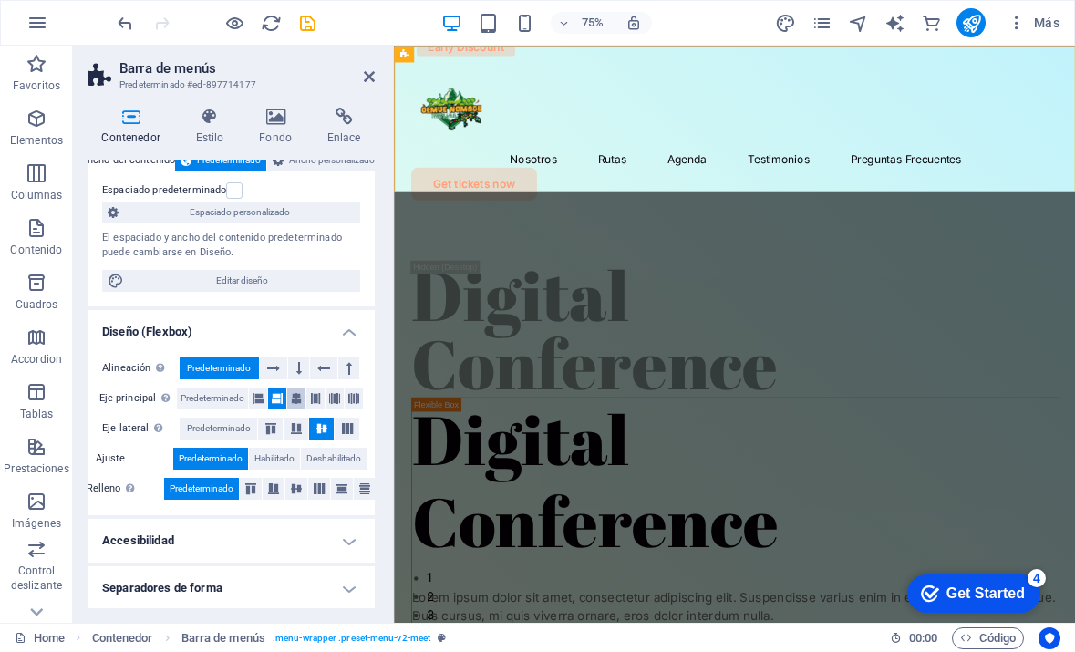
click at [293, 398] on icon at bounding box center [296, 399] width 11 height 22
click at [323, 397] on button at bounding box center [315, 399] width 18 height 22
click at [335, 397] on icon at bounding box center [334, 399] width 11 height 22
click at [345, 397] on button at bounding box center [354, 399] width 18 height 22
click at [247, 366] on span "Predeterminado" at bounding box center [219, 369] width 64 height 22
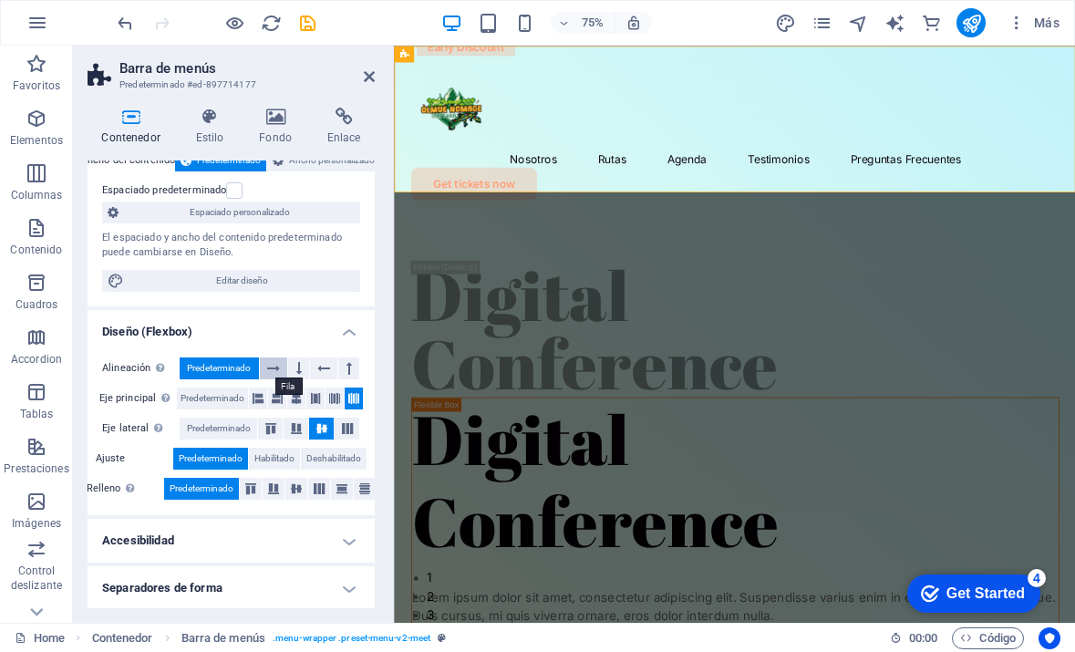
click at [276, 361] on icon at bounding box center [273, 369] width 13 height 22
click at [299, 358] on icon at bounding box center [298, 369] width 5 height 22
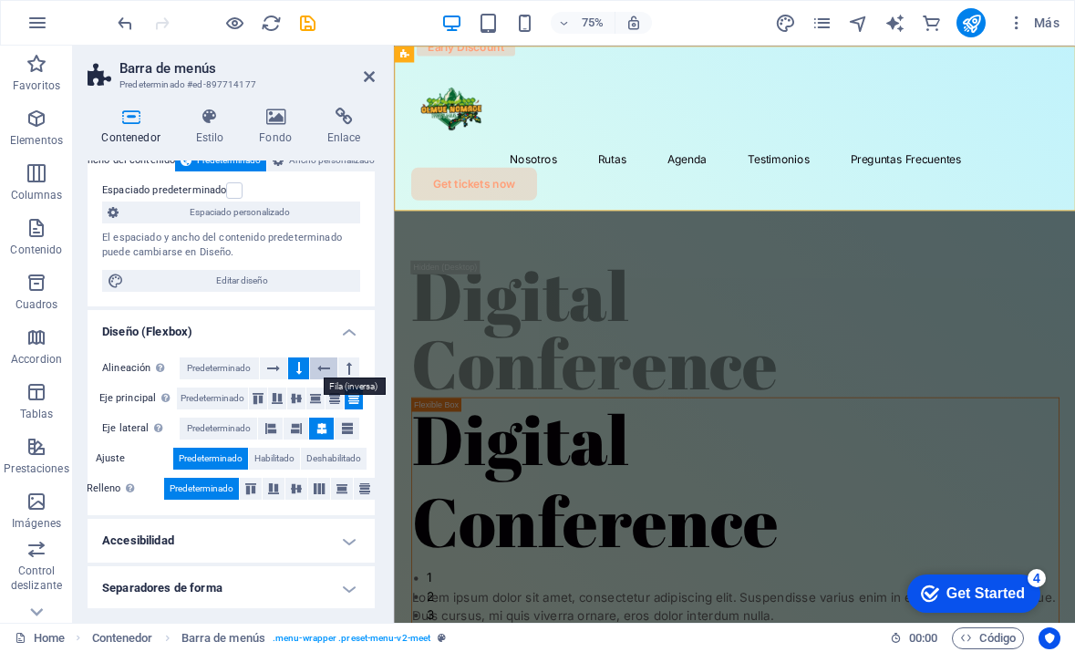
click at [323, 363] on icon at bounding box center [323, 369] width 13 height 22
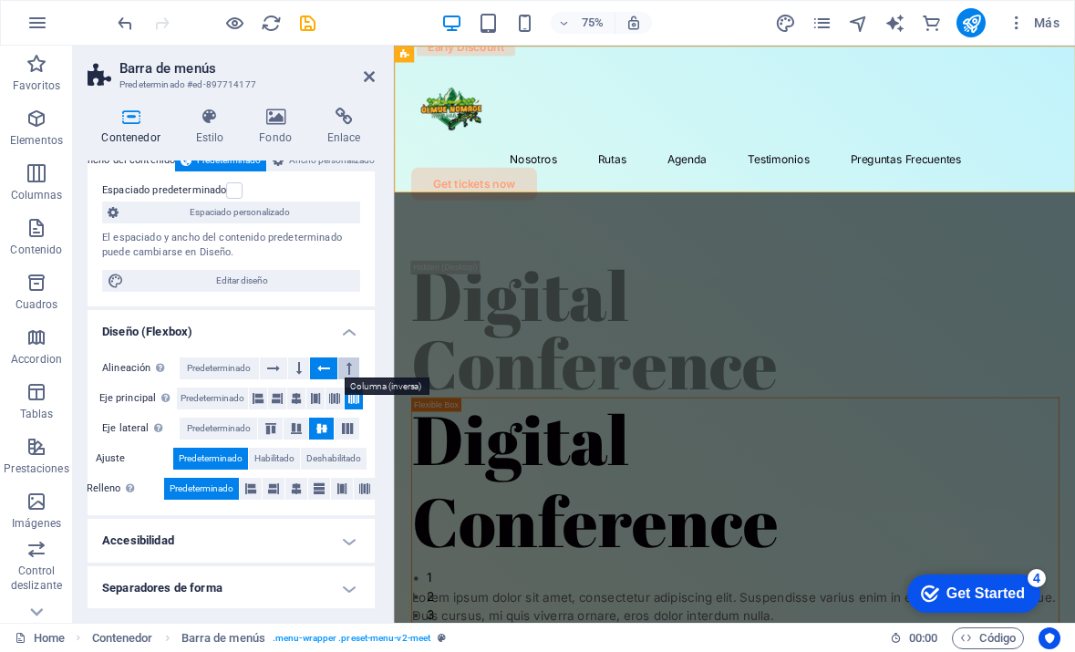
click at [348, 363] on icon at bounding box center [349, 369] width 5 height 22
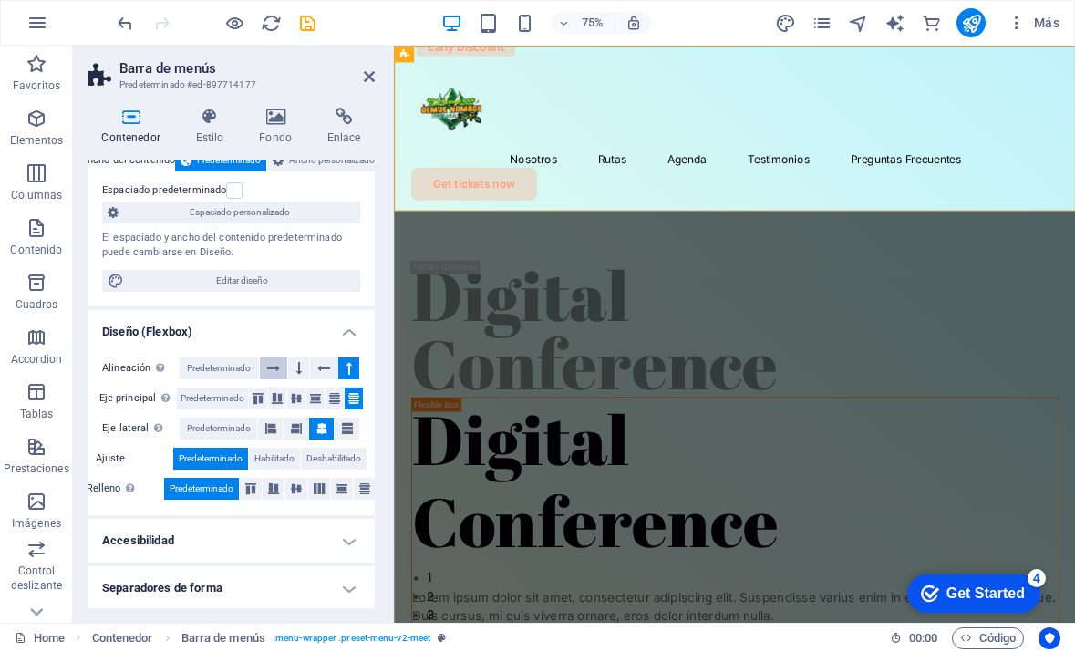
click at [277, 364] on icon at bounding box center [273, 369] width 13 height 22
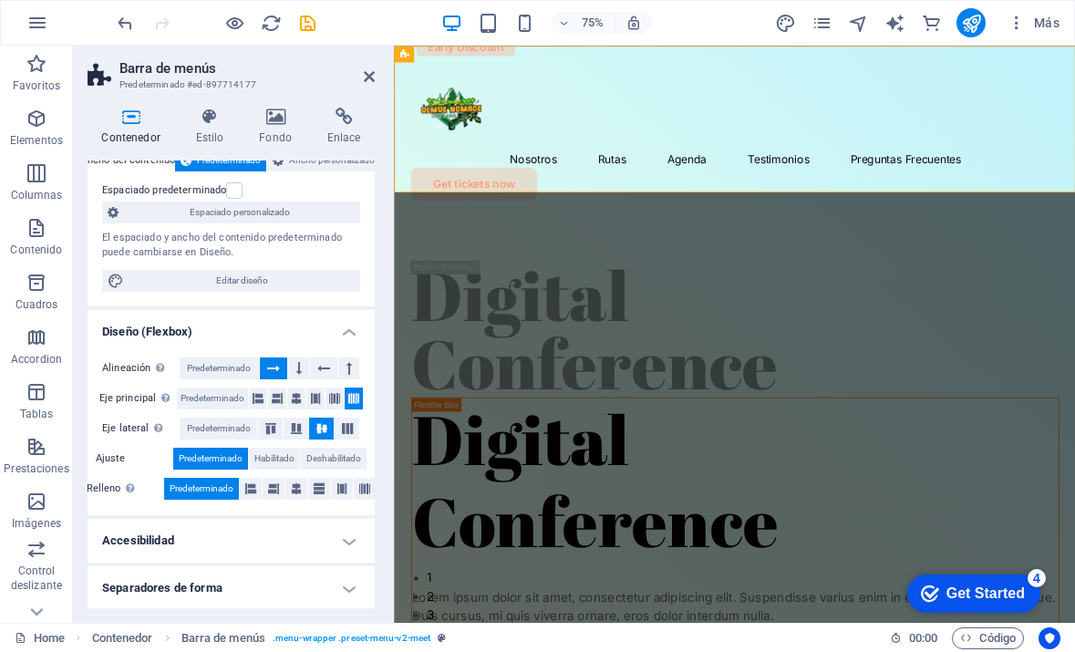
click at [224, 458] on span "Predeterminado" at bounding box center [211, 459] width 64 height 22
click at [259, 456] on span "Habilitado" at bounding box center [274, 459] width 40 height 22
click at [301, 451] on button "Deshabilitado" at bounding box center [334, 459] width 66 height 22
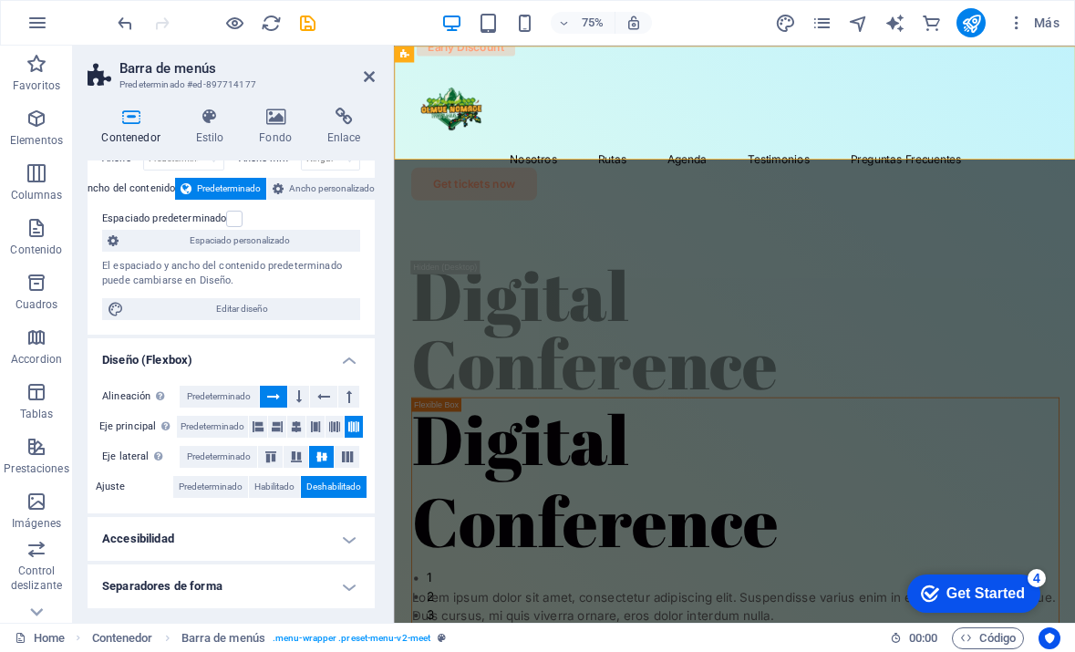
scroll to position [88, 0]
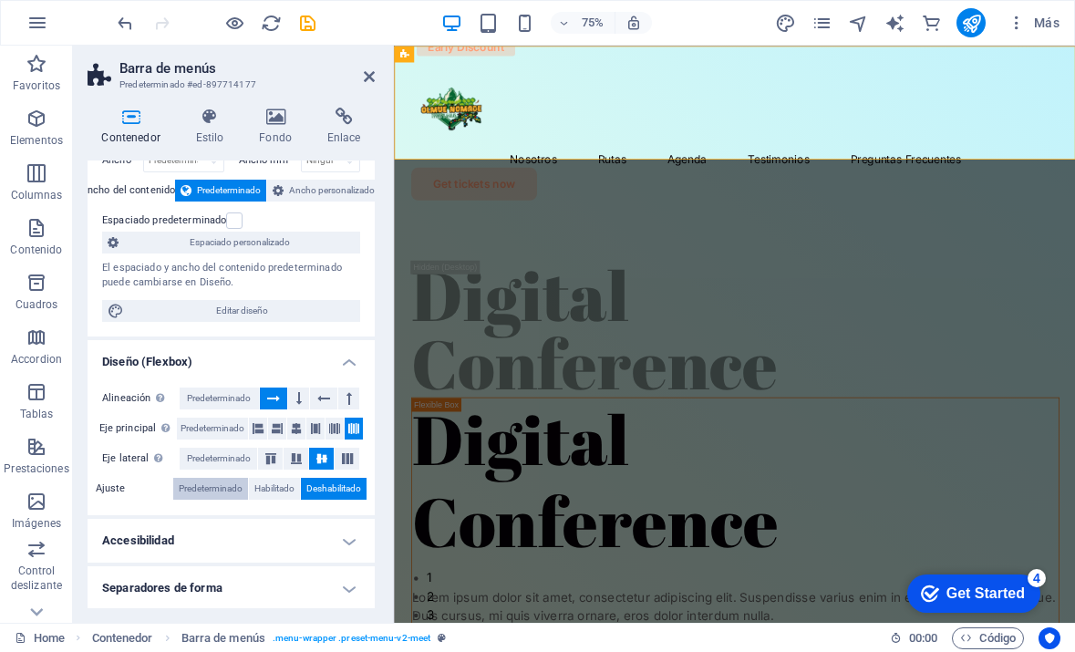
click at [219, 490] on span "Predeterminado" at bounding box center [211, 489] width 64 height 22
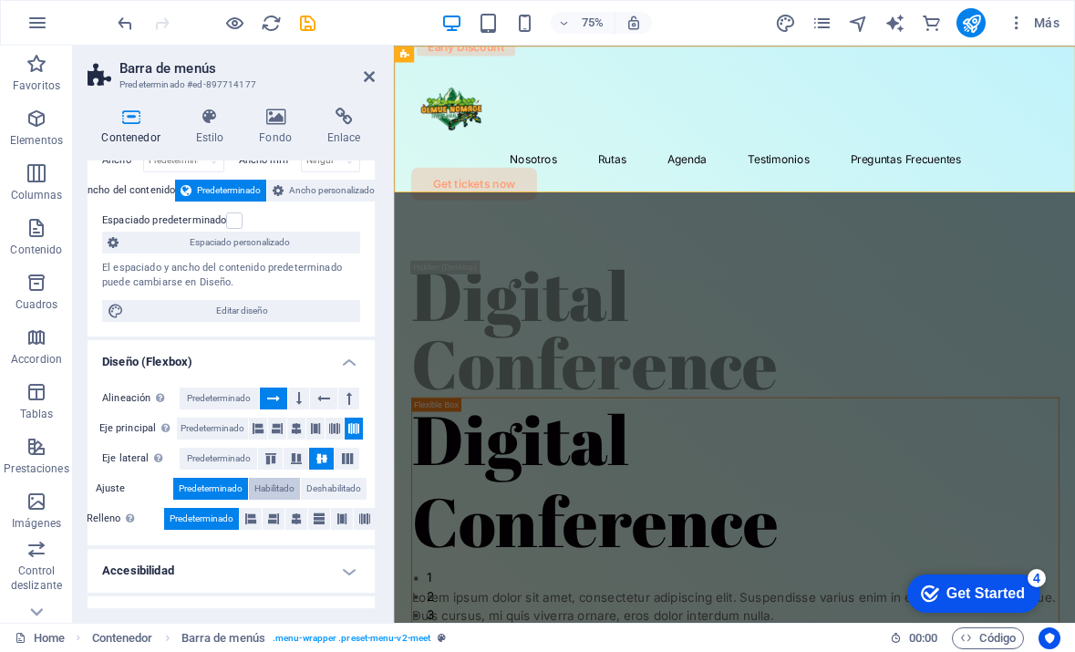
click at [264, 487] on span "Habilitado" at bounding box center [274, 489] width 40 height 22
click at [204, 520] on span "Predeterminado" at bounding box center [202, 519] width 64 height 22
click at [249, 519] on icon at bounding box center [250, 519] width 11 height 22
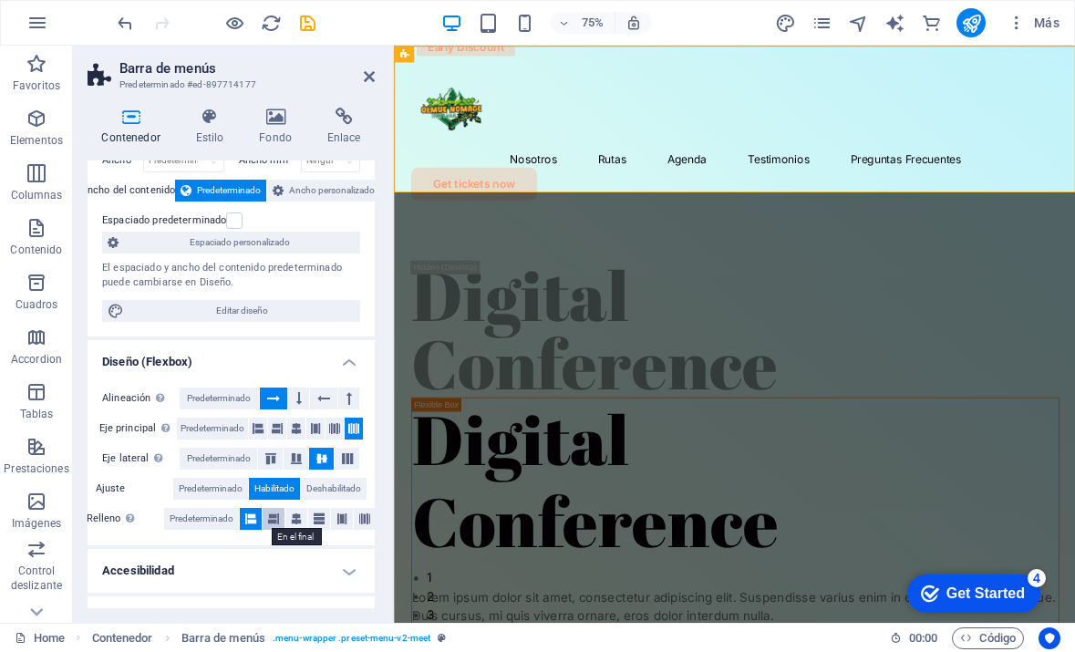
click at [270, 517] on icon at bounding box center [273, 519] width 11 height 22
click at [286, 517] on button at bounding box center [297, 519] width 22 height 22
click at [310, 517] on button at bounding box center [319, 519] width 22 height 22
click at [334, 515] on button at bounding box center [342, 519] width 22 height 22
click at [360, 515] on icon at bounding box center [364, 519] width 11 height 22
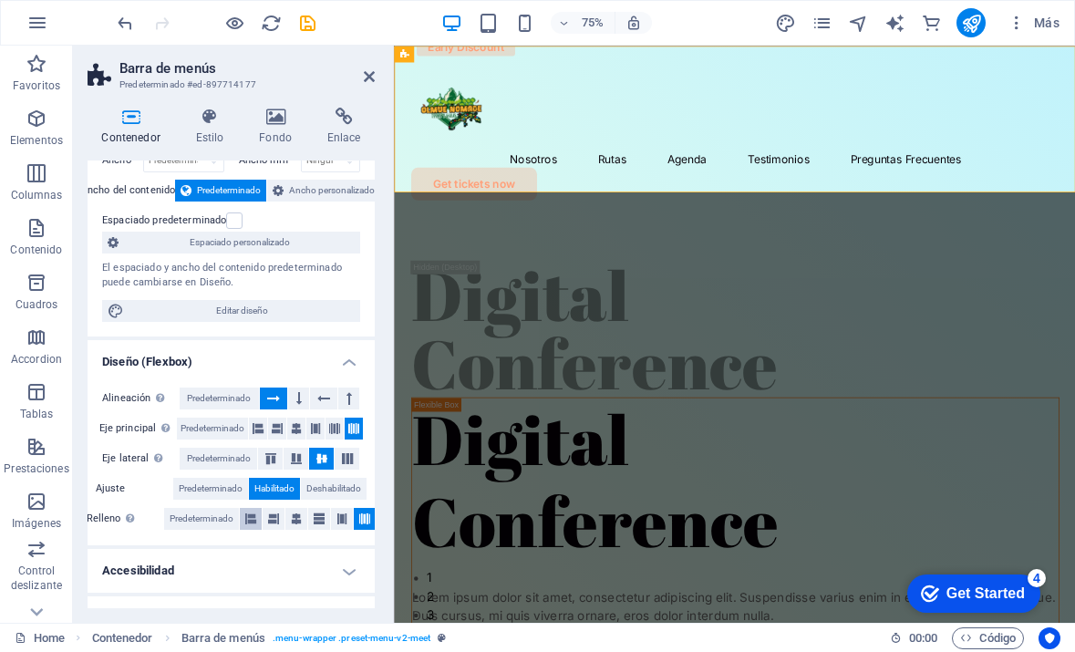
click at [253, 523] on icon at bounding box center [250, 519] width 11 height 22
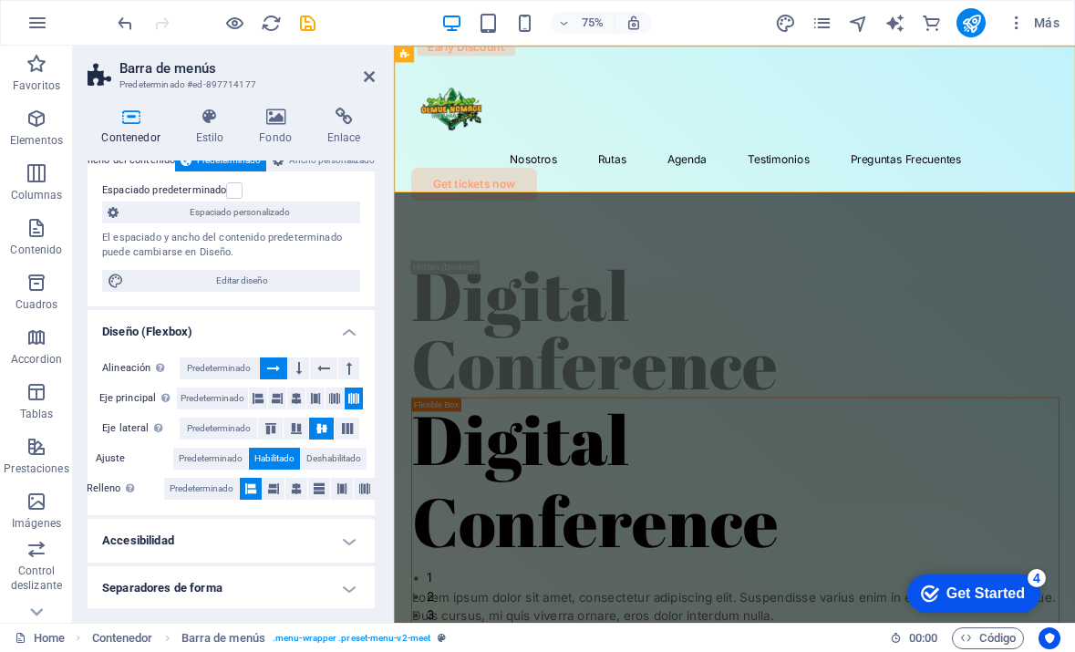
click at [266, 529] on h4 "Accesibilidad" at bounding box center [231, 541] width 287 height 44
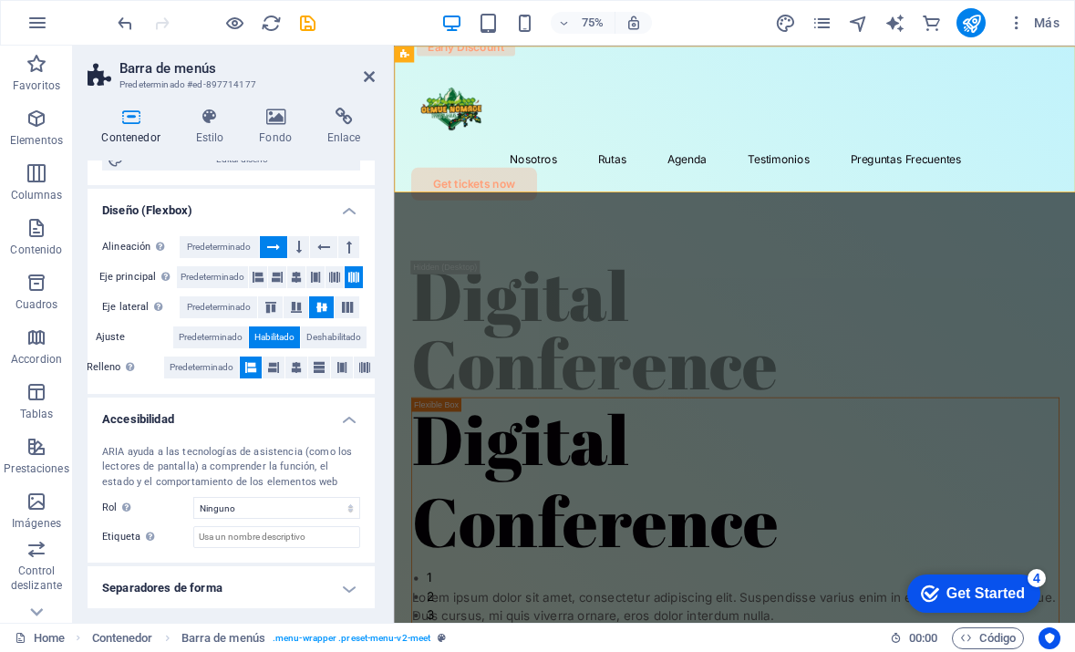
scroll to position [238, 0]
click at [265, 503] on select "Ninguno Alert Article Banner Comment Complementary Dialog Encabezado Marquee Pi…" at bounding box center [276, 509] width 167 height 22
select select "none"
click at [256, 589] on h4 "Separadores de forma" at bounding box center [231, 589] width 287 height 44
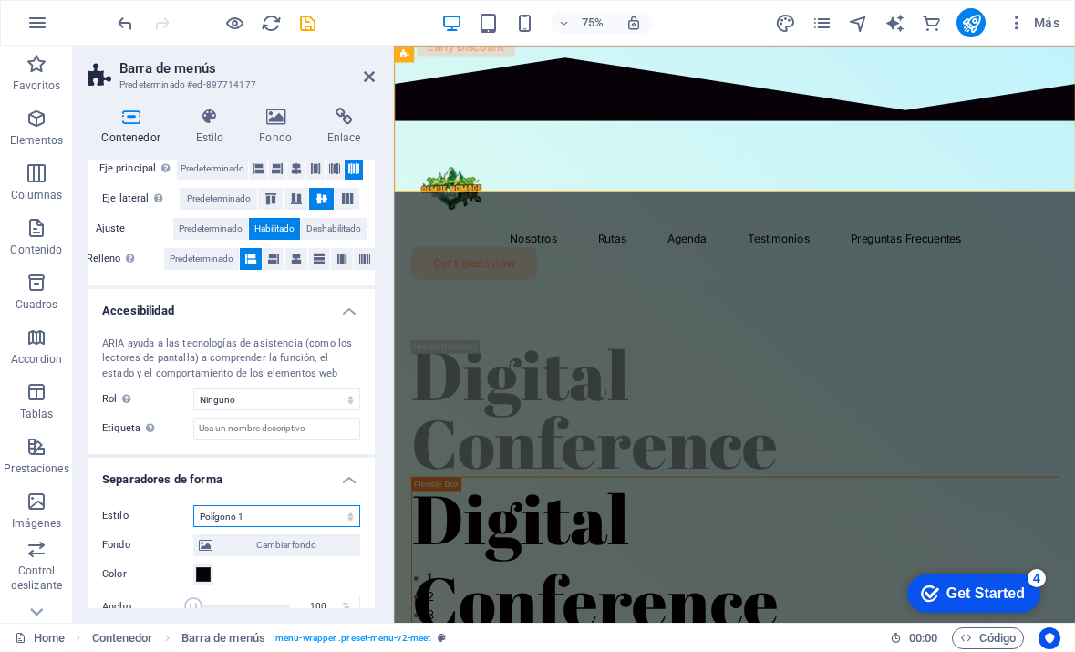
scroll to position [371, 0]
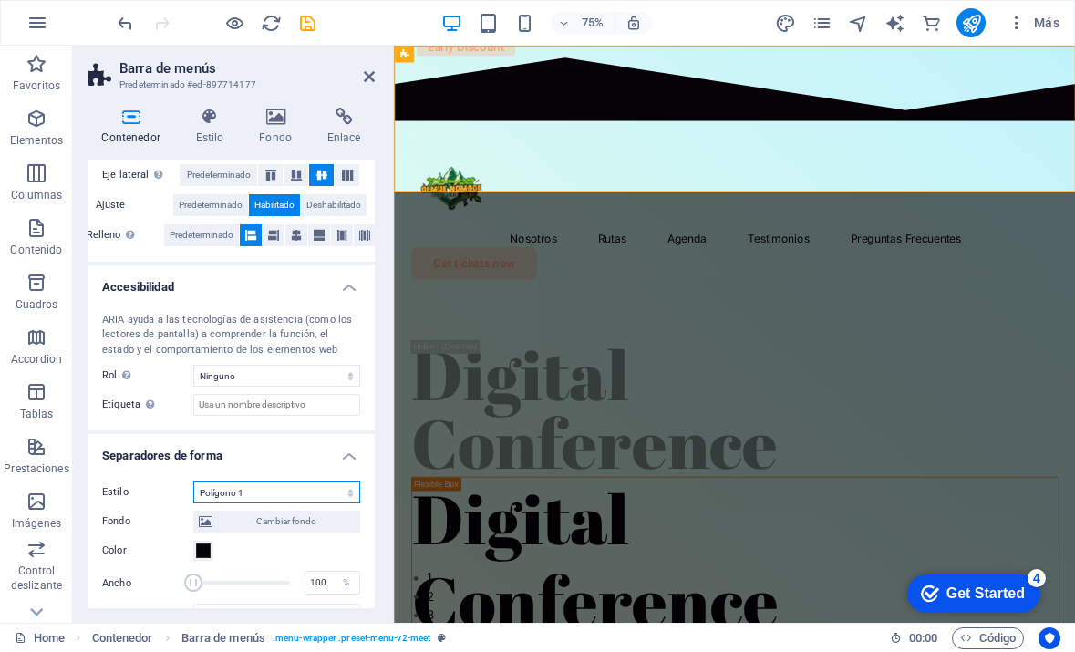
click at [297, 492] on select "Ninguno Triángulo Cuadrado Diagonal Polígono 1 Polígono 2 Zigzag Múltiples zigz…" at bounding box center [276, 493] width 167 height 22
select select "zigzag"
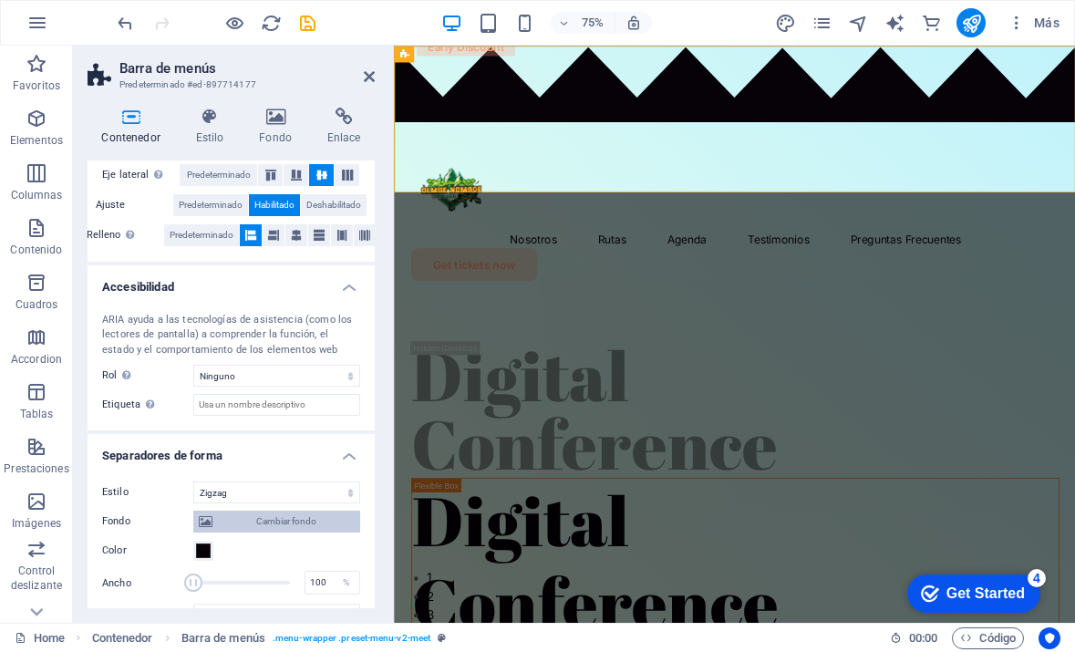
click at [275, 512] on span "Cambiar fondo" at bounding box center [286, 522] width 137 height 22
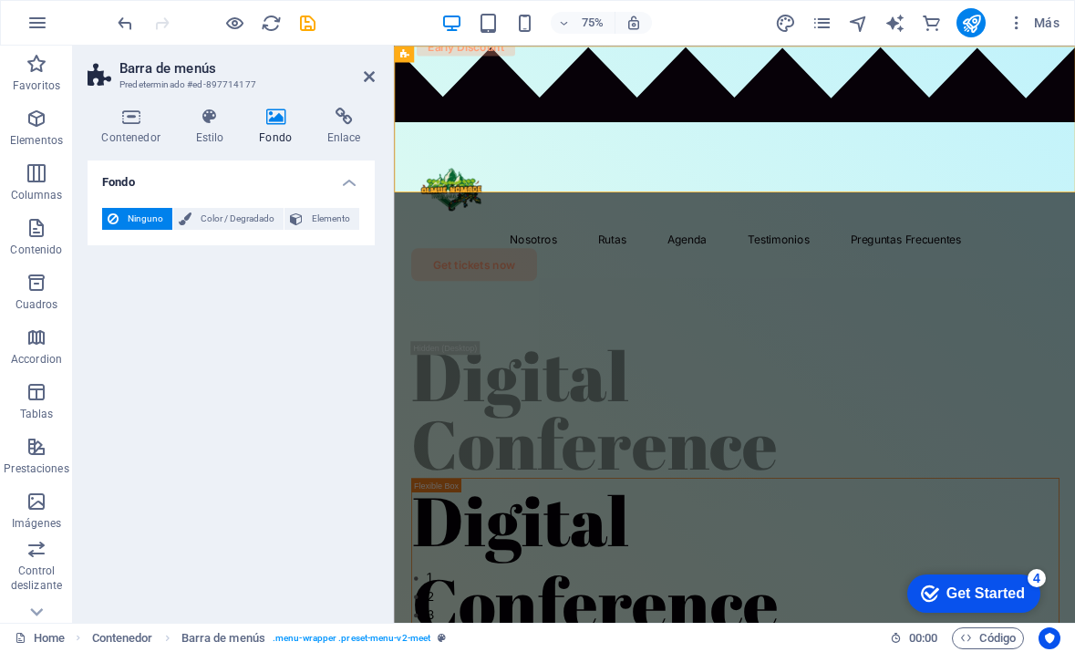
click at [350, 178] on h4 "Fondo" at bounding box center [231, 177] width 287 height 33
click at [369, 71] on icon at bounding box center [369, 76] width 11 height 15
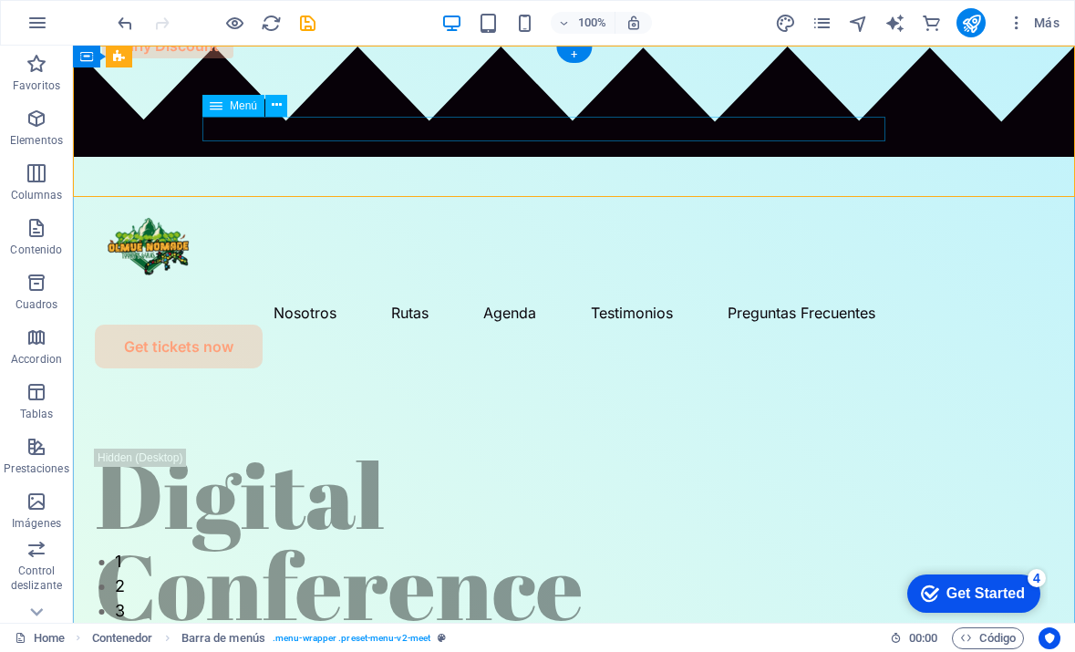
click at [833, 300] on nav "Nosotros Rutas Agenda Testimonios Preguntas Frecuentes" at bounding box center [574, 312] width 959 height 25
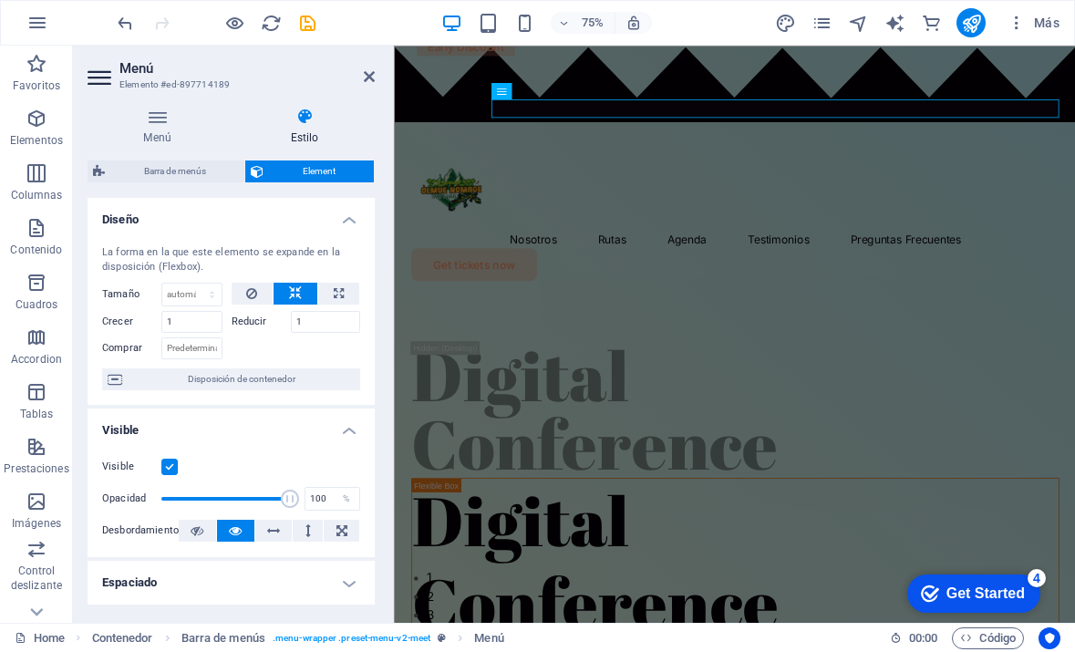
scroll to position [0, 0]
click at [218, 379] on span "Disposición de contenedor" at bounding box center [241, 380] width 227 height 22
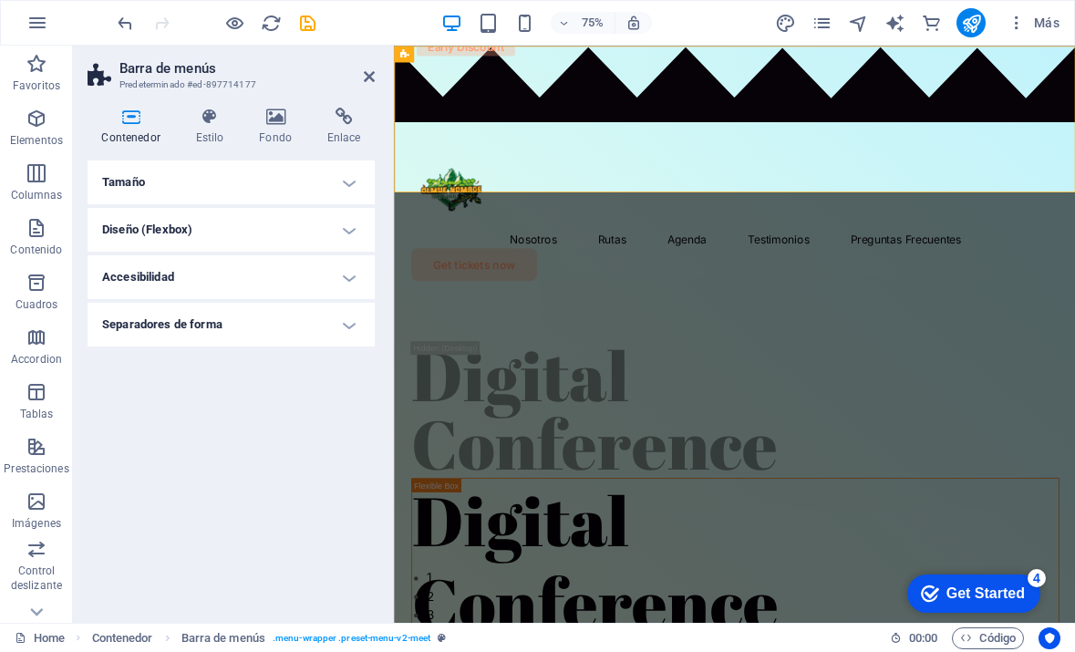
click at [340, 174] on h4 "Tamaño" at bounding box center [231, 183] width 287 height 44
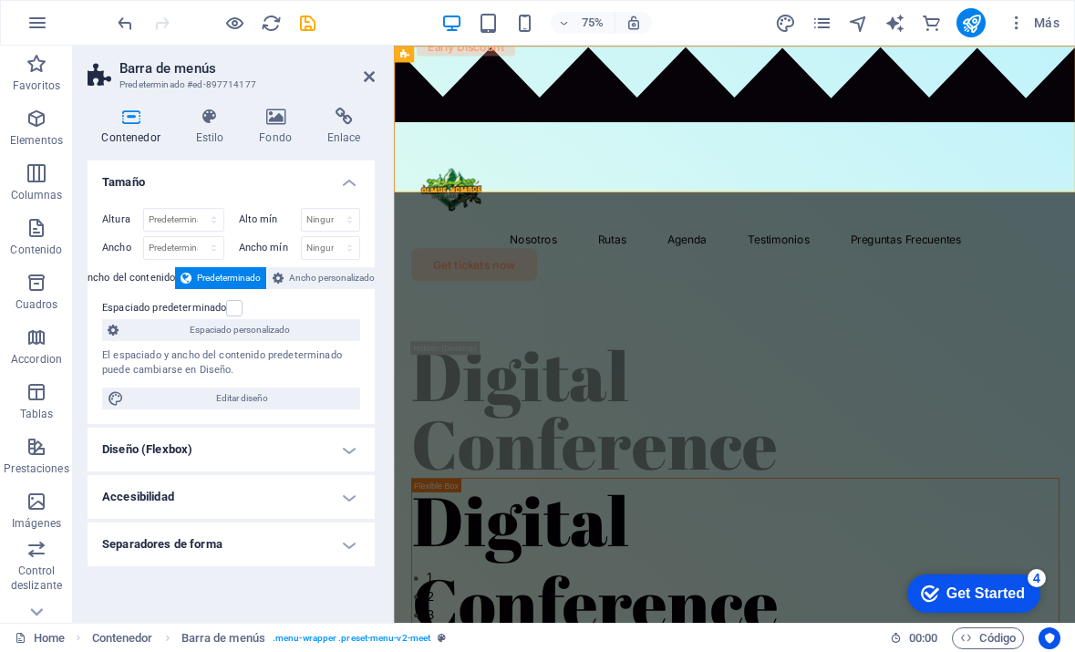
click at [340, 174] on h4 "Tamaño" at bounding box center [231, 177] width 287 height 33
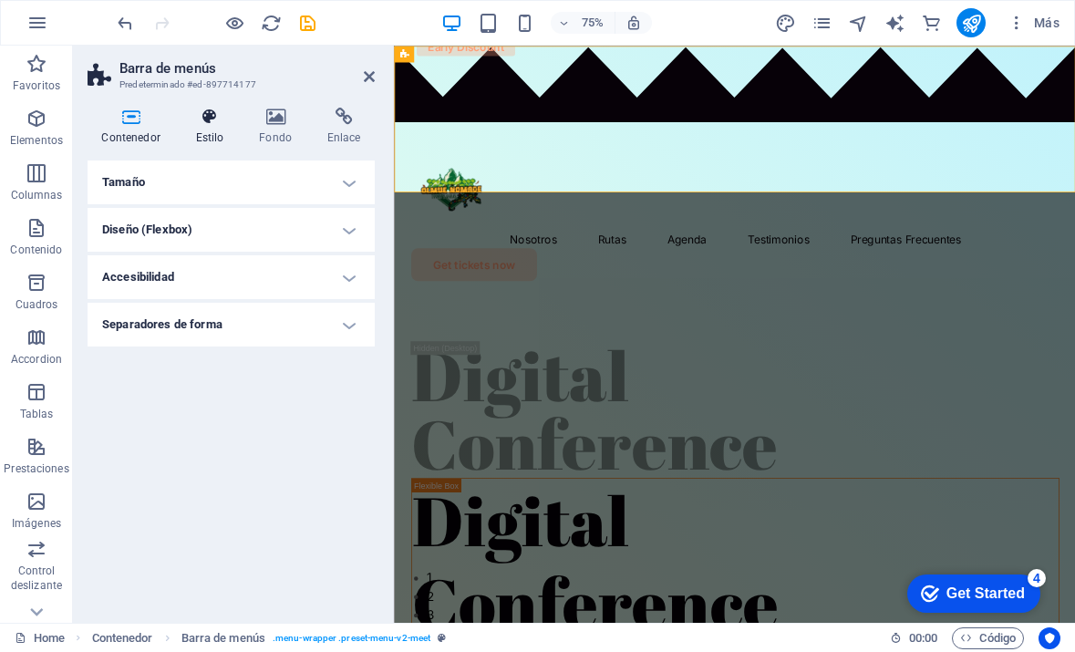
click at [213, 113] on icon at bounding box center [210, 117] width 57 height 18
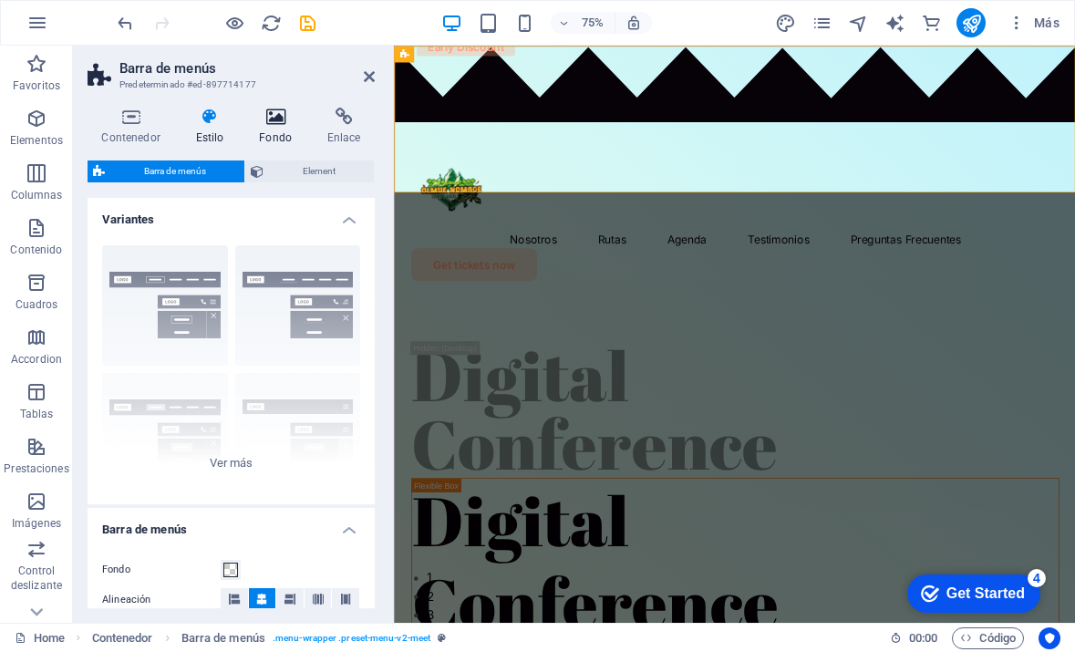
click at [266, 112] on icon at bounding box center [275, 117] width 61 height 18
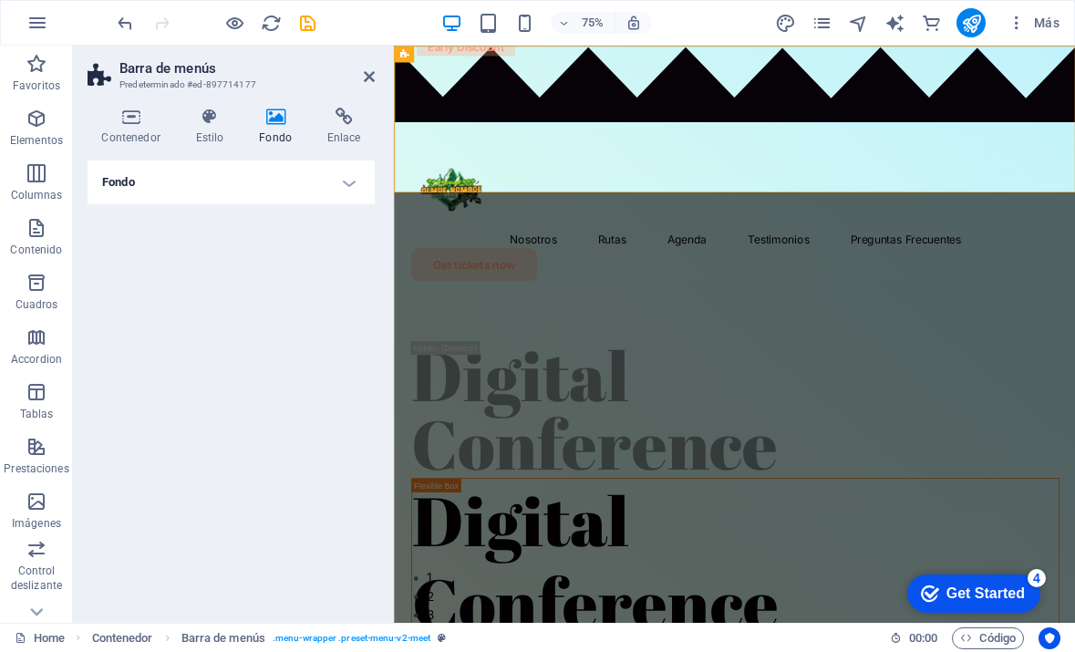
click at [337, 185] on h4 "Fondo" at bounding box center [231, 183] width 287 height 44
click at [140, 218] on span "Ninguno" at bounding box center [145, 219] width 43 height 22
click at [187, 218] on icon at bounding box center [185, 219] width 13 height 22
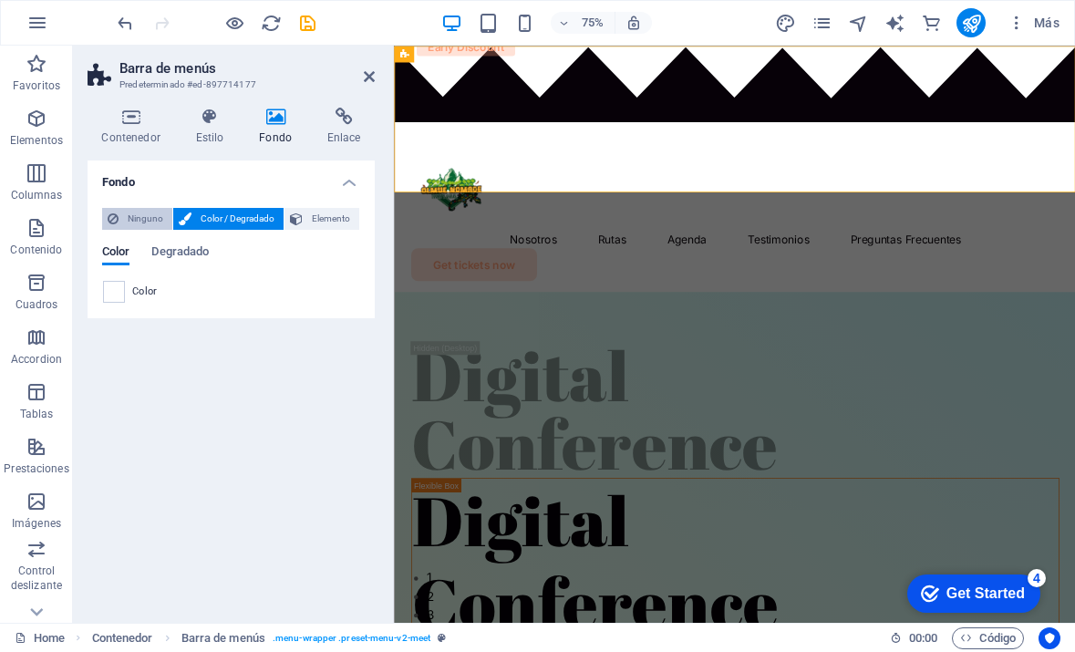
click at [140, 220] on span "Ninguno" at bounding box center [145, 219] width 43 height 22
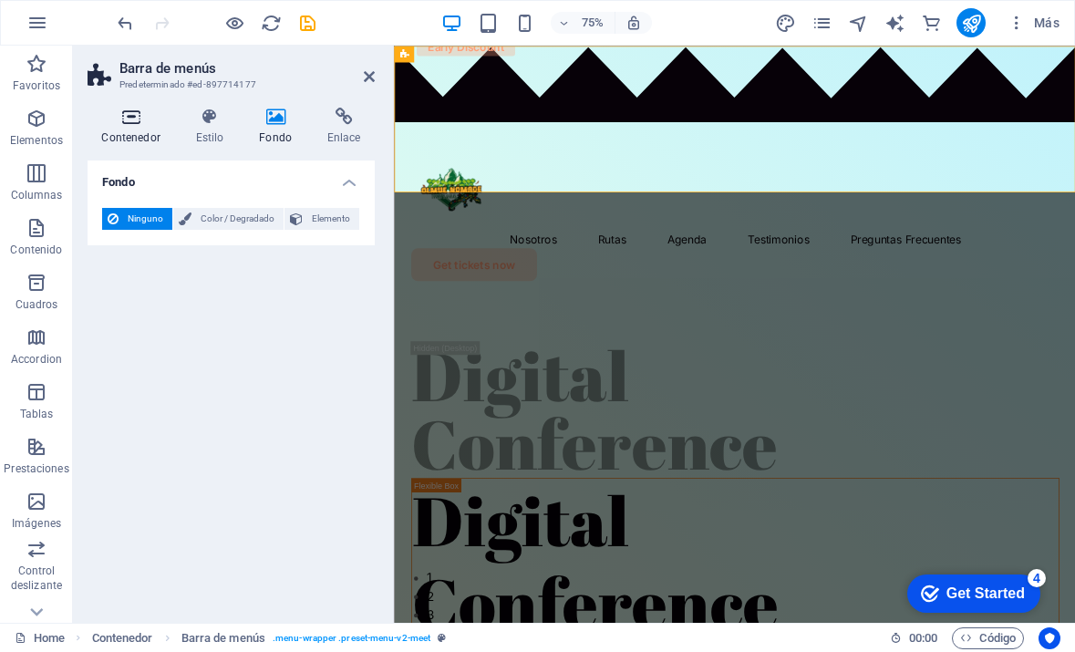
click at [134, 125] on icon at bounding box center [131, 117] width 87 height 18
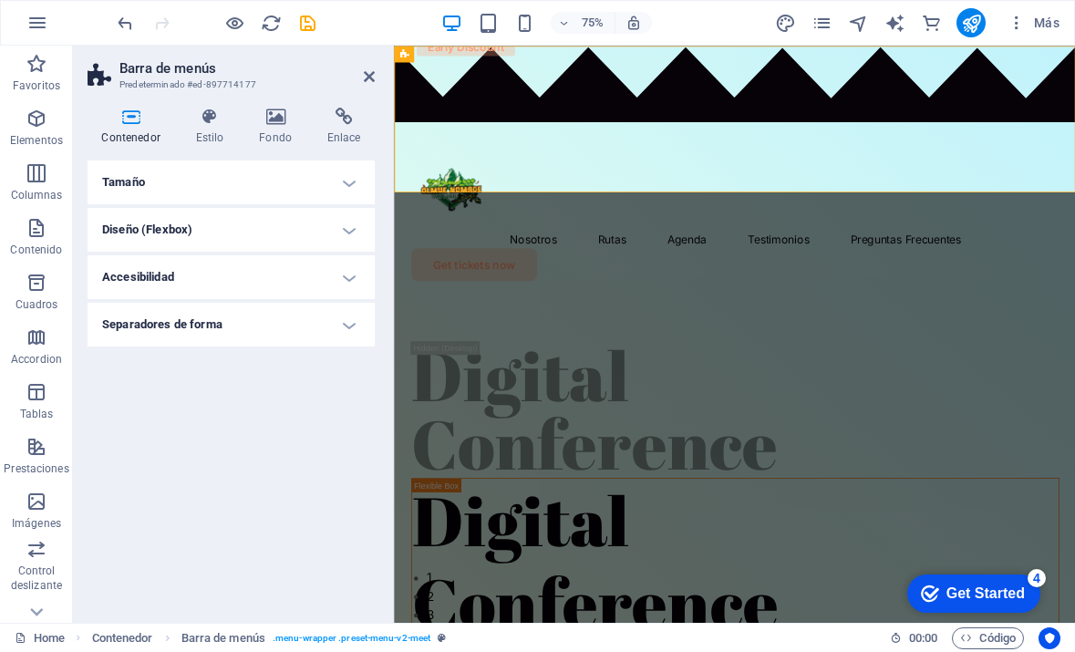
click at [226, 277] on h4 "Accesibilidad" at bounding box center [231, 277] width 287 height 44
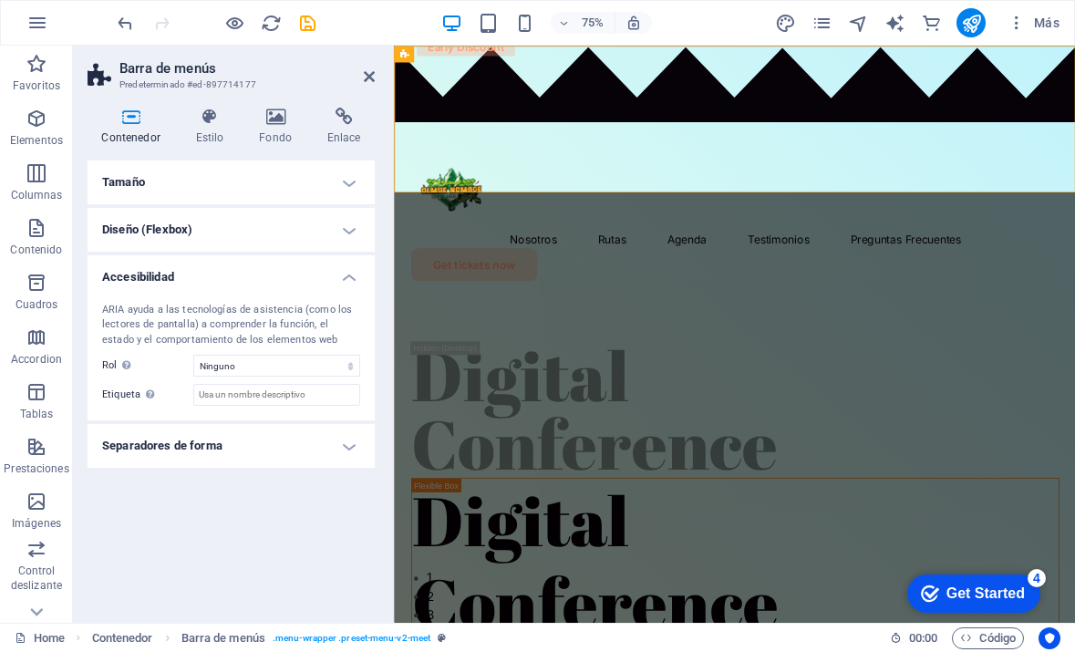
click at [229, 439] on h4 "Separadores de forma" at bounding box center [231, 446] width 287 height 44
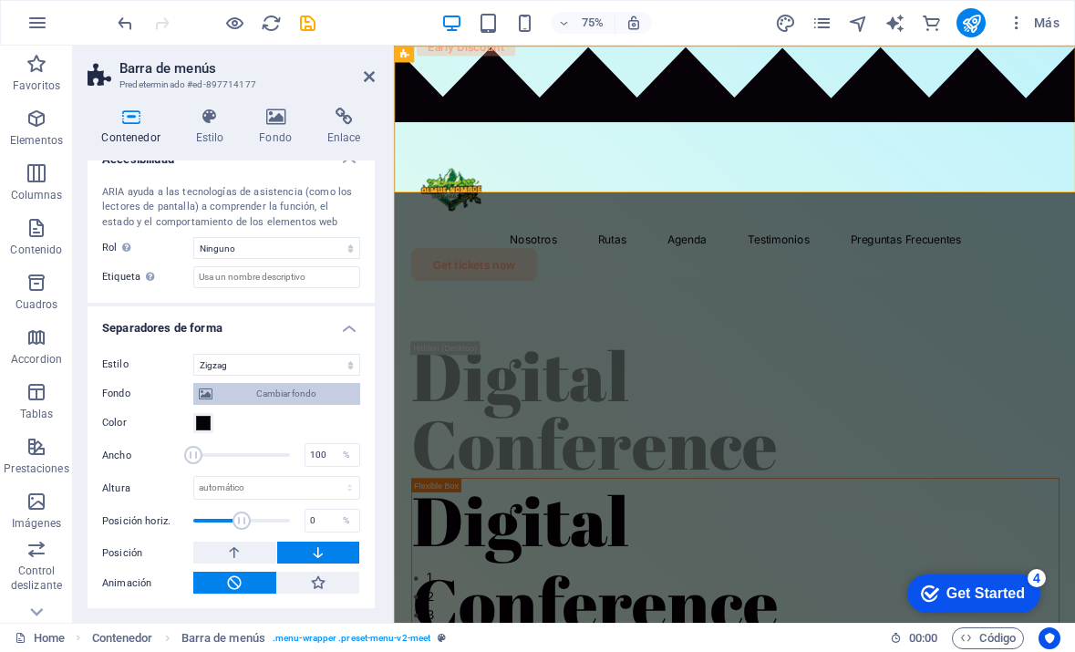
scroll to position [117, 0]
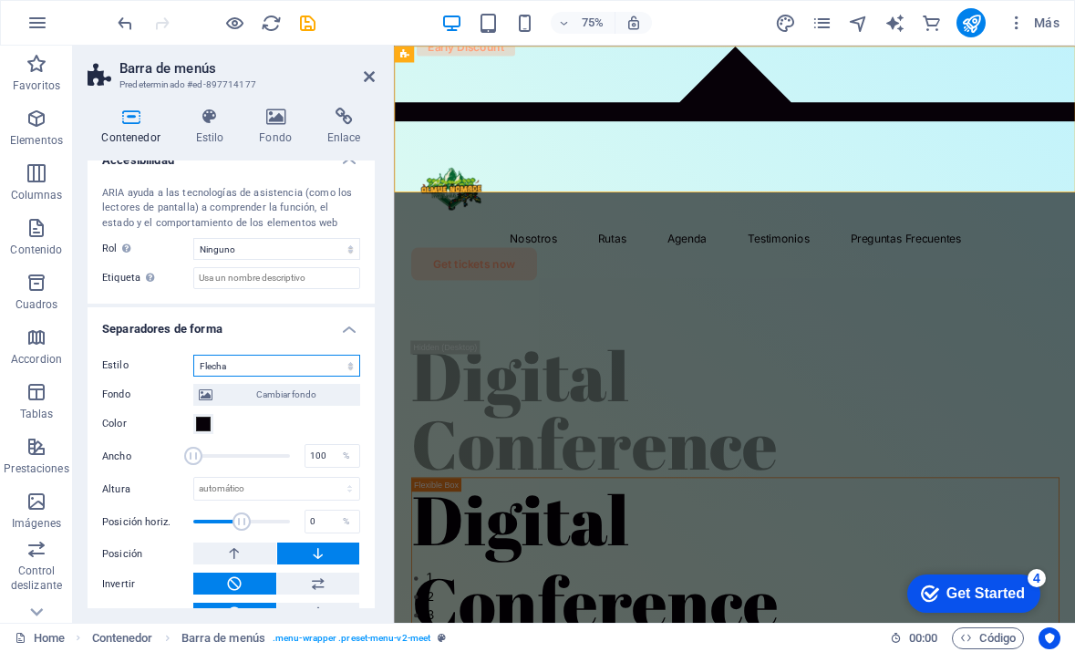
select select "none"
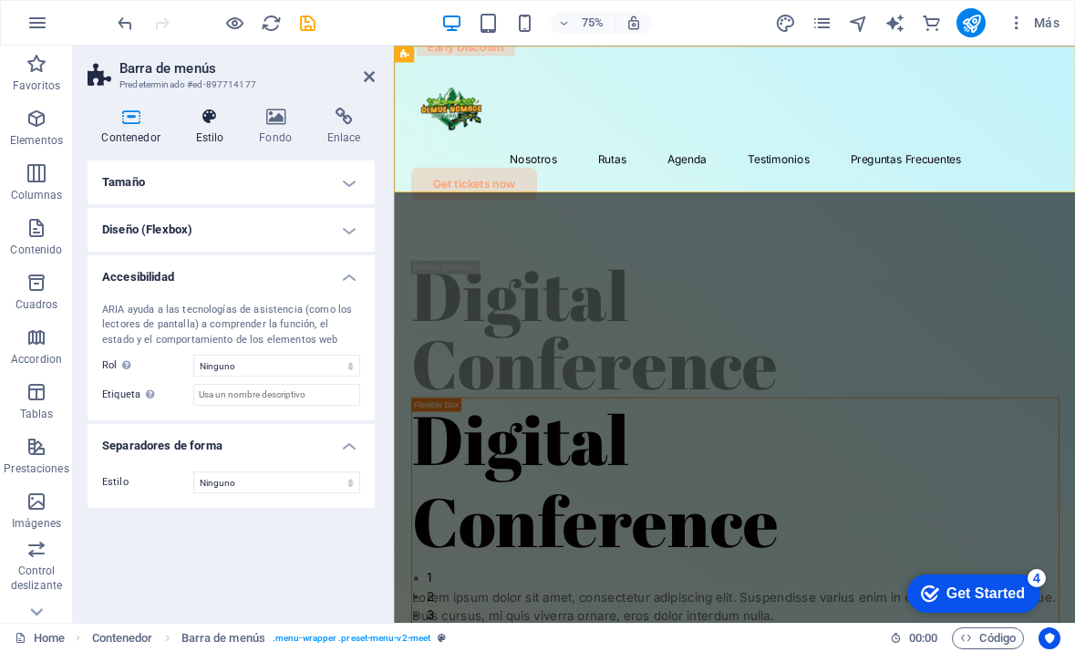
click at [209, 120] on icon at bounding box center [210, 117] width 57 height 18
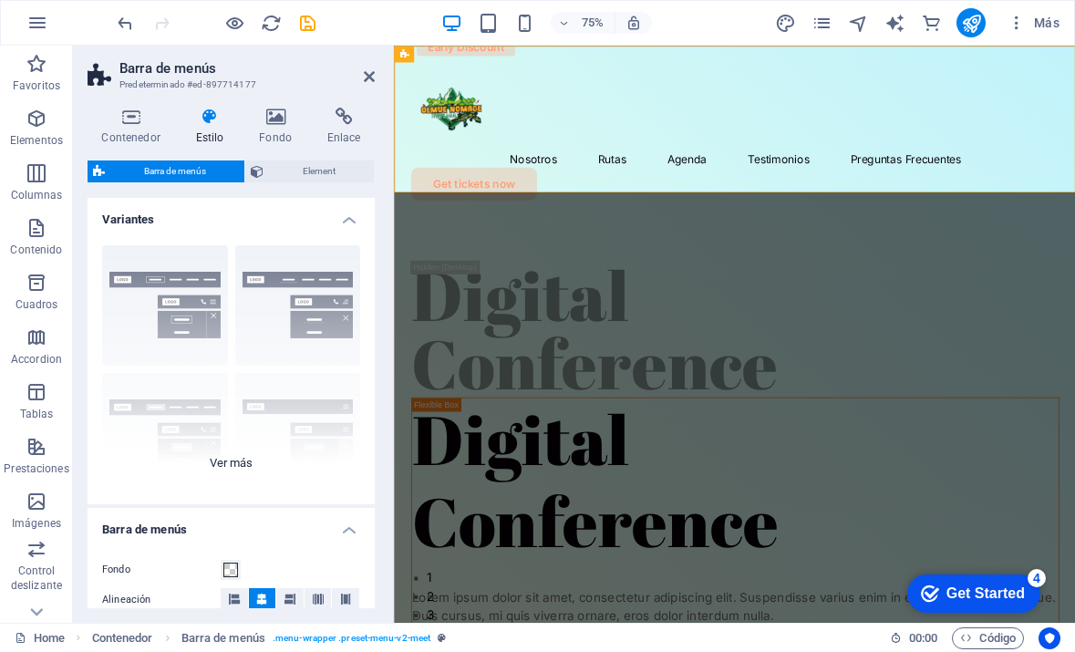
click at [320, 316] on div "Borde Centrado Predeterminado Fijo Loki Desencadenador Ancho XXL" at bounding box center [231, 368] width 287 height 274
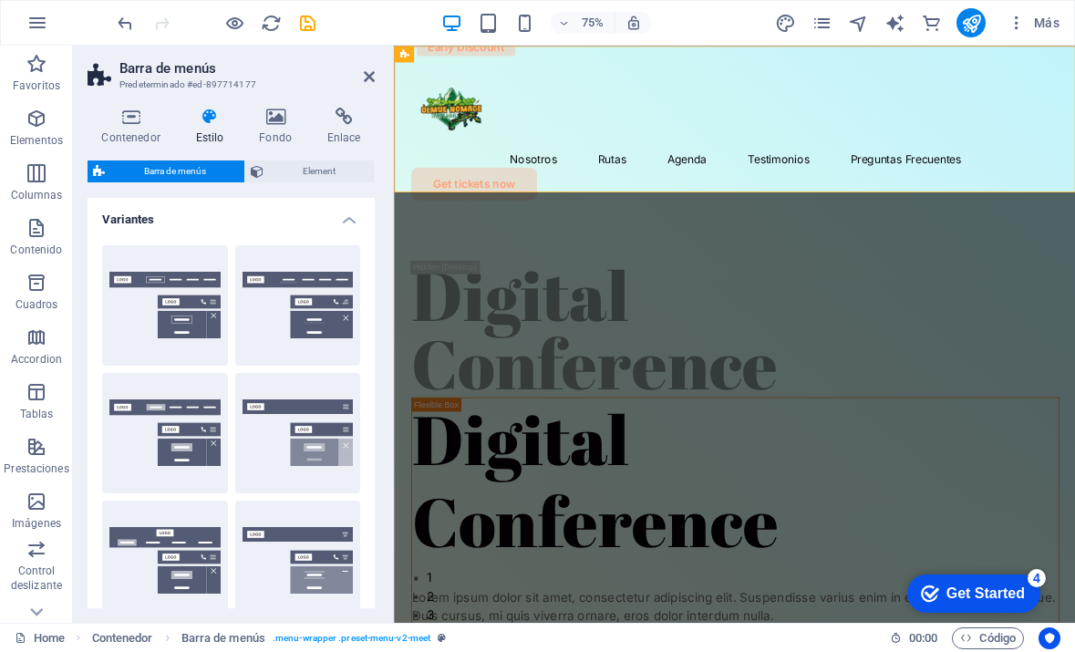
click at [320, 316] on button "Centrado" at bounding box center [298, 305] width 126 height 120
type input "1"
select select "rem"
type input "1"
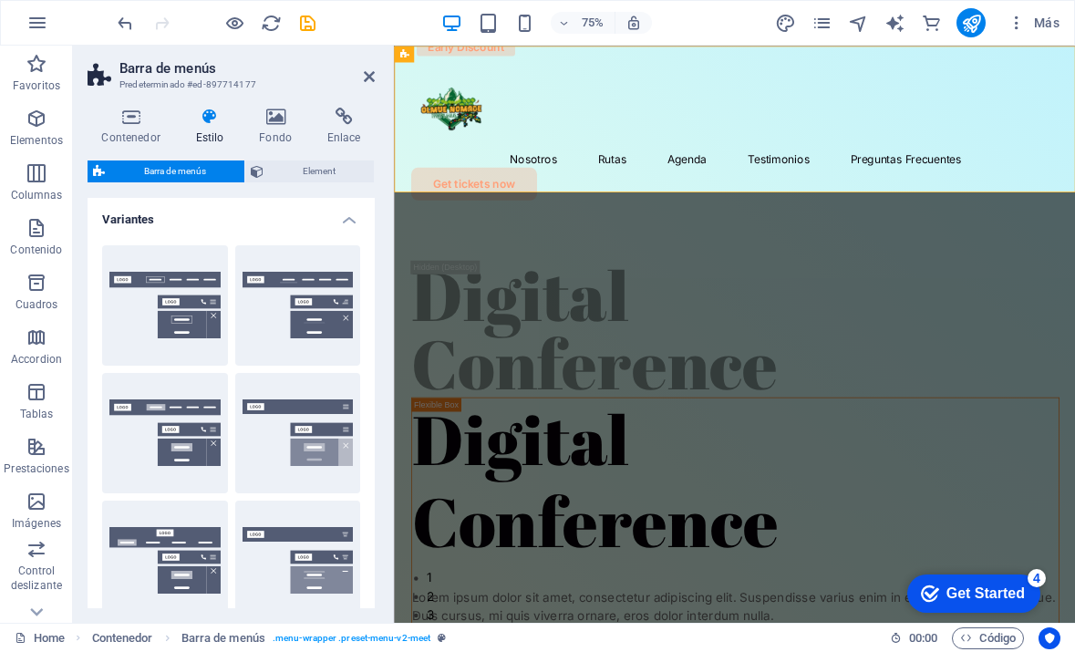
type input "1"
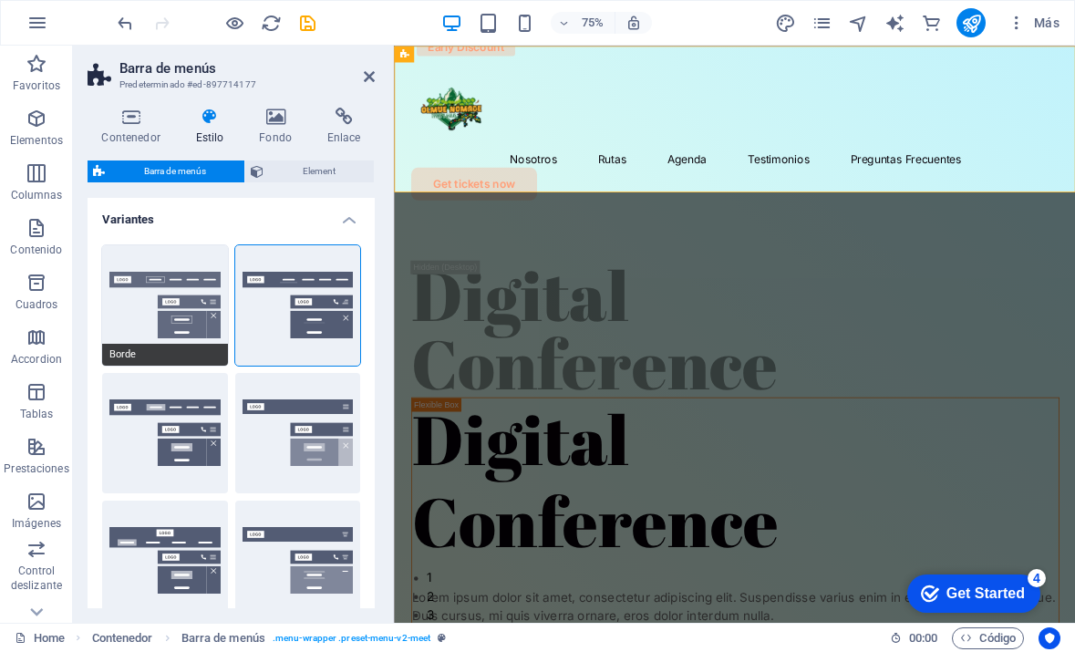
click at [205, 308] on button "Borde" at bounding box center [165, 305] width 126 height 120
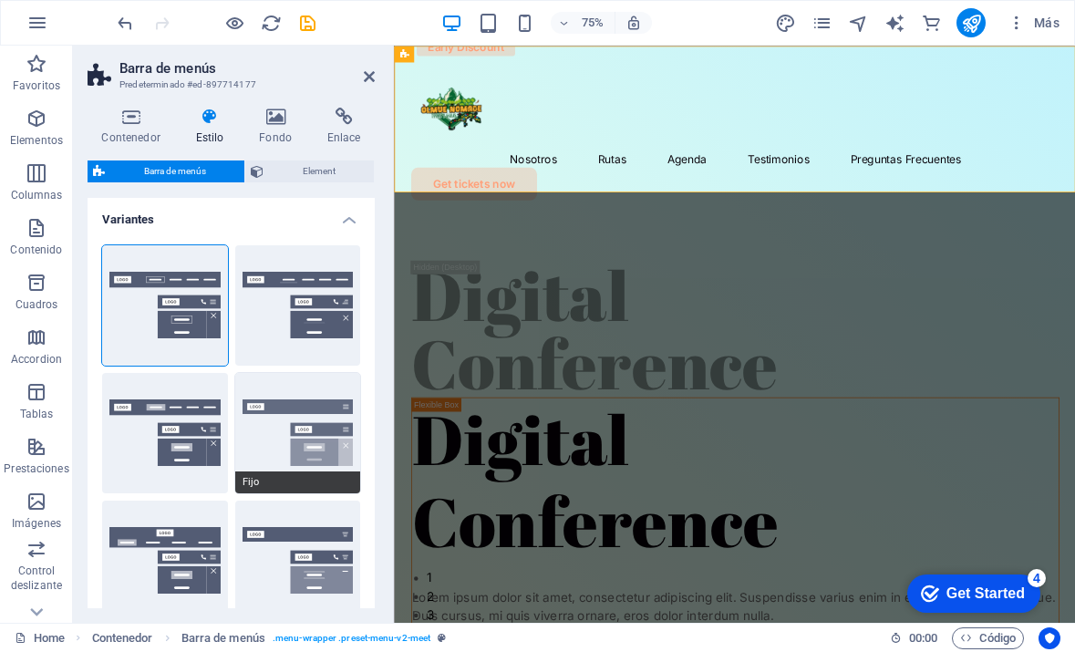
click at [290, 426] on button "Fijo" at bounding box center [298, 433] width 126 height 120
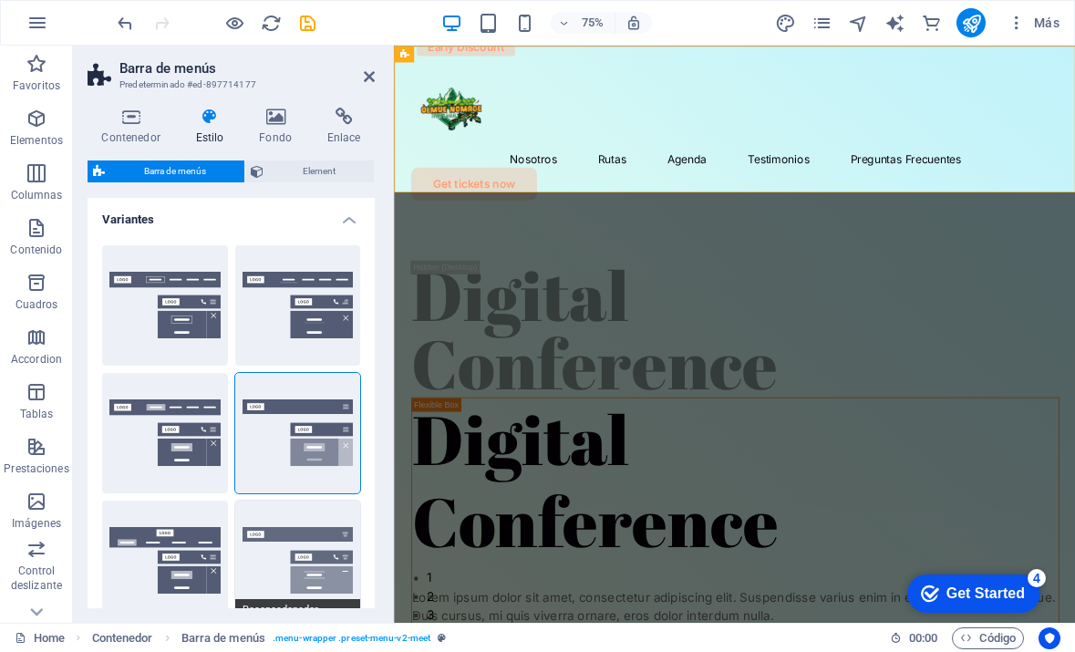
click at [298, 540] on button "Desencadenador" at bounding box center [298, 561] width 126 height 120
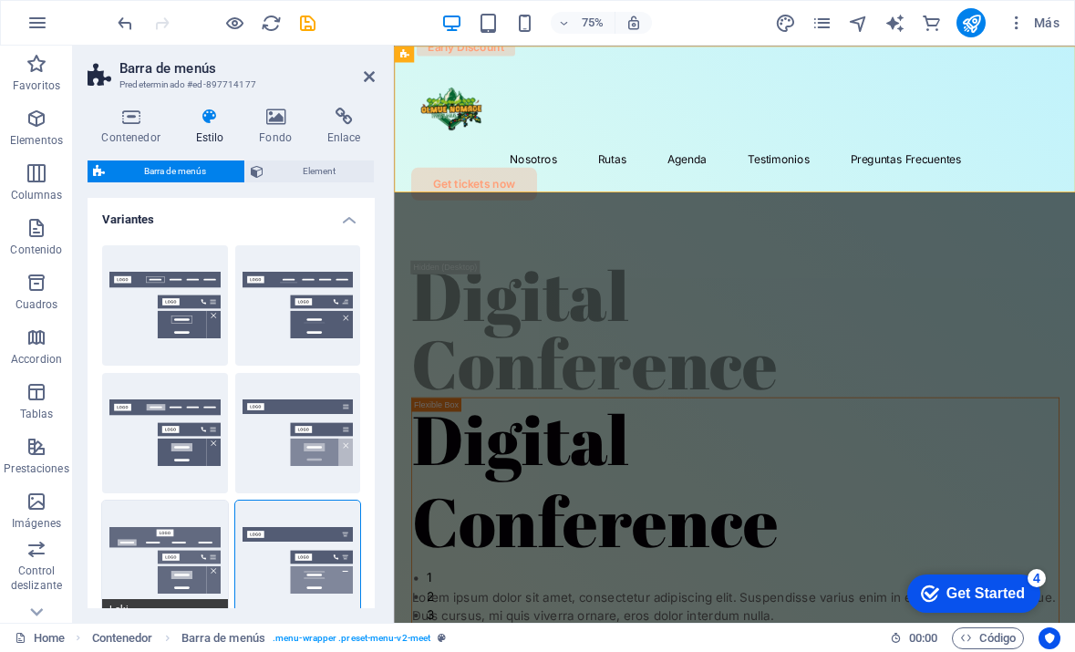
click at [201, 547] on button "Loki" at bounding box center [165, 561] width 126 height 120
type input "0"
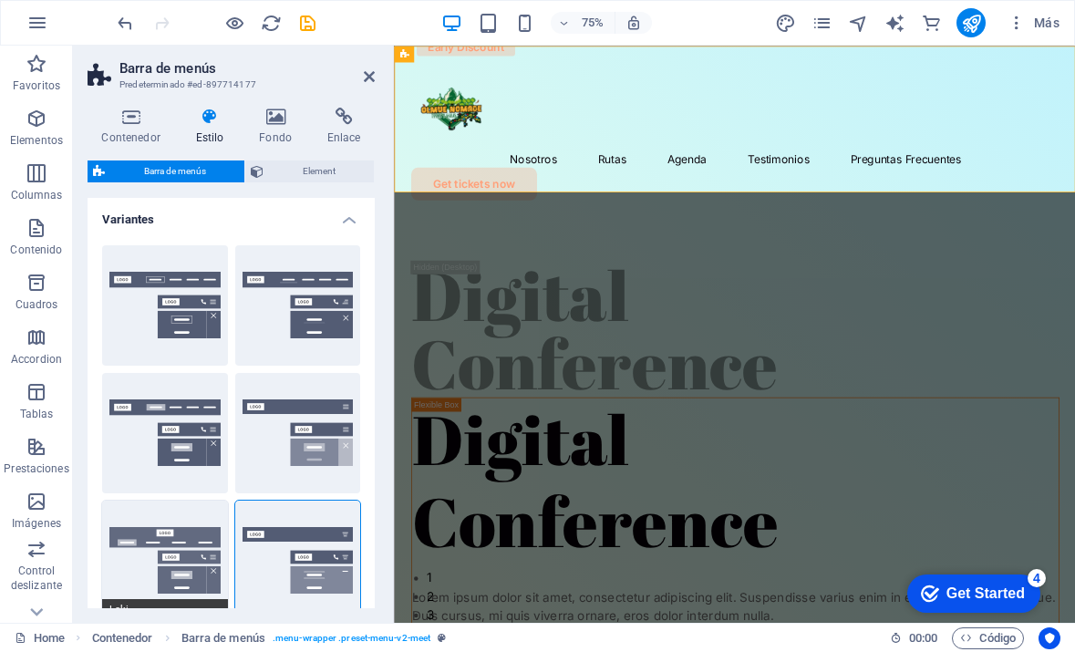
type input "0"
select select "DISABLED_OPTION_VALUE"
type input "2"
type input "1"
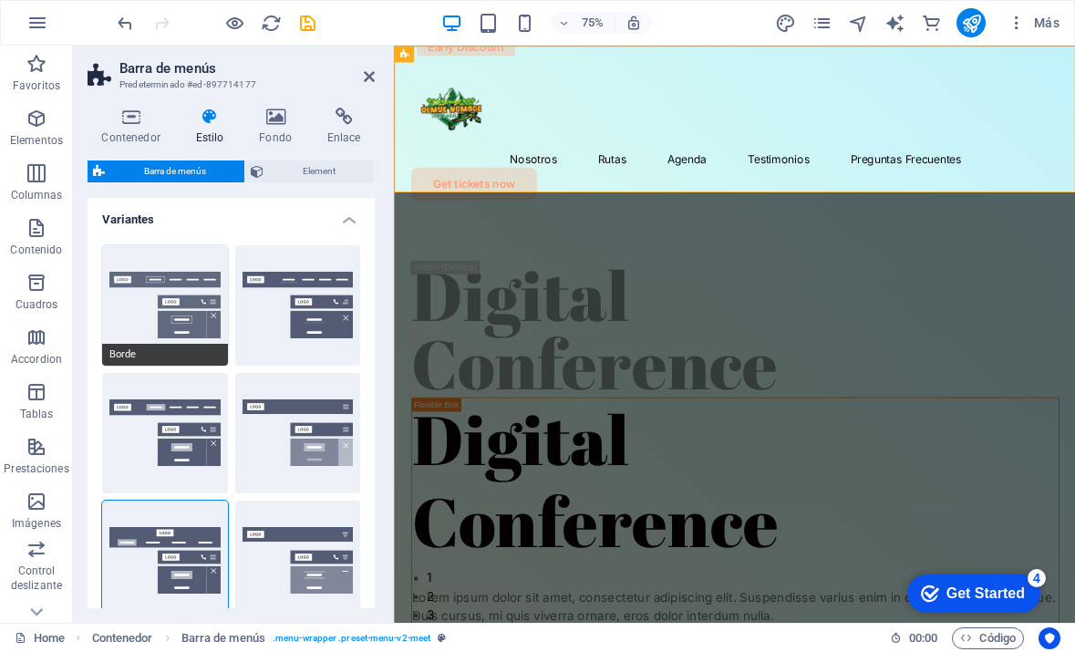
click at [171, 326] on button "Borde" at bounding box center [165, 305] width 126 height 120
type input "1"
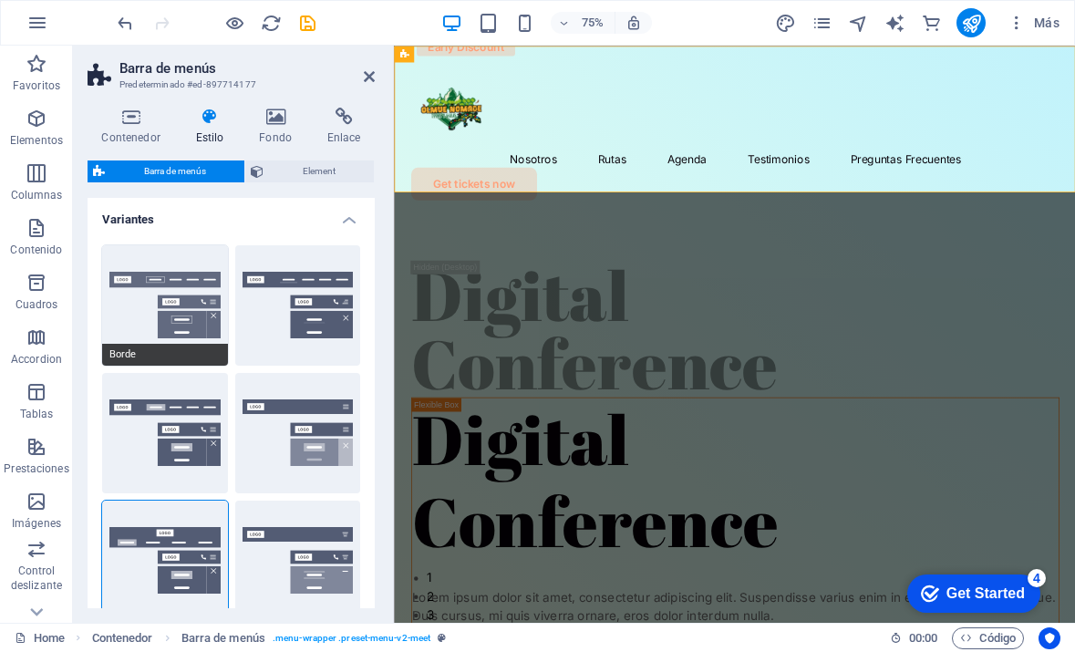
type input "1"
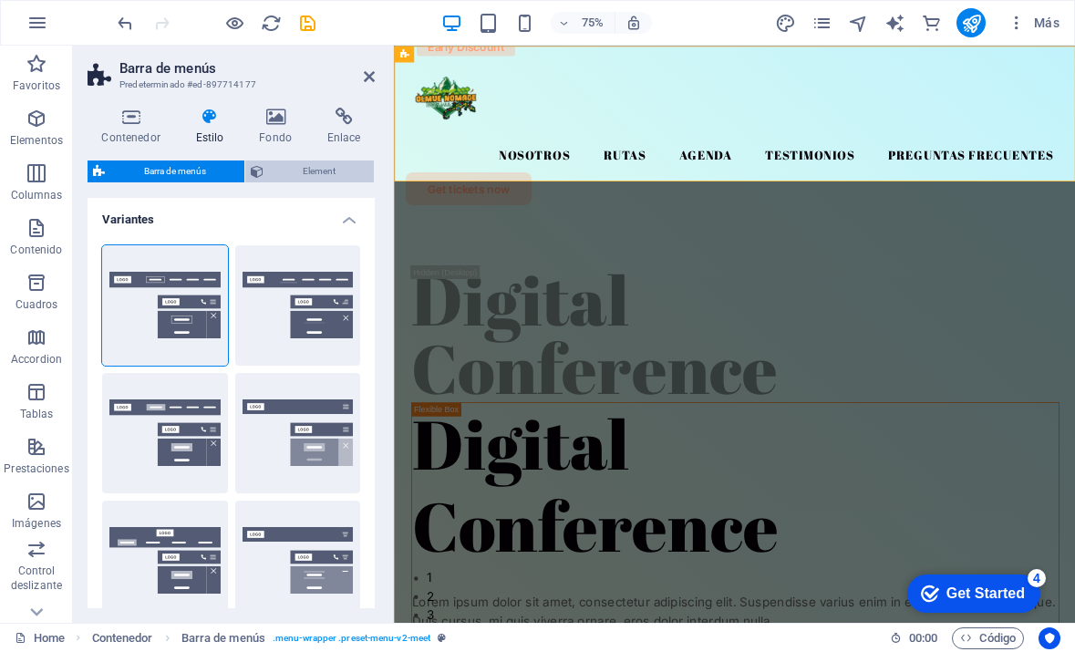
click at [295, 166] on span "Element" at bounding box center [318, 172] width 99 height 22
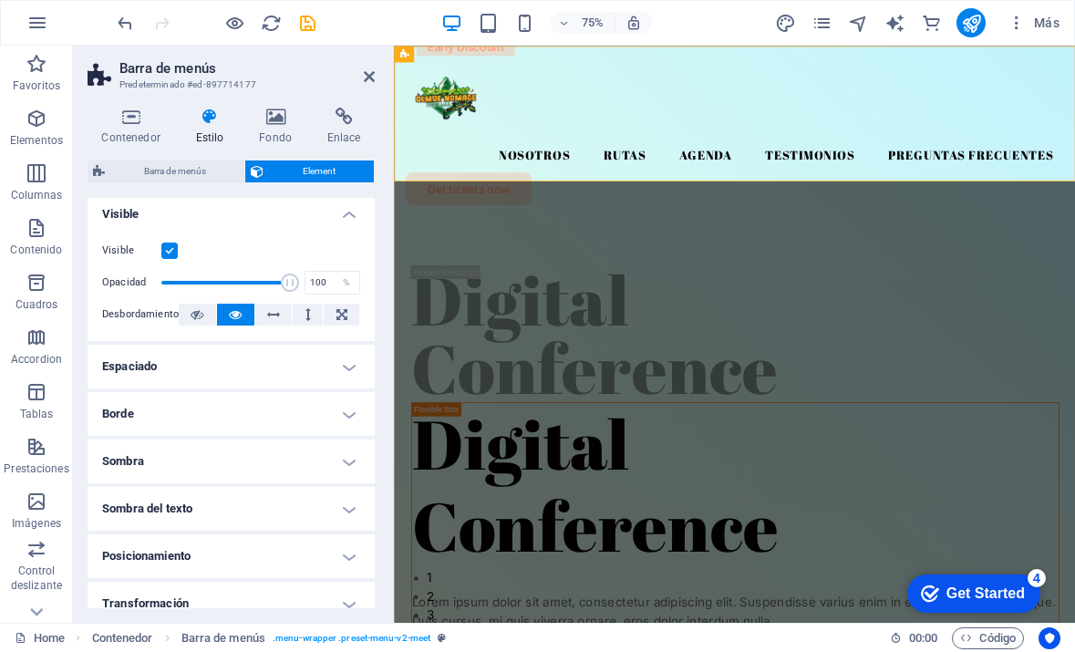
scroll to position [217, 0]
click at [265, 372] on h4 "Espaciado" at bounding box center [231, 366] width 287 height 44
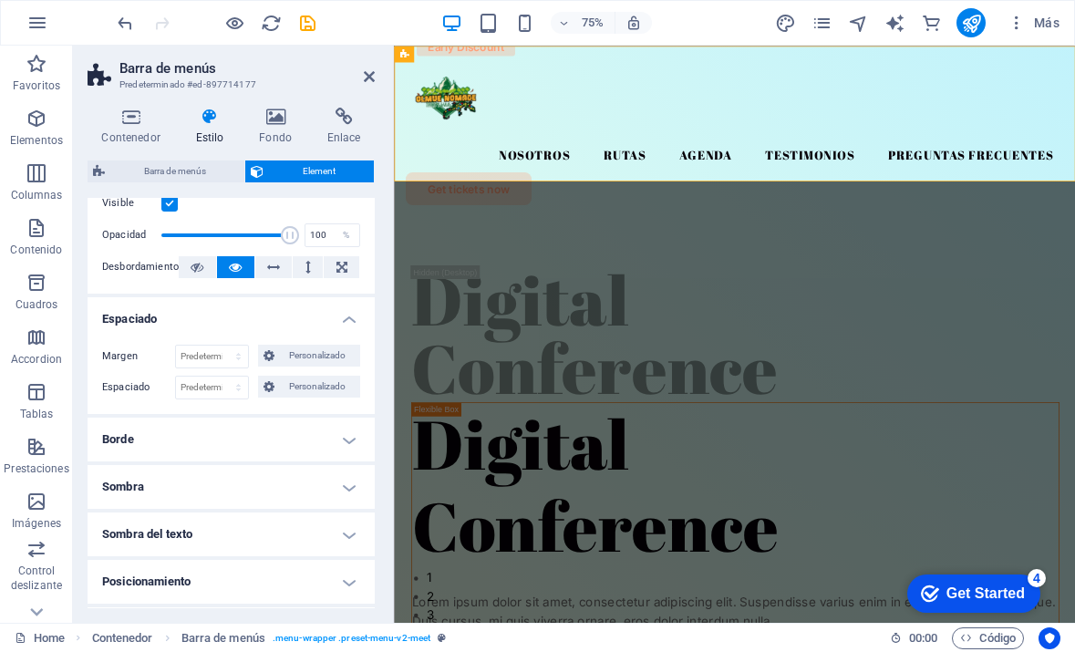
scroll to position [268, 0]
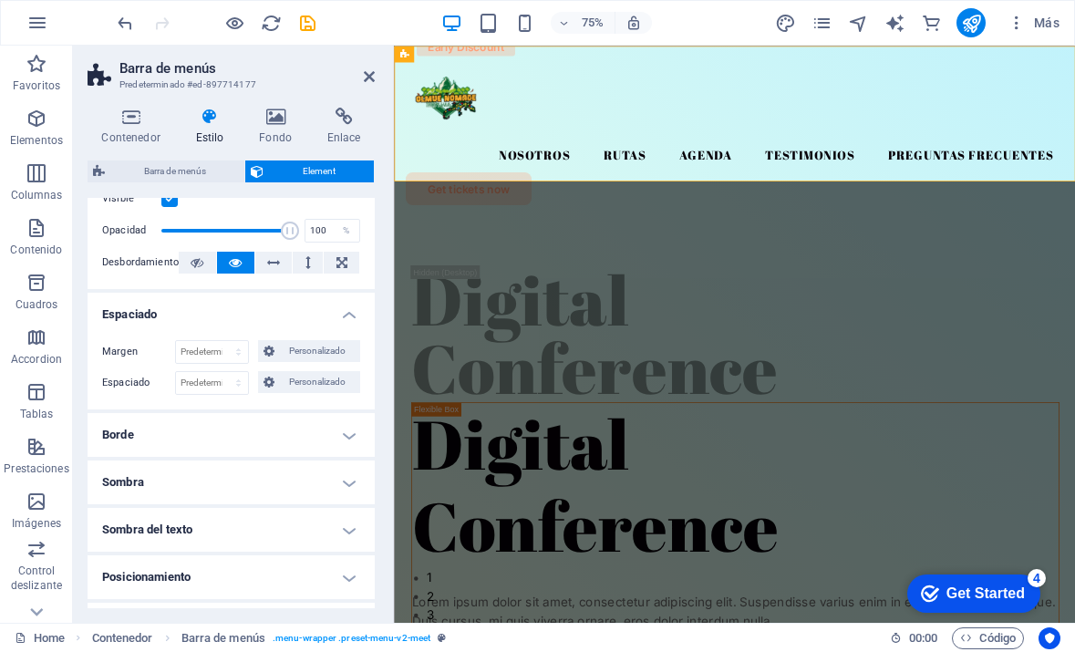
click at [236, 445] on h4 "Borde" at bounding box center [231, 435] width 287 height 44
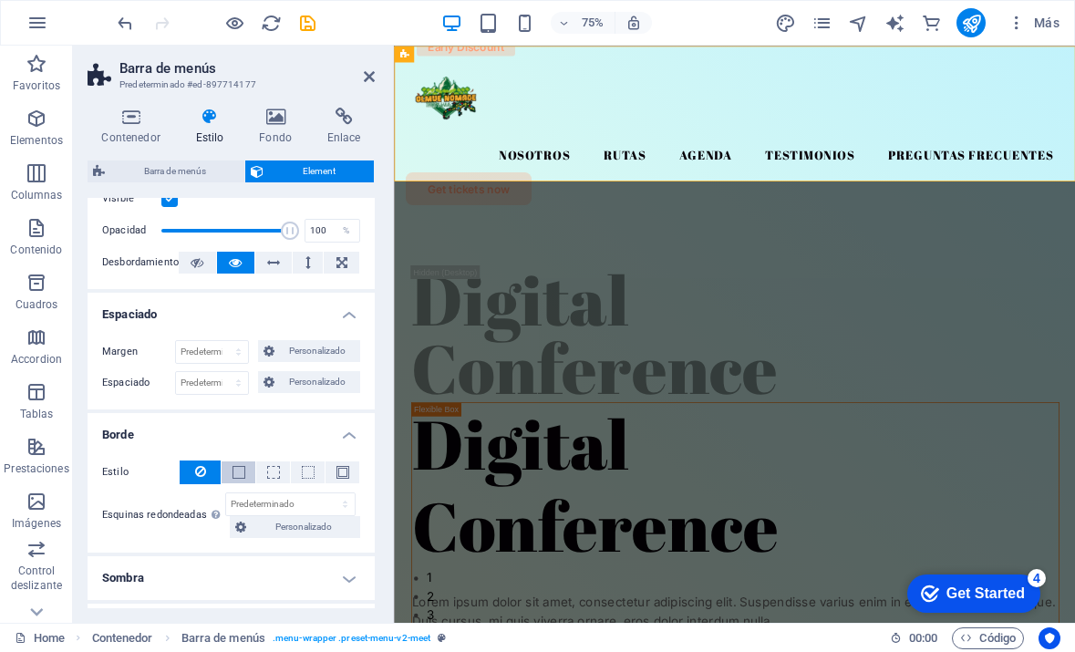
click at [230, 476] on button at bounding box center [239, 473] width 34 height 22
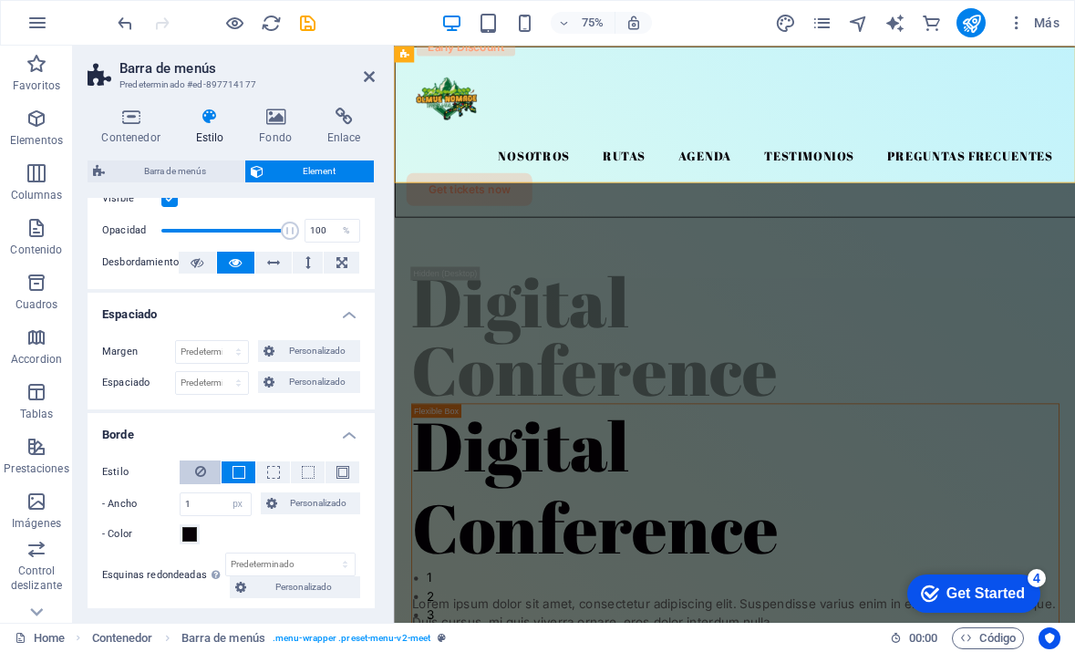
click at [205, 474] on button at bounding box center [200, 473] width 41 height 24
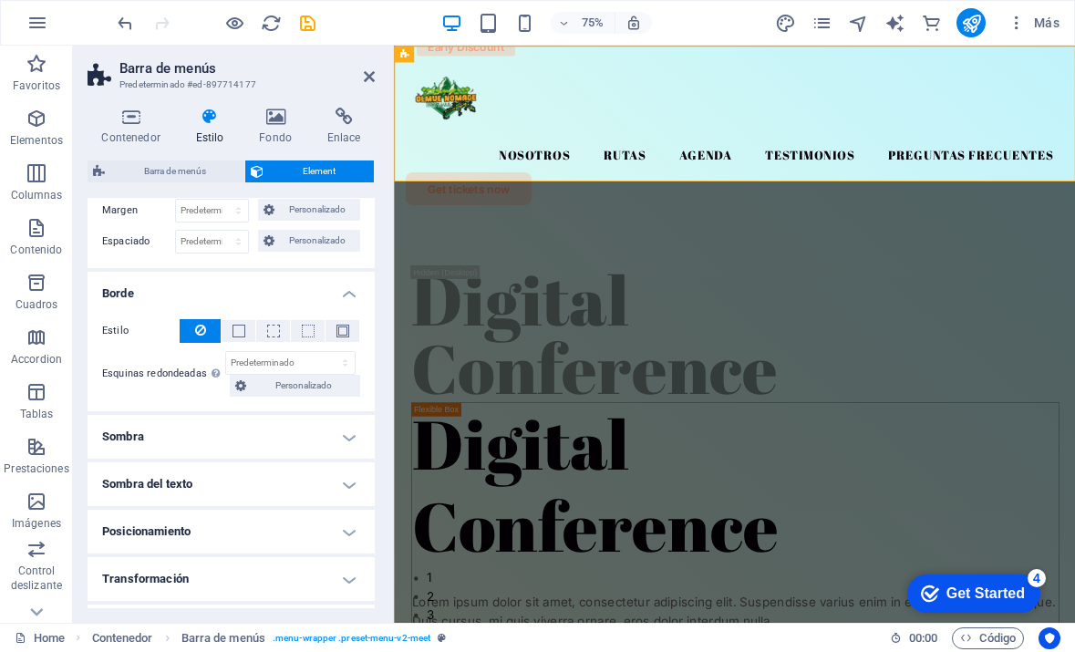
scroll to position [450, 0]
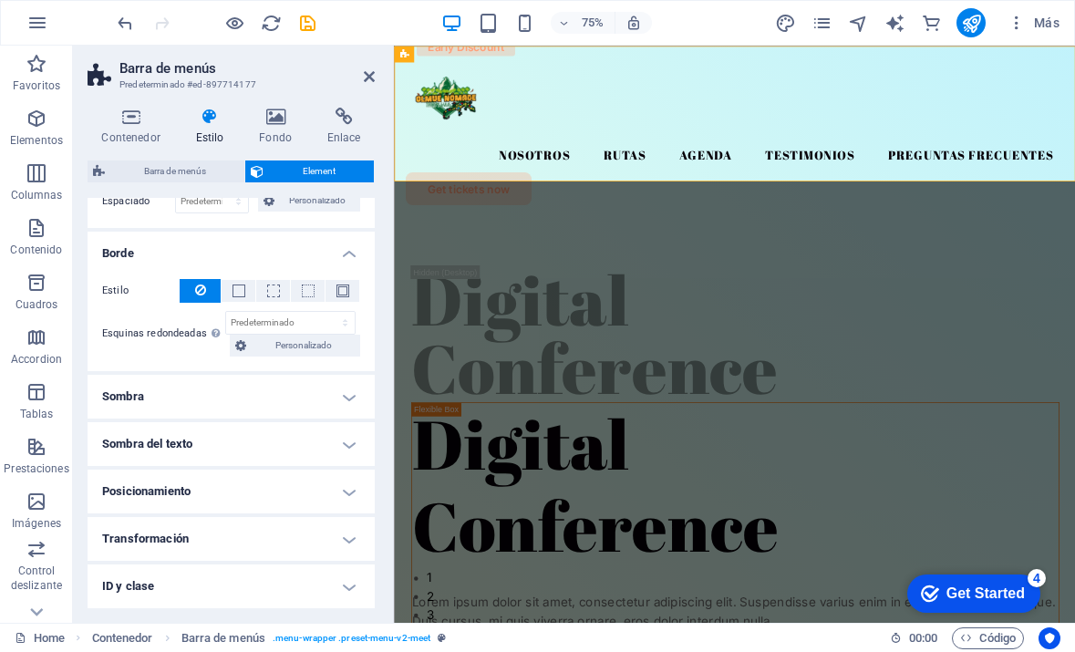
click at [270, 506] on h4 "Posicionamiento" at bounding box center [231, 492] width 287 height 44
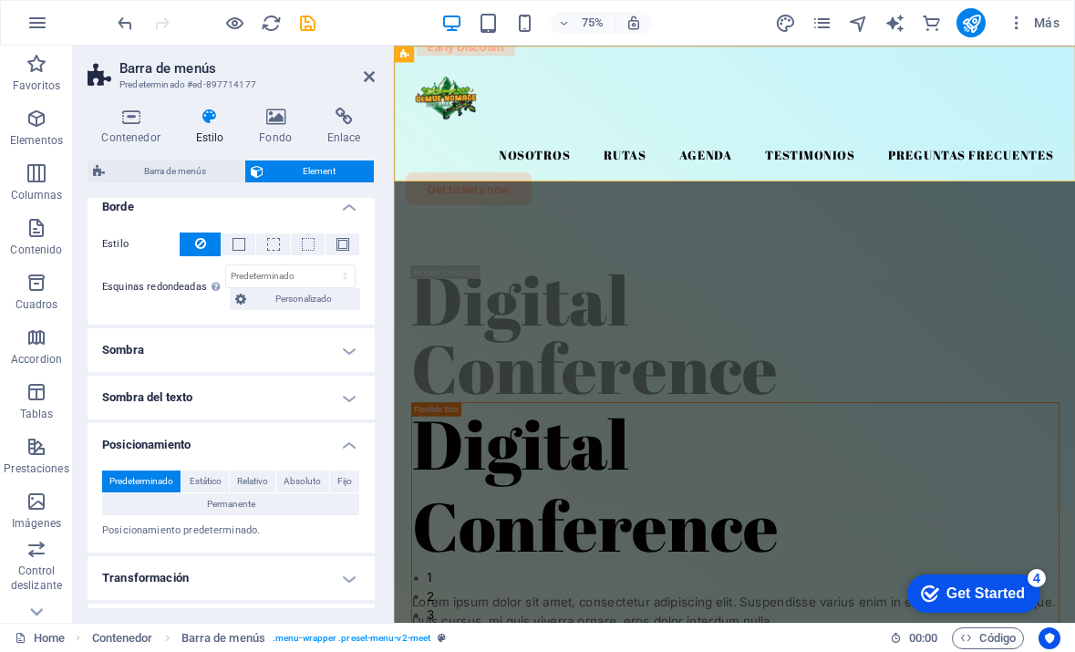
scroll to position [562, 0]
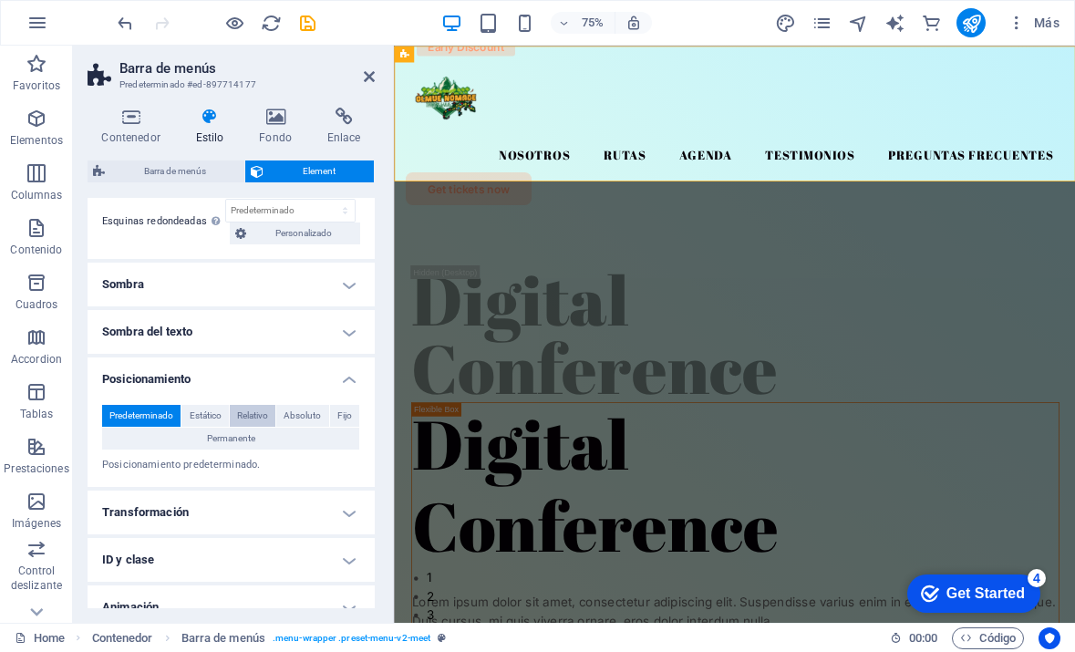
click at [244, 412] on span "Relativo" at bounding box center [252, 416] width 31 height 22
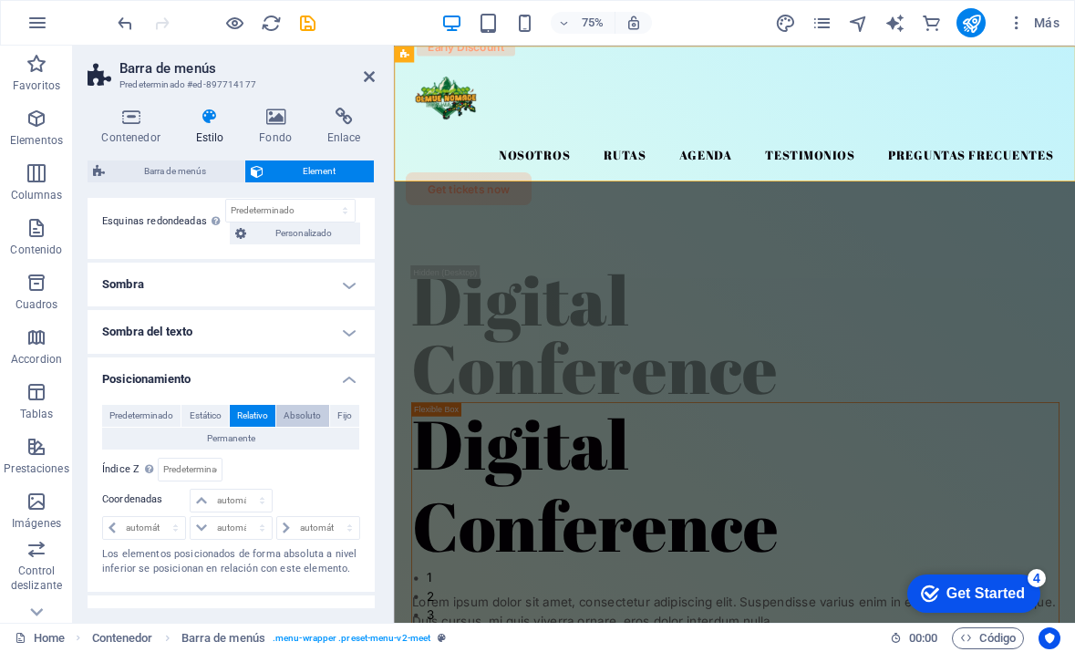
click at [285, 410] on span "Absoluto" at bounding box center [302, 416] width 37 height 22
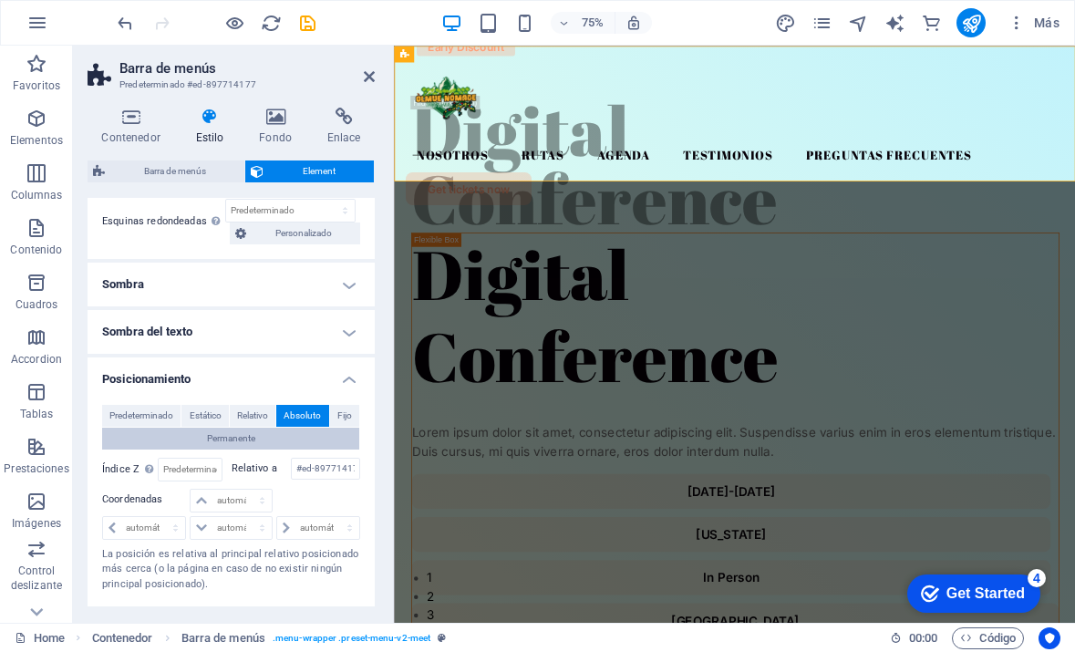
click at [263, 429] on button "Permanente" at bounding box center [230, 439] width 257 height 22
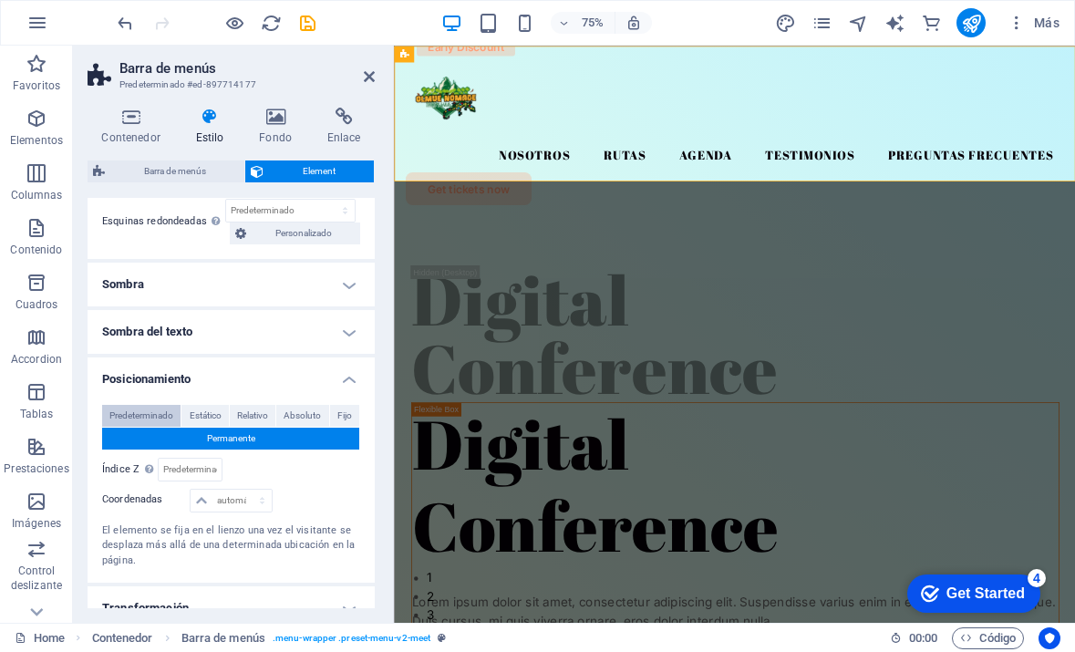
click at [161, 415] on span "Predeterminado" at bounding box center [141, 416] width 64 height 22
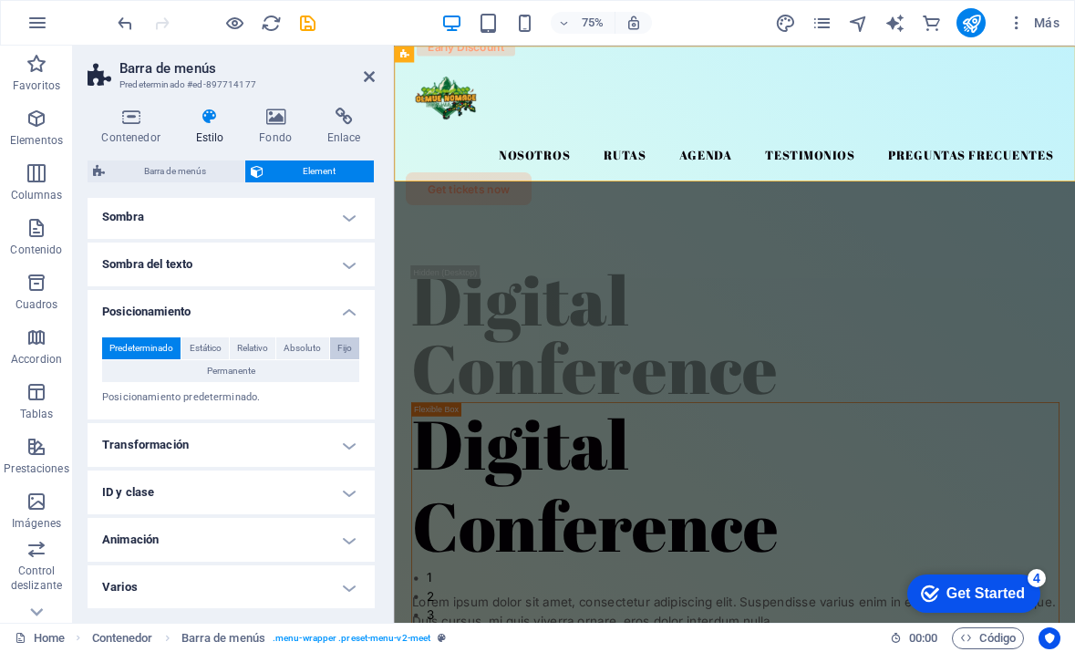
scroll to position [628, 0]
click at [312, 464] on h4 "Transformación" at bounding box center [231, 446] width 287 height 44
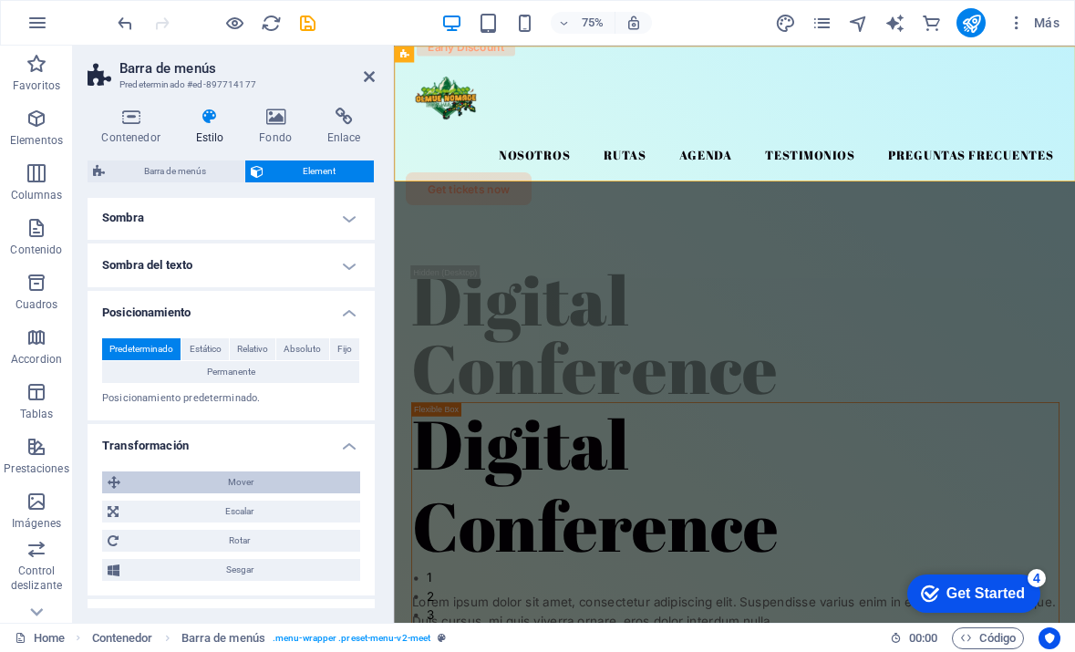
click at [304, 481] on span "Mover" at bounding box center [240, 483] width 229 height 22
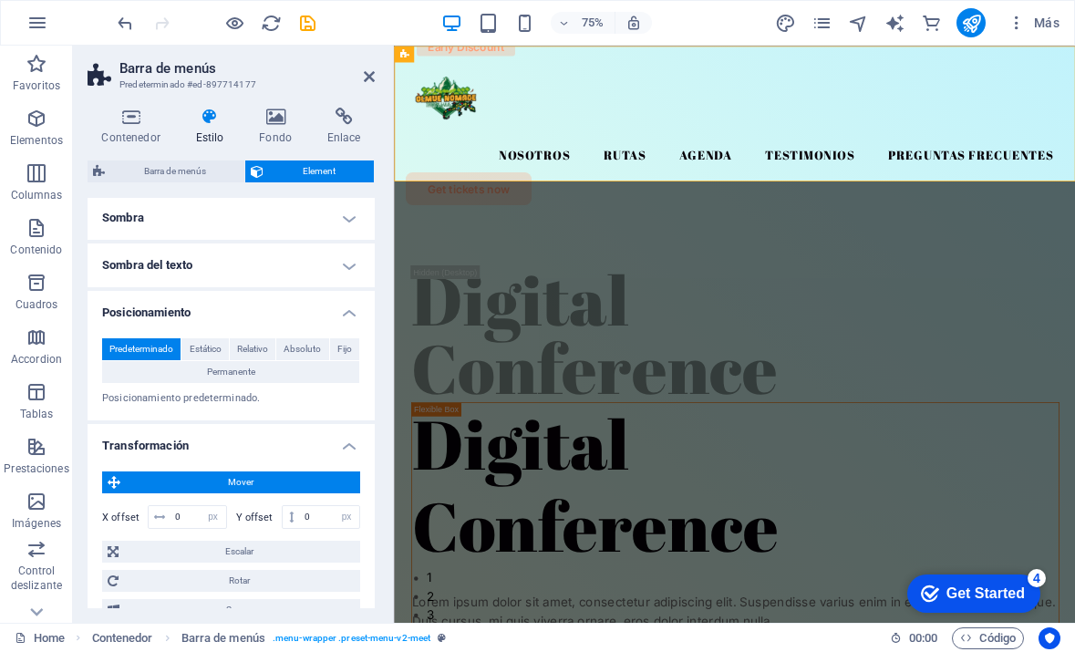
click at [304, 452] on h4 "Transformación" at bounding box center [231, 440] width 287 height 33
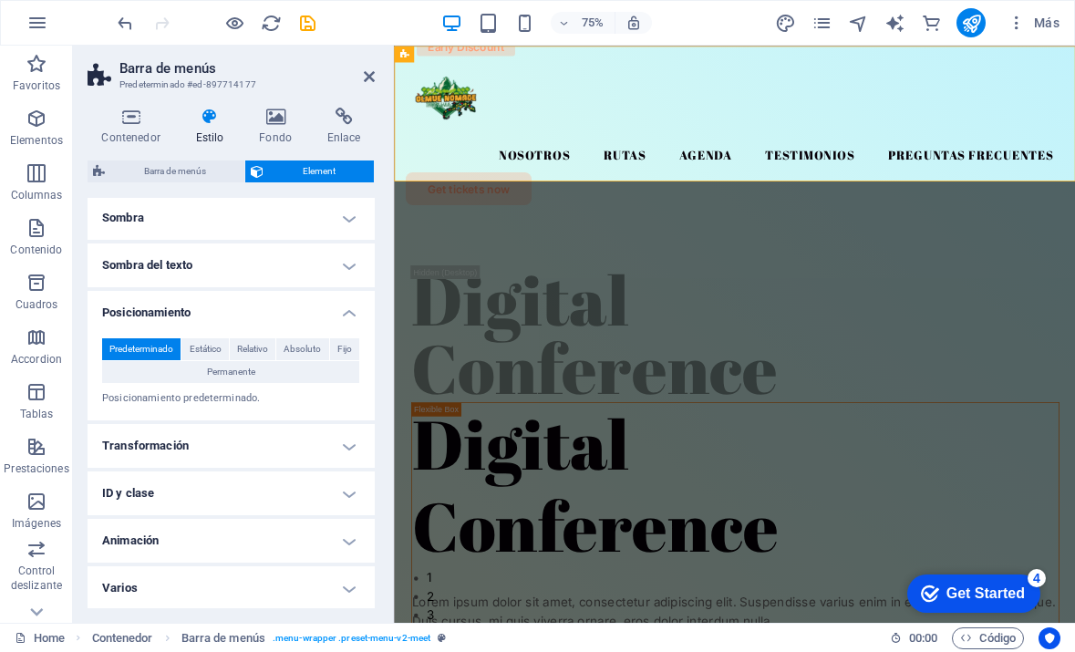
click at [292, 523] on h4 "Animación" at bounding box center [231, 541] width 287 height 44
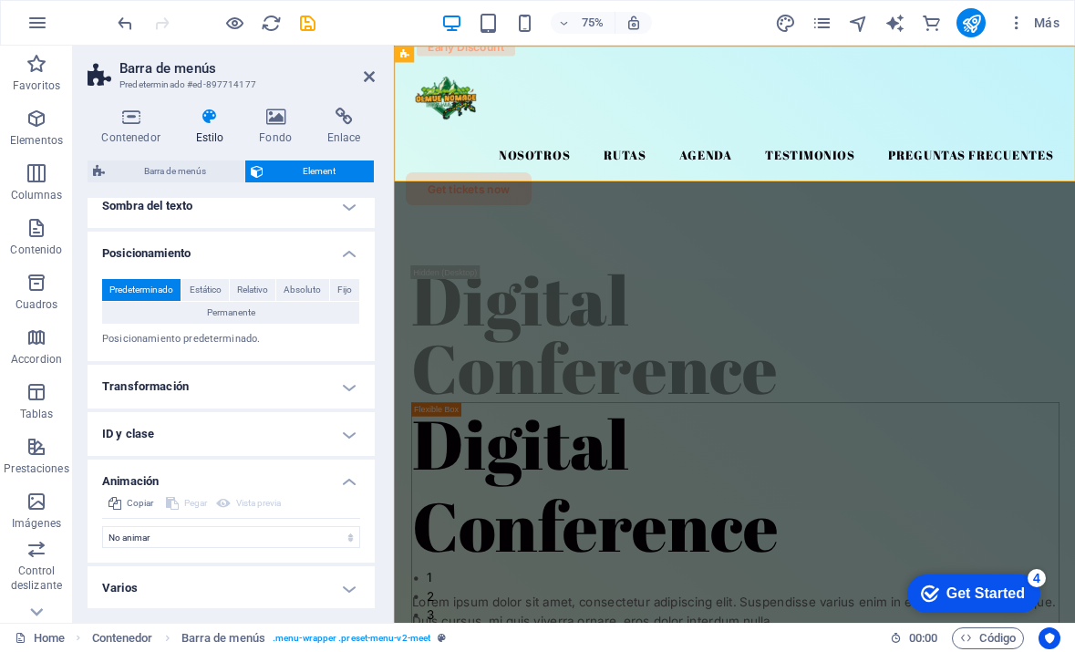
click at [263, 587] on h4 "Varios" at bounding box center [231, 588] width 287 height 44
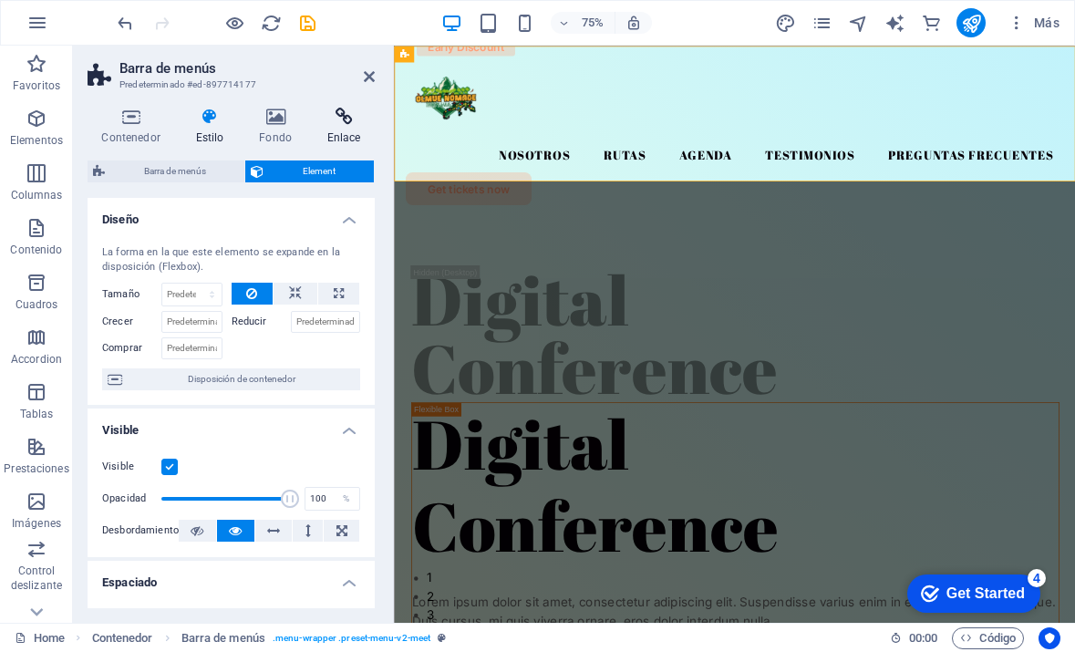
scroll to position [0, 0]
click at [365, 78] on icon at bounding box center [369, 76] width 11 height 15
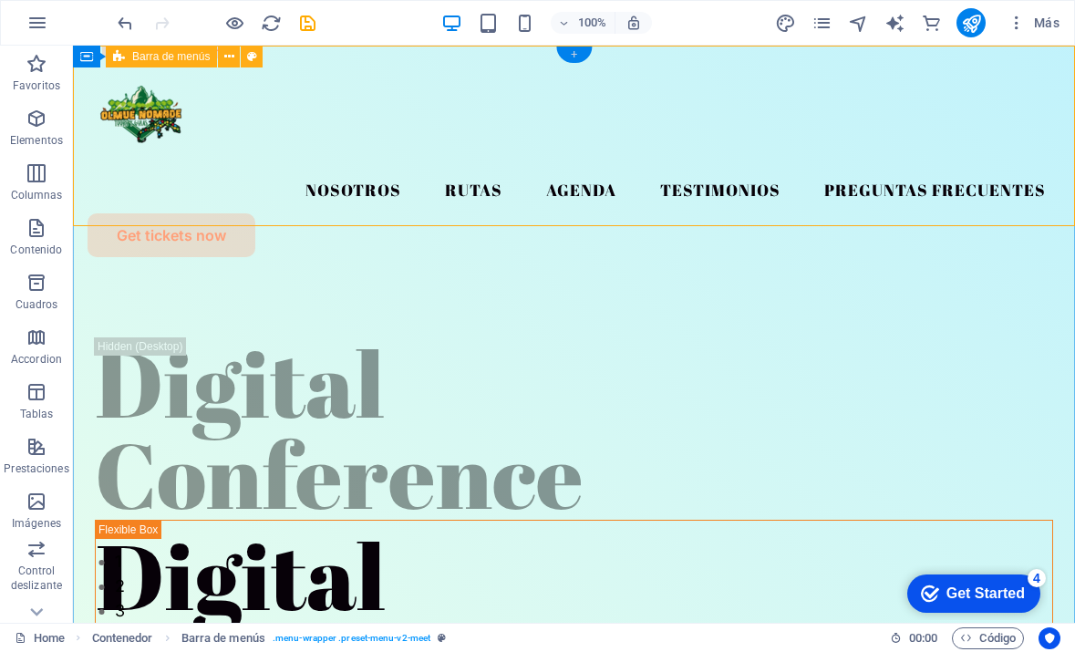
click at [570, 51] on div "+" at bounding box center [574, 55] width 36 height 16
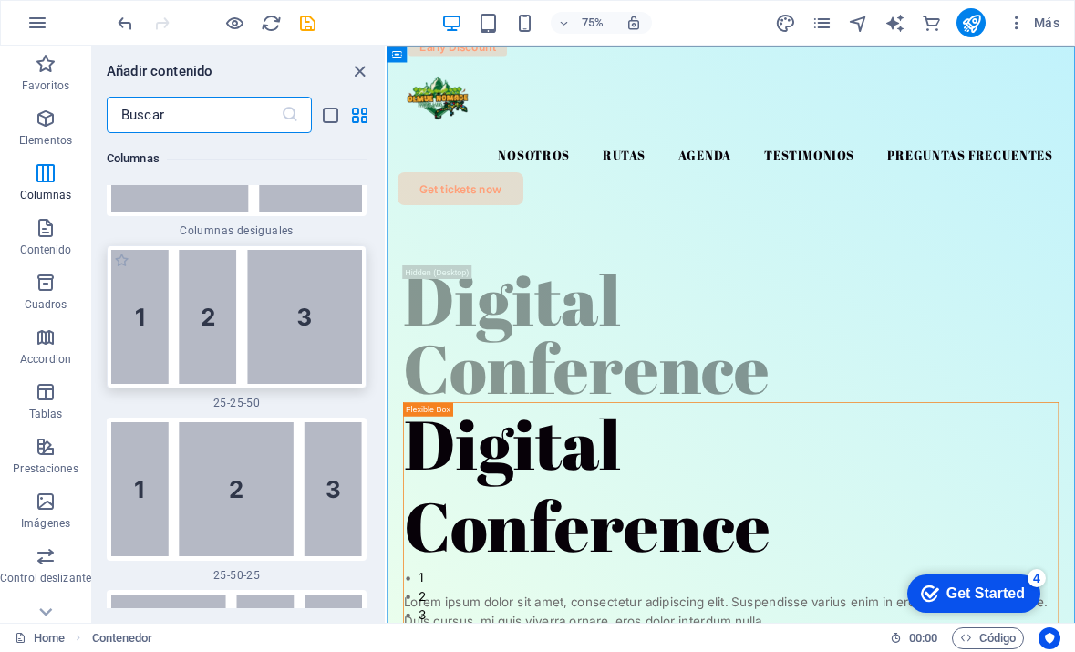
scroll to position [2175, 0]
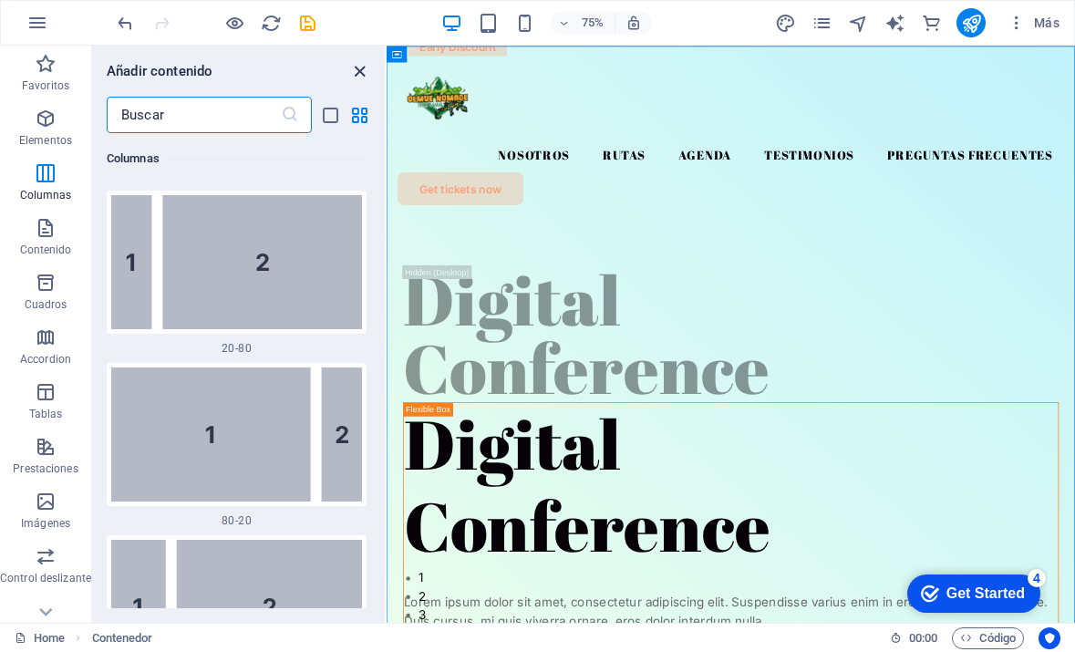
click at [360, 75] on icon "close panel" at bounding box center [359, 71] width 21 height 21
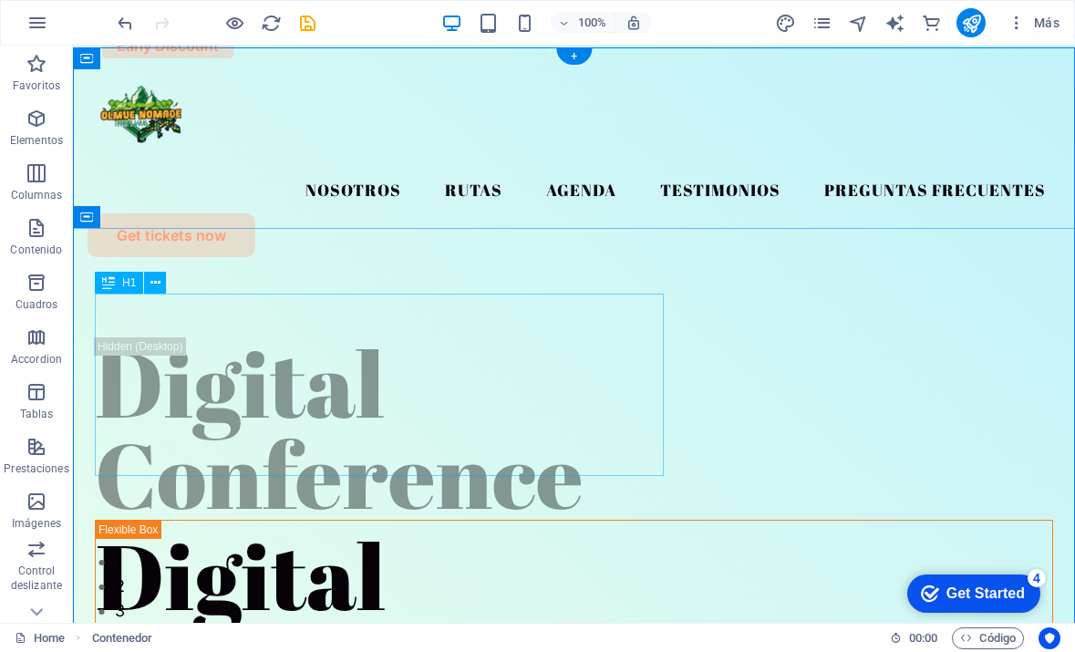
scroll to position [0, 0]
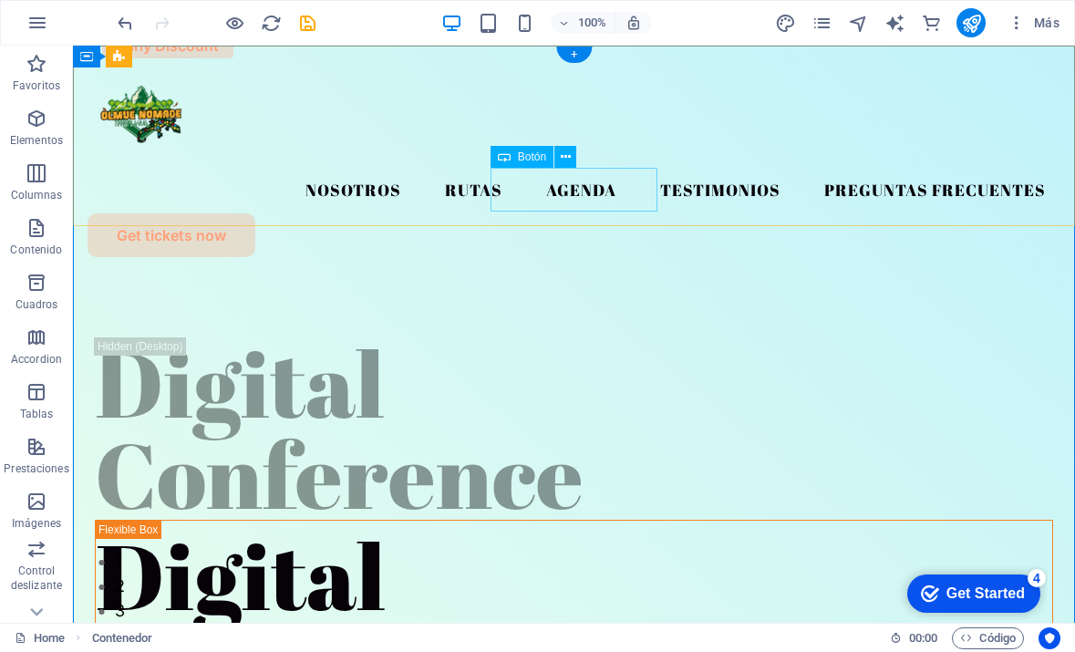
click at [565, 213] on div "Get tickets now" at bounding box center [574, 235] width 973 height 44
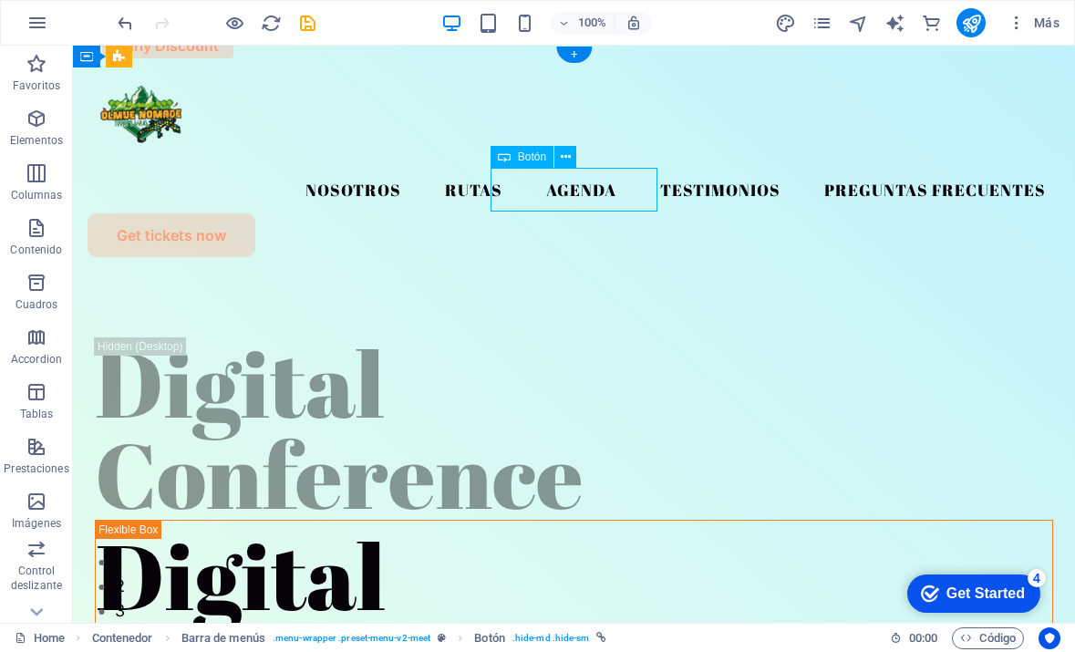
click at [565, 213] on div "Get tickets now" at bounding box center [574, 235] width 973 height 44
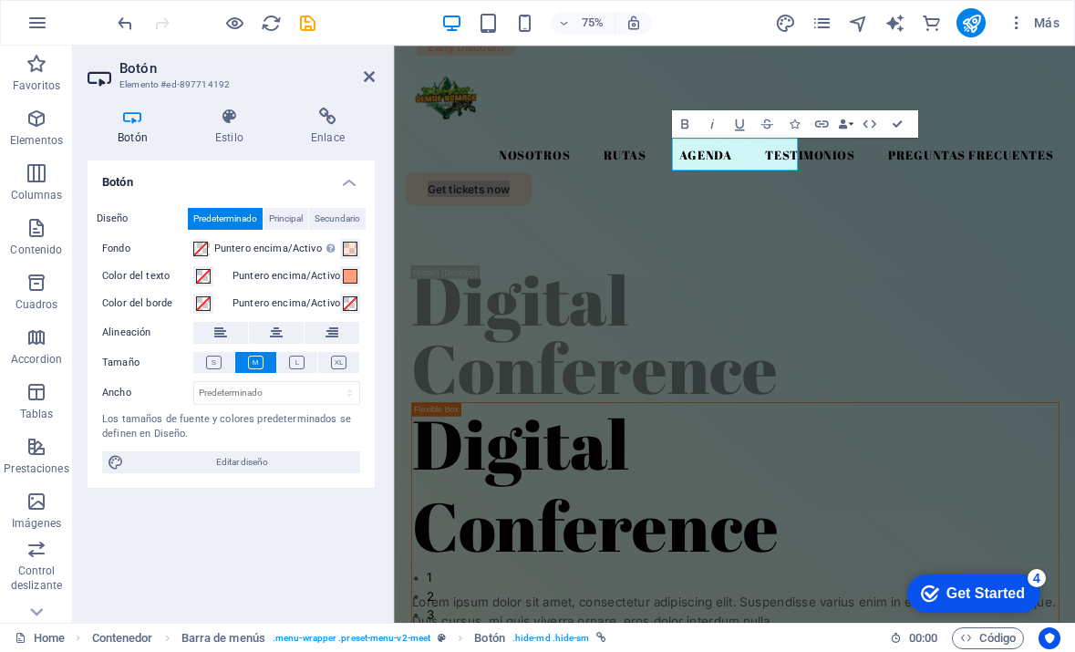
click at [351, 179] on h4 "Botón" at bounding box center [231, 177] width 287 height 33
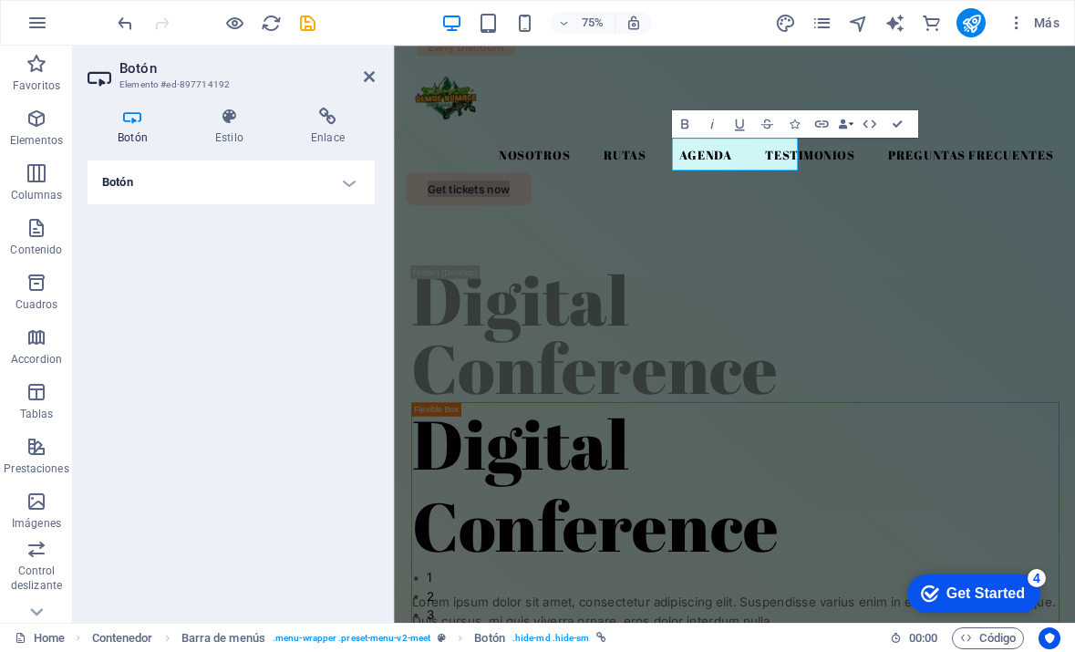
click at [351, 179] on h4 "Botón" at bounding box center [231, 183] width 287 height 44
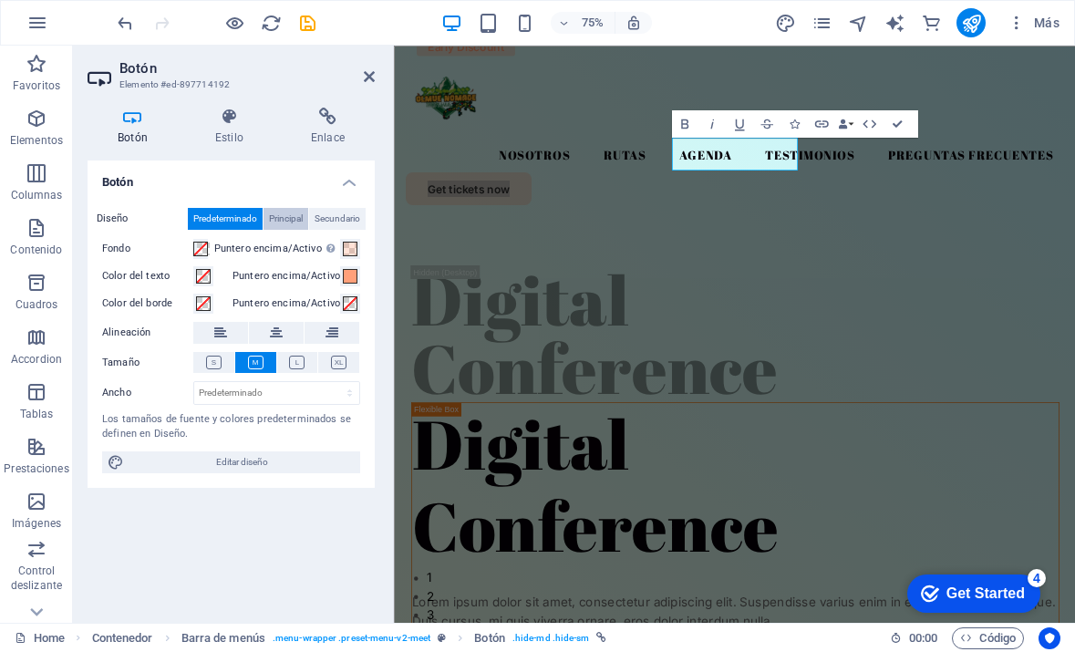
click at [297, 214] on span "Principal" at bounding box center [286, 219] width 34 height 22
click at [327, 214] on span "Secundario" at bounding box center [338, 219] width 46 height 22
click at [202, 213] on span "Predeterminado" at bounding box center [225, 219] width 64 height 22
click at [342, 278] on button "Puntero encima/Activo" at bounding box center [350, 276] width 20 height 20
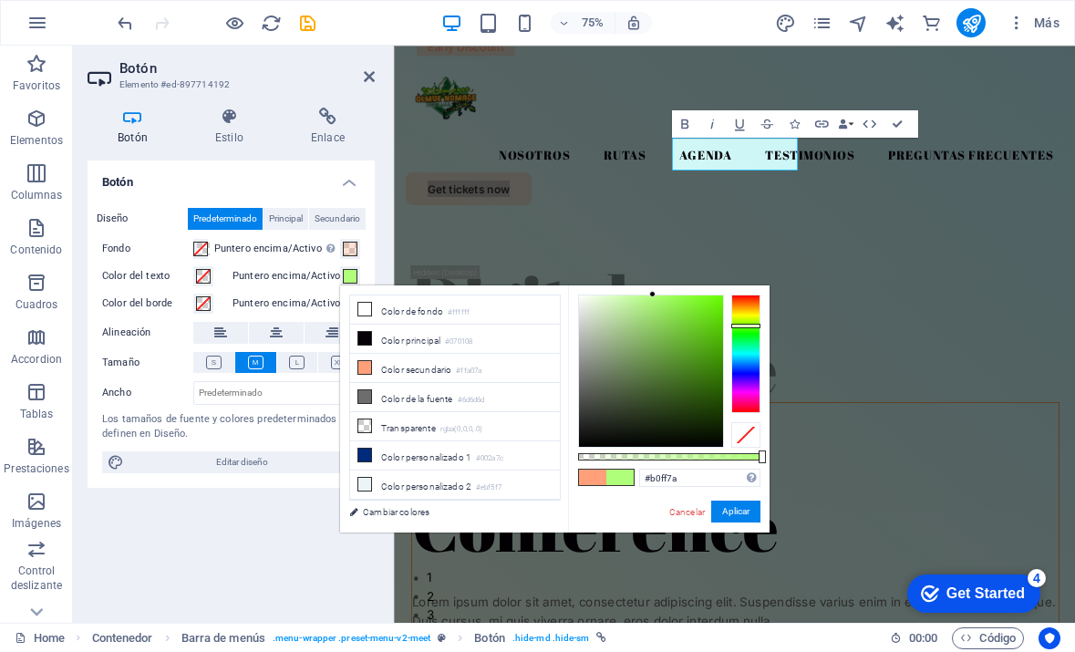
click at [749, 326] on div at bounding box center [746, 354] width 29 height 119
click at [746, 334] on div at bounding box center [746, 354] width 29 height 119
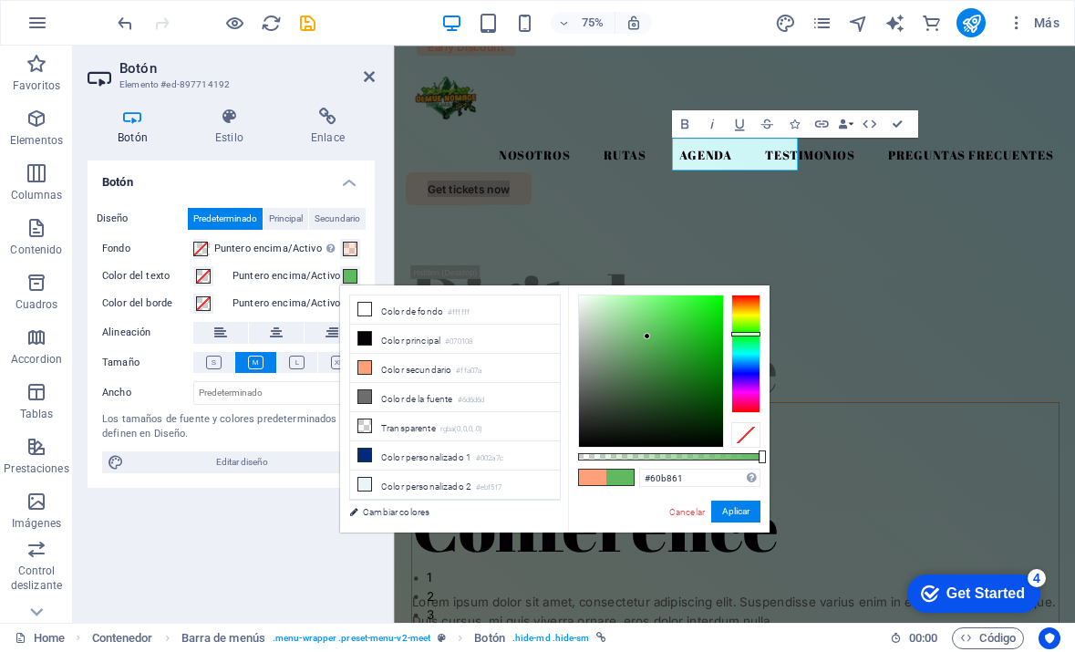
click at [648, 337] on div at bounding box center [651, 371] width 144 height 151
click at [680, 321] on div at bounding box center [651, 371] width 144 height 151
click at [740, 513] on button "Aplicar" at bounding box center [735, 512] width 49 height 22
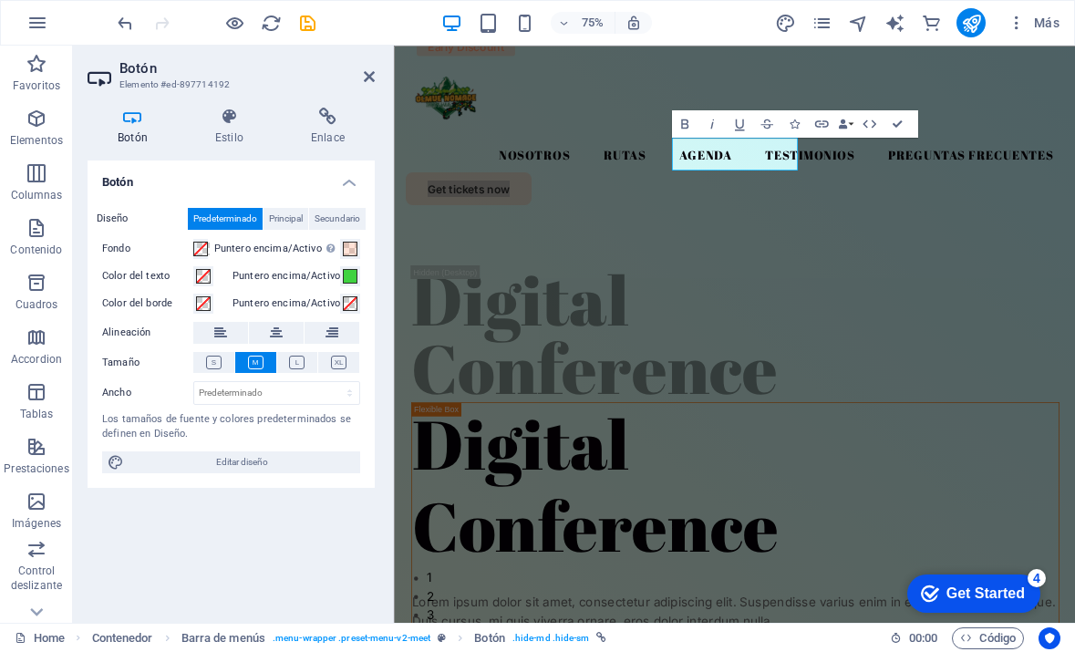
click at [366, 277] on div "Diseño Predeterminado Principal Secundario Fondo Puntero encima/Activo Cambia a…" at bounding box center [231, 340] width 287 height 295
click at [348, 275] on span at bounding box center [350, 276] width 15 height 15
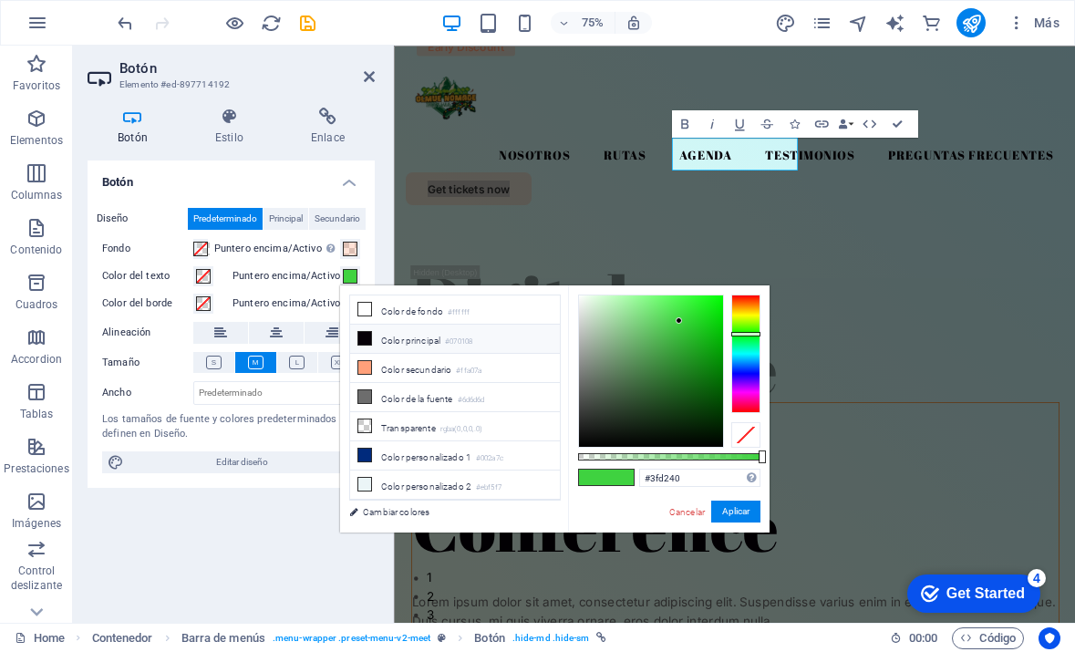
click at [403, 335] on li "Color principal #070108" at bounding box center [455, 339] width 210 height 29
type input "#070108"
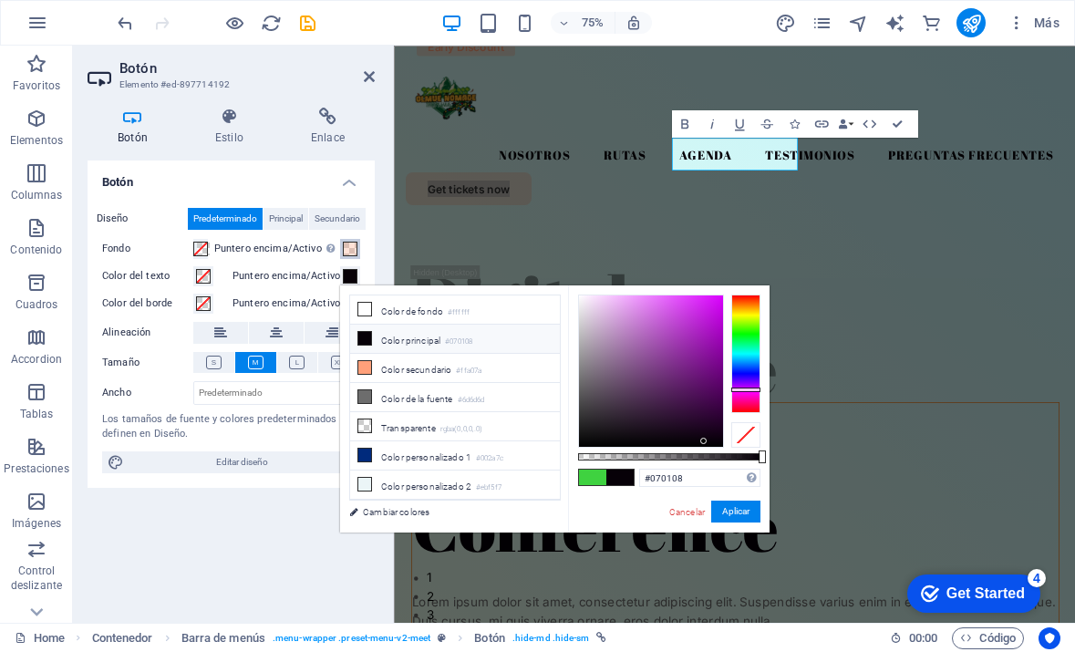
click at [349, 250] on span at bounding box center [350, 249] width 15 height 15
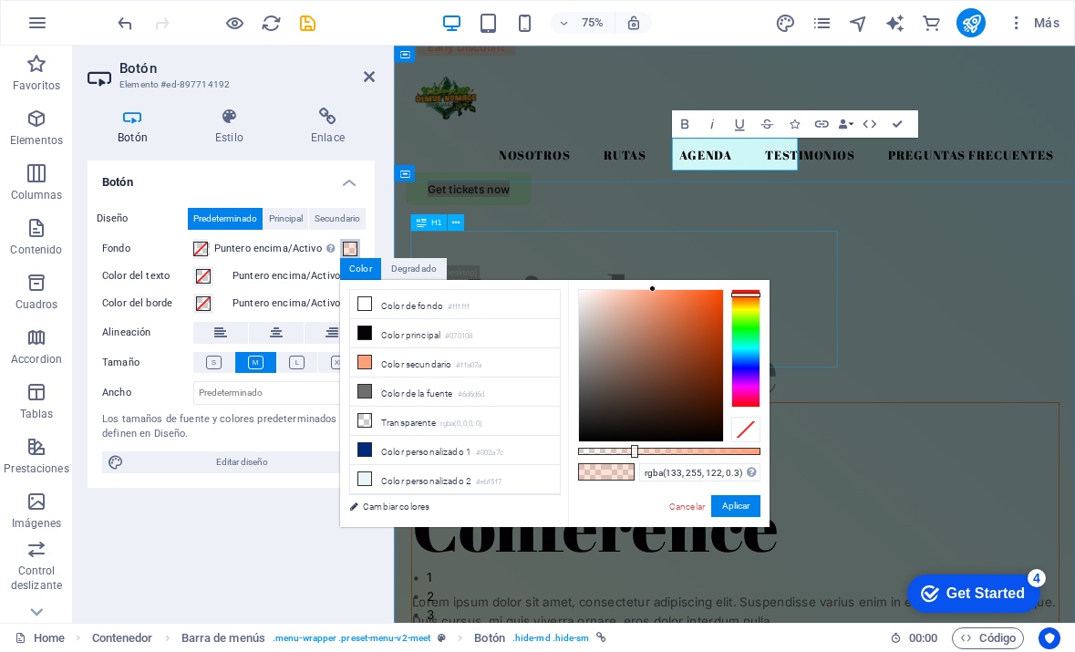
click at [741, 327] on div at bounding box center [746, 348] width 29 height 119
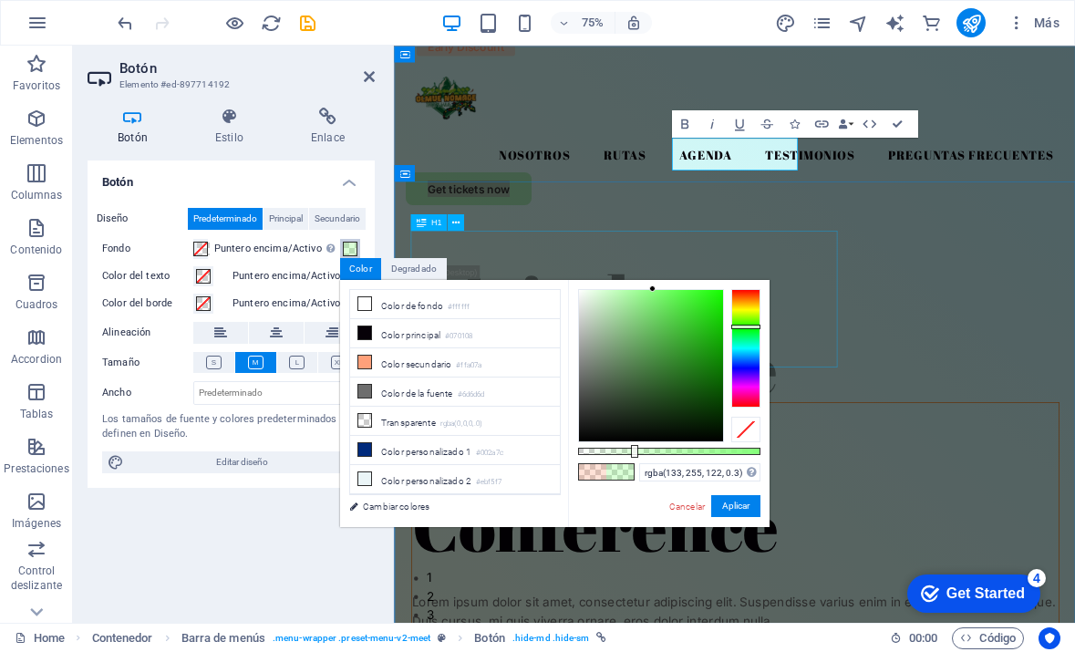
type input "rgba(60, 207, 47, 0.3)"
click at [690, 317] on div at bounding box center [651, 365] width 144 height 151
click at [739, 508] on button "Aplicar" at bounding box center [735, 506] width 49 height 22
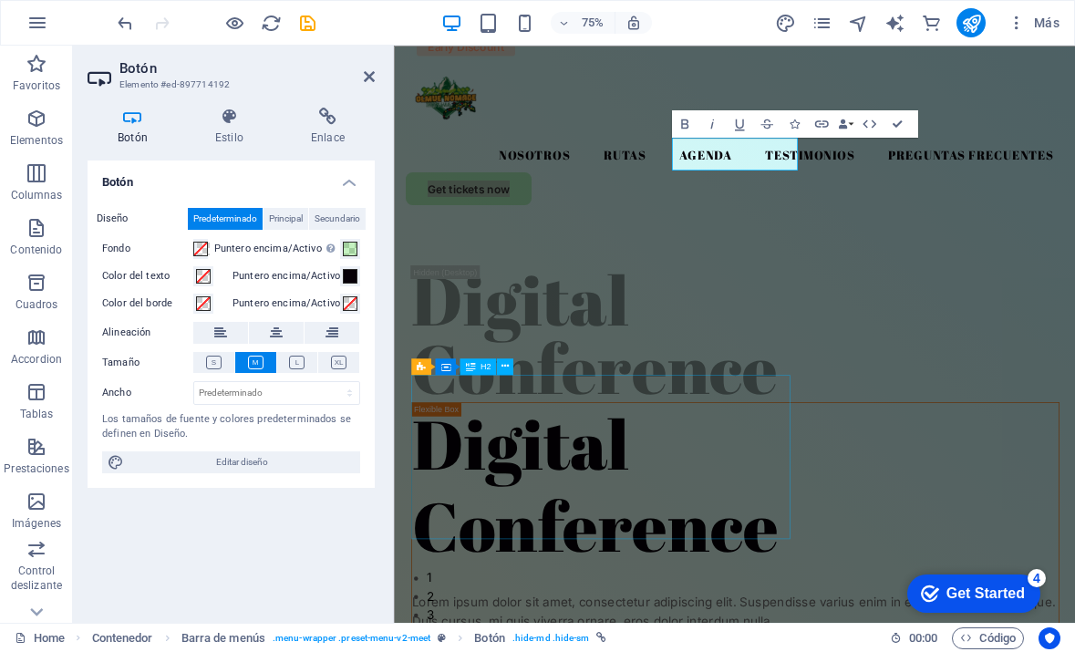
click at [296, 506] on div "Botón Diseño Predeterminado Principal Secundario Fondo Puntero encima/Activo Ca…" at bounding box center [231, 385] width 287 height 448
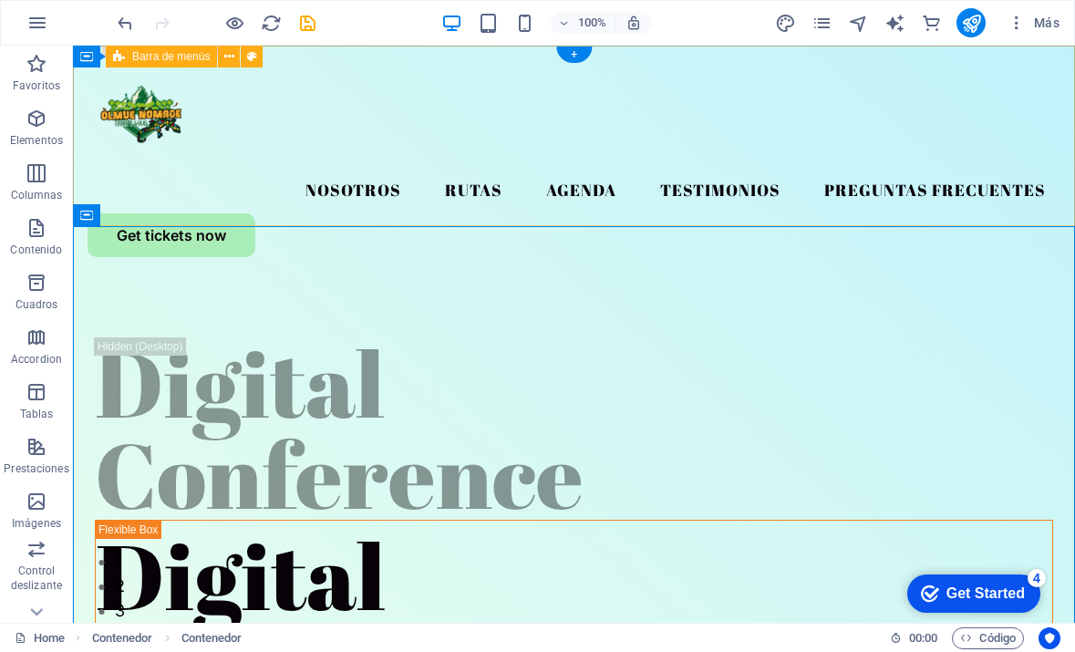
click at [708, 221] on div "Nosotros Rutas Agenda Testimonios Preguntas Frecuentes Get tickets now" at bounding box center [574, 159] width 1002 height 226
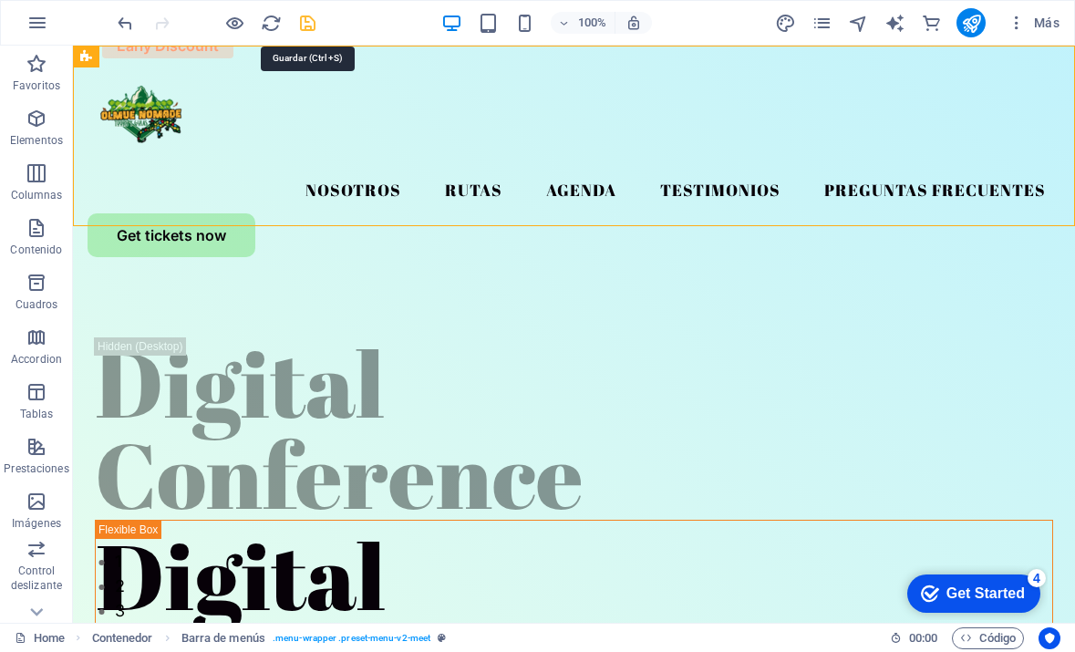
click at [301, 16] on icon "save" at bounding box center [307, 23] width 21 height 21
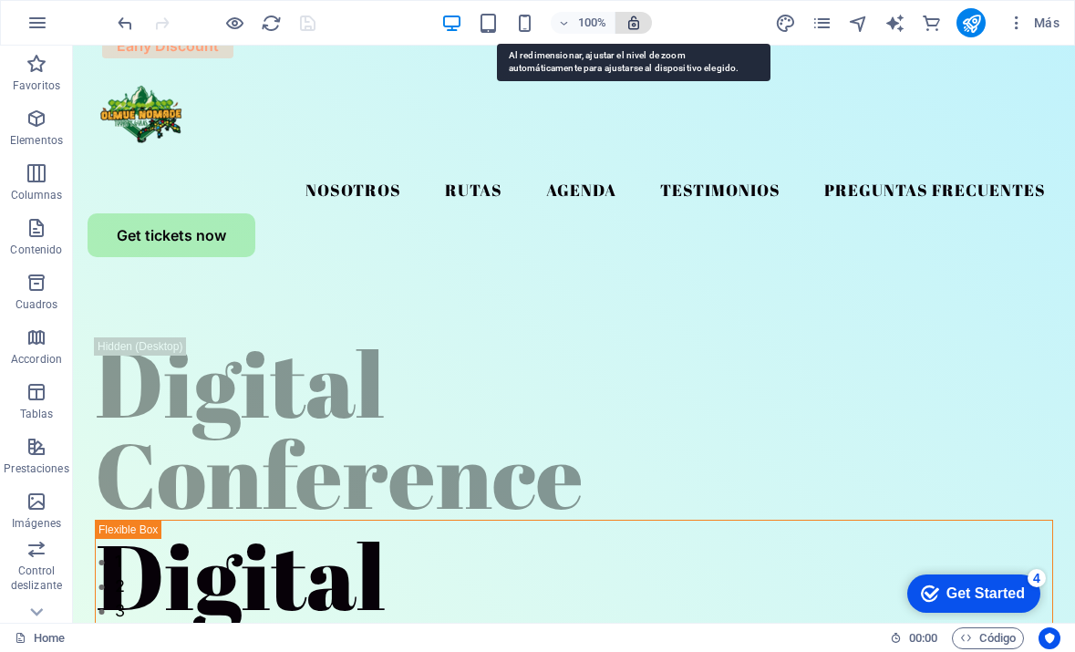
click at [635, 20] on icon "button" at bounding box center [634, 23] width 16 height 16
click at [634, 23] on icon "button" at bounding box center [634, 23] width 16 height 16
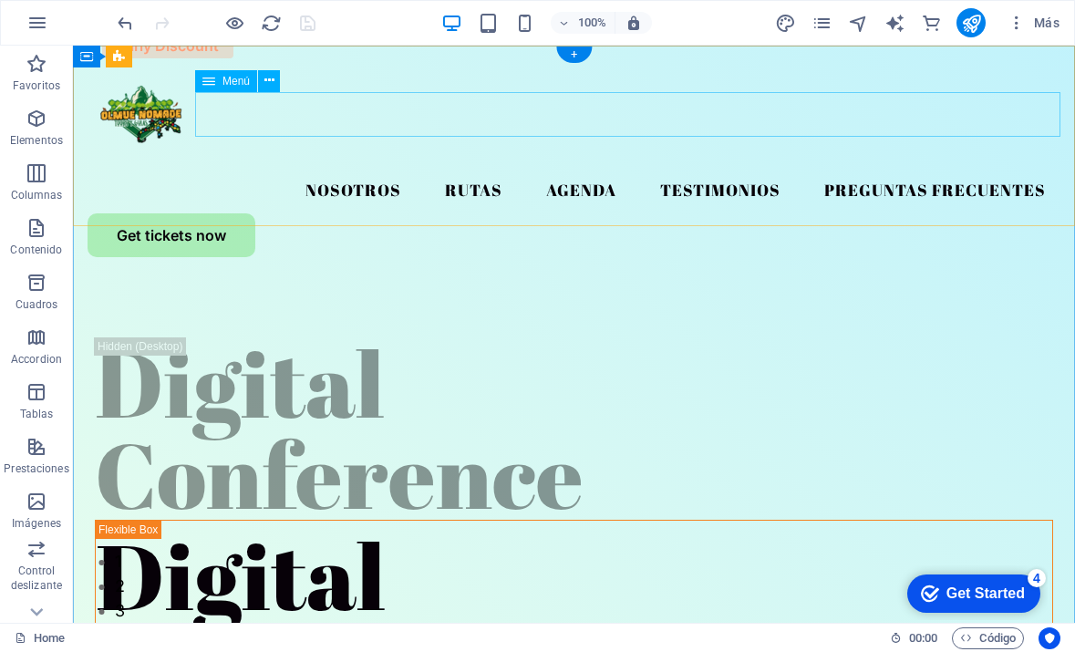
click at [381, 168] on nav "Nosotros Rutas Agenda Testimonios Preguntas Frecuentes" at bounding box center [574, 191] width 973 height 46
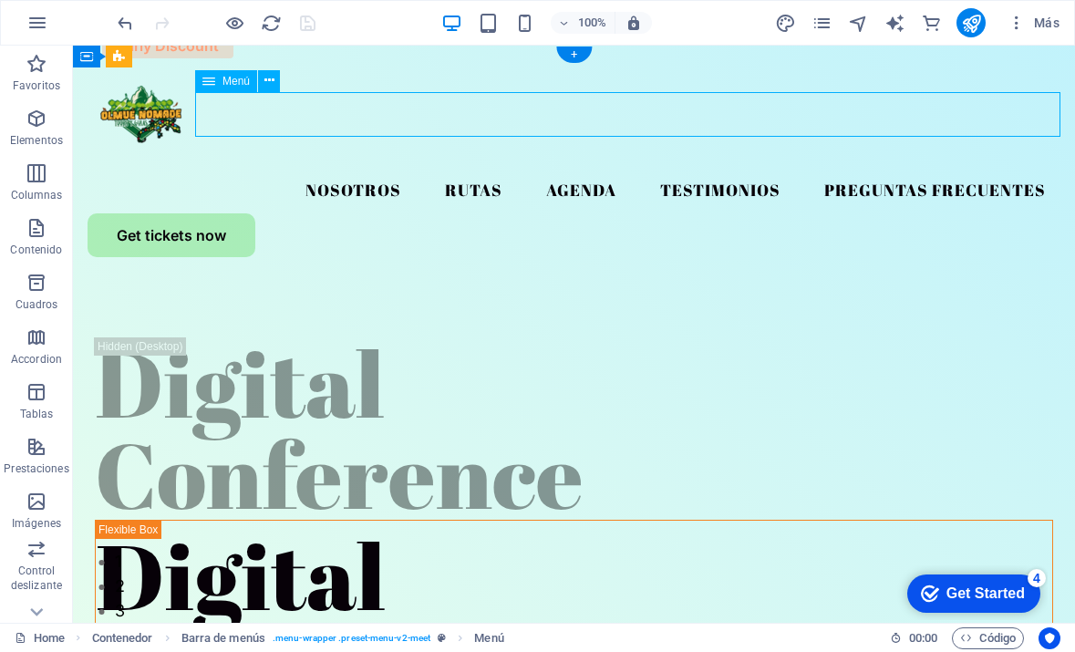
click at [366, 168] on nav "Nosotros Rutas Agenda Testimonios Preguntas Frecuentes" at bounding box center [574, 191] width 973 height 46
click at [242, 85] on span "Menú" at bounding box center [236, 81] width 27 height 11
click at [265, 80] on icon at bounding box center [270, 80] width 10 height 19
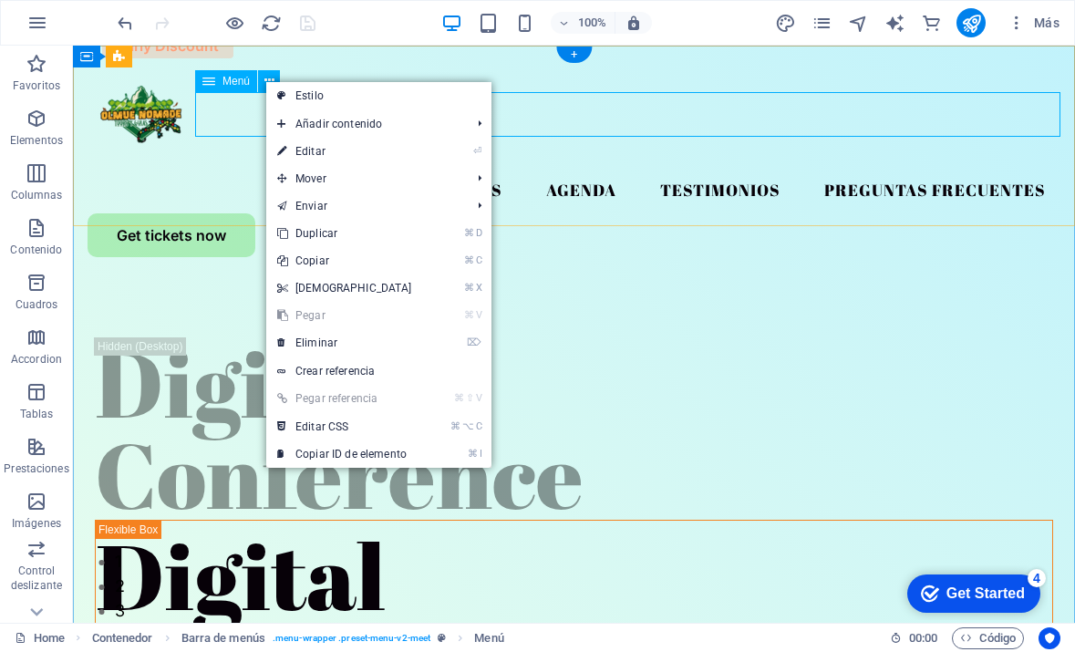
click at [215, 75] on div "Menú" at bounding box center [226, 81] width 62 height 22
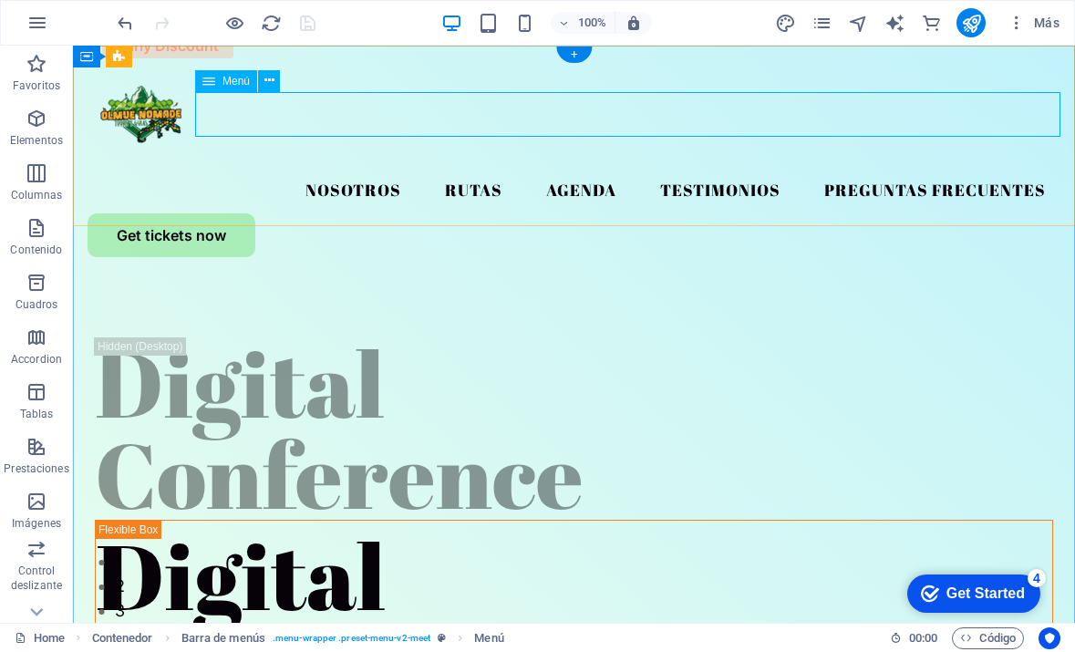
click at [215, 75] on div "Menú" at bounding box center [226, 81] width 62 height 22
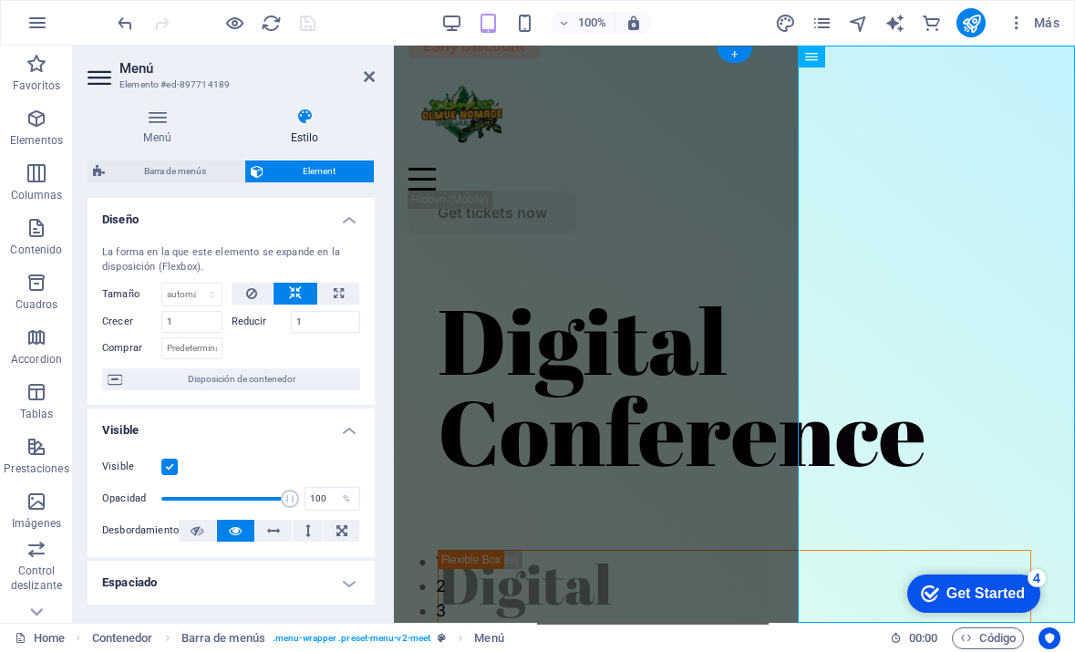
click at [215, 75] on h2 "Menú" at bounding box center [246, 68] width 255 height 16
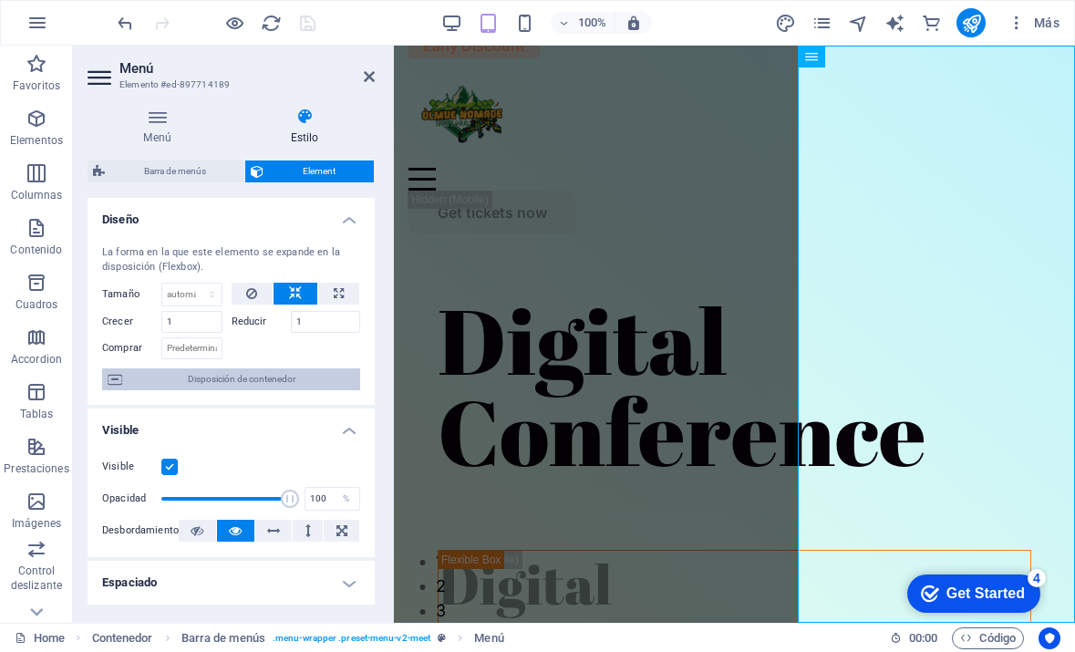
scroll to position [156, 0]
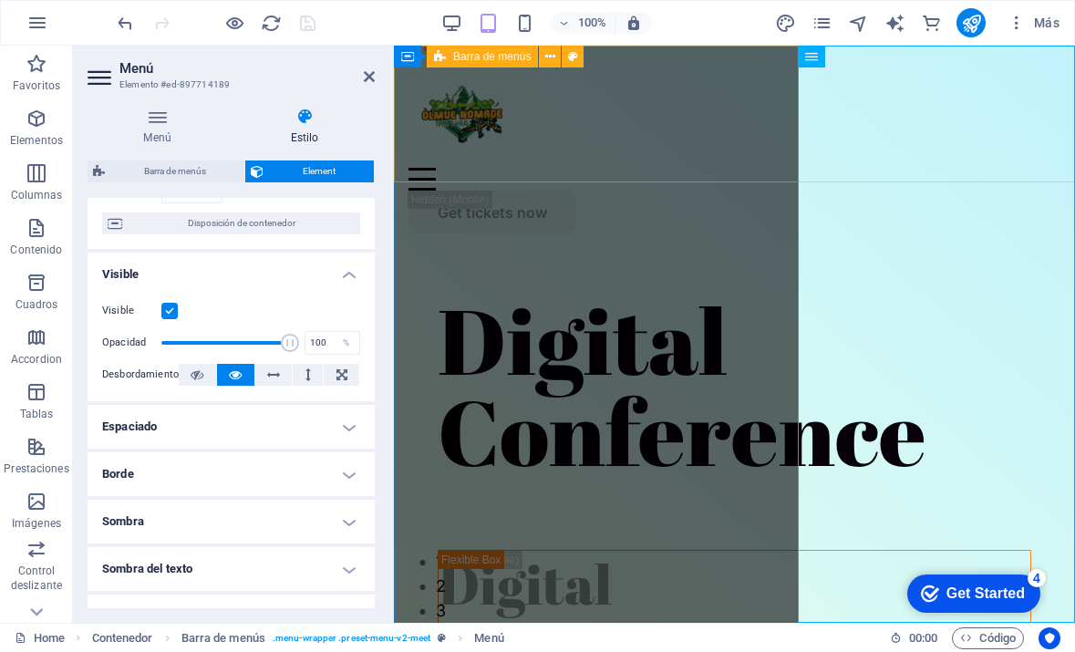
click at [955, 167] on div "Nosotros Rutas Agenda Testimonios Preguntas Frecuentes Get tickets now" at bounding box center [734, 147] width 681 height 203
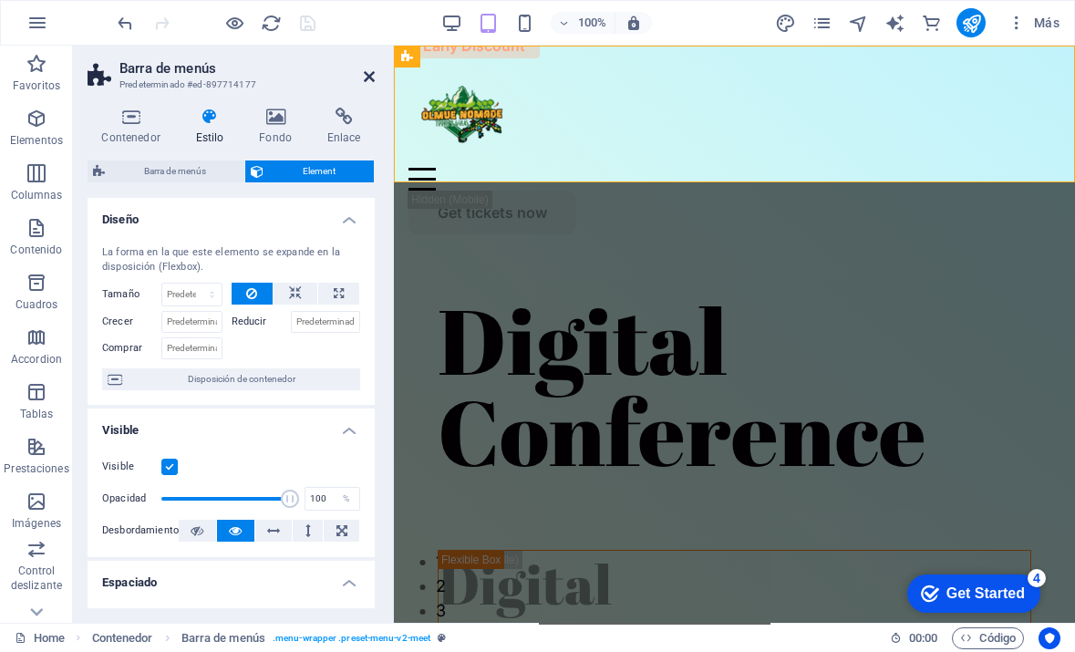
click at [365, 74] on icon at bounding box center [369, 76] width 11 height 15
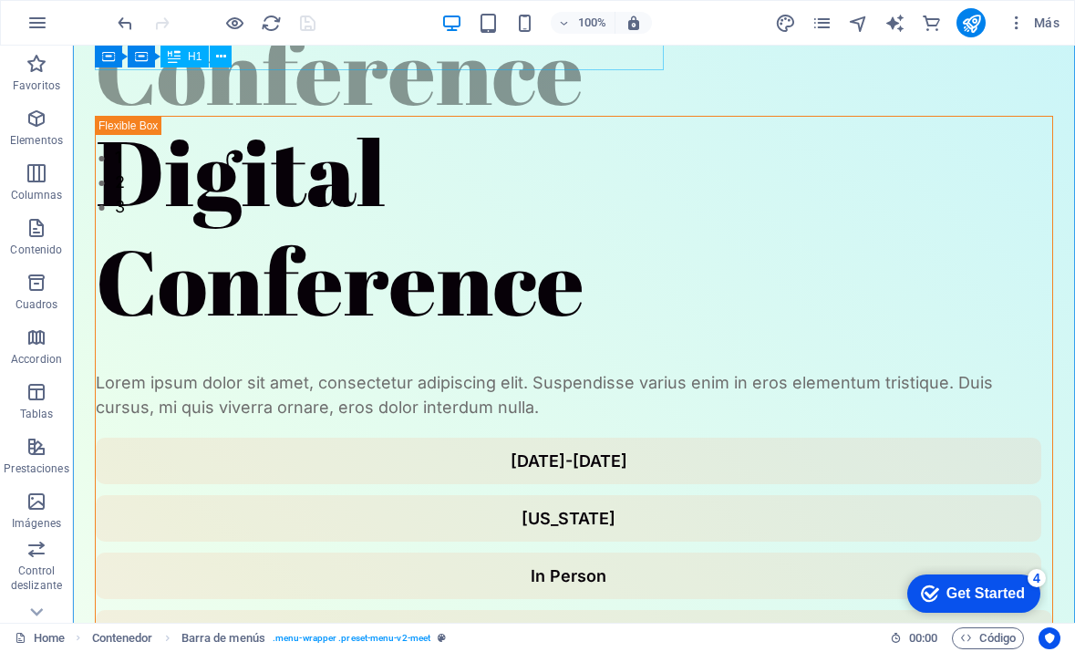
scroll to position [430, 0]
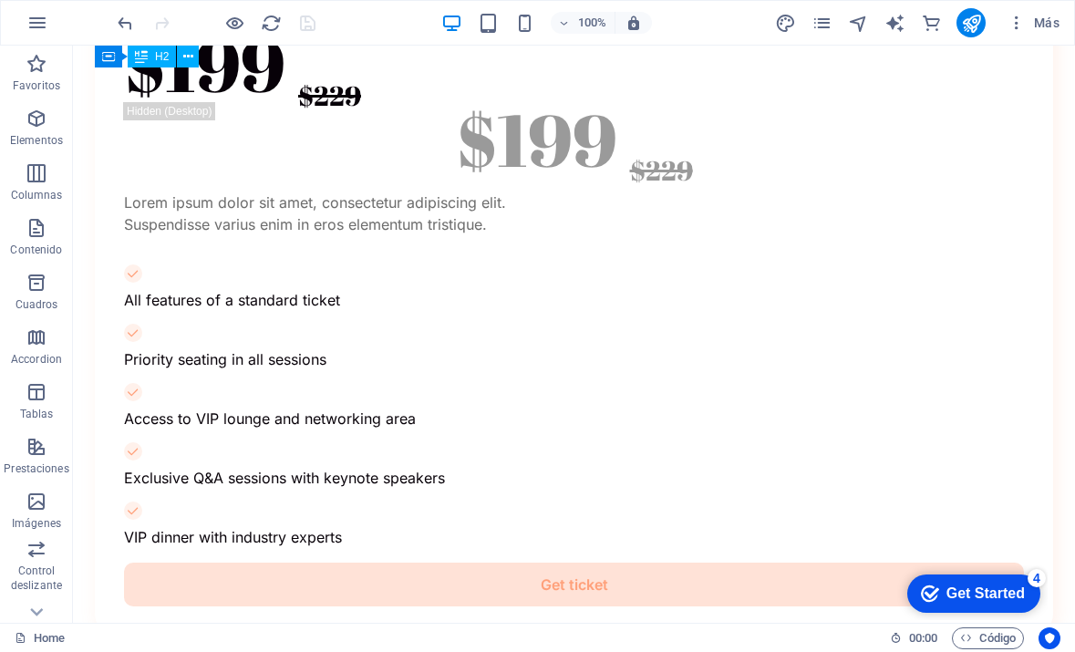
scroll to position [9356, 0]
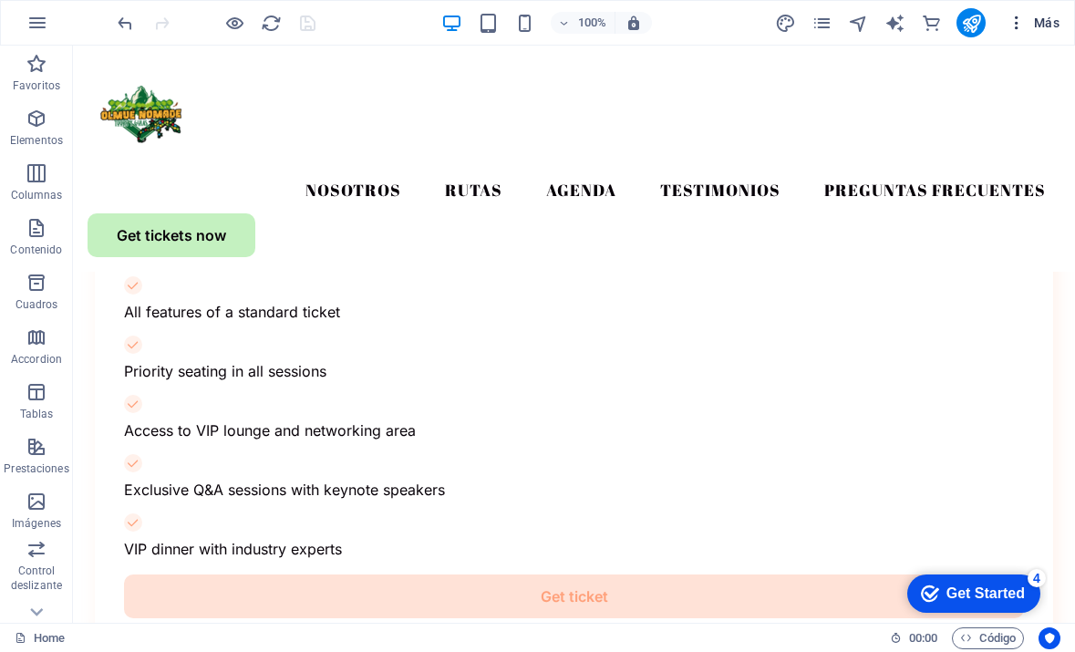
click at [1044, 17] on span "Más" at bounding box center [1034, 23] width 52 height 18
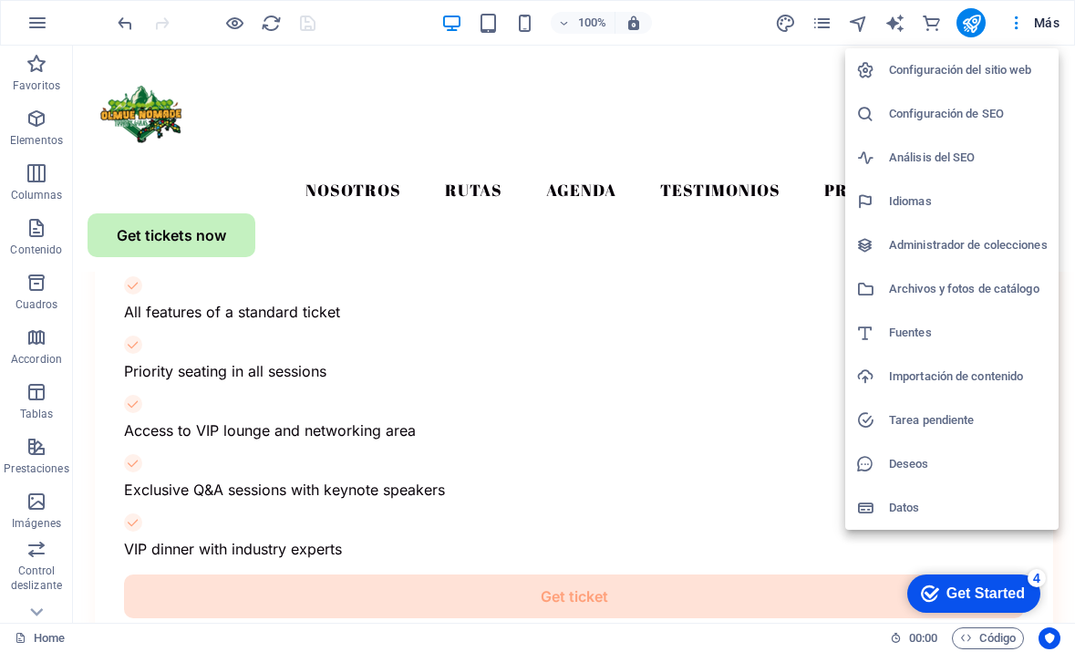
click at [1016, 25] on div at bounding box center [537, 326] width 1075 height 652
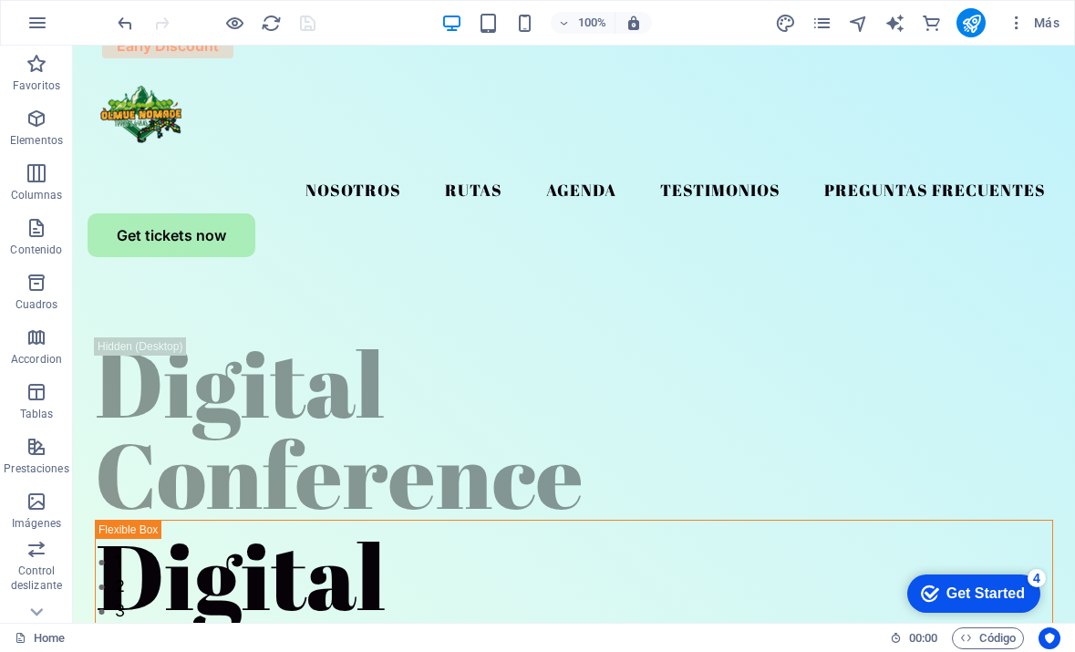
scroll to position [0, 0]
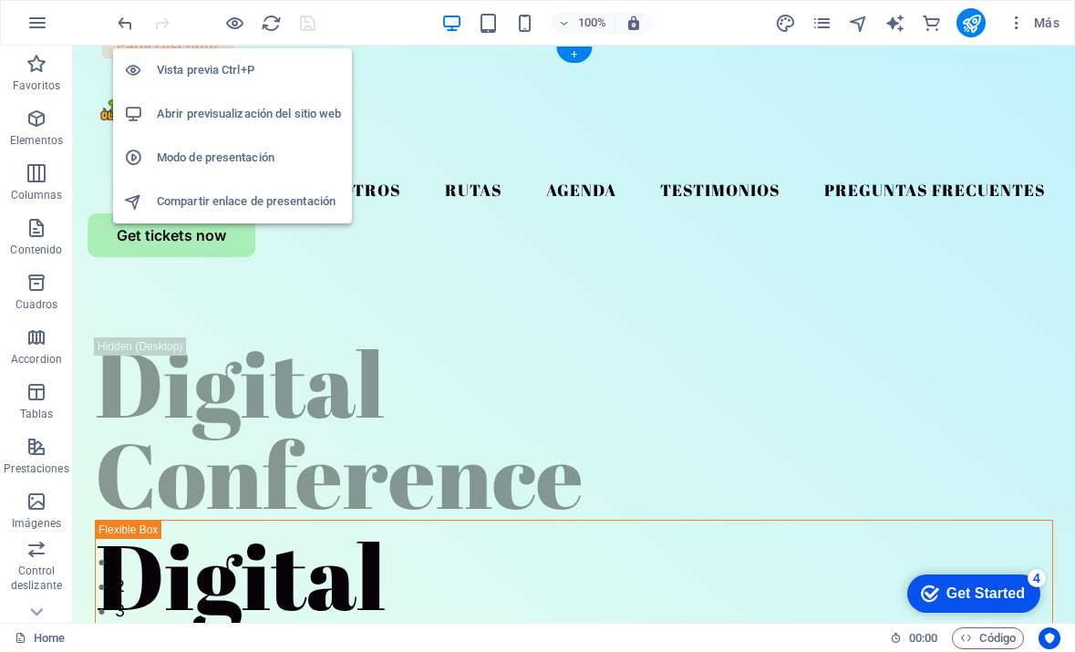
click at [211, 118] on h6 "Abrir previsualización del sitio web" at bounding box center [249, 114] width 184 height 22
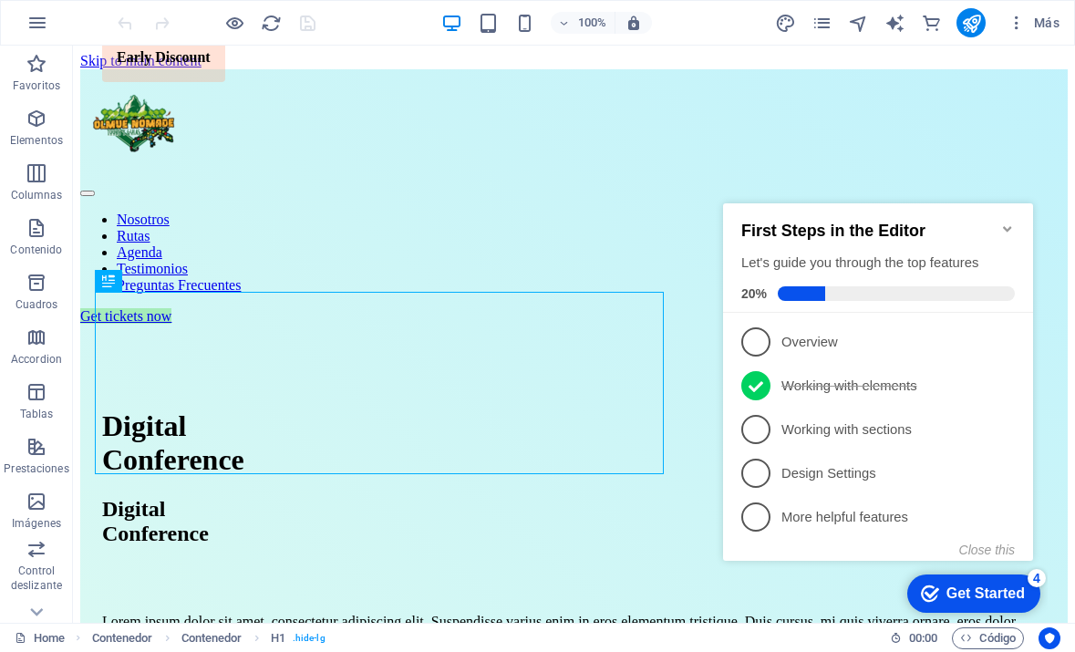
click at [948, 600] on div "Get Started" at bounding box center [986, 594] width 78 height 16
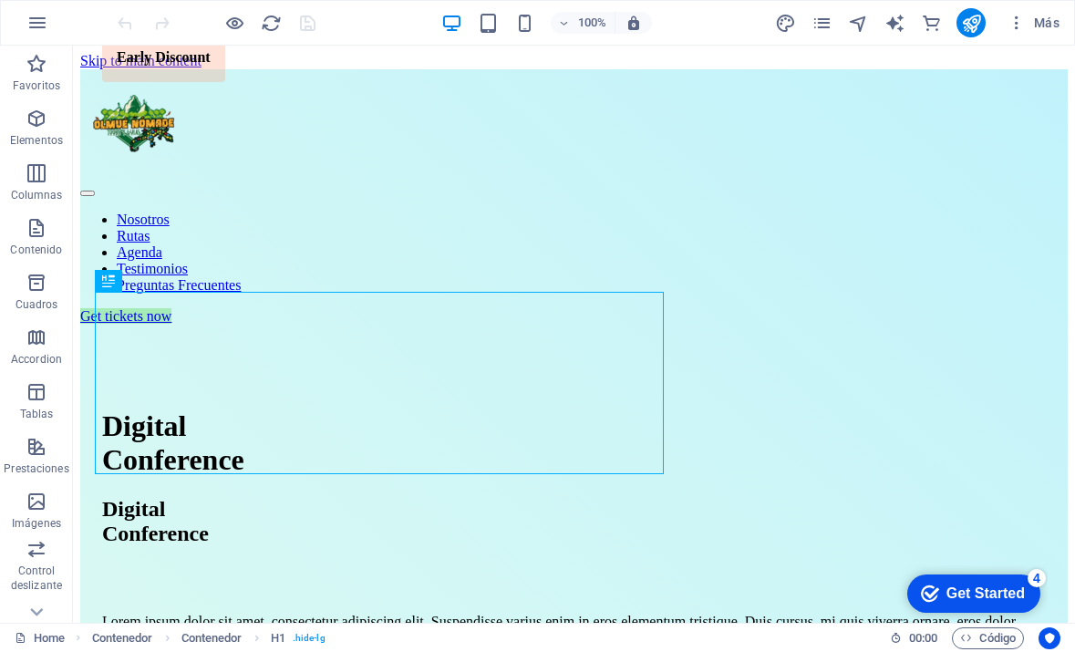
click at [948, 600] on div "Get Started" at bounding box center [986, 594] width 78 height 16
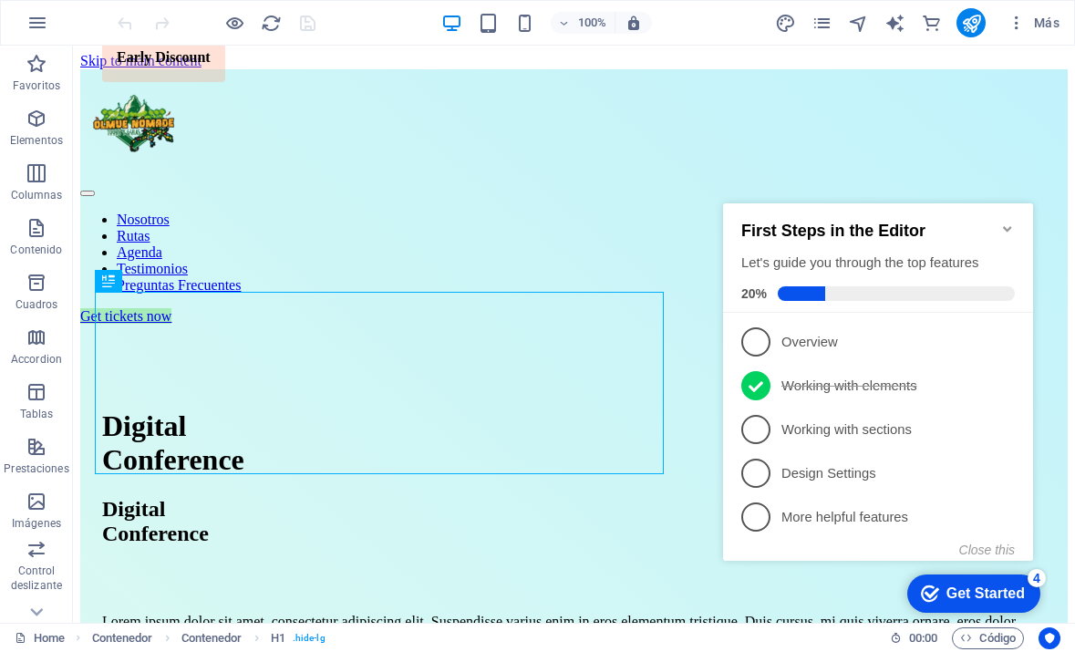
click at [1006, 226] on div "First Steps in the Editor Let's guide you through the top features 20%" at bounding box center [878, 257] width 310 height 109
click at [1006, 225] on icon "Minimize checklist" at bounding box center [1008, 229] width 15 height 15
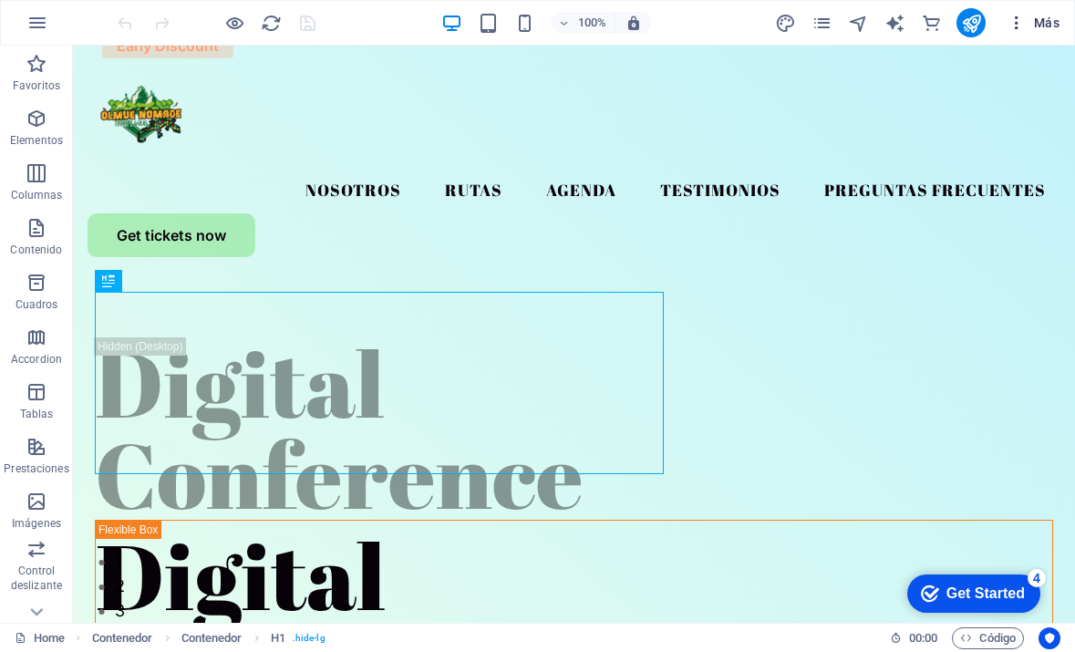
click at [1016, 18] on icon "button" at bounding box center [1017, 23] width 18 height 18
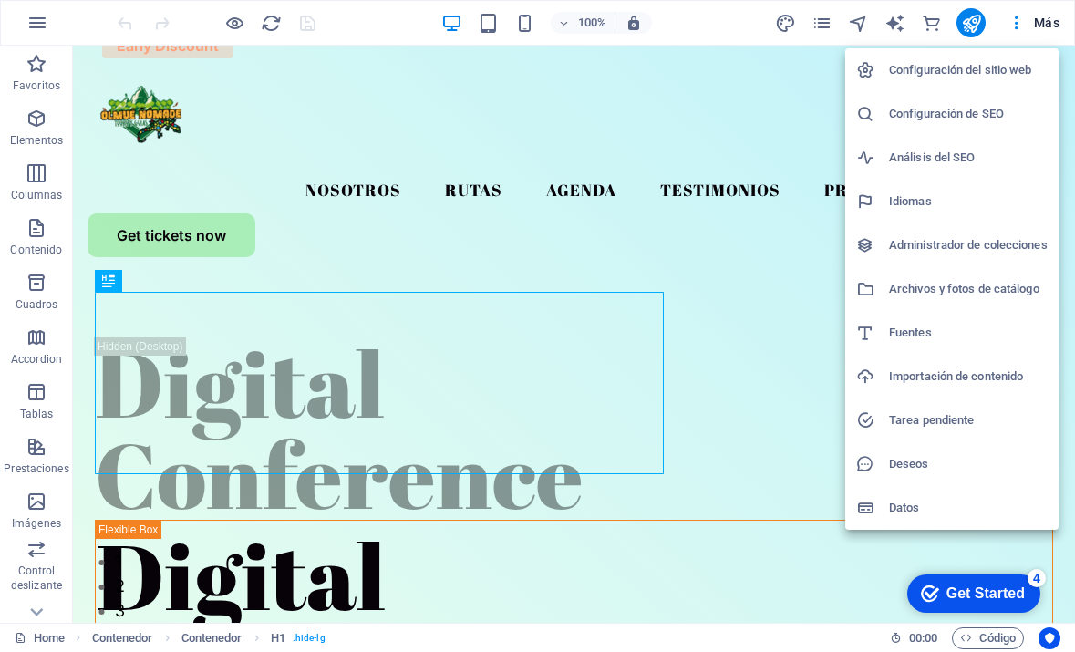
click at [889, 515] on h6 "Datos" at bounding box center [968, 508] width 159 height 22
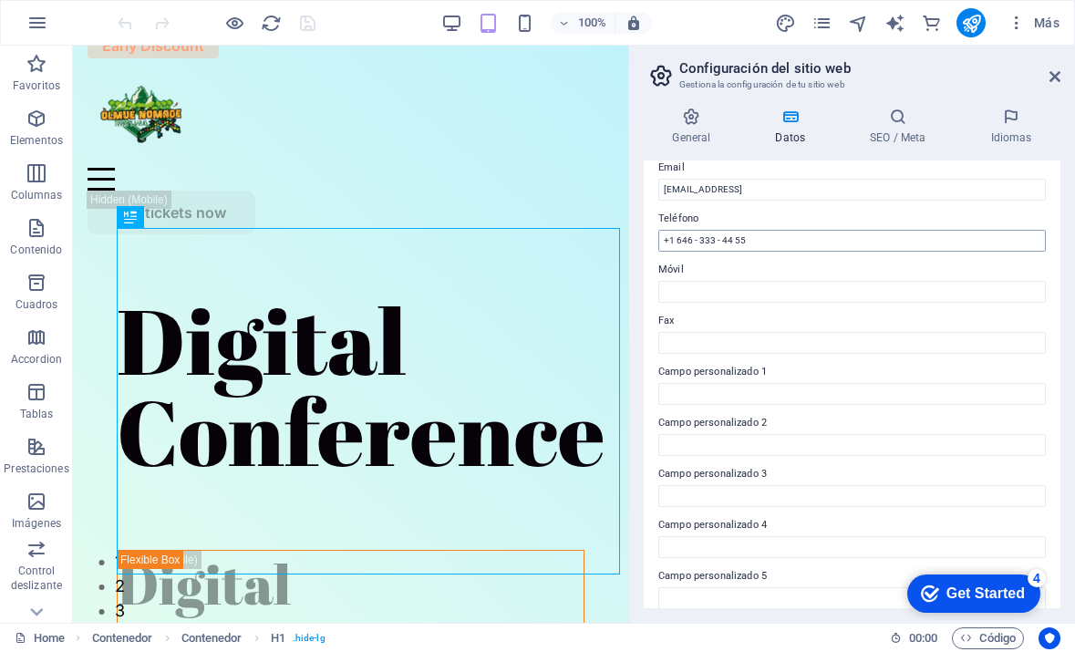
scroll to position [392, 0]
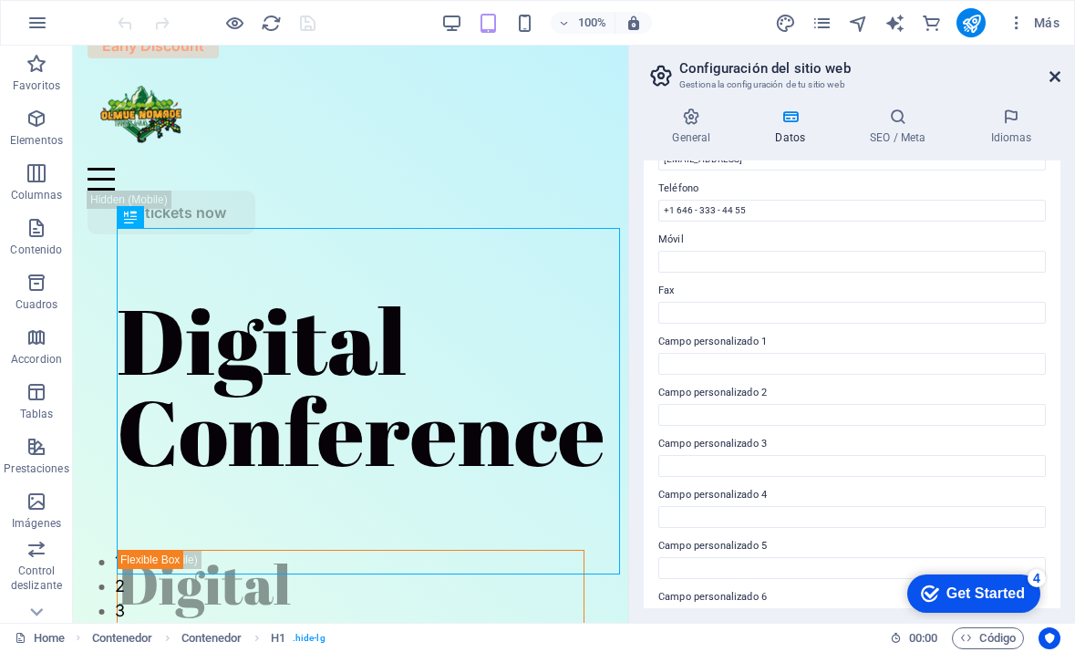
click at [1050, 78] on icon at bounding box center [1055, 76] width 11 height 15
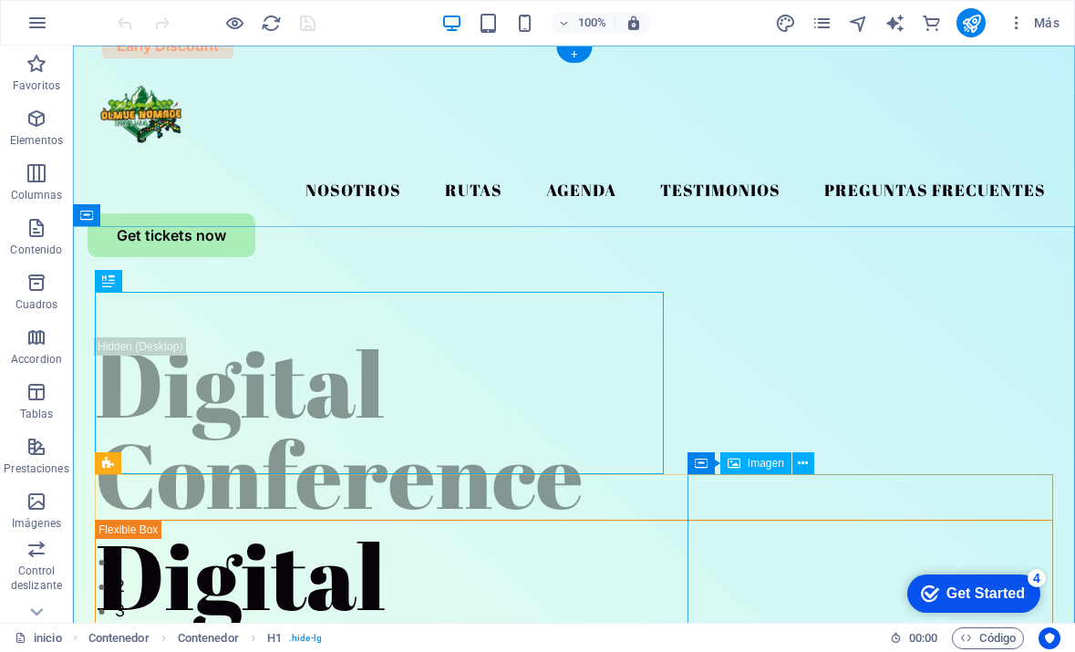
click at [961, 592] on div "Get Started" at bounding box center [986, 594] width 78 height 16
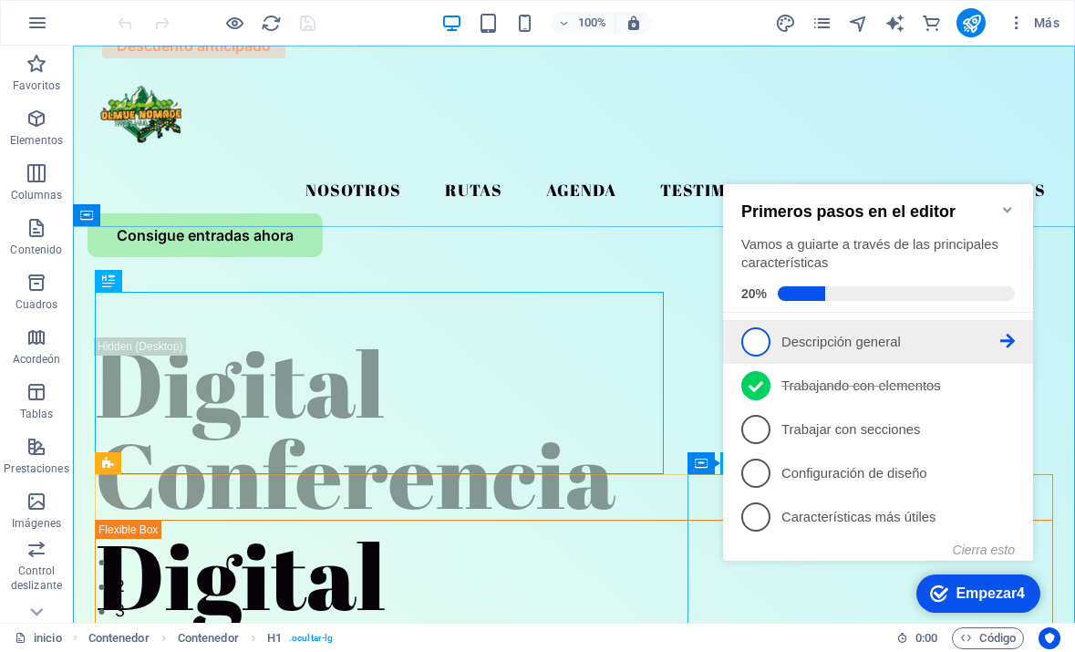
click at [870, 348] on link "1 Descripción general - incompleta" at bounding box center [879, 341] width 274 height 29
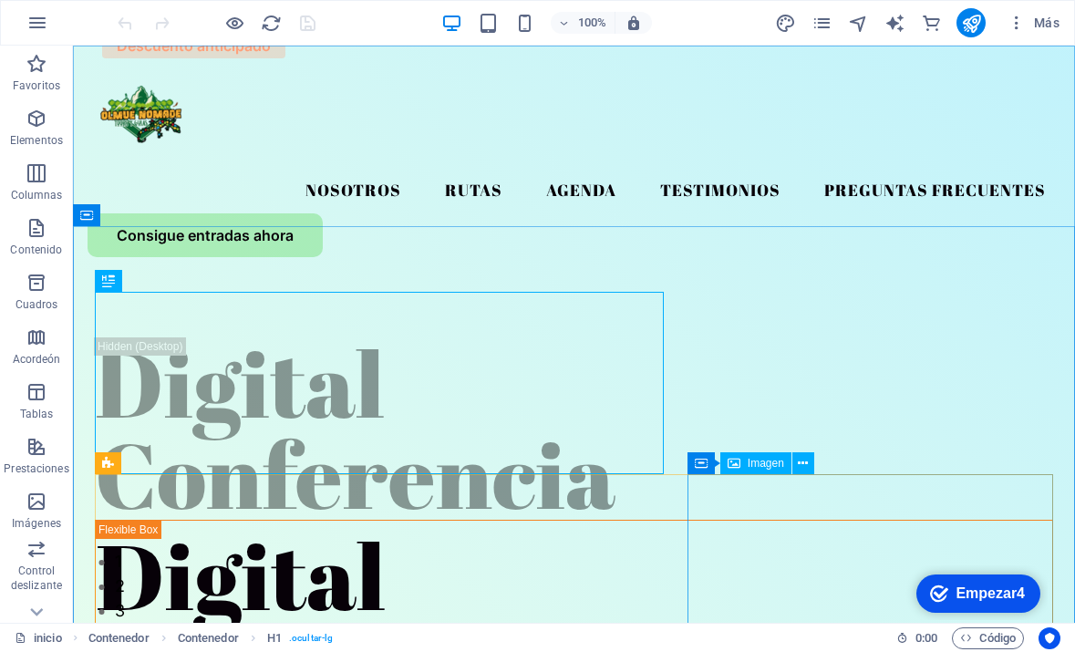
scroll to position [0, 0]
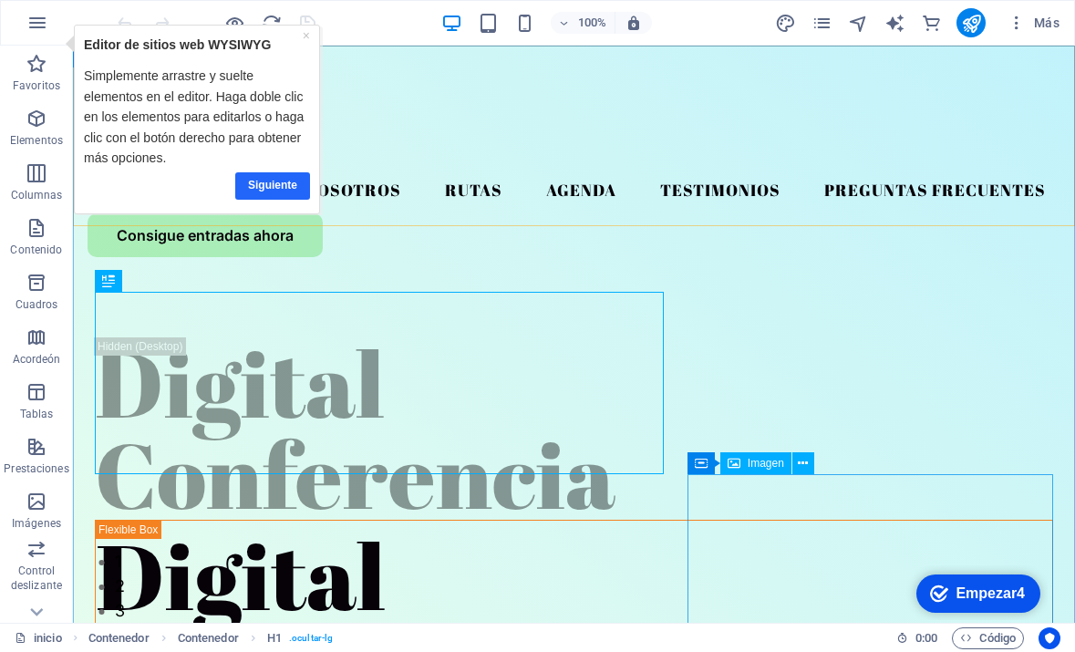
click at [265, 180] on link "Siguiente" at bounding box center [272, 185] width 75 height 26
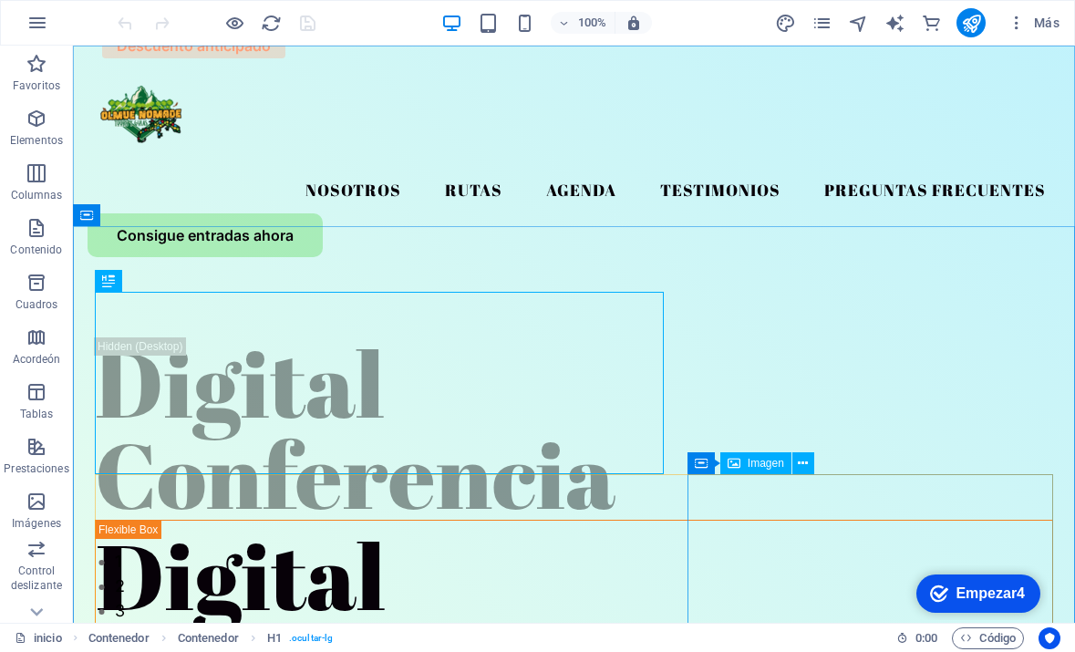
click at [993, 596] on div "Empezar4" at bounding box center [990, 594] width 69 height 16
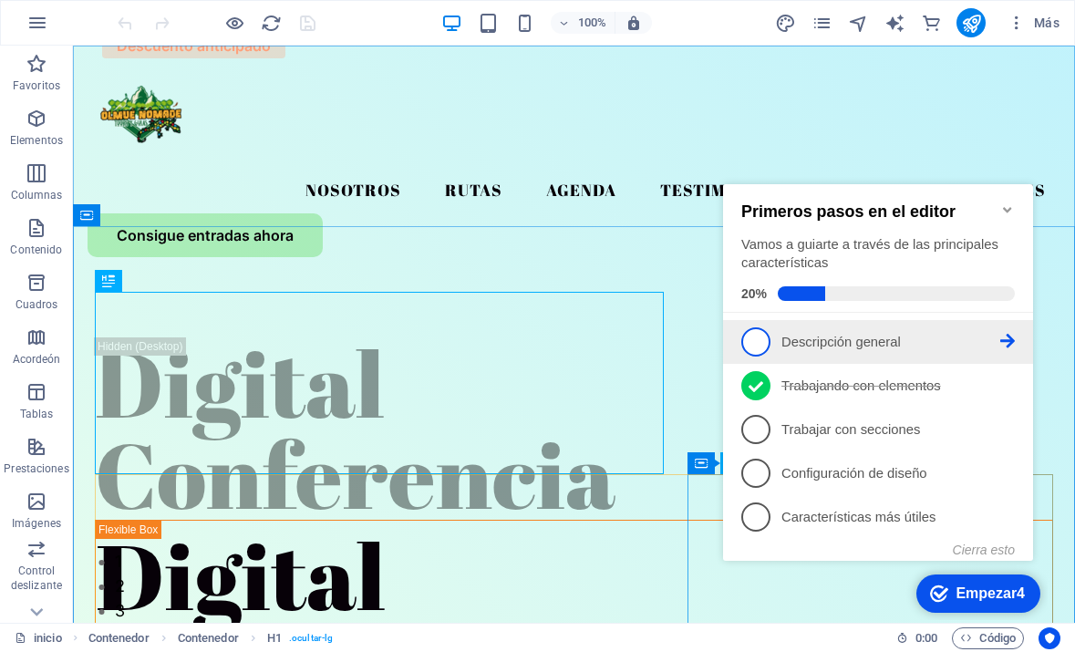
click at [894, 351] on link "1 Descripción general - incompleta" at bounding box center [879, 341] width 274 height 29
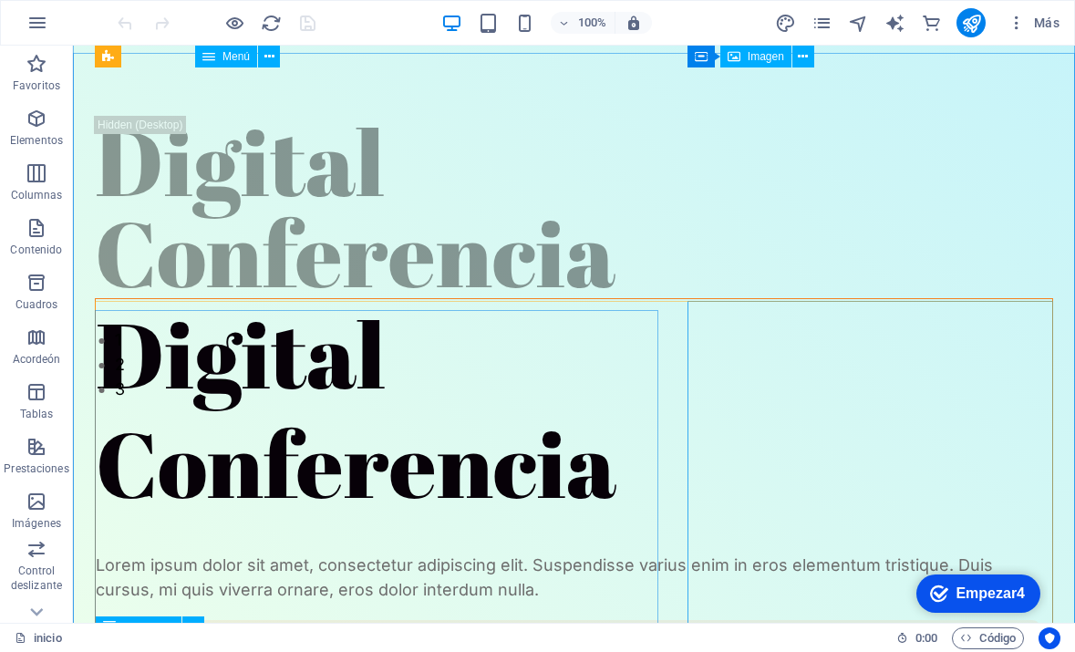
scroll to position [119, 0]
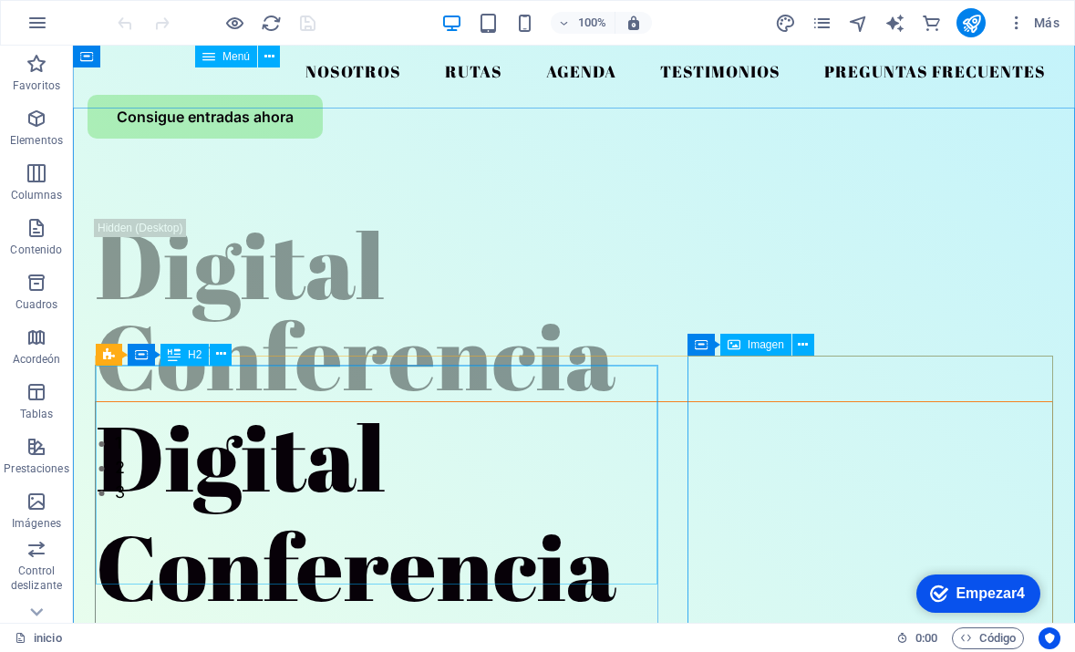
click at [487, 484] on div "Digital Conferencia" at bounding box center [574, 511] width 957 height 219
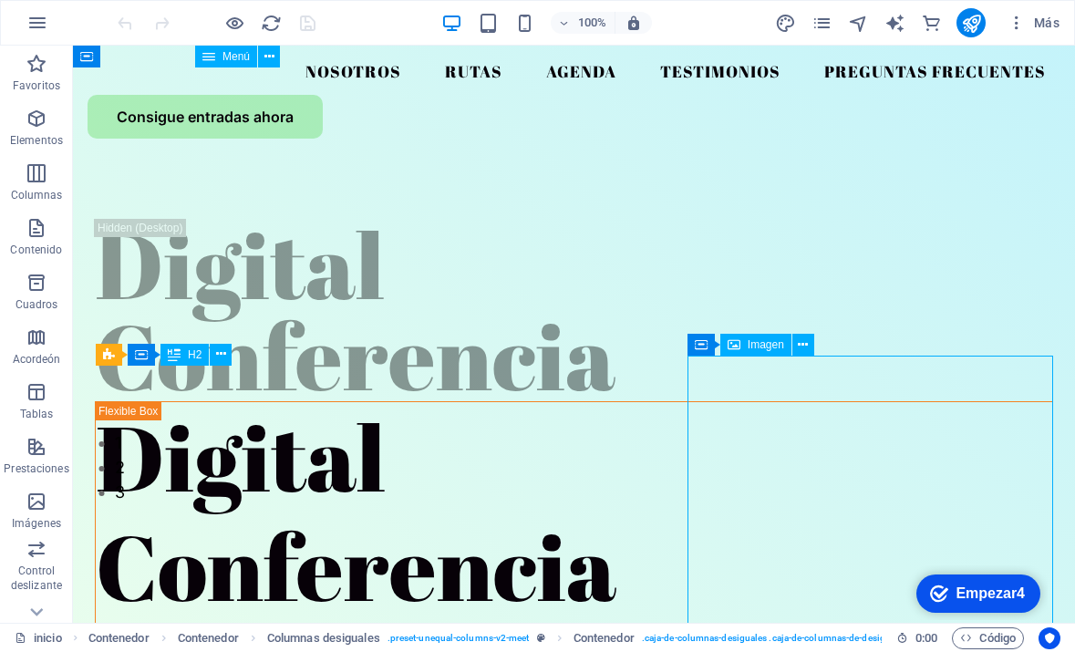
click at [982, 586] on div "Empezar4" at bounding box center [990, 594] width 69 height 16
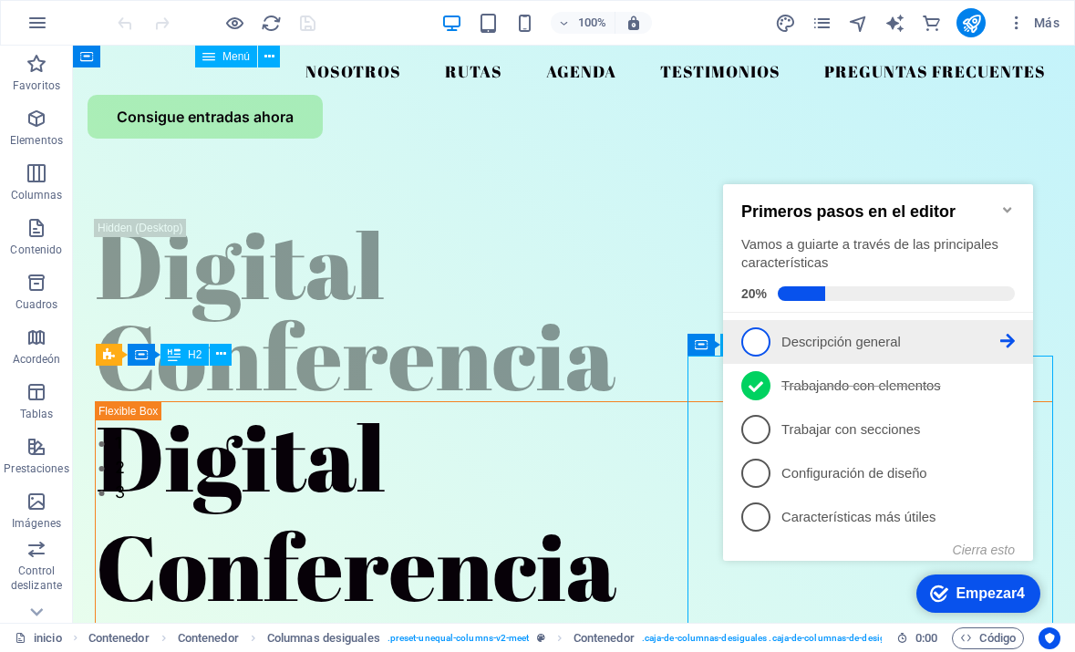
click at [1005, 334] on icon at bounding box center [1008, 341] width 15 height 15
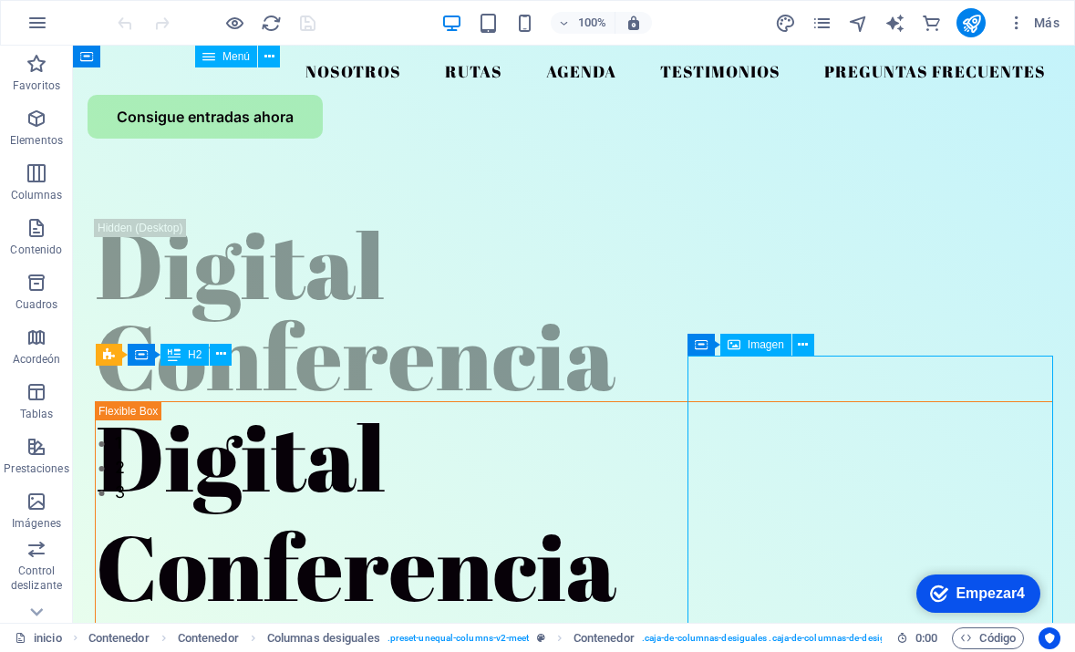
click at [987, 594] on div "Empezar4" at bounding box center [990, 594] width 69 height 16
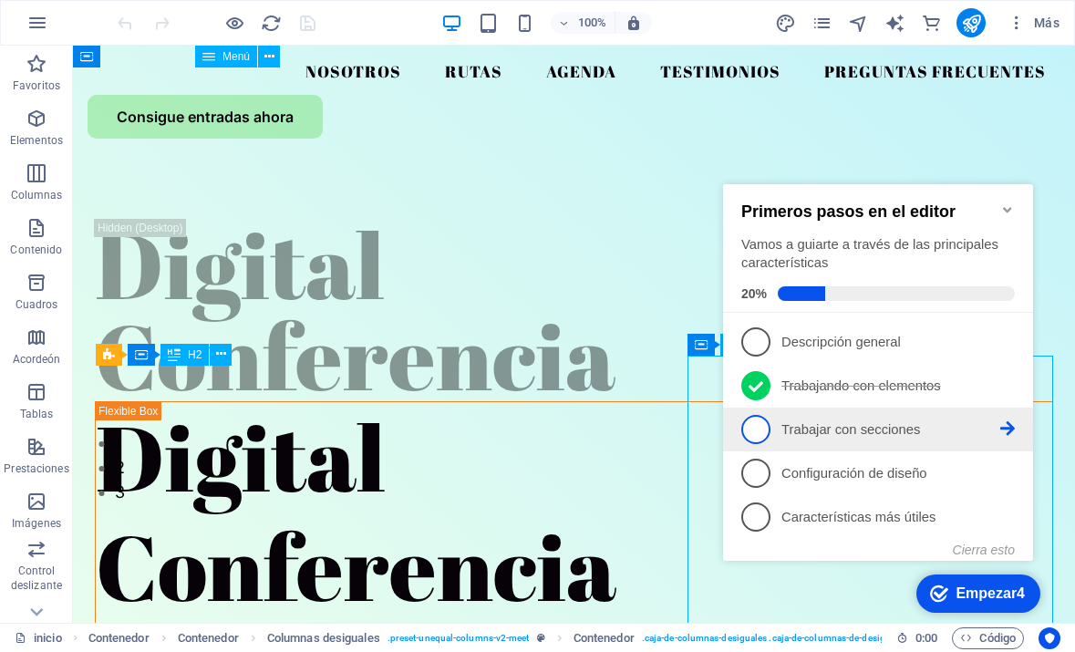
click at [864, 423] on p "Trabajar con secciones - incompleta" at bounding box center [891, 429] width 219 height 19
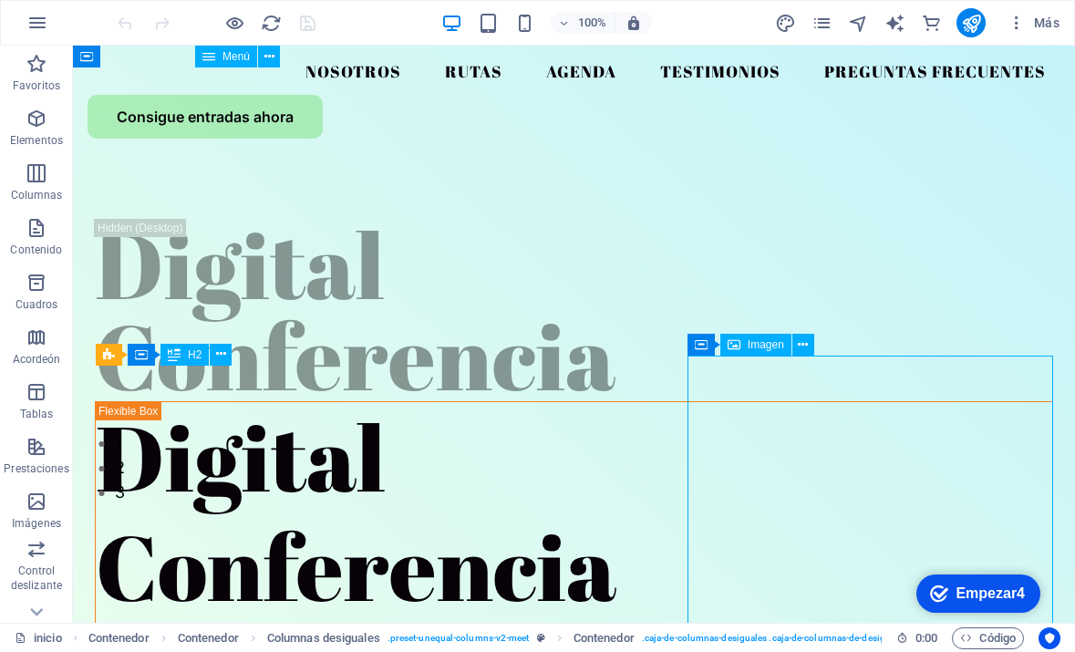
scroll to position [0, 0]
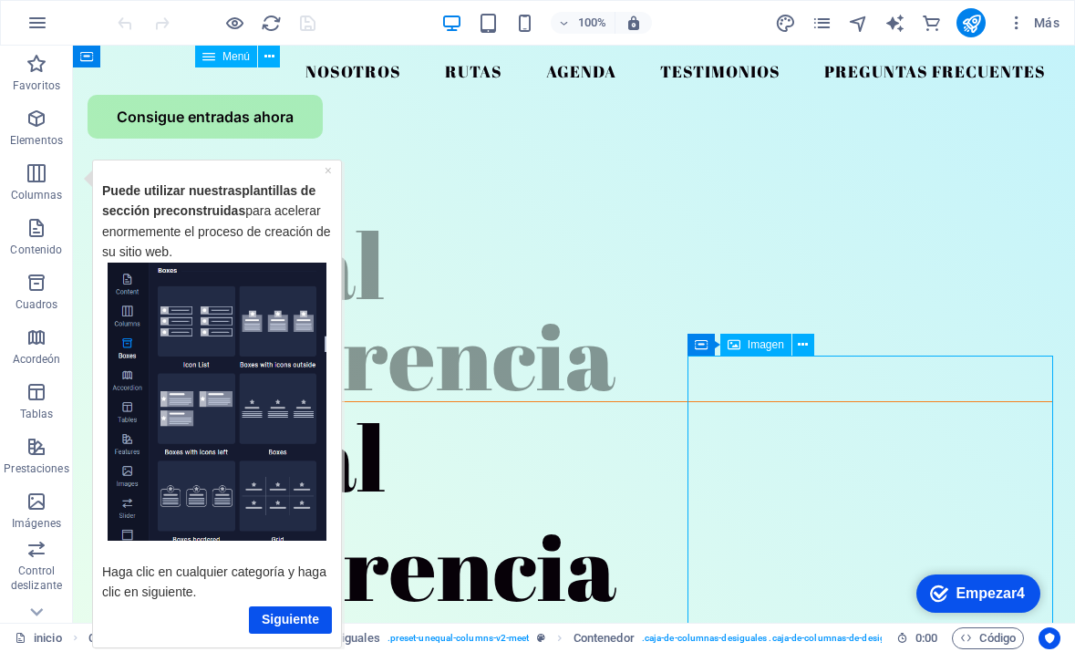
click at [951, 599] on div "checkmark Empezar4" at bounding box center [977, 594] width 95 height 18
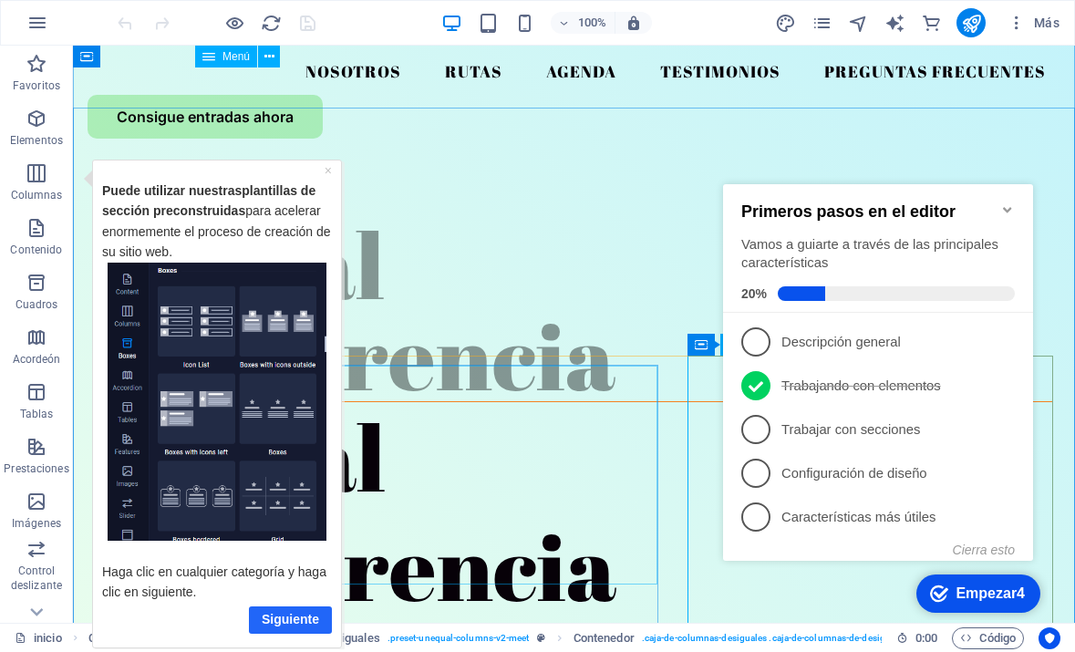
click at [289, 621] on link "Siguiente" at bounding box center [290, 619] width 83 height 26
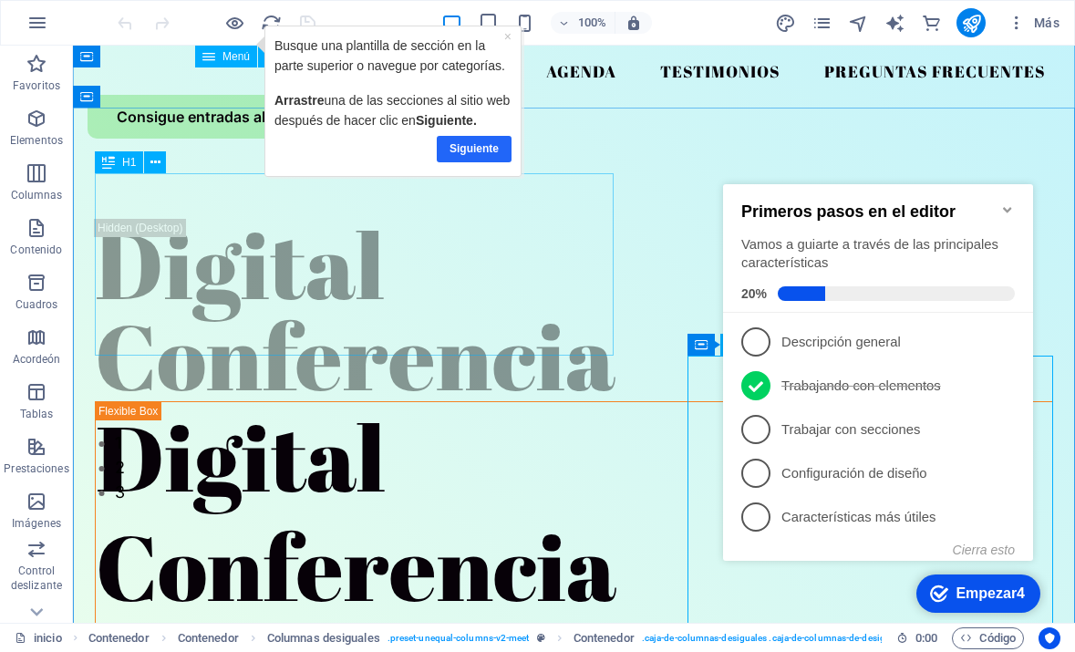
click at [476, 137] on link "Siguiente" at bounding box center [474, 149] width 75 height 26
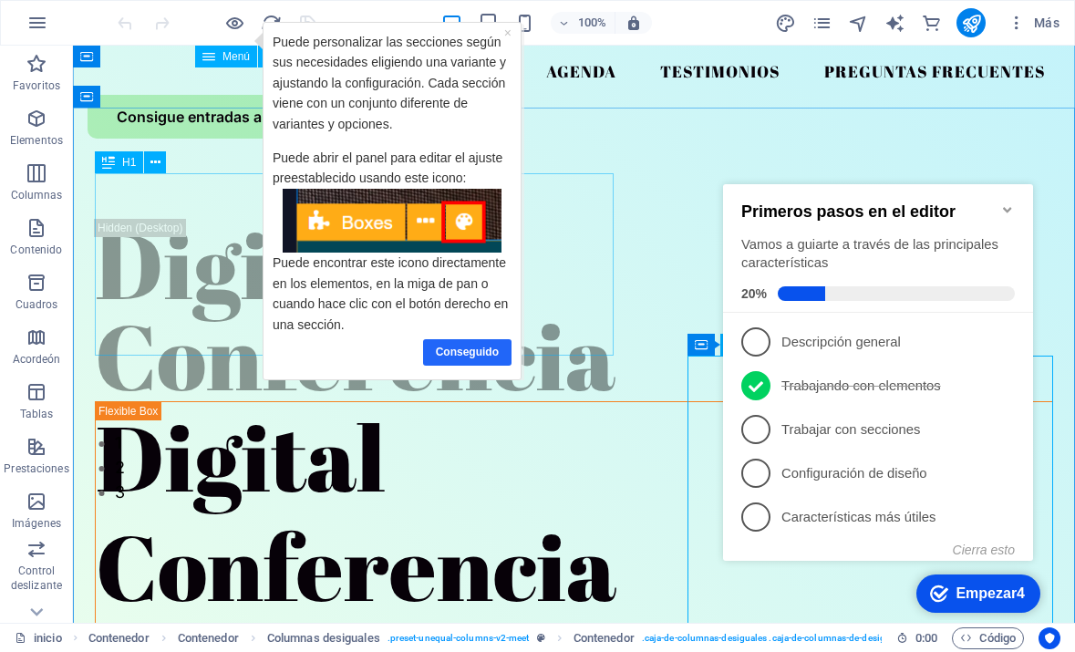
click at [460, 345] on link "Conseguido" at bounding box center [466, 352] width 88 height 26
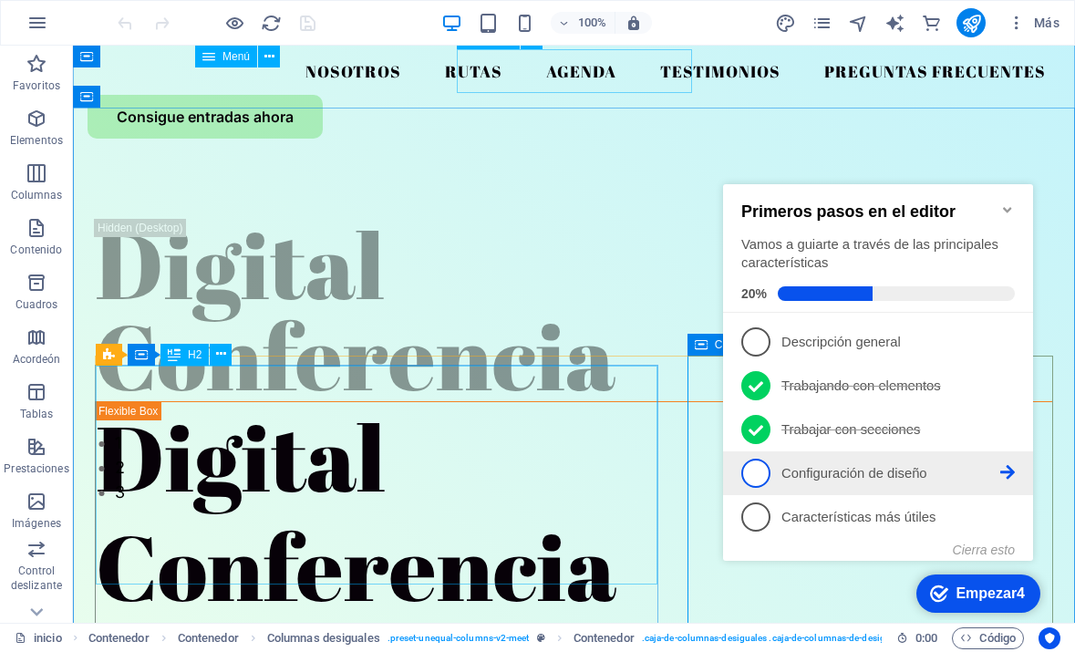
click at [770, 476] on link "4 Configuración de diseño - incompleta" at bounding box center [879, 473] width 274 height 29
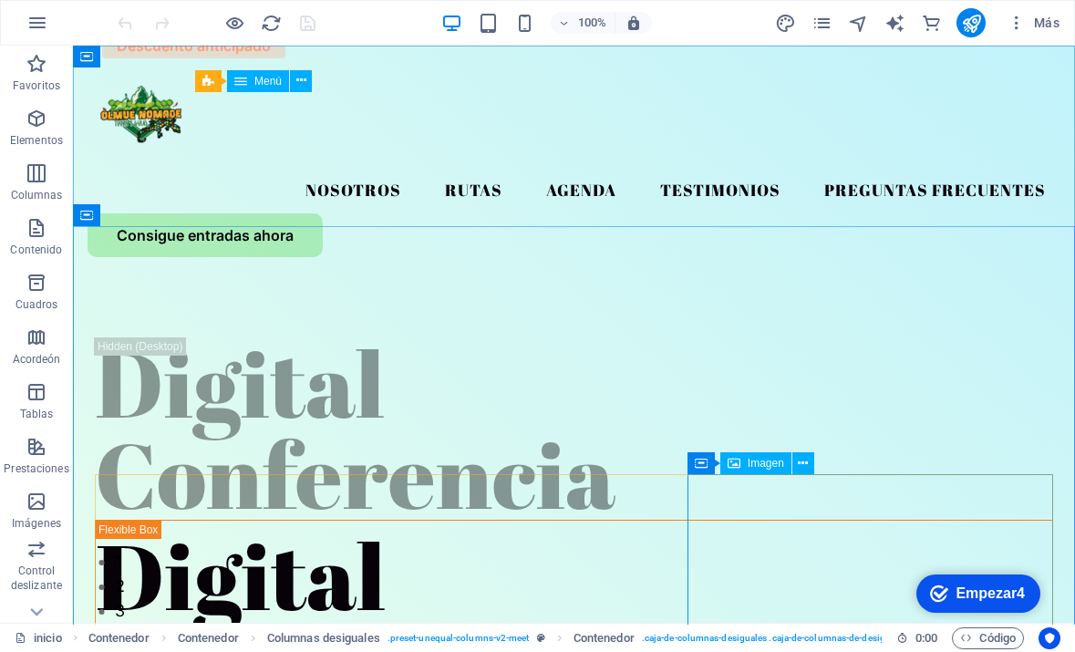
click at [1003, 595] on div "Empezar4" at bounding box center [990, 594] width 69 height 16
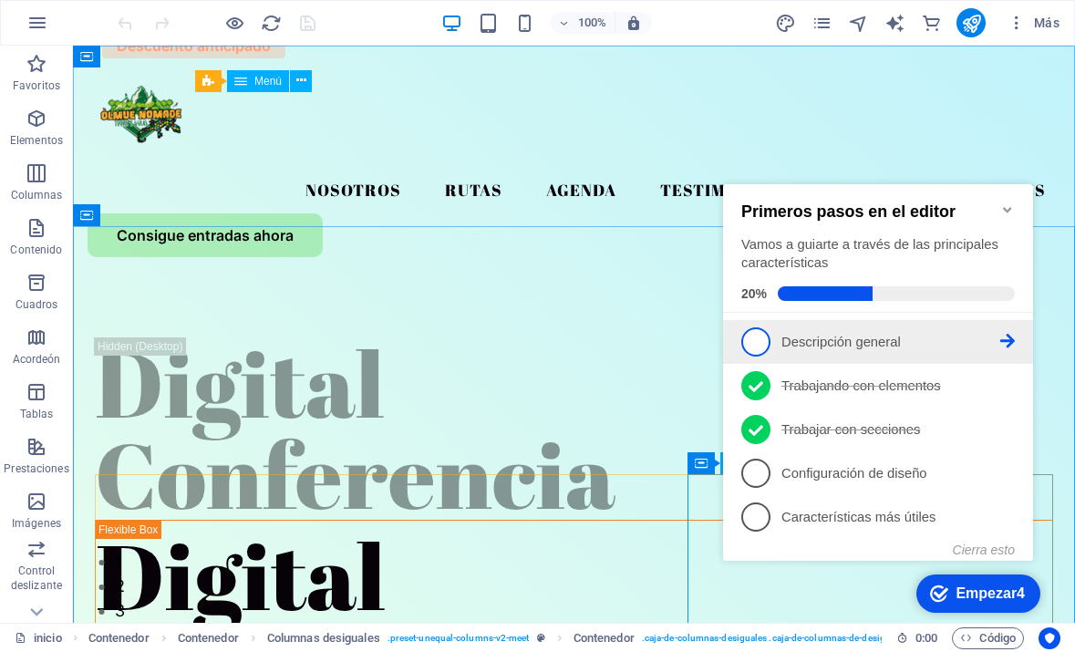
click at [1003, 336] on icon at bounding box center [1008, 341] width 15 height 15
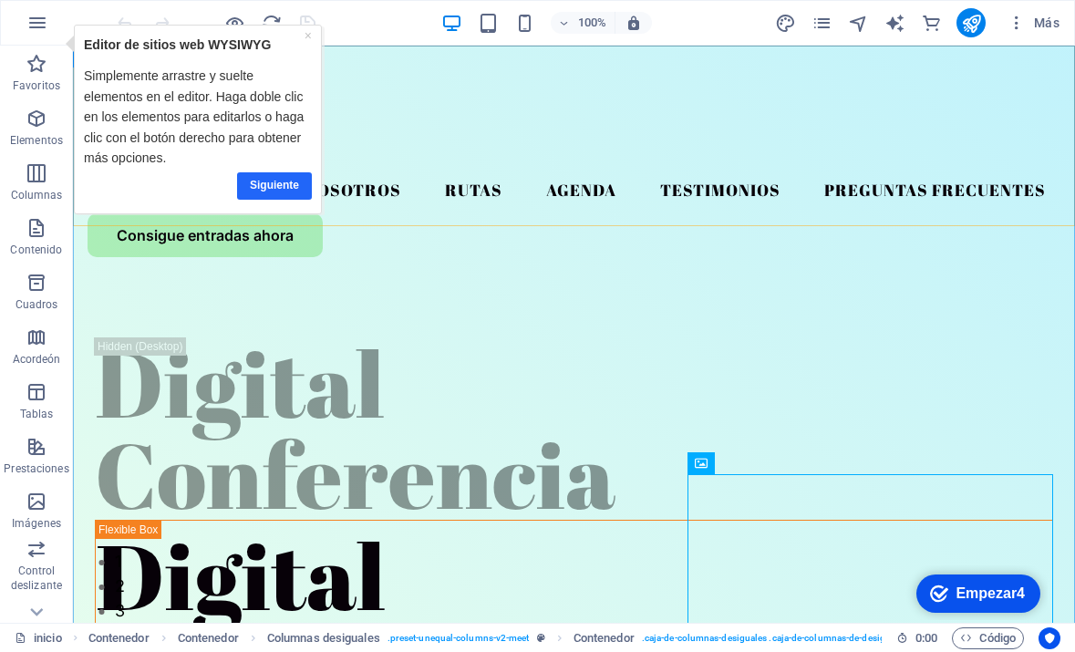
click at [285, 183] on link "Siguiente" at bounding box center [274, 185] width 75 height 26
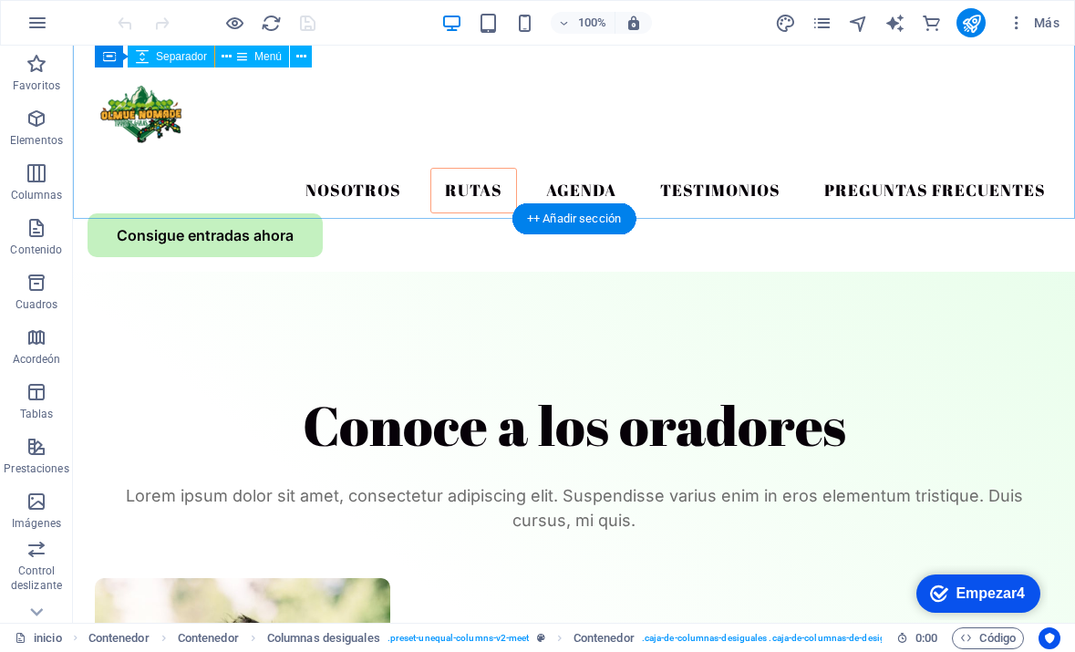
scroll to position [1332, 0]
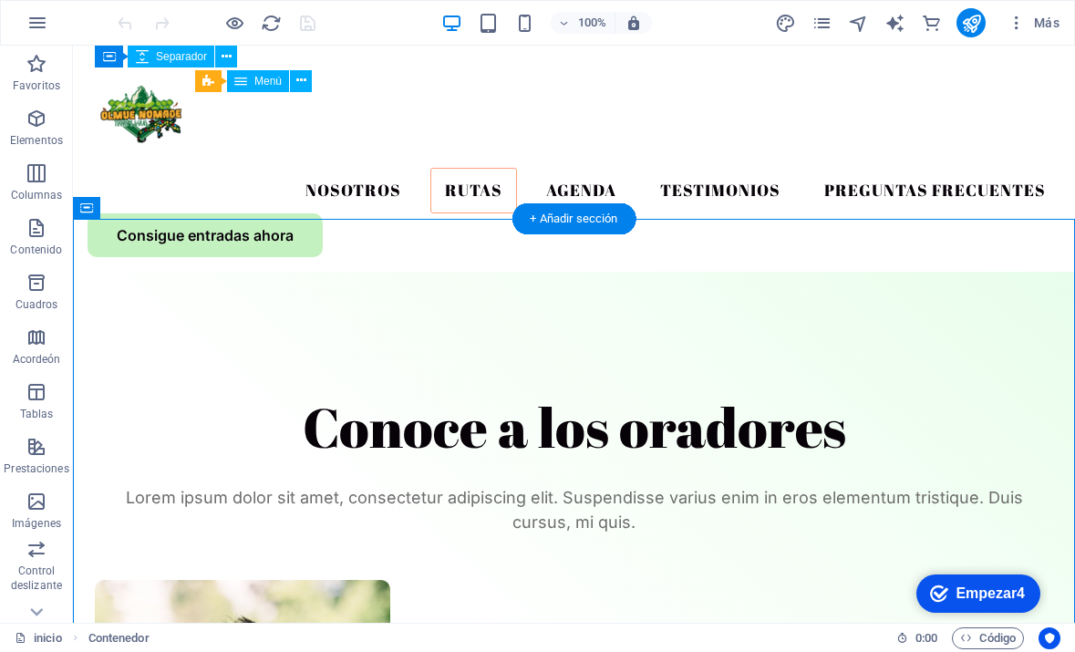
drag, startPoint x: 356, startPoint y: 353, endPoint x: 322, endPoint y: 431, distance: 85.4
drag, startPoint x: 118, startPoint y: 274, endPoint x: 117, endPoint y: 258, distance: 15.5
click at [559, 222] on div "+ Añadir sección" at bounding box center [573, 218] width 117 height 31
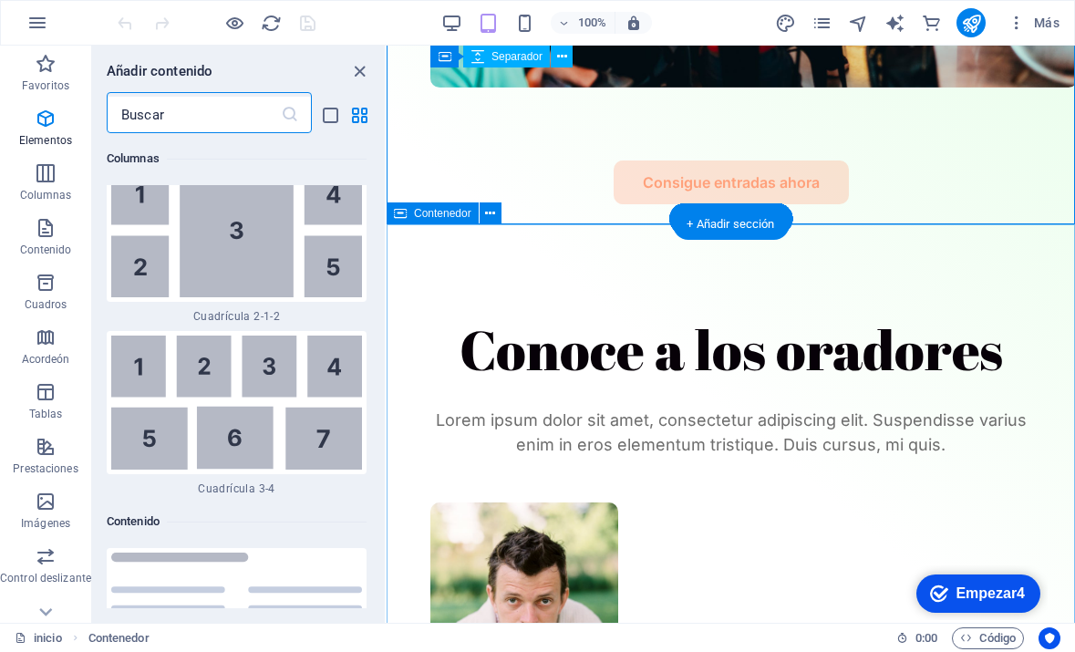
scroll to position [5830, 0]
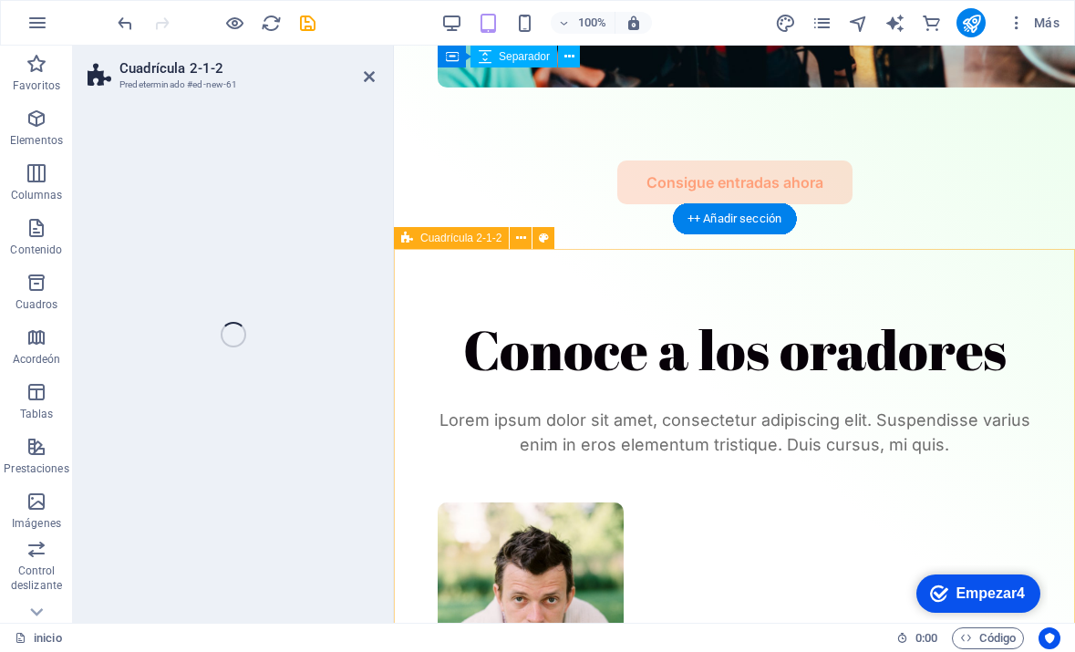
select select "rem"
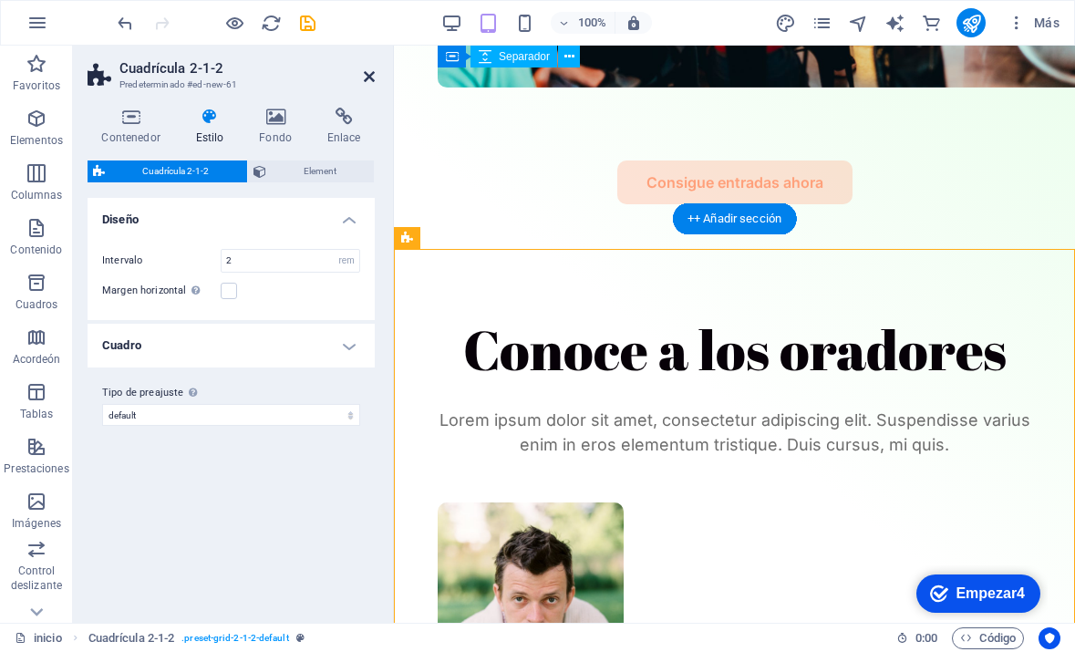
click at [364, 73] on icon at bounding box center [369, 76] width 11 height 15
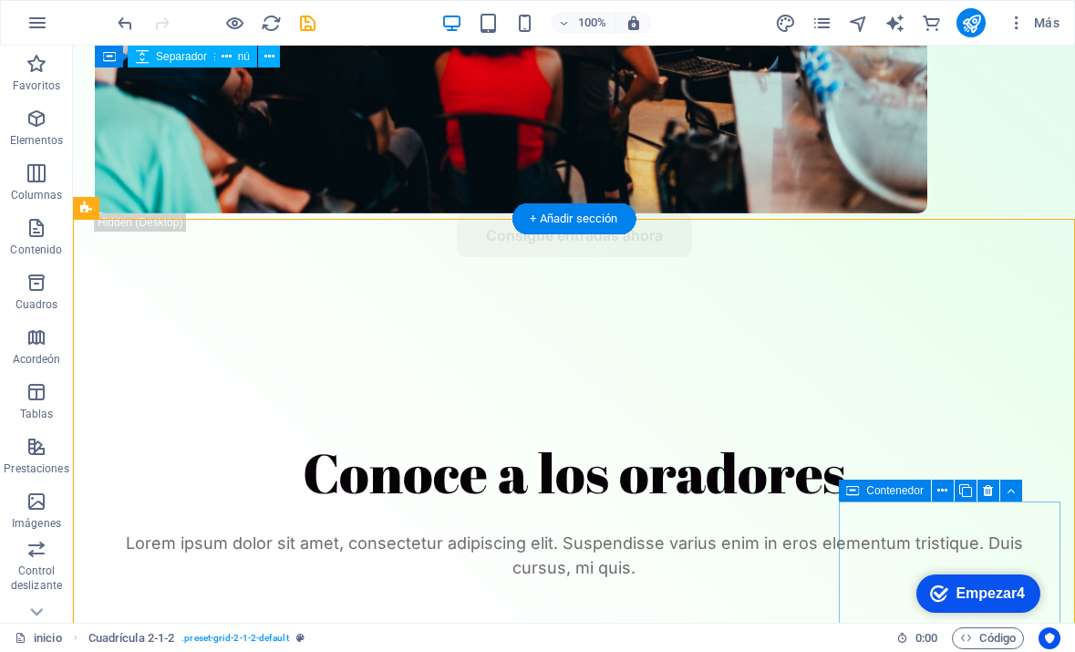
click at [970, 598] on div "Empezar4" at bounding box center [990, 594] width 69 height 16
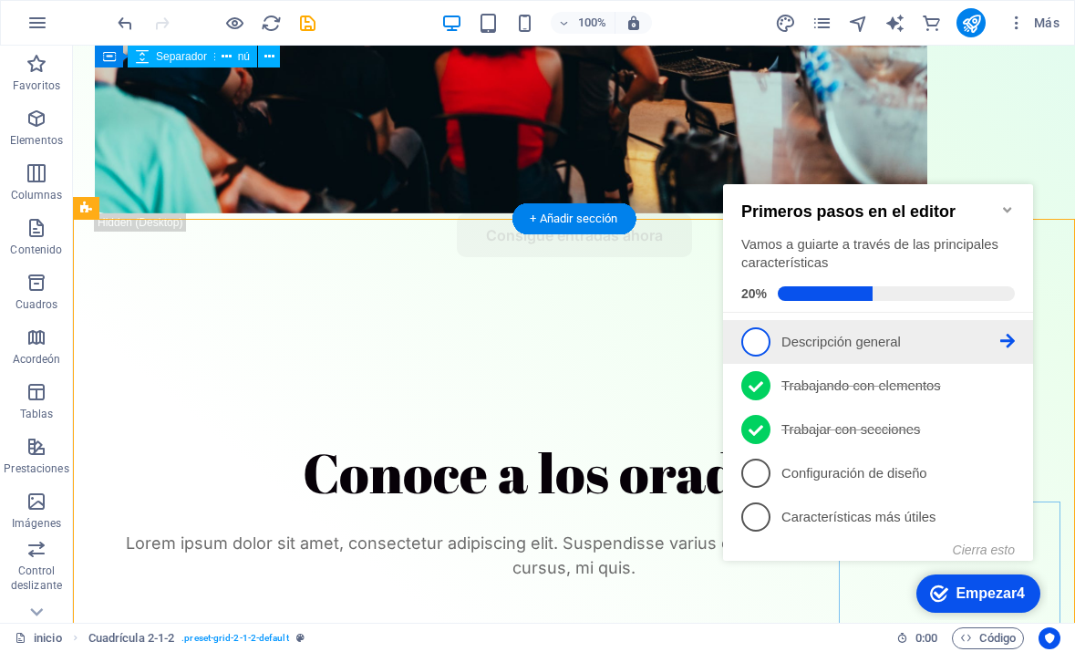
click at [996, 344] on p "Descripción general - incompleta" at bounding box center [891, 342] width 219 height 19
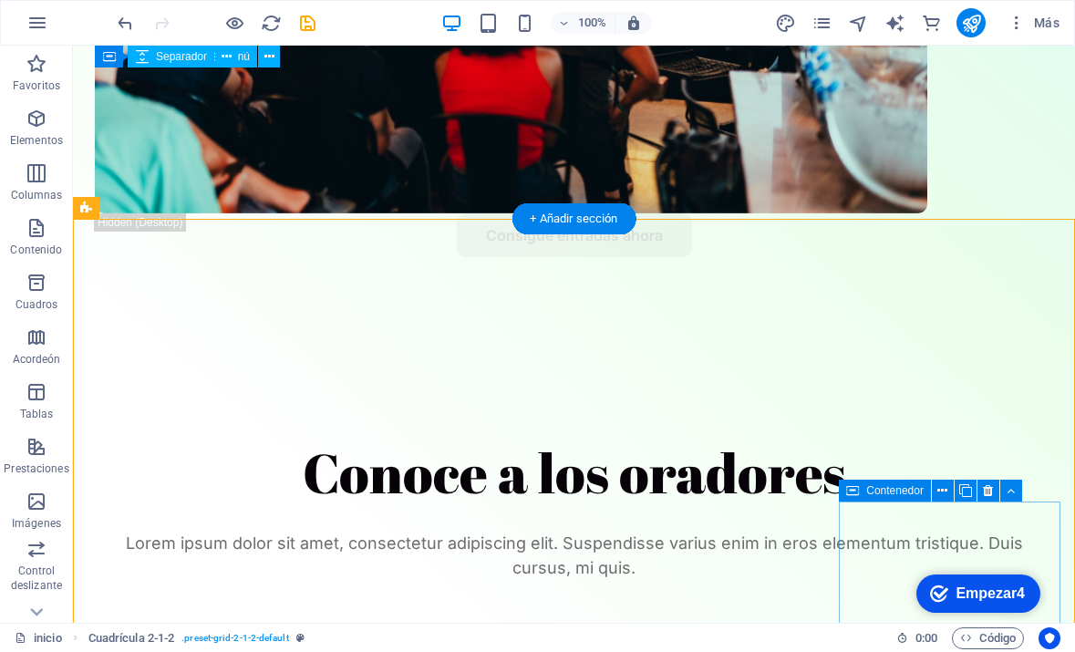
click at [966, 604] on div "checkmark Empezar4" at bounding box center [979, 594] width 124 height 38
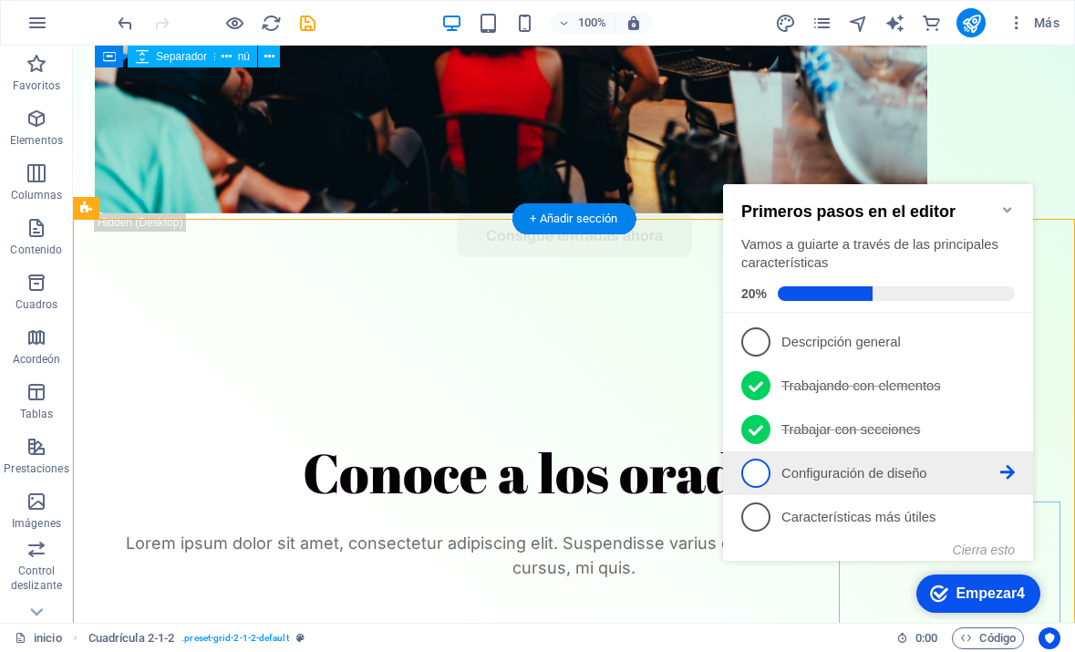
click at [954, 485] on li "4 Configuración de diseño - incompleta" at bounding box center [878, 474] width 310 height 44
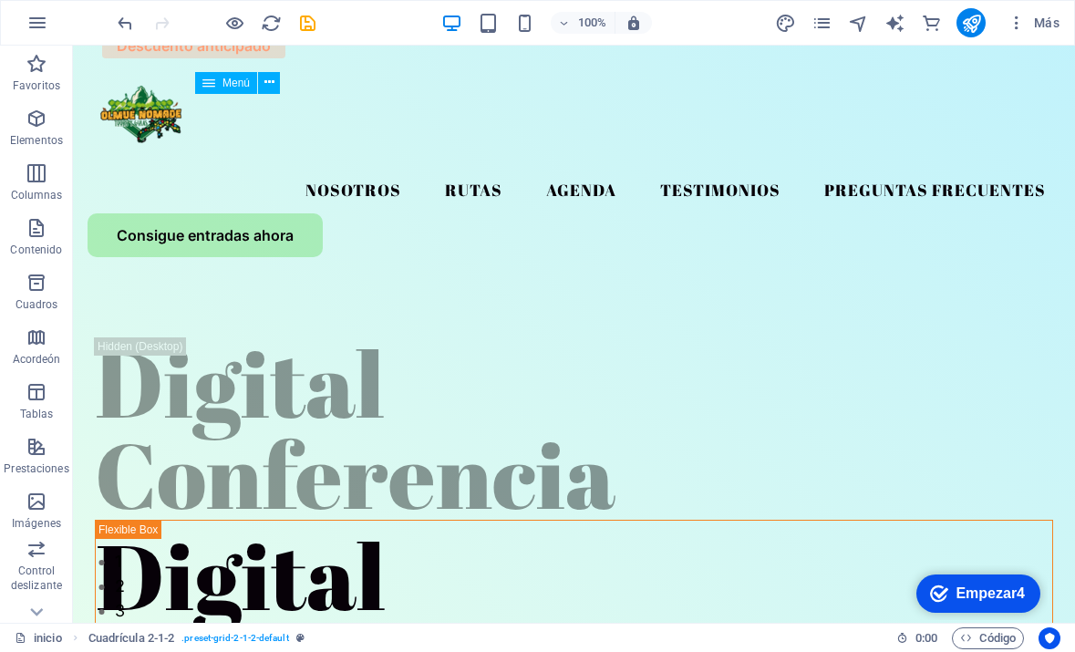
scroll to position [0, 0]
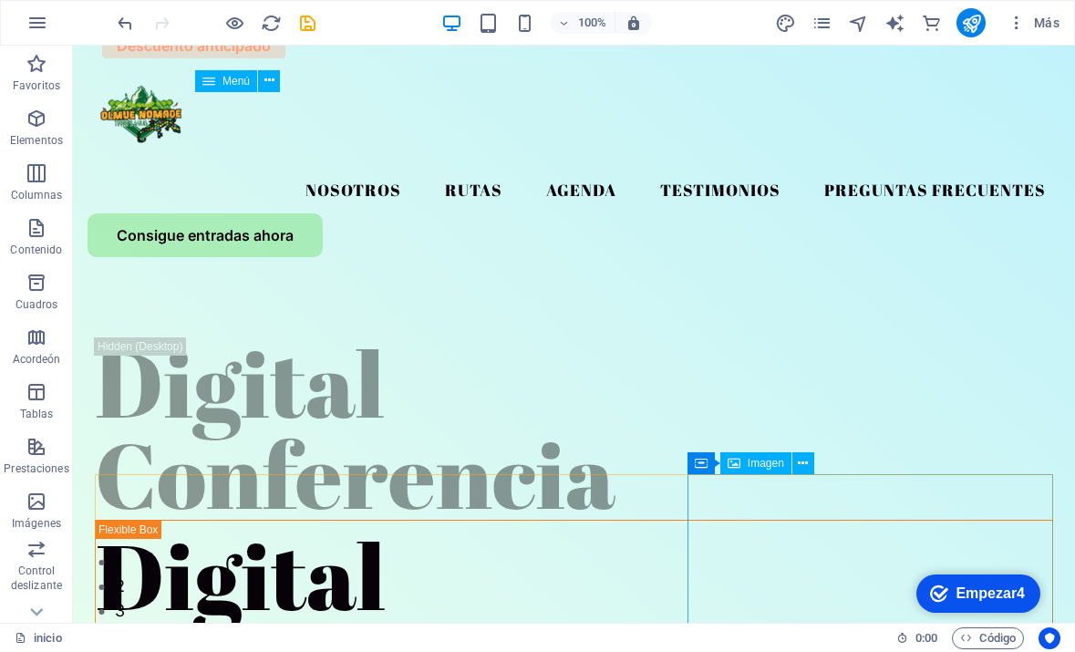
click at [999, 596] on div "Empezar4" at bounding box center [990, 594] width 69 height 16
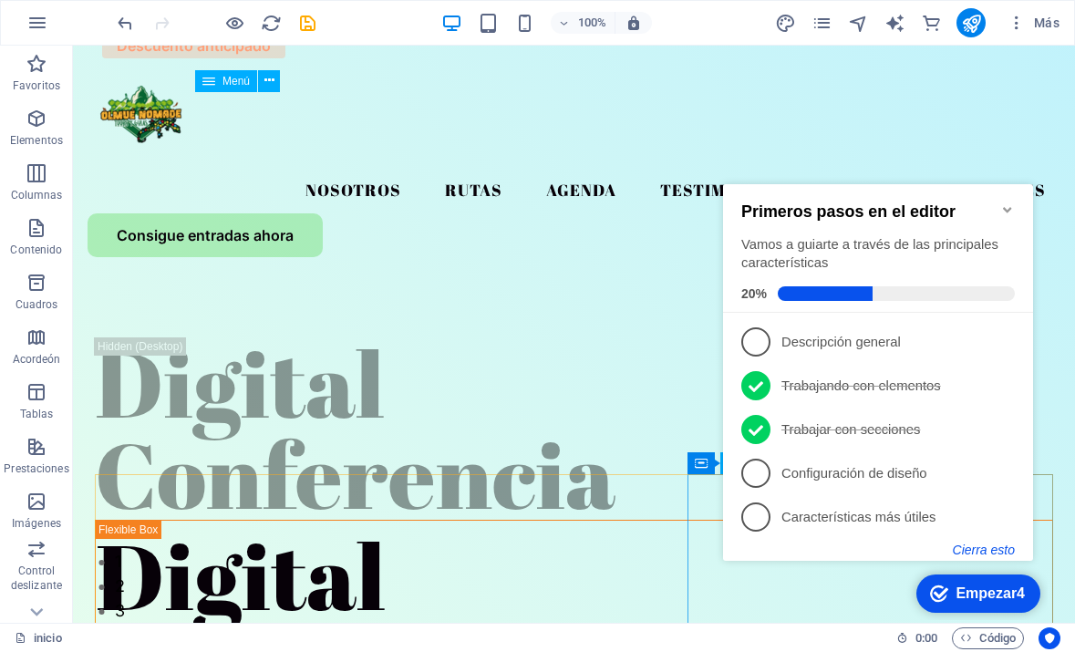
click at [998, 543] on button "Cierra esto" at bounding box center [984, 550] width 62 height 15
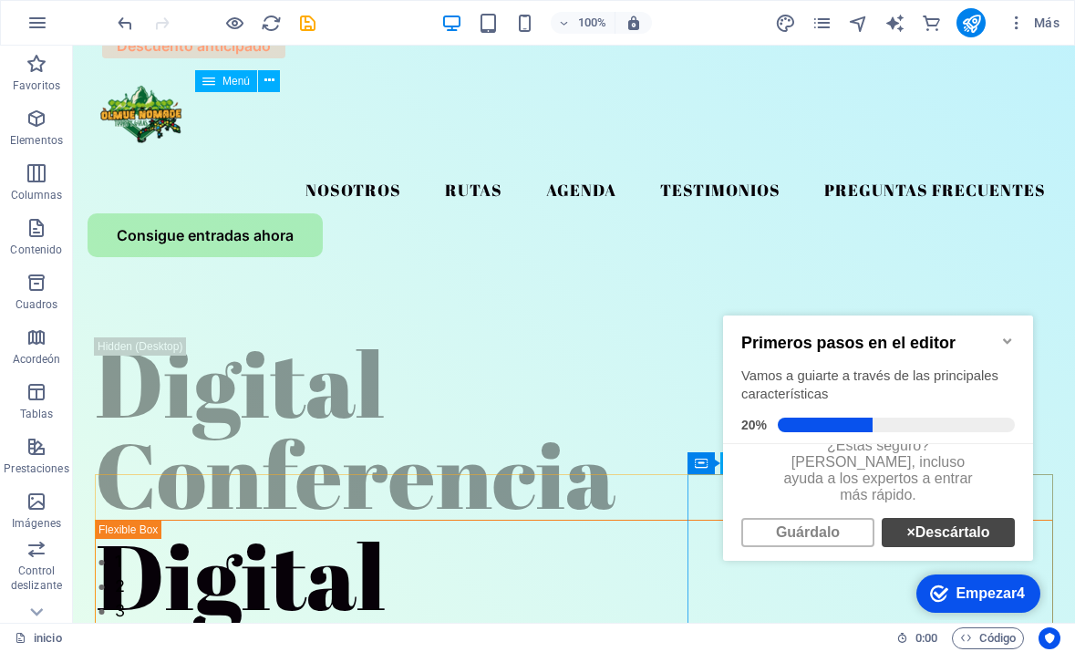
scroll to position [13, 0]
click at [825, 519] on link "Guárdalo" at bounding box center [808, 533] width 133 height 29
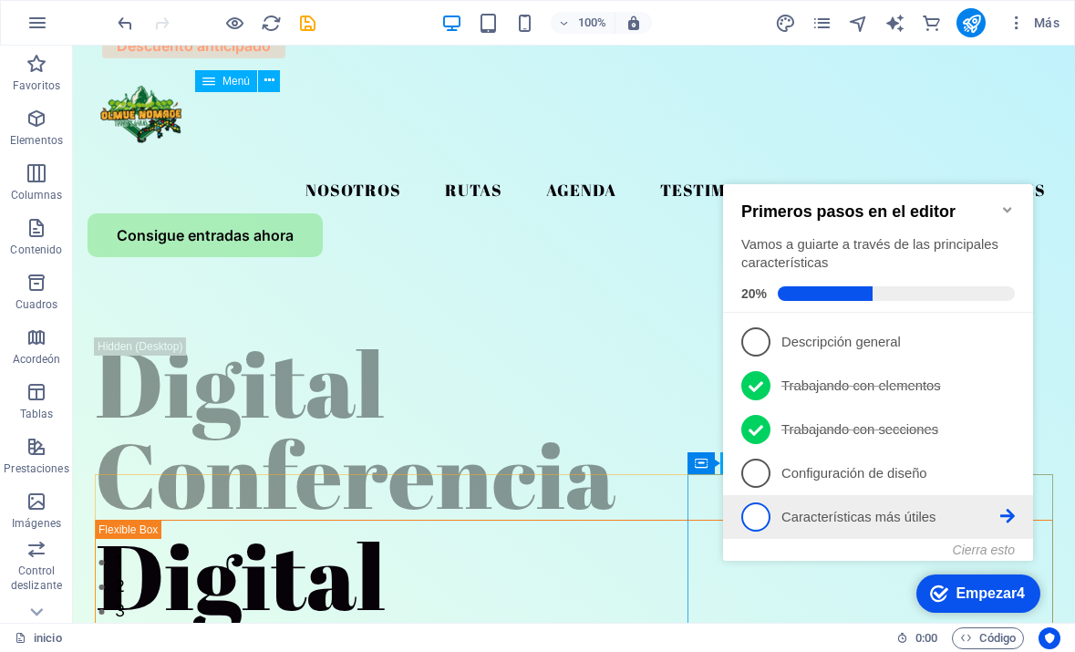
click at [976, 515] on p "Características más útiles - incompletas" at bounding box center [891, 517] width 219 height 19
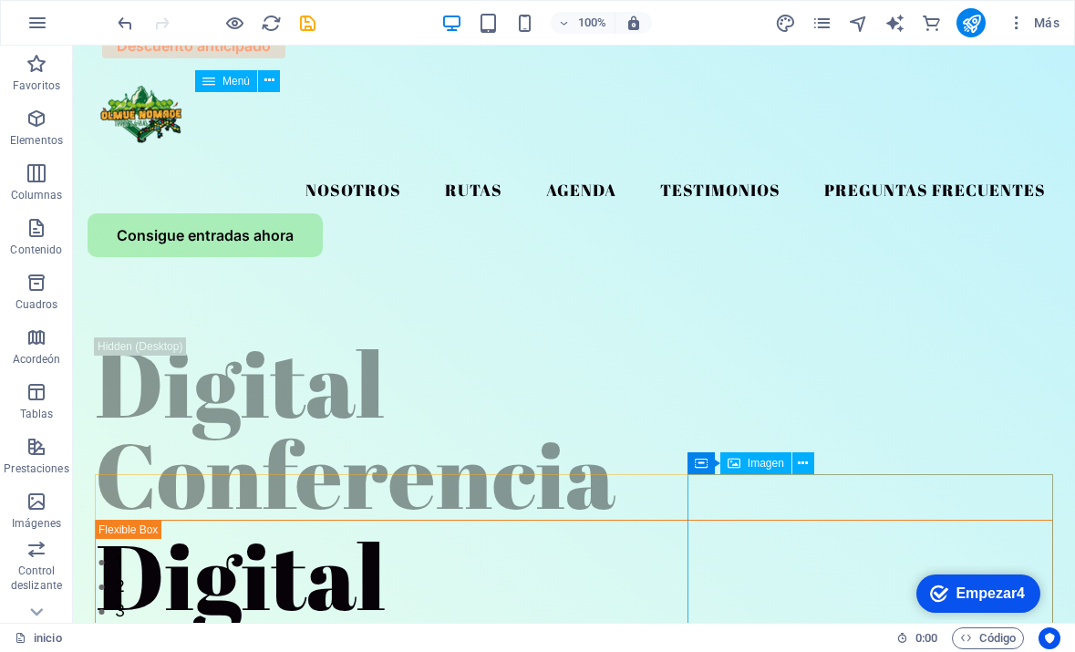
click at [969, 597] on div "Empezar4" at bounding box center [990, 594] width 69 height 16
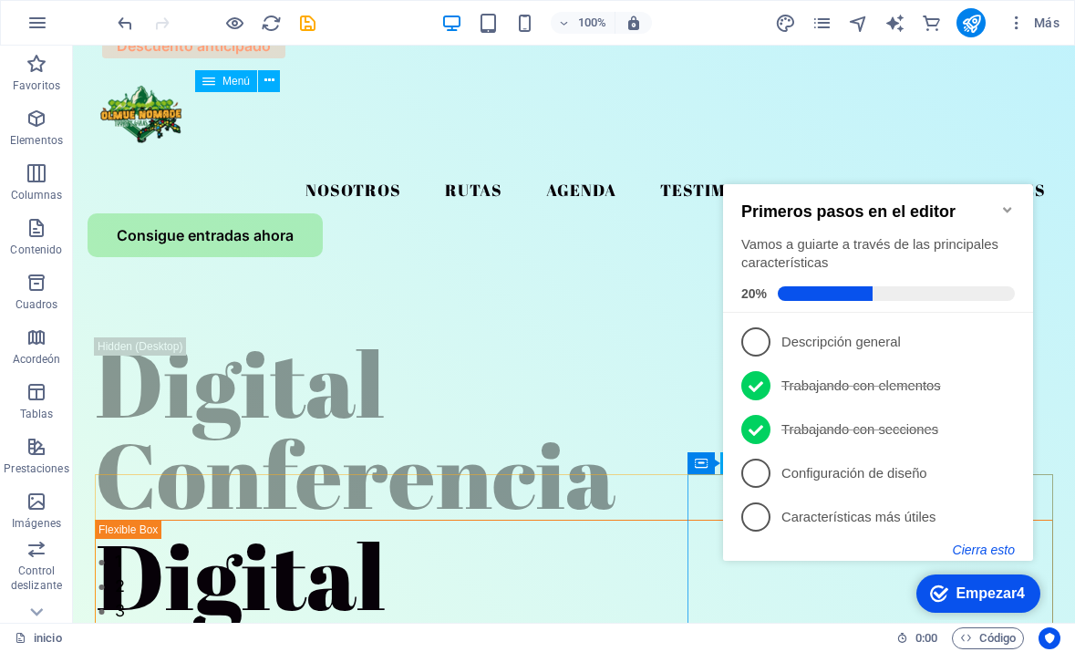
click at [981, 548] on button "Cierra esto" at bounding box center [984, 550] width 62 height 15
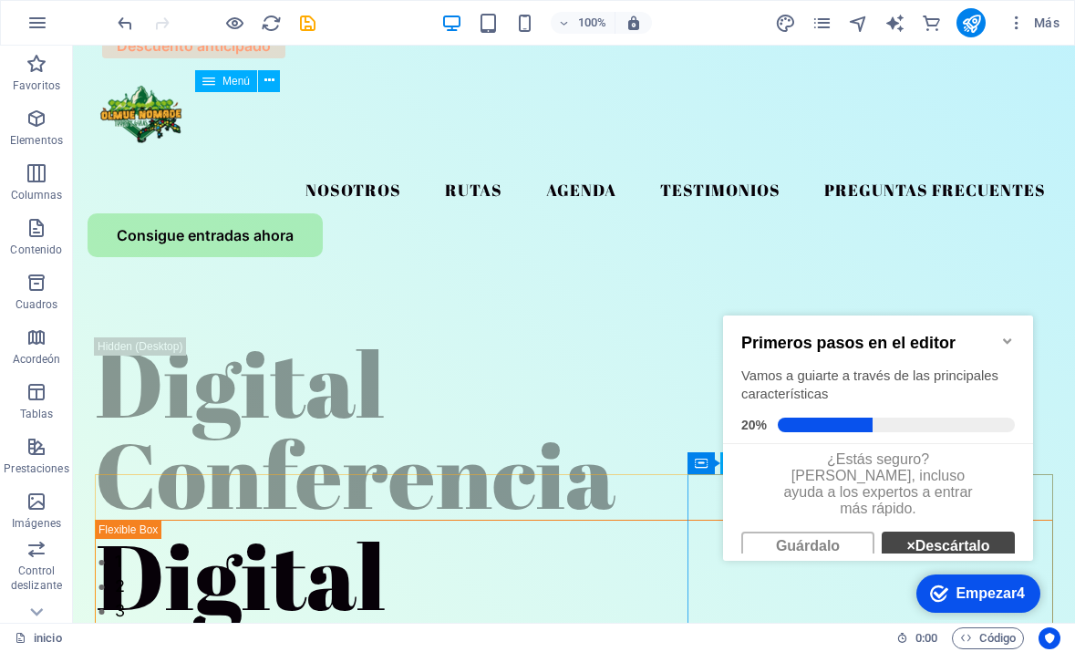
click at [966, 535] on link "× Descártalo" at bounding box center [948, 546] width 133 height 29
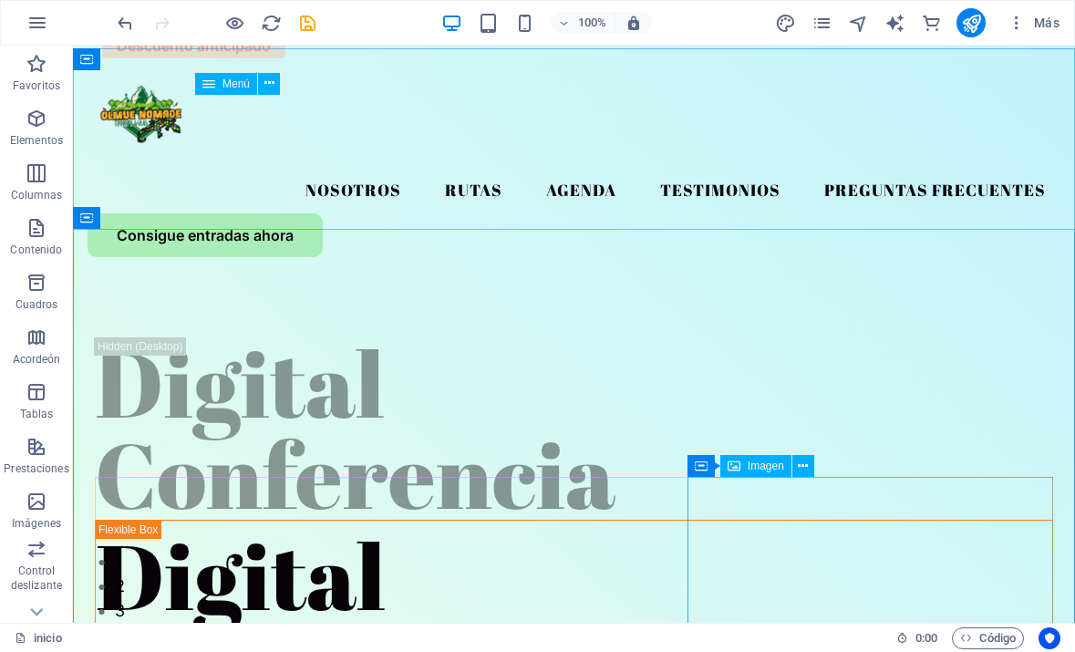
scroll to position [0, 0]
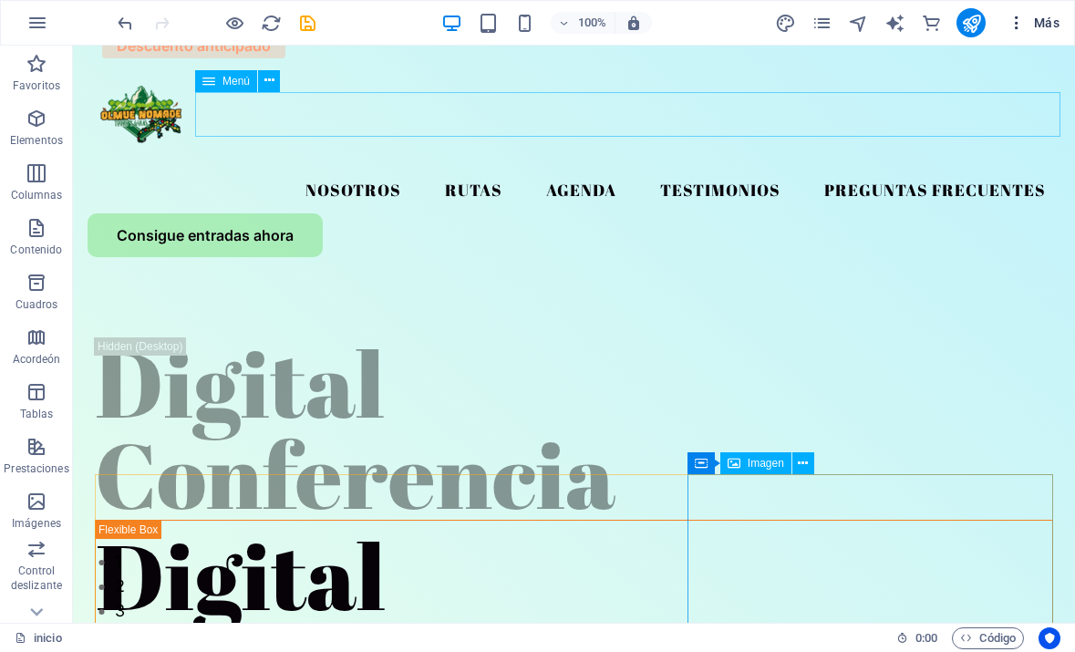
click at [1014, 22] on icon "button" at bounding box center [1017, 23] width 18 height 18
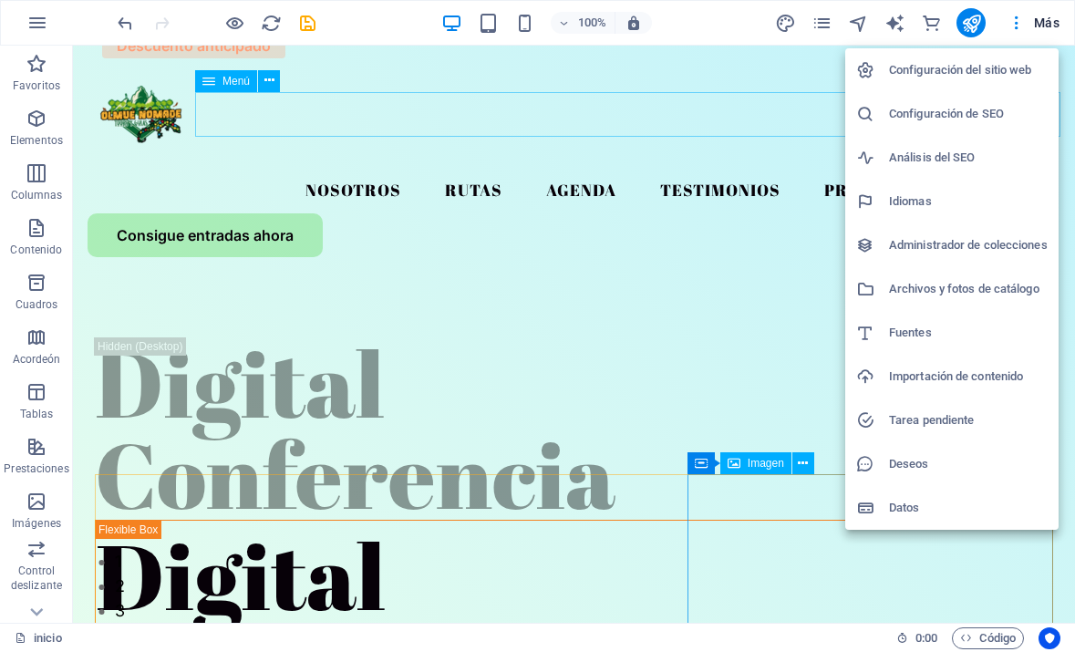
click at [918, 372] on h6 "Importación de contenido" at bounding box center [968, 377] width 159 height 22
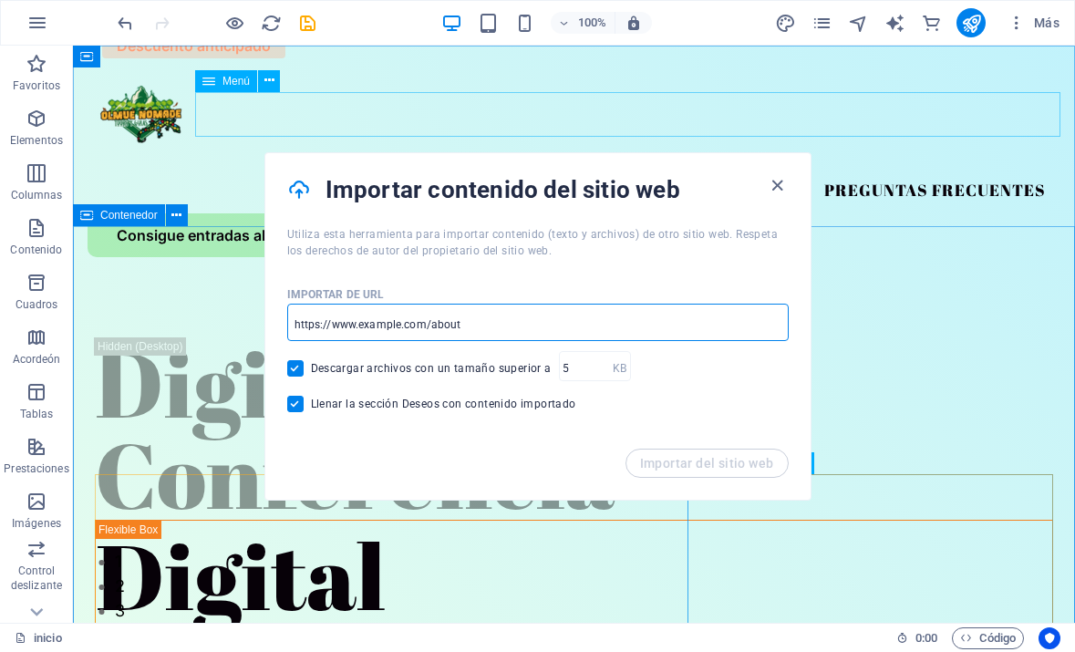
click at [464, 325] on input "url" at bounding box center [538, 324] width 502 height 33
type input "[DOMAIN_NAME]"
click at [718, 457] on span "Importar del sitio web" at bounding box center [707, 463] width 134 height 15
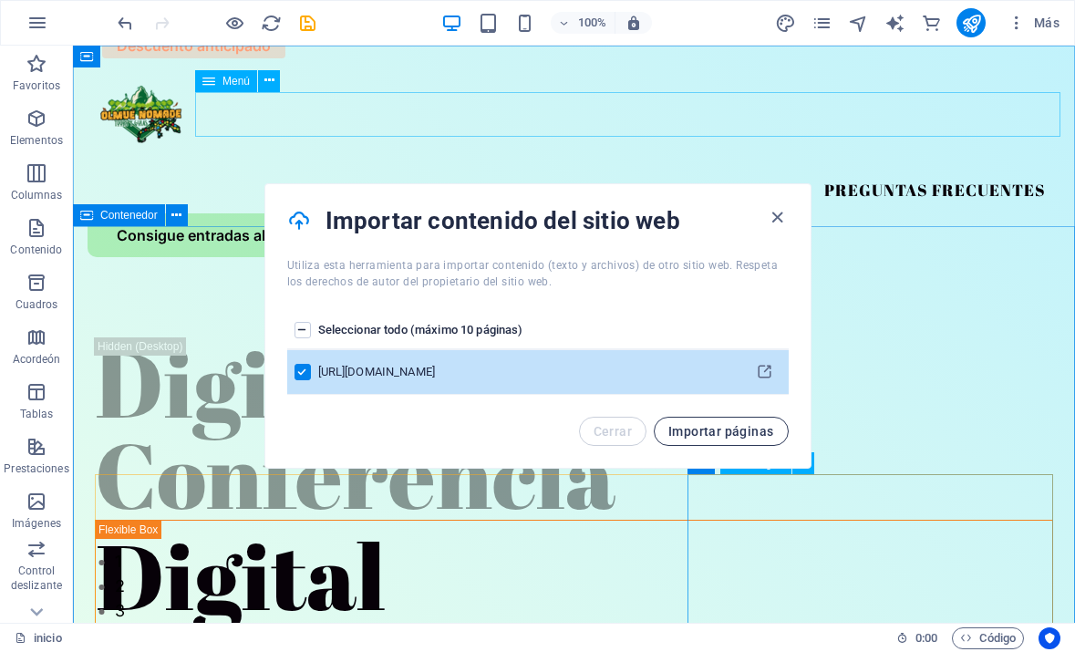
click at [732, 430] on span "Importar páginas" at bounding box center [721, 431] width 105 height 15
click at [763, 374] on icon "Lista de páginas" at bounding box center [764, 372] width 17 height 17
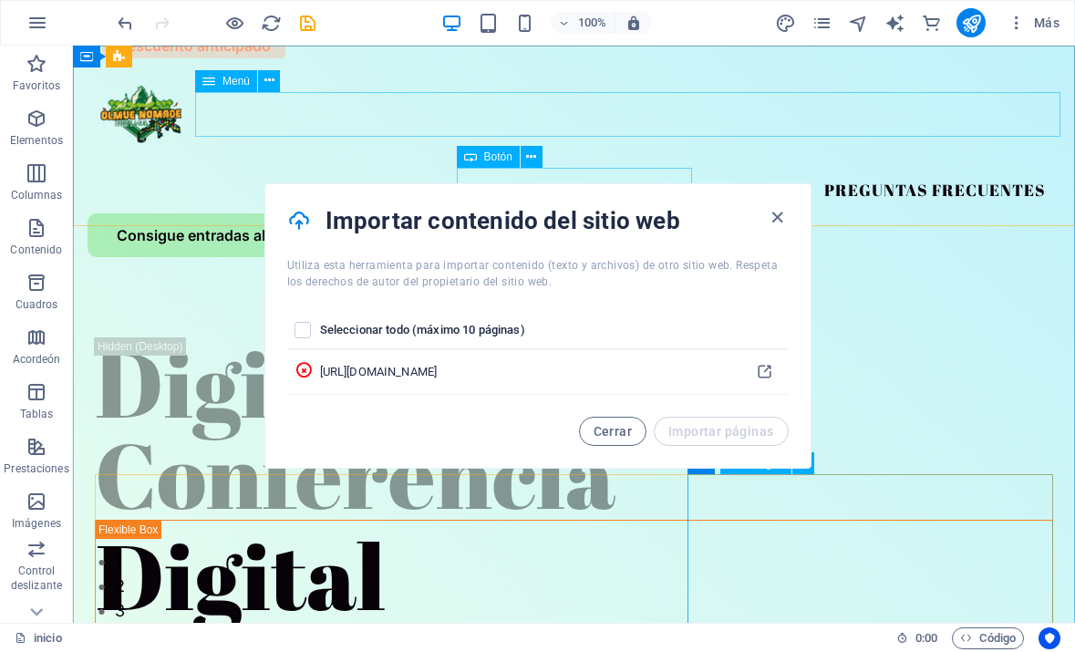
click at [458, 332] on th "Seleccionar todo (máximo 10 páginas)" at bounding box center [530, 331] width 421 height 38
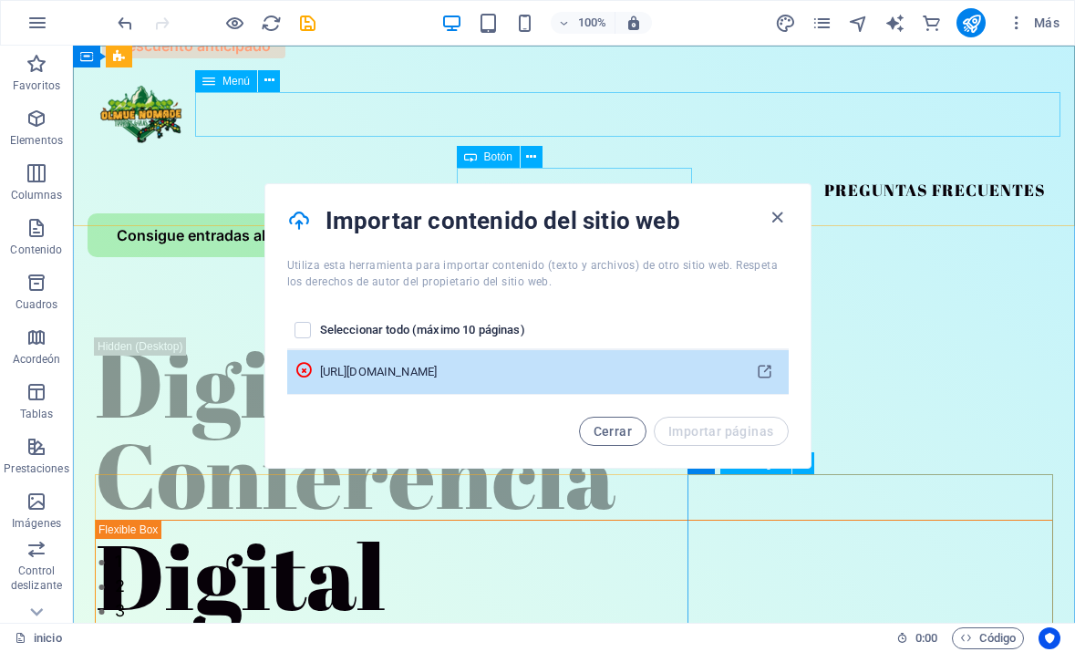
click at [404, 358] on td "[URL][DOMAIN_NAME]" at bounding box center [530, 372] width 421 height 45
click at [711, 372] on div "[URL][DOMAIN_NAME]" at bounding box center [527, 372] width 414 height 16
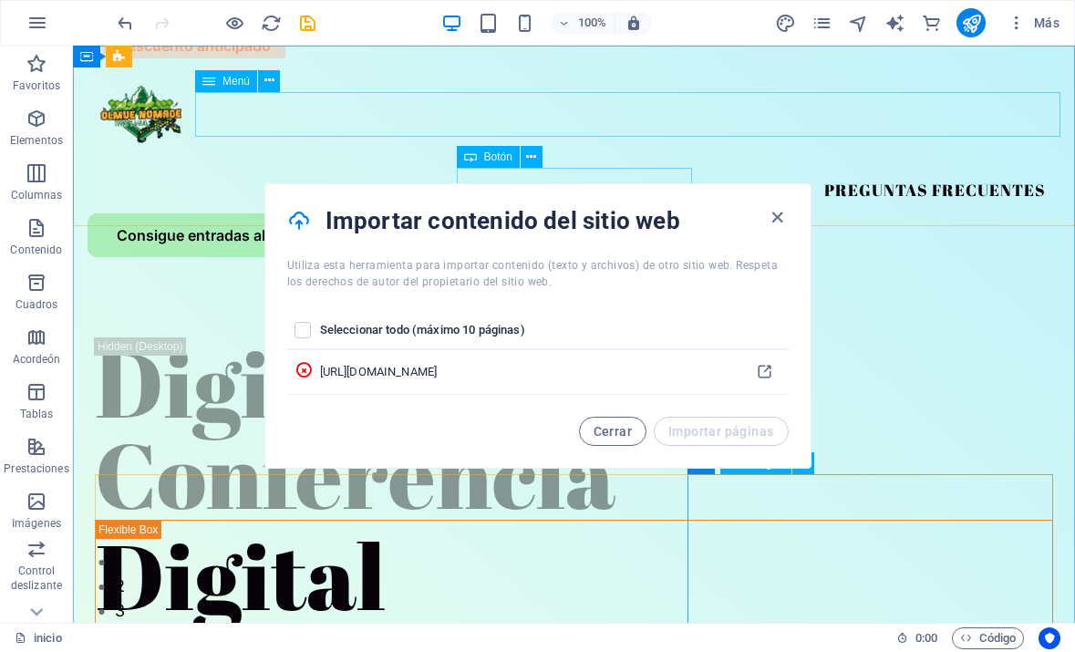
click at [388, 327] on th "Seleccionar todo (máximo 10 páginas)" at bounding box center [530, 331] width 421 height 38
click at [305, 332] on label "Lista de páginas" at bounding box center [303, 330] width 16 height 16
click at [0, 0] on input "Lista de páginas" at bounding box center [0, 0] width 0 height 0
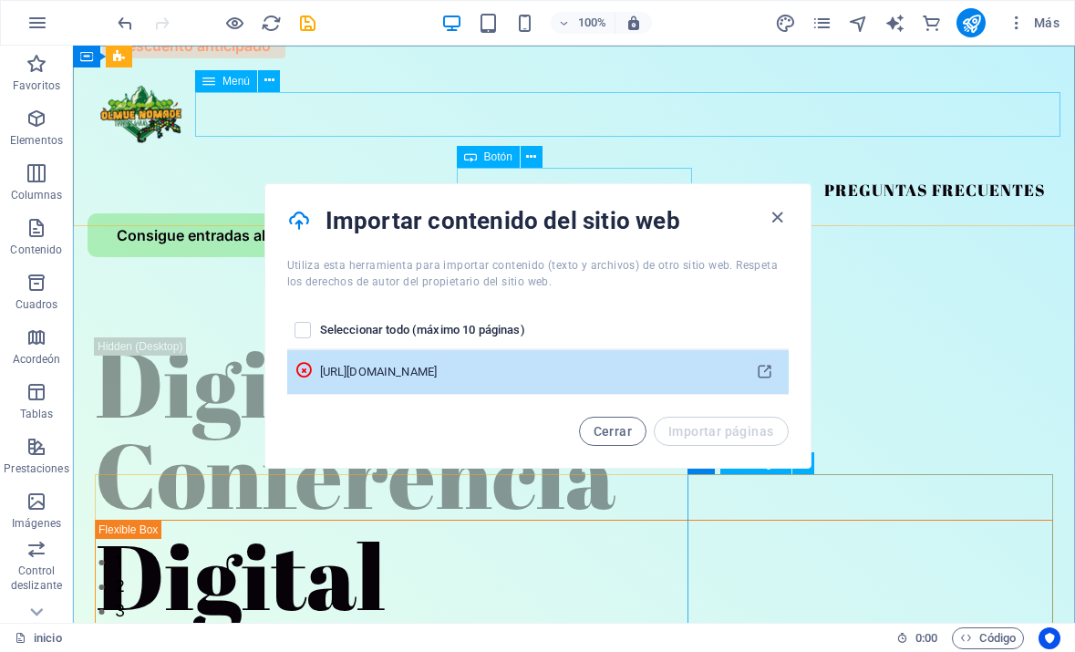
click at [308, 358] on td "Lista de páginas" at bounding box center [303, 372] width 33 height 45
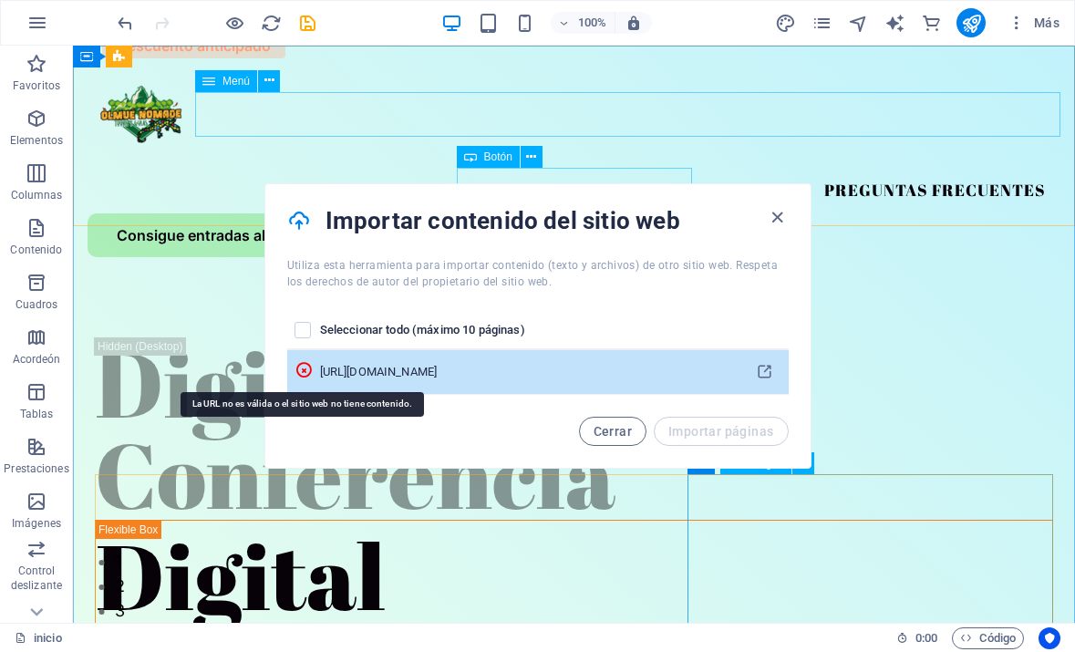
click at [300, 364] on icon "Lista de páginas" at bounding box center [304, 370] width 18 height 18
click at [302, 364] on icon "Lista de páginas" at bounding box center [304, 370] width 18 height 18
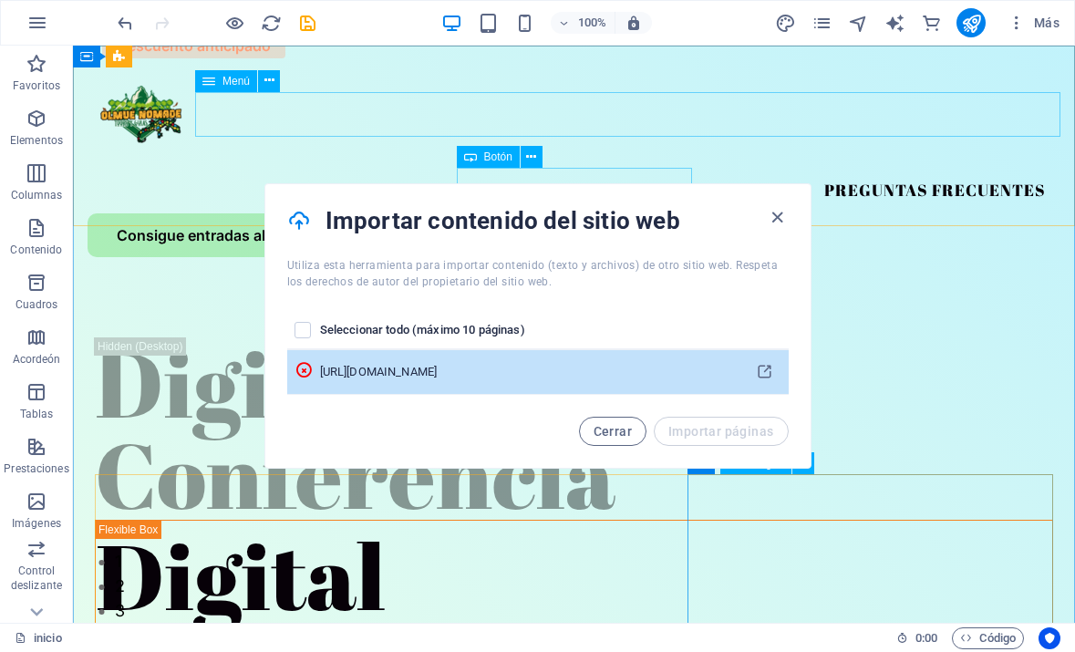
click at [341, 371] on div "[URL][DOMAIN_NAME]" at bounding box center [527, 372] width 414 height 16
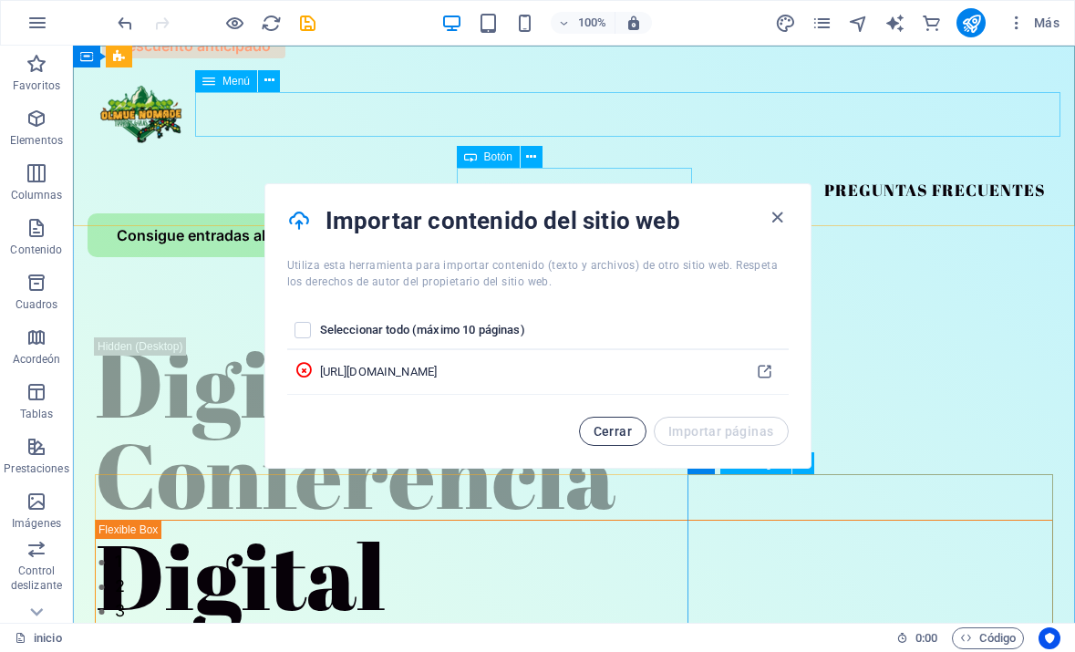
click at [606, 427] on span "Cerrar" at bounding box center [613, 431] width 38 height 15
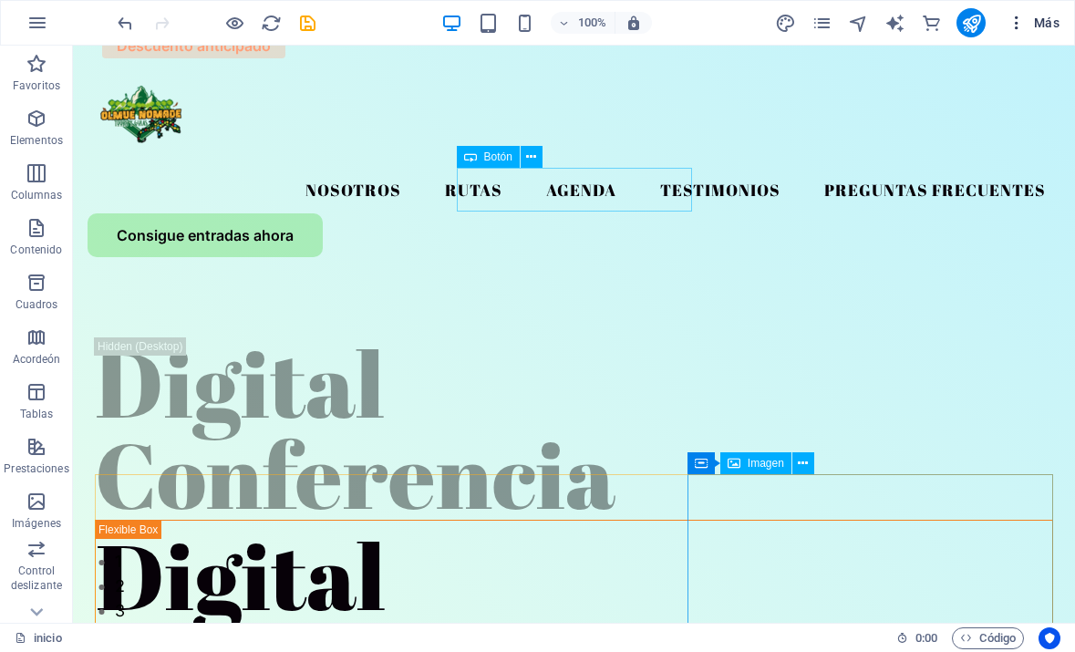
click at [1048, 16] on span "Más" at bounding box center [1034, 23] width 52 height 18
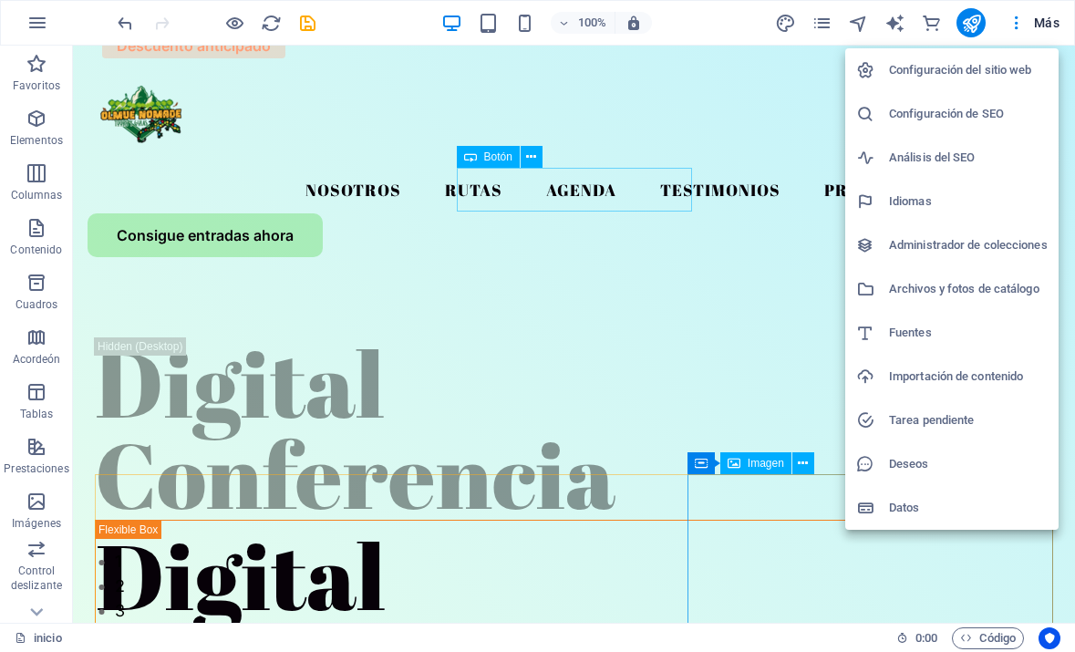
click at [900, 382] on h6 "Importación de contenido" at bounding box center [968, 377] width 159 height 22
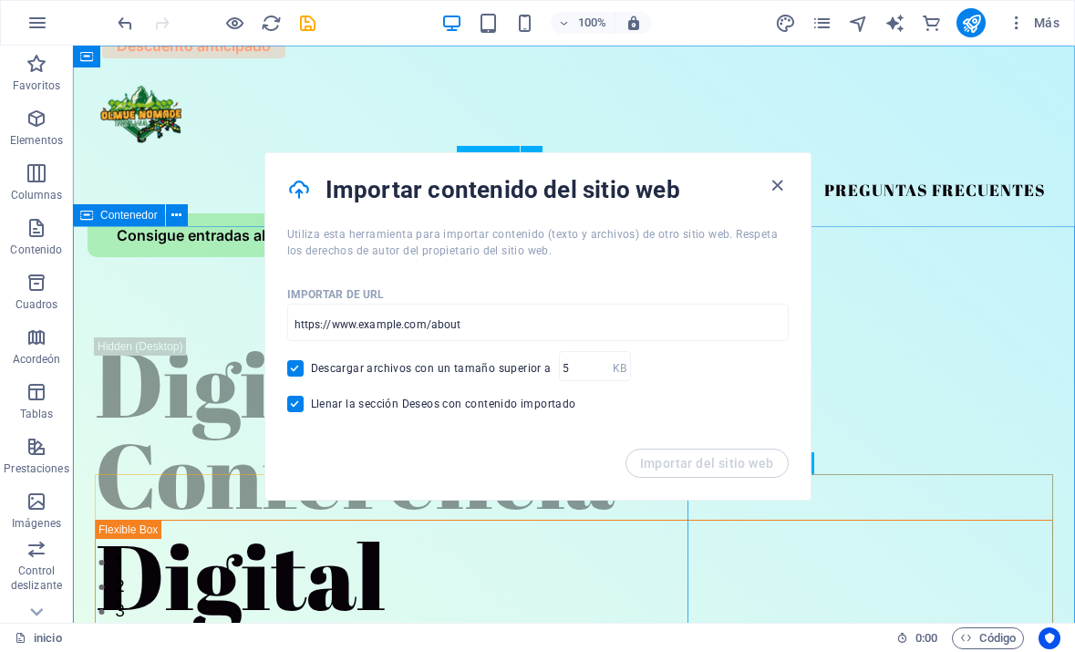
click at [764, 185] on h4 "Importar contenido del sitio web" at bounding box center [546, 189] width 441 height 29
click at [788, 178] on span "button" at bounding box center [778, 185] width 22 height 21
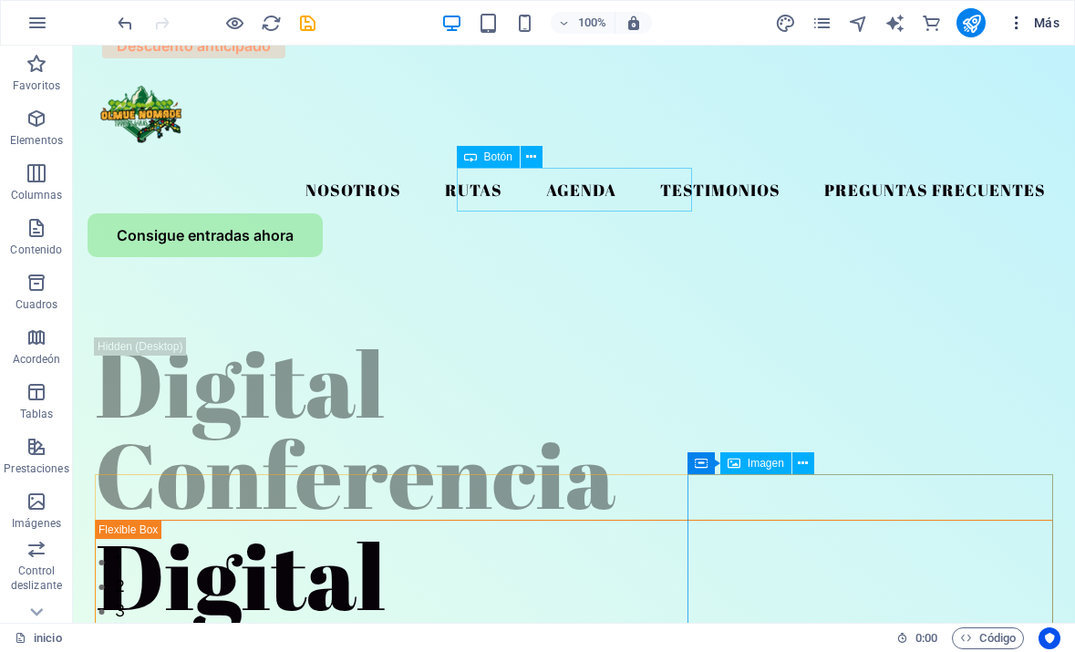
click at [1028, 21] on span "Más" at bounding box center [1034, 23] width 52 height 18
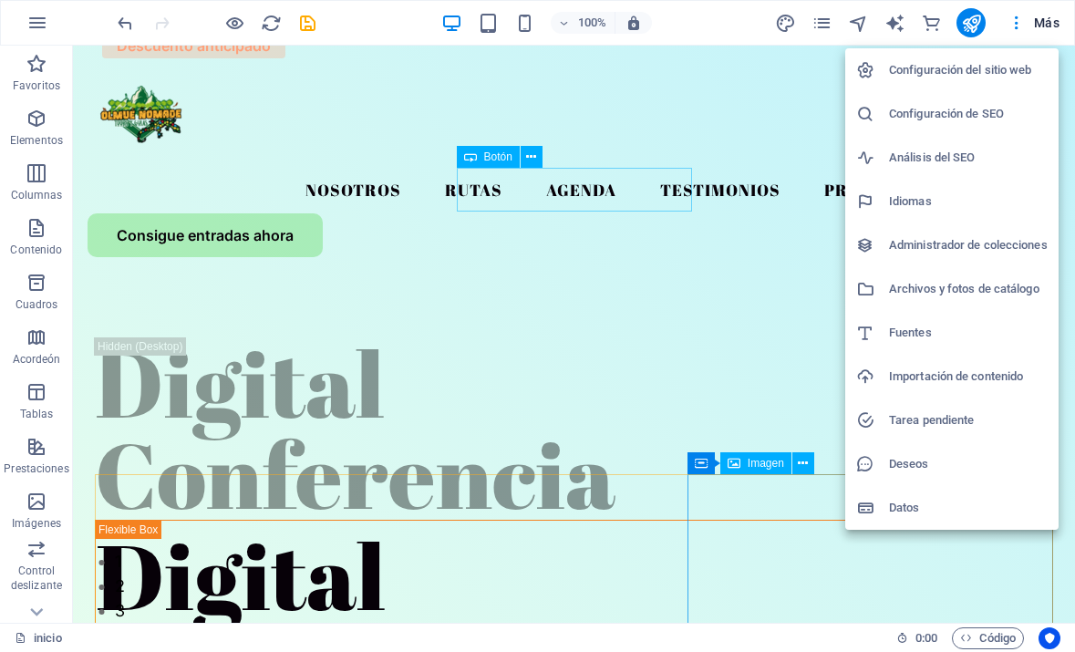
click at [735, 349] on div at bounding box center [537, 326] width 1075 height 652
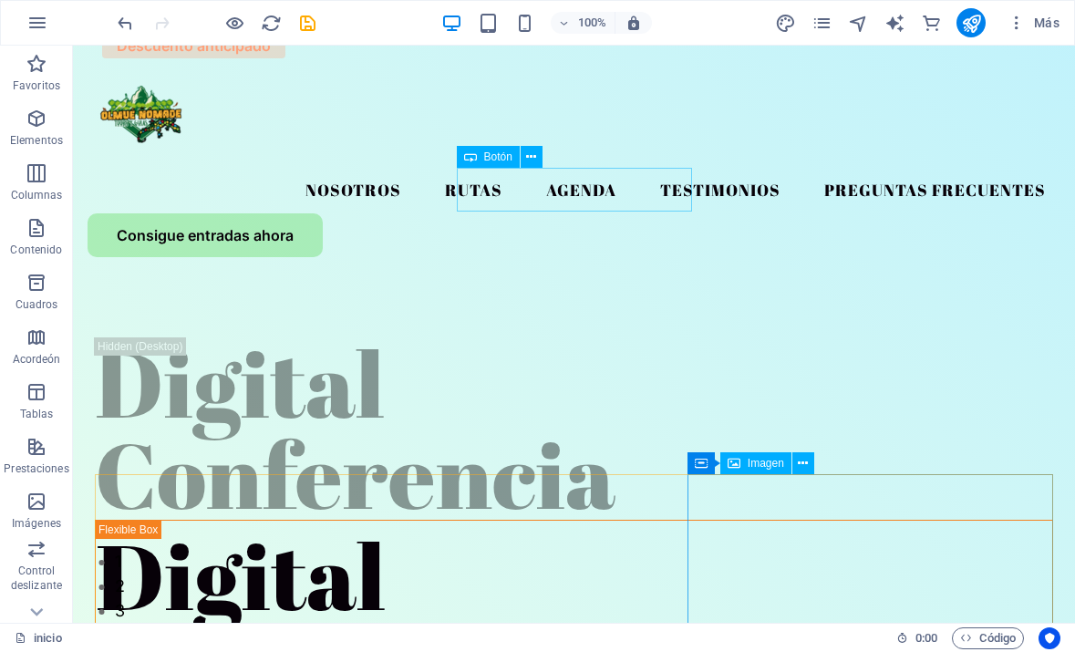
scroll to position [114, 0]
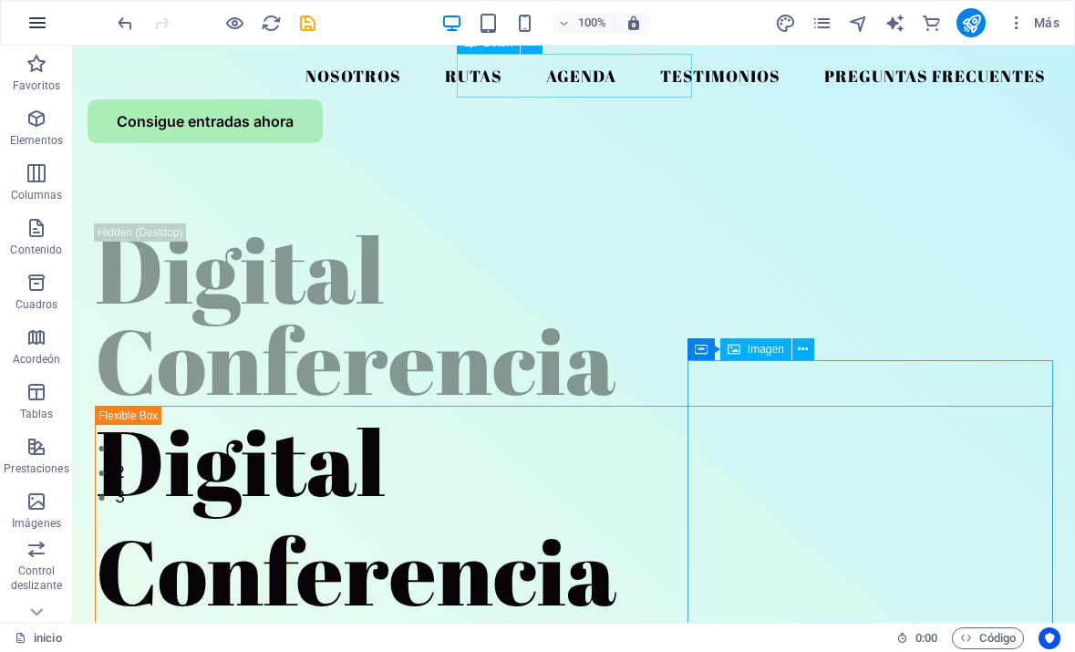
click at [41, 22] on icon "button" at bounding box center [37, 23] width 22 height 22
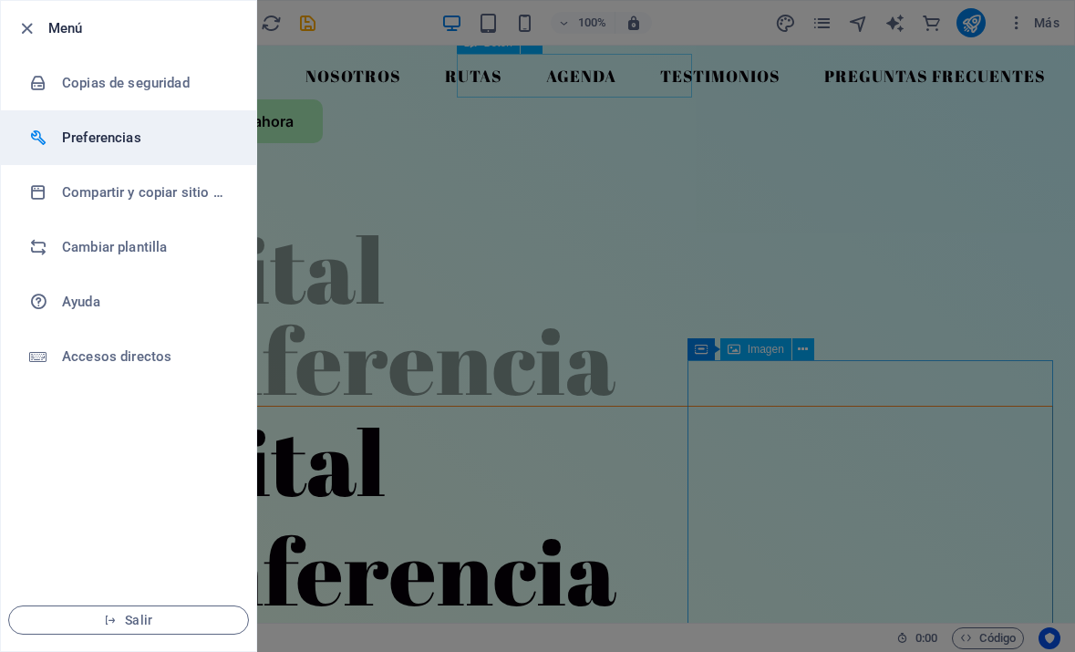
click at [110, 131] on h6 "Preferencias" at bounding box center [146, 138] width 169 height 22
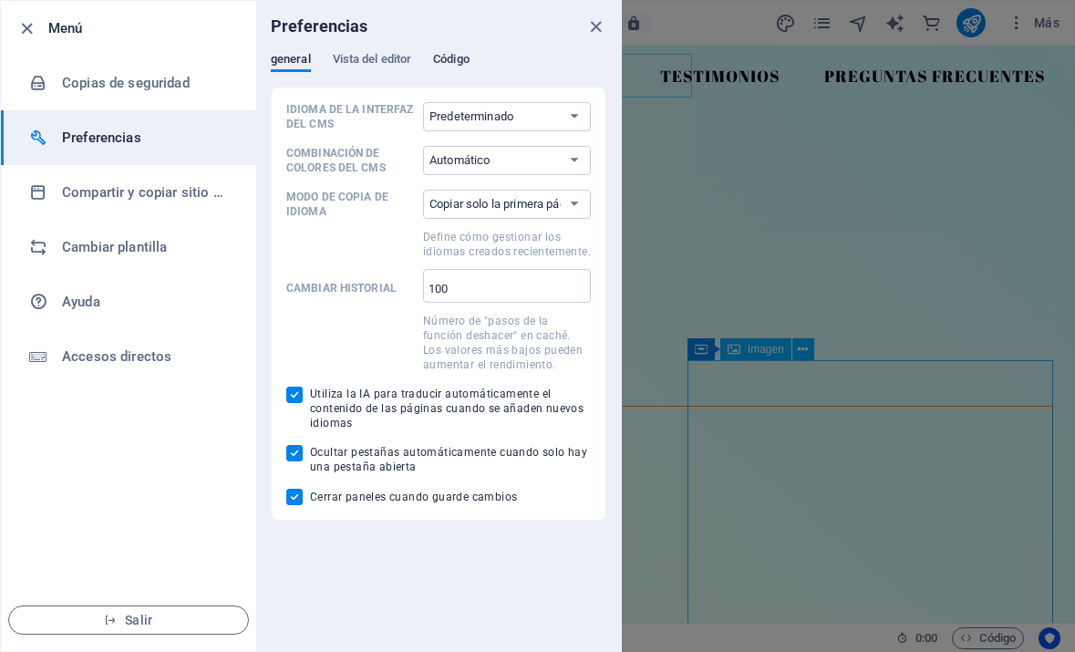
click at [441, 57] on span "Código" at bounding box center [451, 61] width 36 height 26
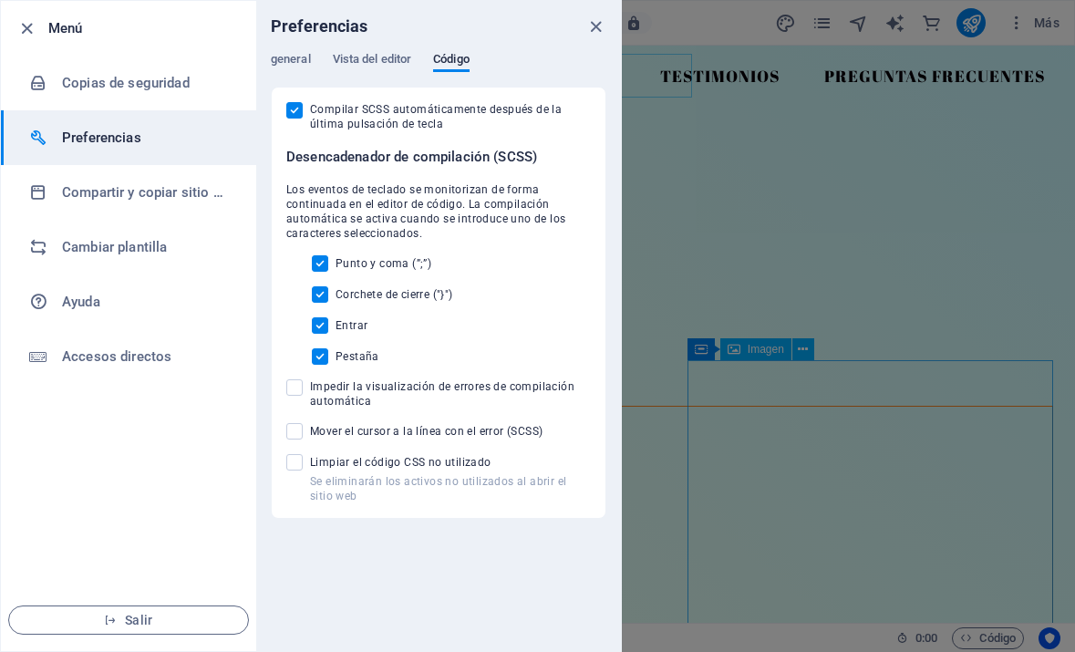
click at [381, 73] on div "general Vista del editor Código" at bounding box center [439, 69] width 336 height 35
click at [369, 55] on span "Vista del editor" at bounding box center [372, 61] width 79 height 26
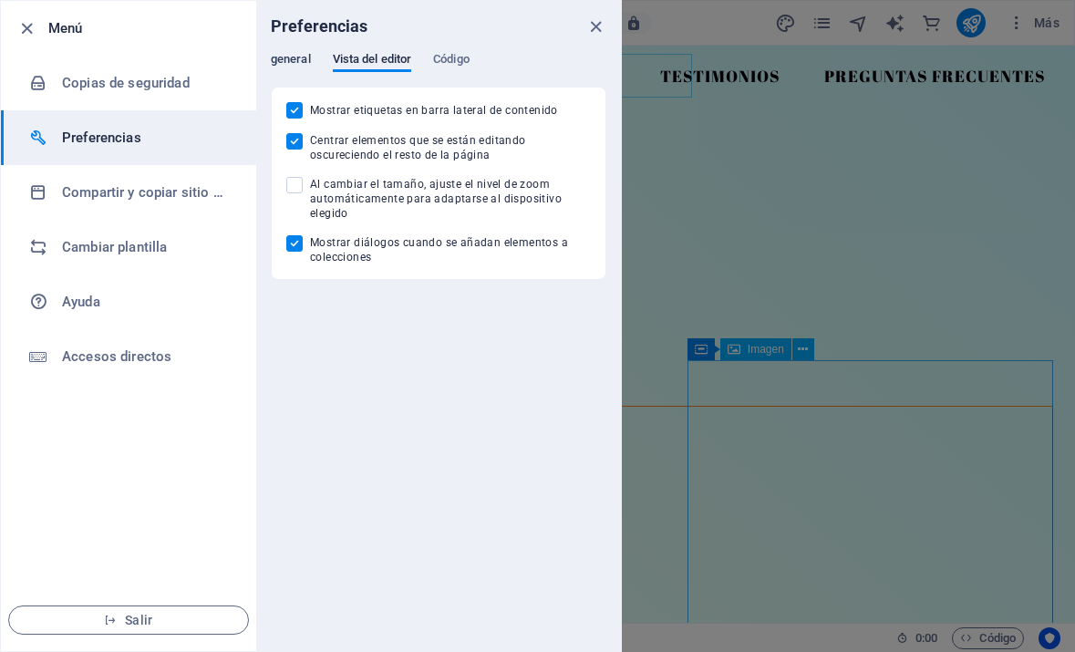
click at [292, 62] on span "general" at bounding box center [291, 61] width 40 height 26
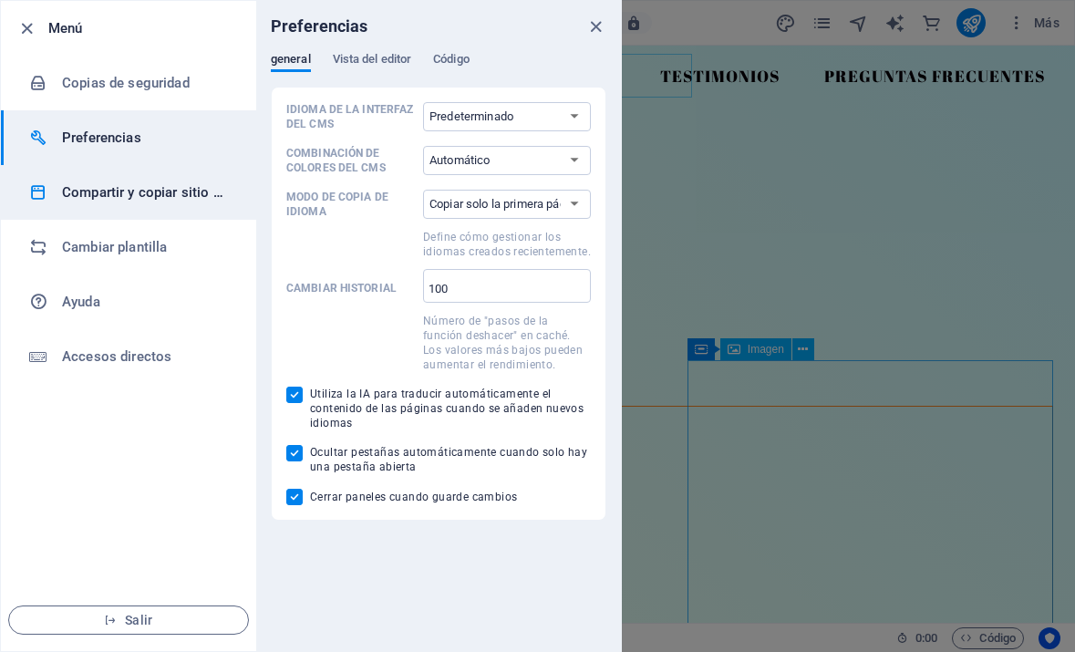
click at [167, 184] on h6 "Compartir y copiar sitio web" at bounding box center [146, 193] width 169 height 22
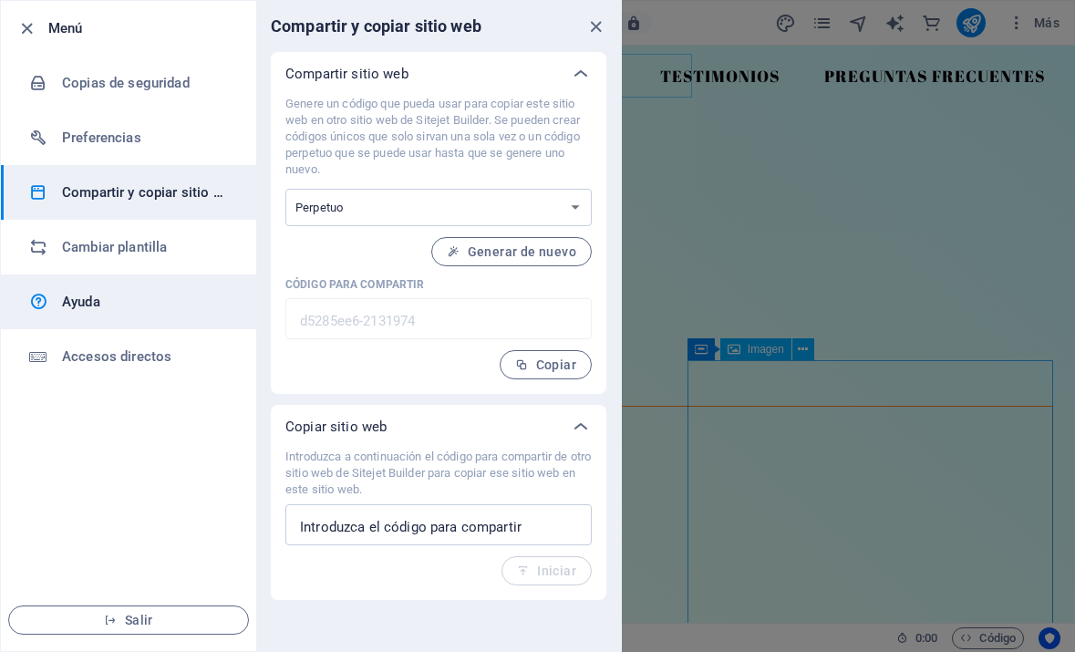
click at [135, 295] on h6 "Ayuda" at bounding box center [146, 302] width 169 height 22
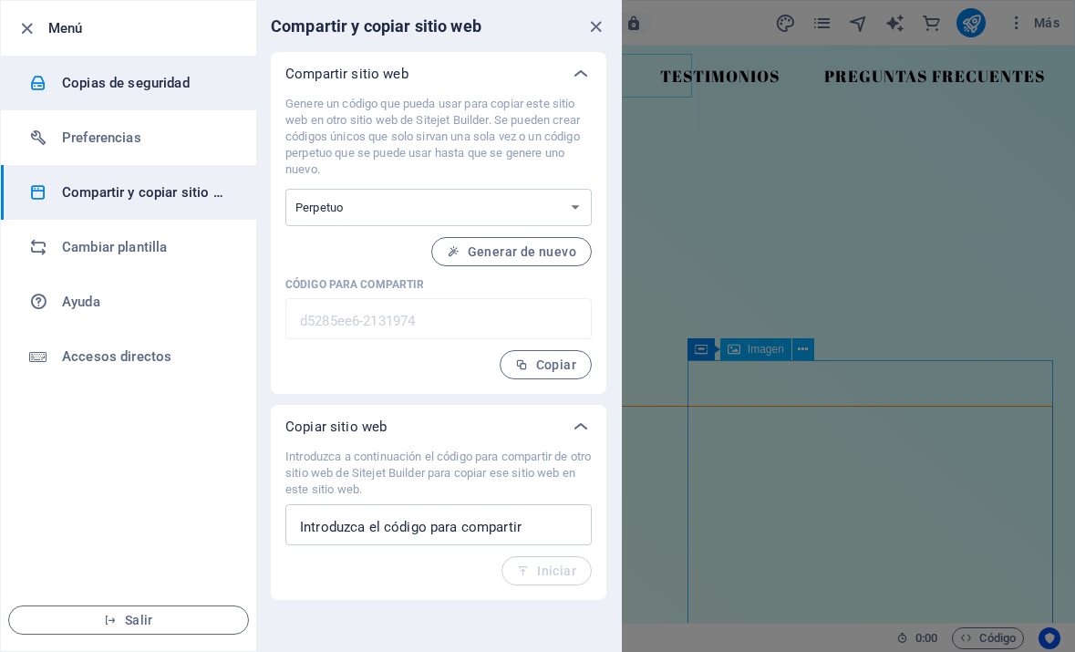
click at [196, 69] on li "Copias de seguridad" at bounding box center [128, 83] width 255 height 55
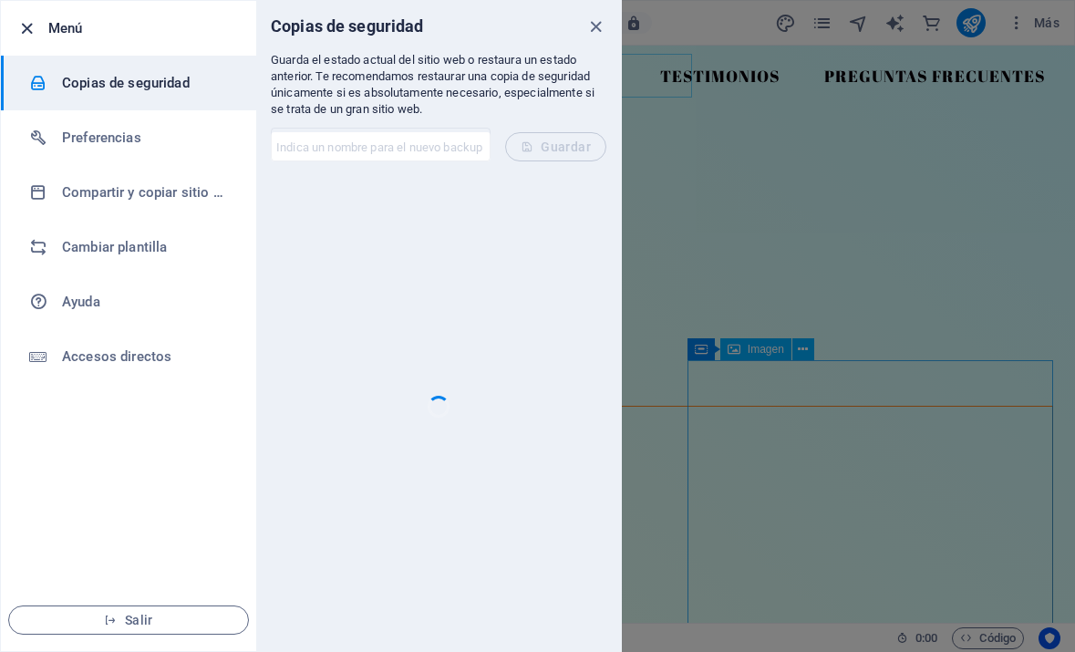
click at [26, 27] on icon "button" at bounding box center [26, 28] width 21 height 21
